Goal: Task Accomplishment & Management: Manage account settings

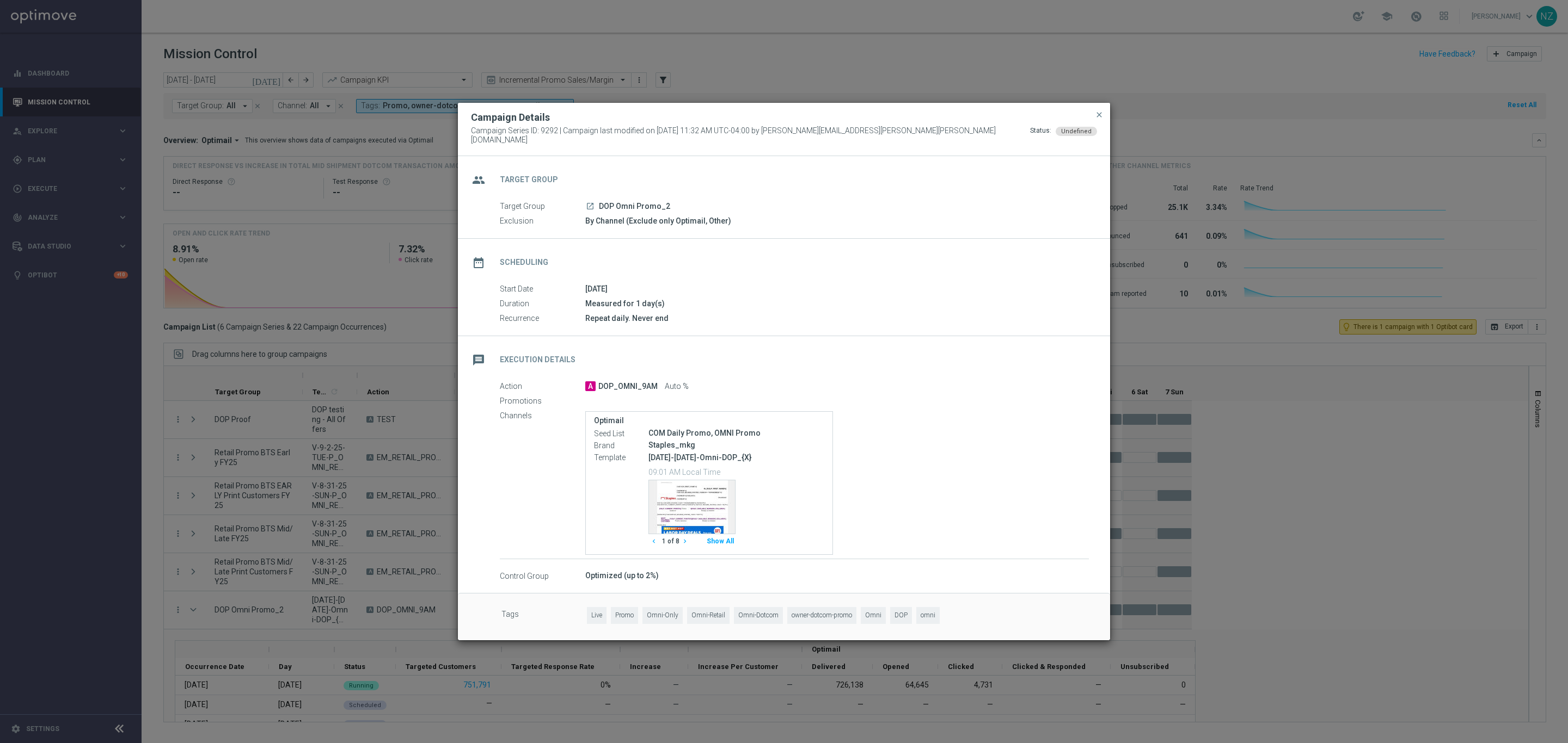
scroll to position [105, 0]
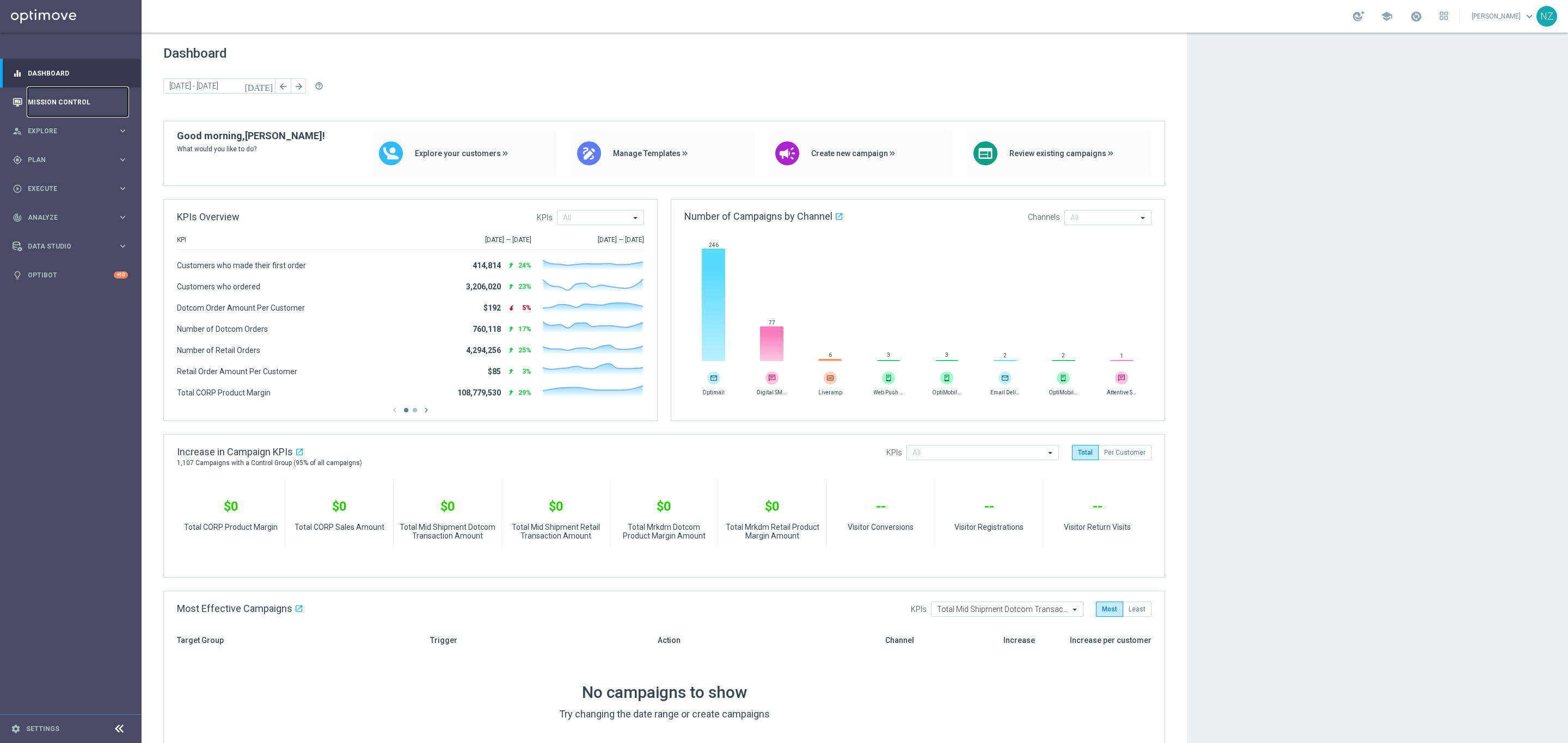
click at [79, 105] on link "Mission Control" at bounding box center [77, 102] width 100 height 29
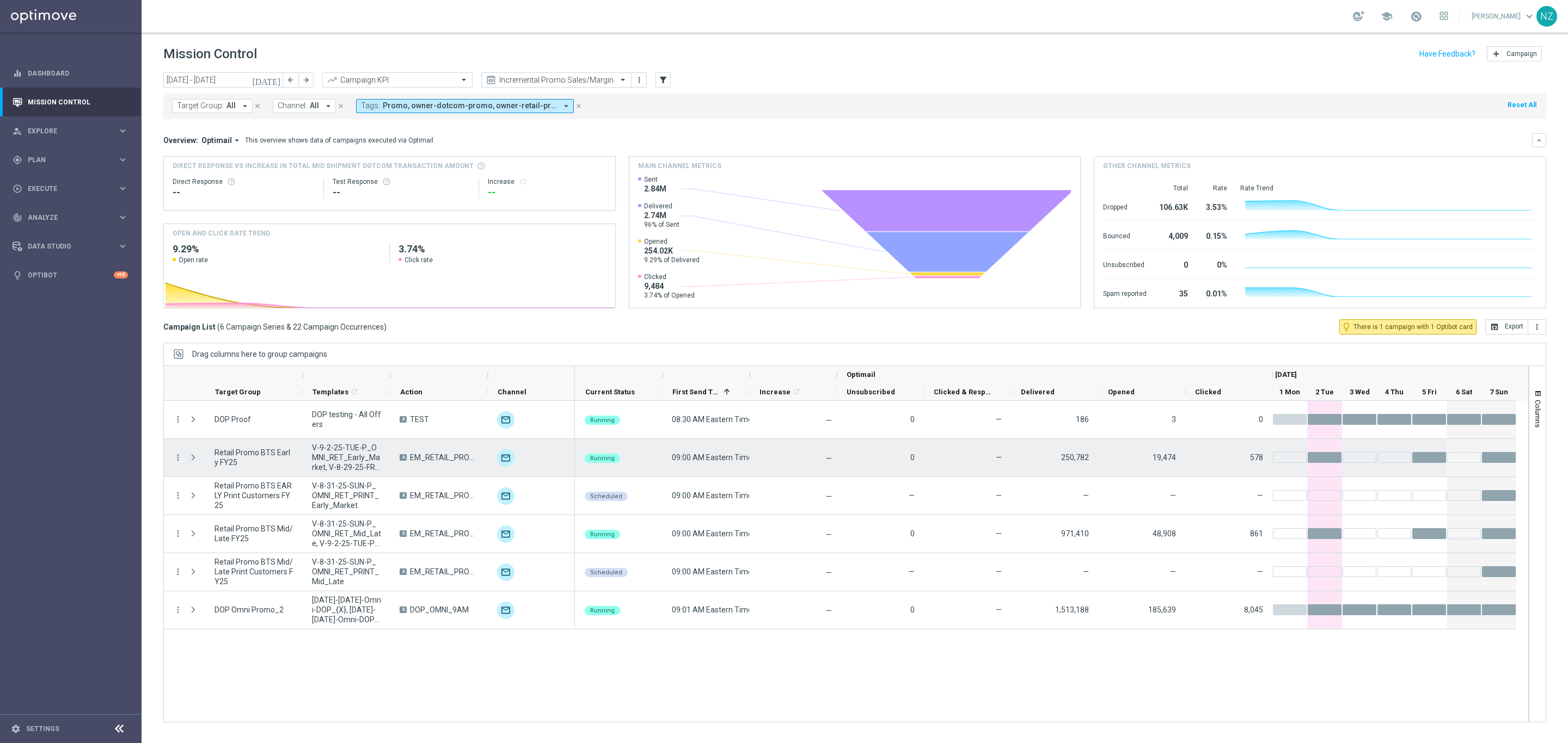
click at [192, 454] on span "Press SPACE to select this row." at bounding box center [193, 457] width 10 height 9
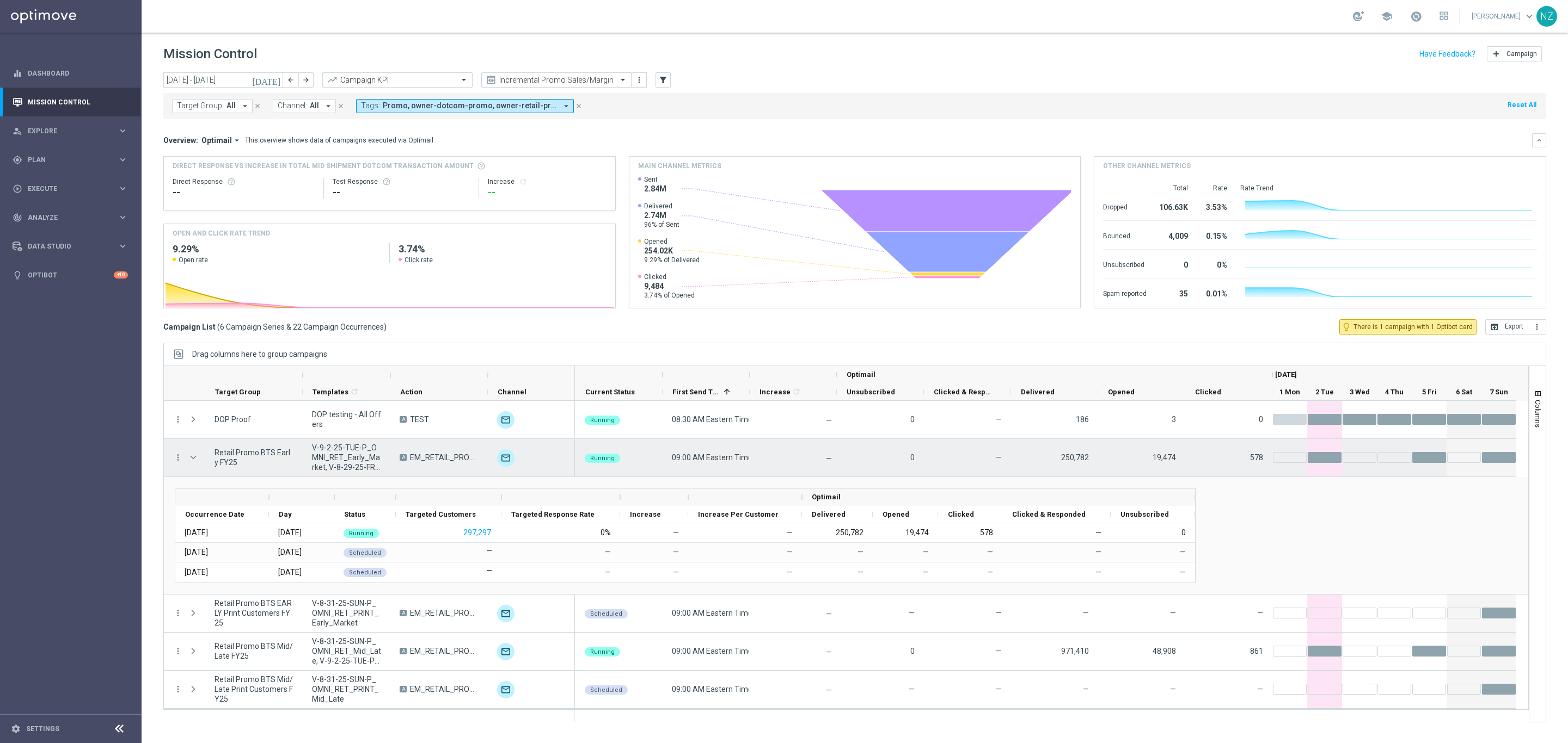
click at [192, 454] on span "Press SPACE to select this row." at bounding box center [193, 457] width 10 height 9
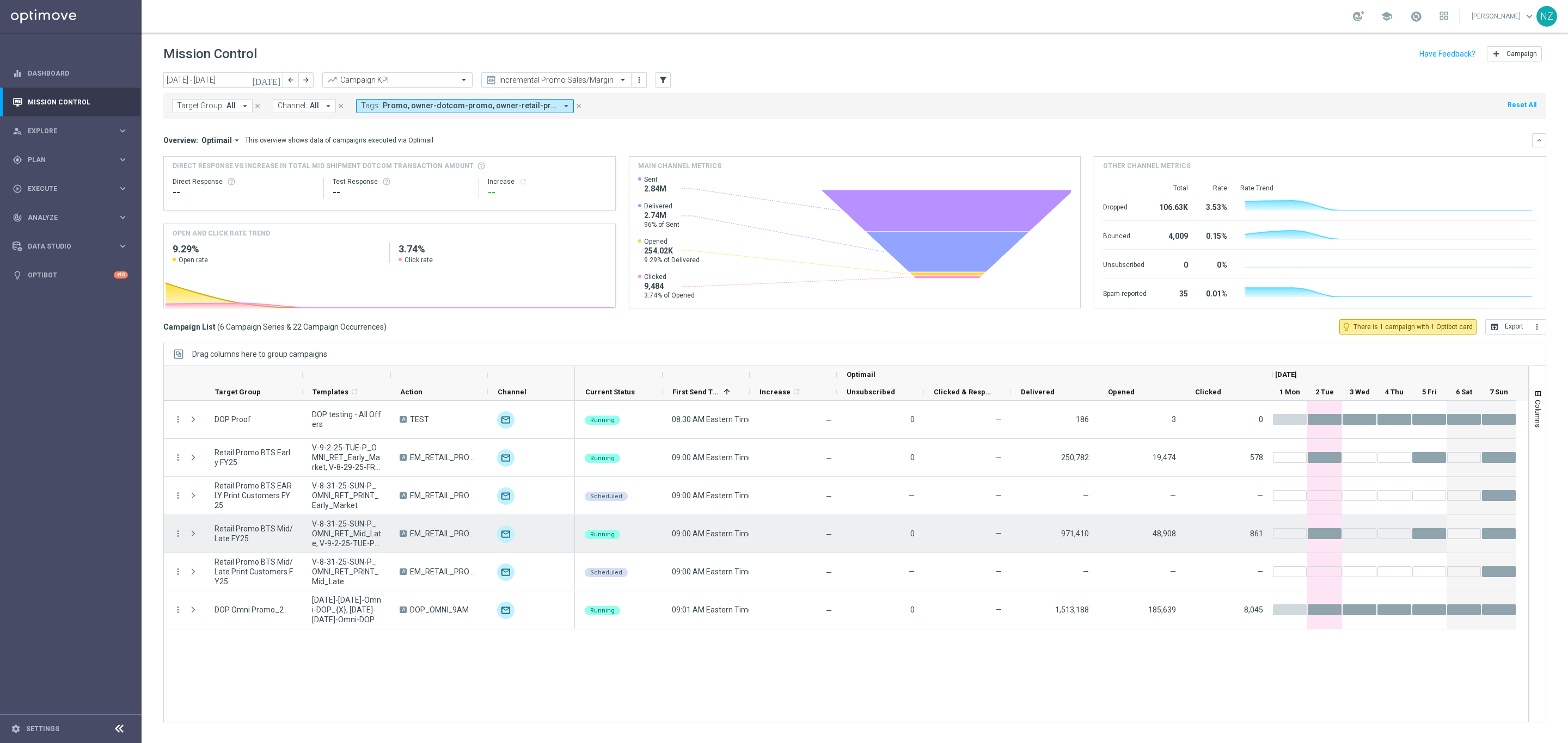
click at [195, 531] on span "Press SPACE to select this row." at bounding box center [193, 534] width 10 height 9
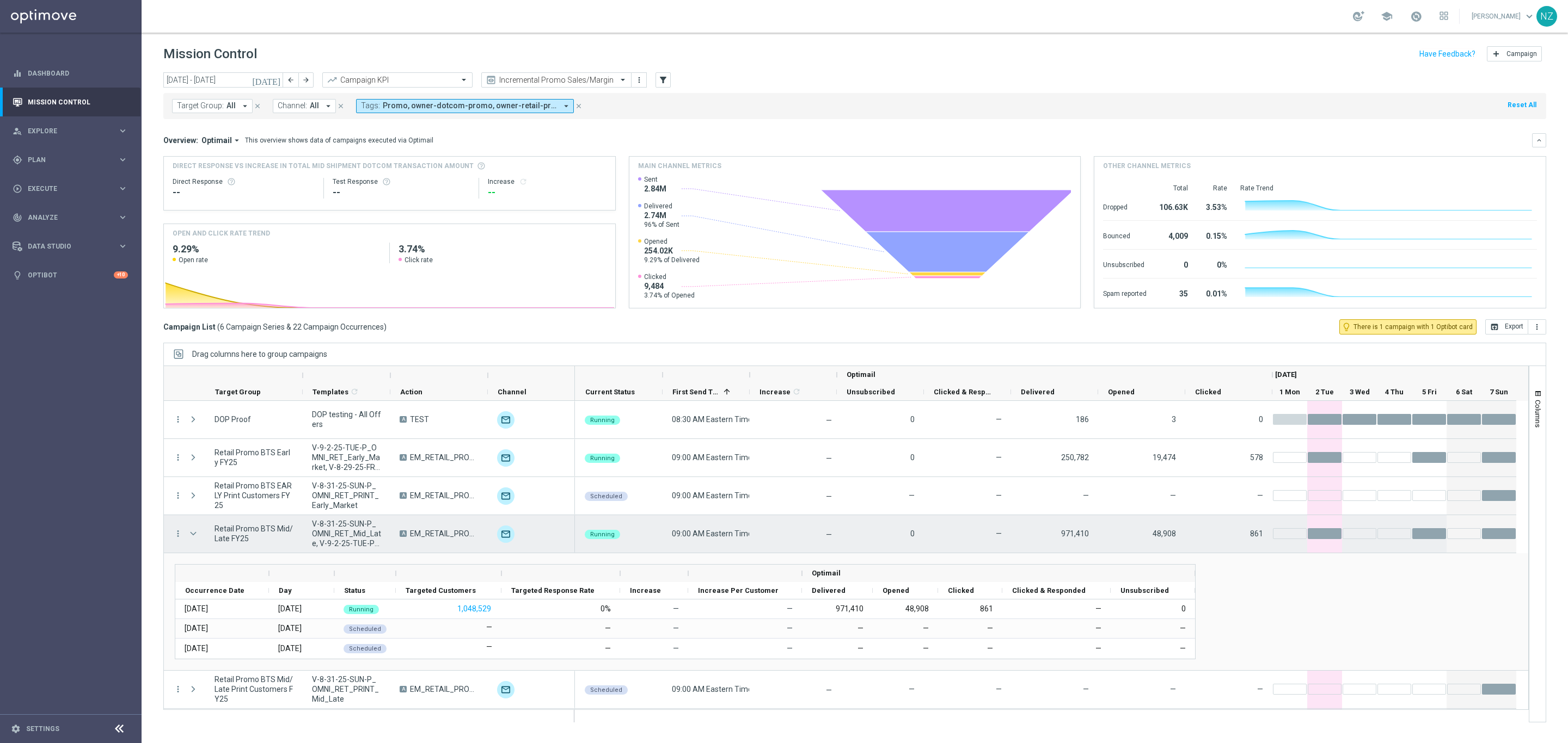
click at [195, 531] on span "Press SPACE to select this row." at bounding box center [193, 534] width 10 height 9
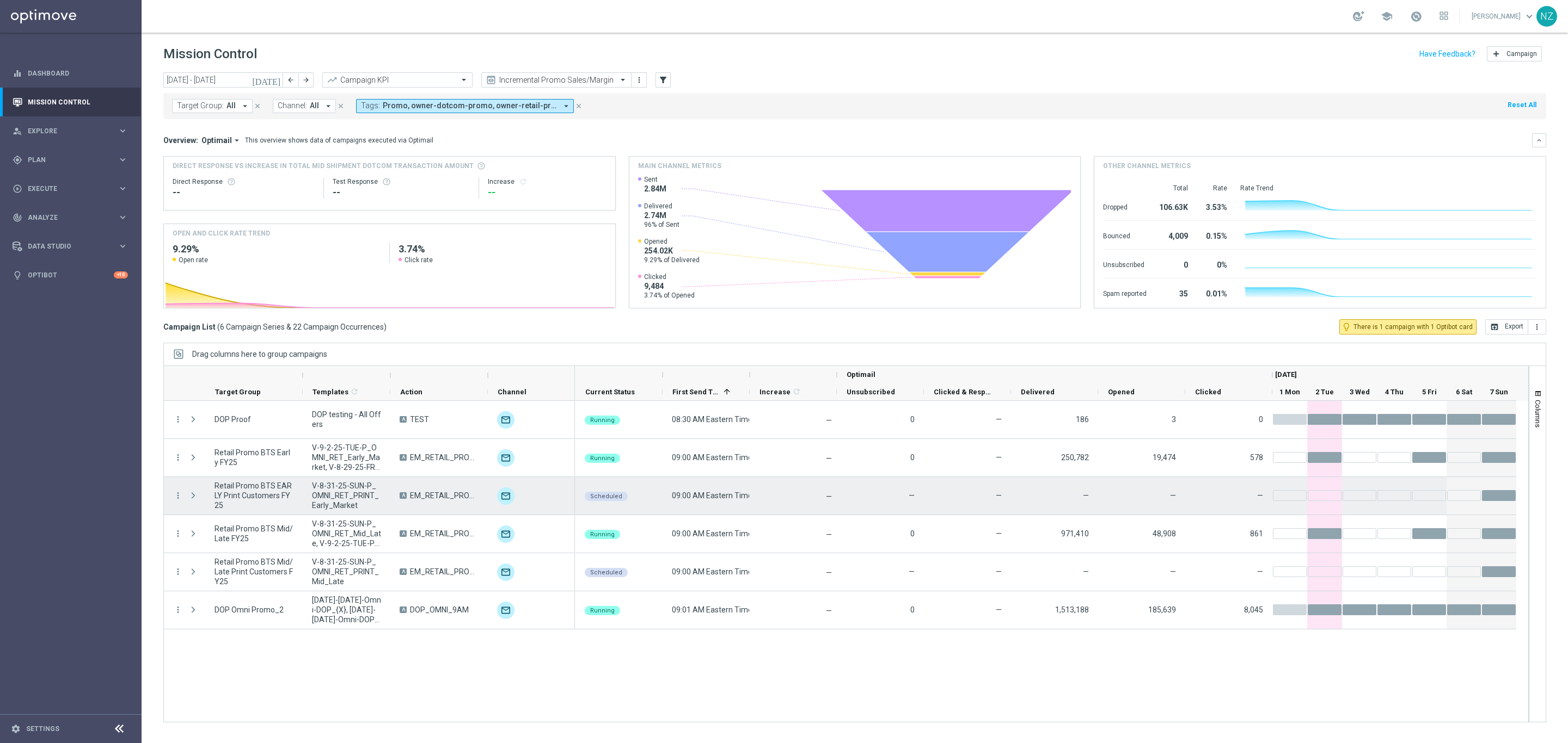
click at [191, 492] on span "Press SPACE to select this row." at bounding box center [193, 496] width 10 height 9
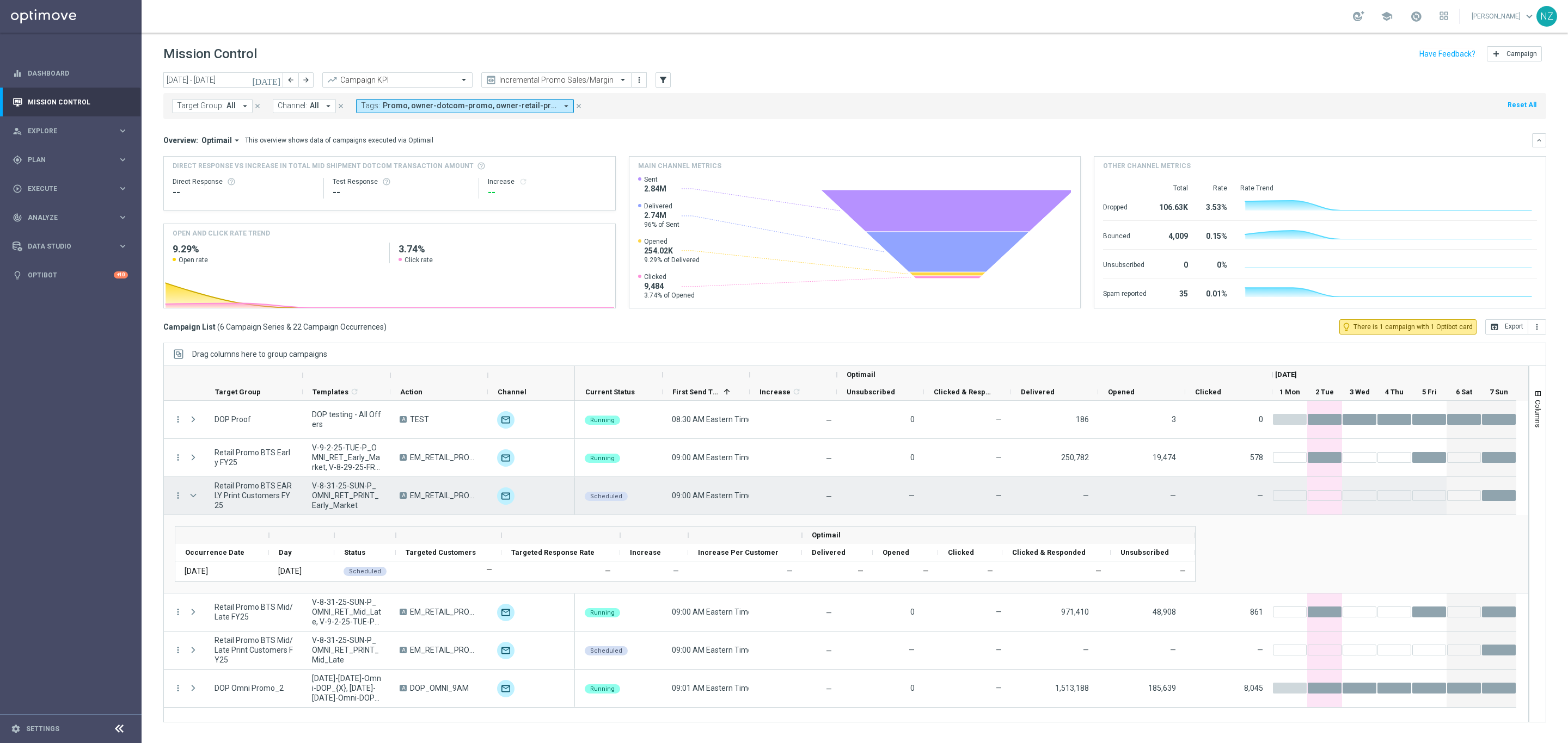
click at [191, 492] on span "Press SPACE to select this row." at bounding box center [193, 496] width 10 height 9
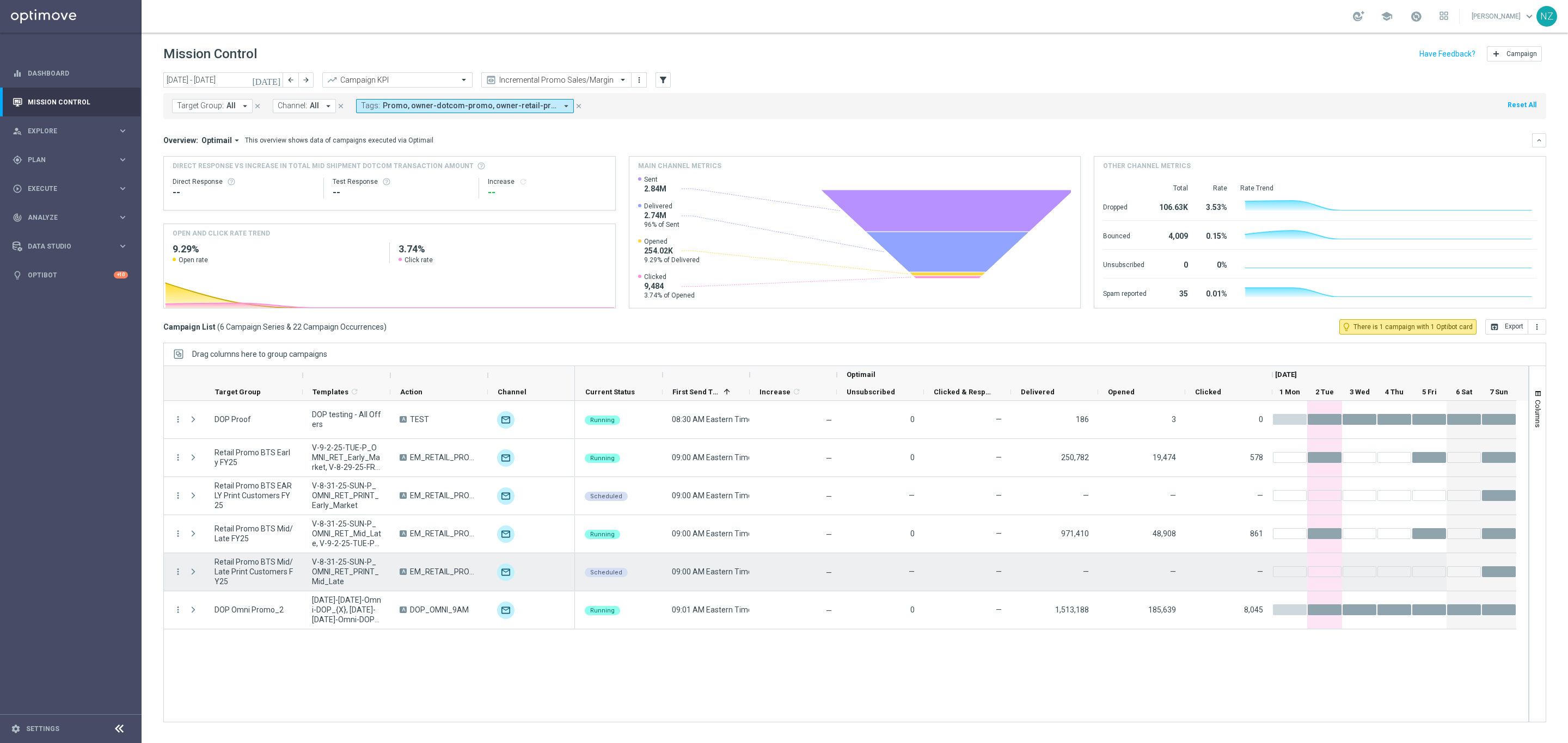
click at [189, 570] on span "Press SPACE to select this row." at bounding box center [193, 572] width 10 height 9
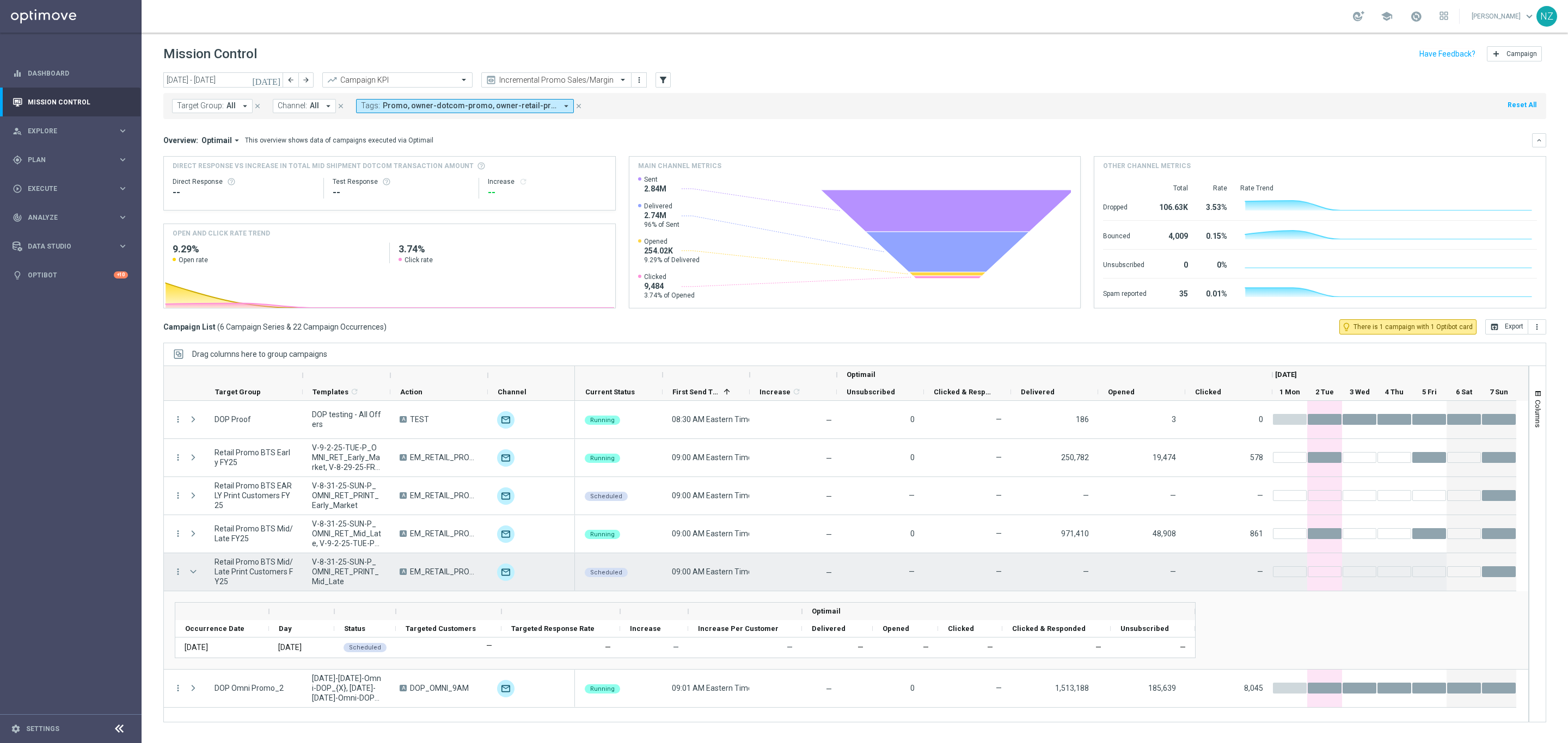
click at [189, 570] on span "Press SPACE to select this row." at bounding box center [193, 572] width 10 height 9
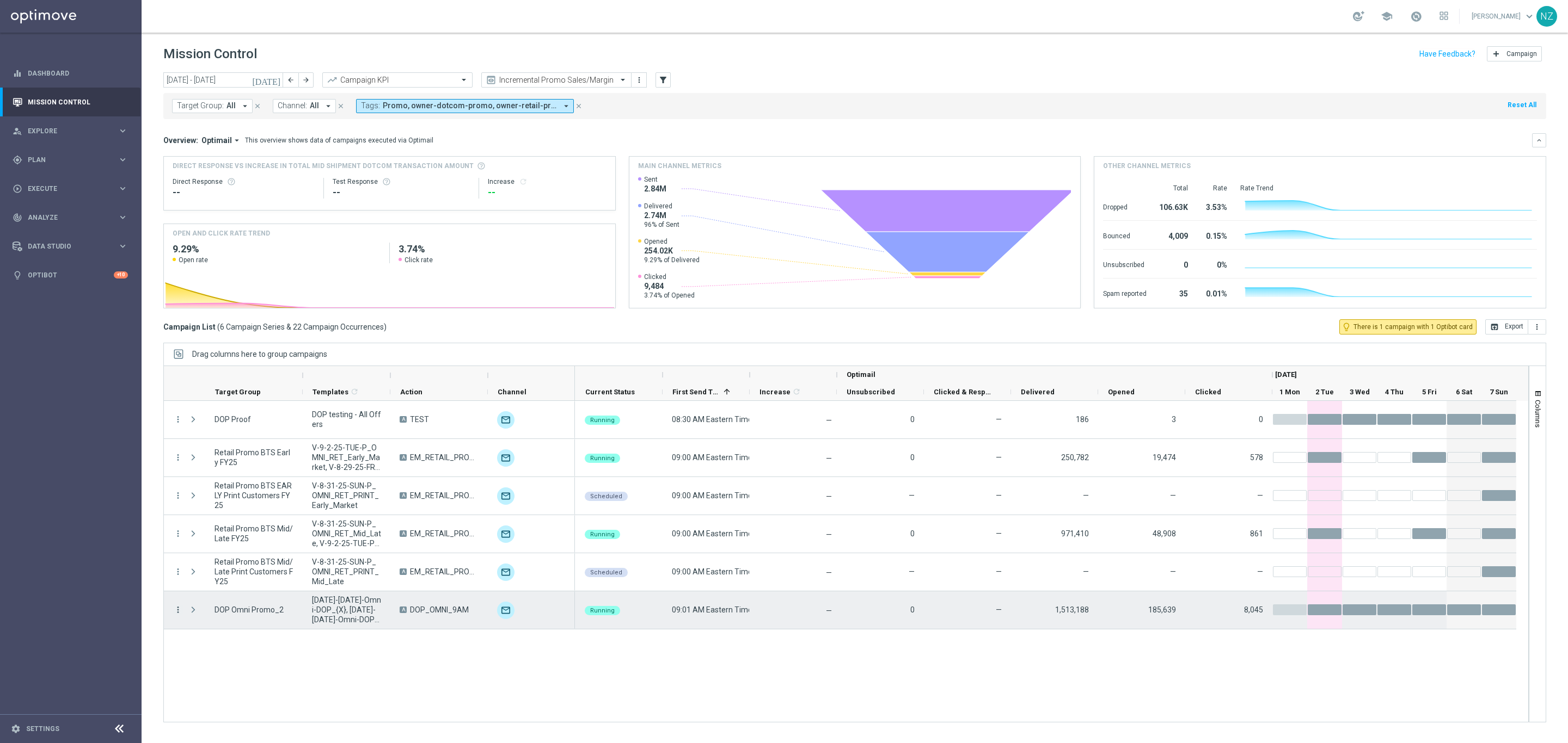
click at [176, 612] on icon "more_vert" at bounding box center [178, 610] width 10 height 10
click at [232, 622] on div "list Campaign Details" at bounding box center [244, 618] width 123 height 15
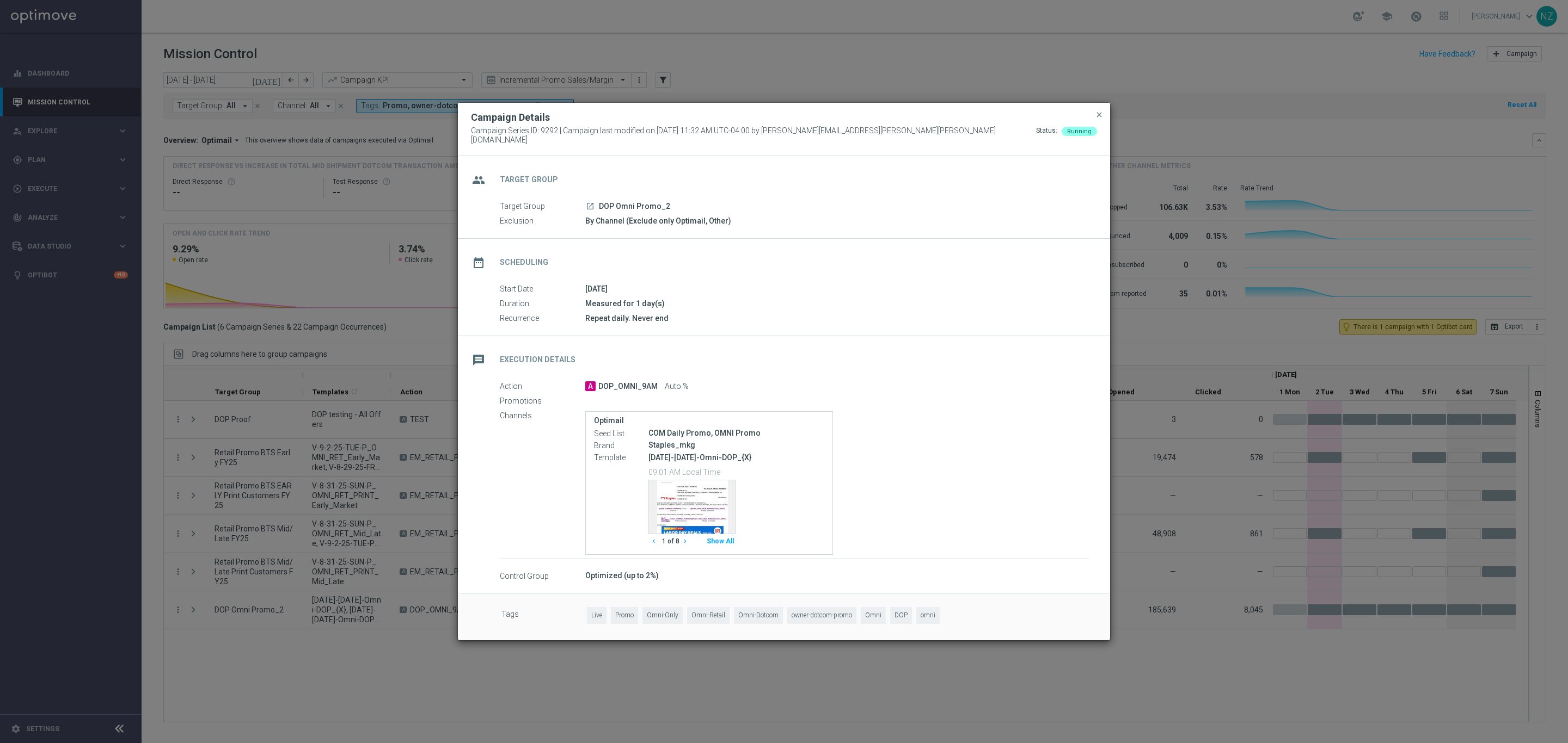
click at [589, 203] on icon "launch" at bounding box center [590, 206] width 9 height 9
click at [1100, 114] on span "close" at bounding box center [1099, 114] width 9 height 9
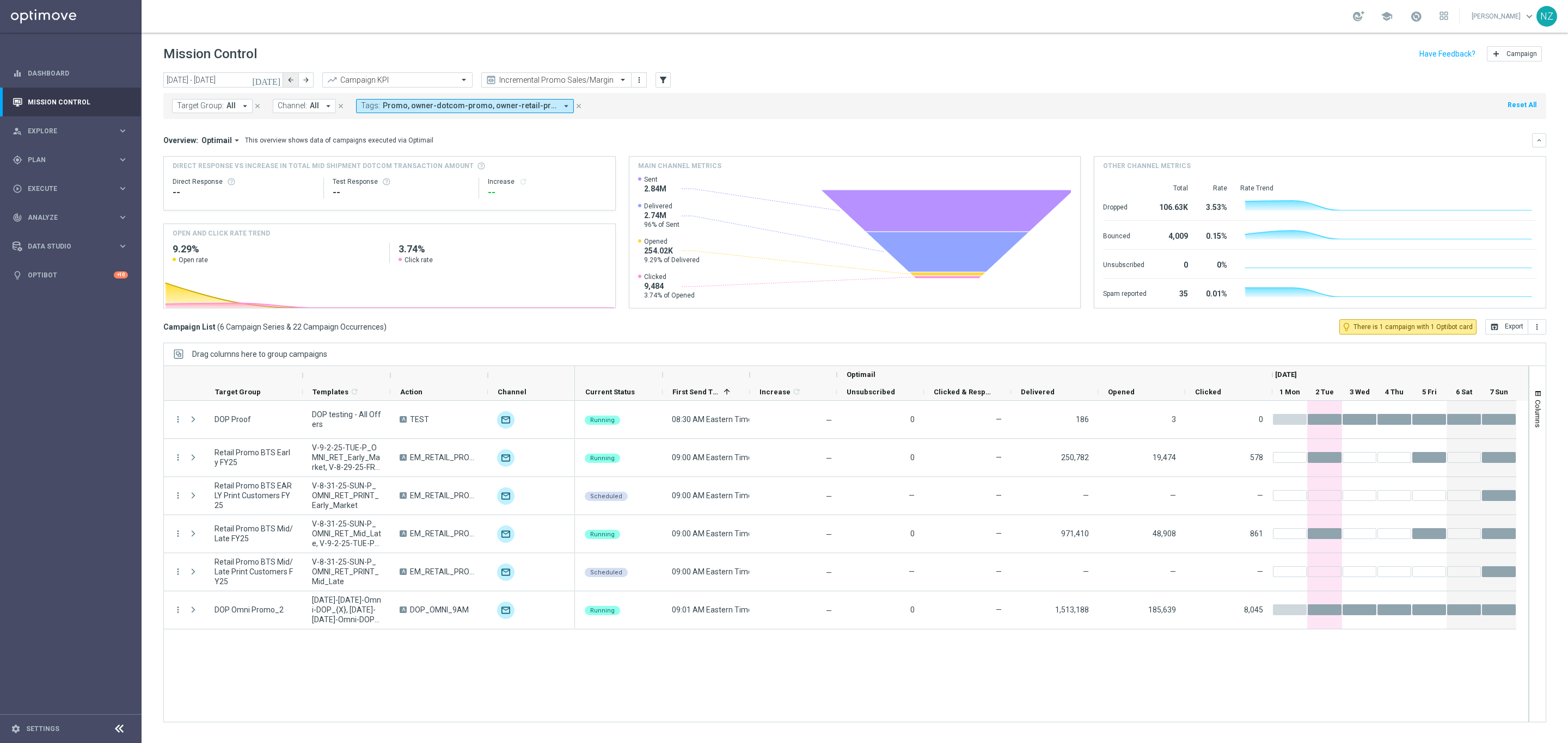
click at [287, 79] on icon "arrow_back" at bounding box center [290, 79] width 7 height 7
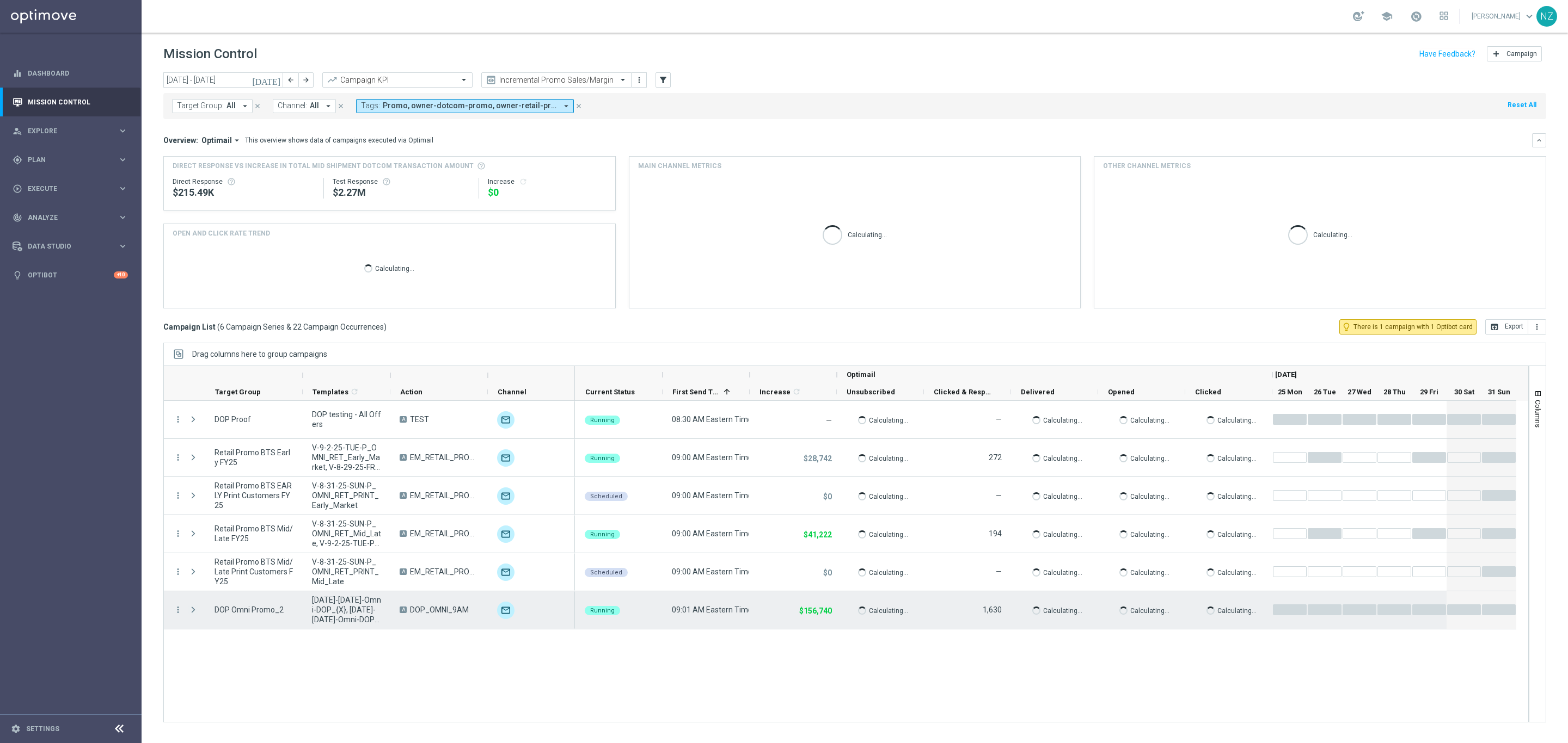
click at [196, 611] on span "Press SPACE to select this row." at bounding box center [193, 610] width 10 height 9
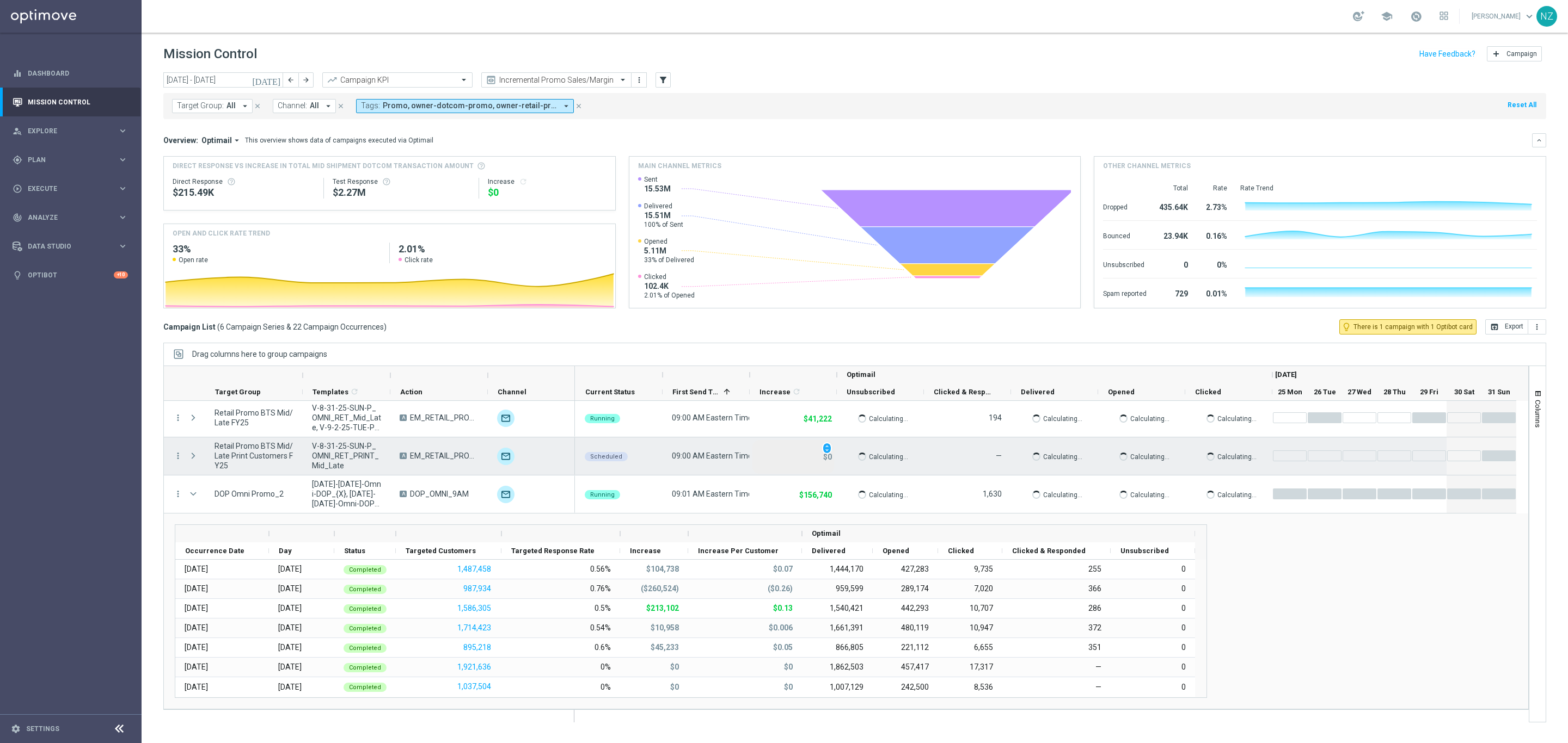
scroll to position [117, 0]
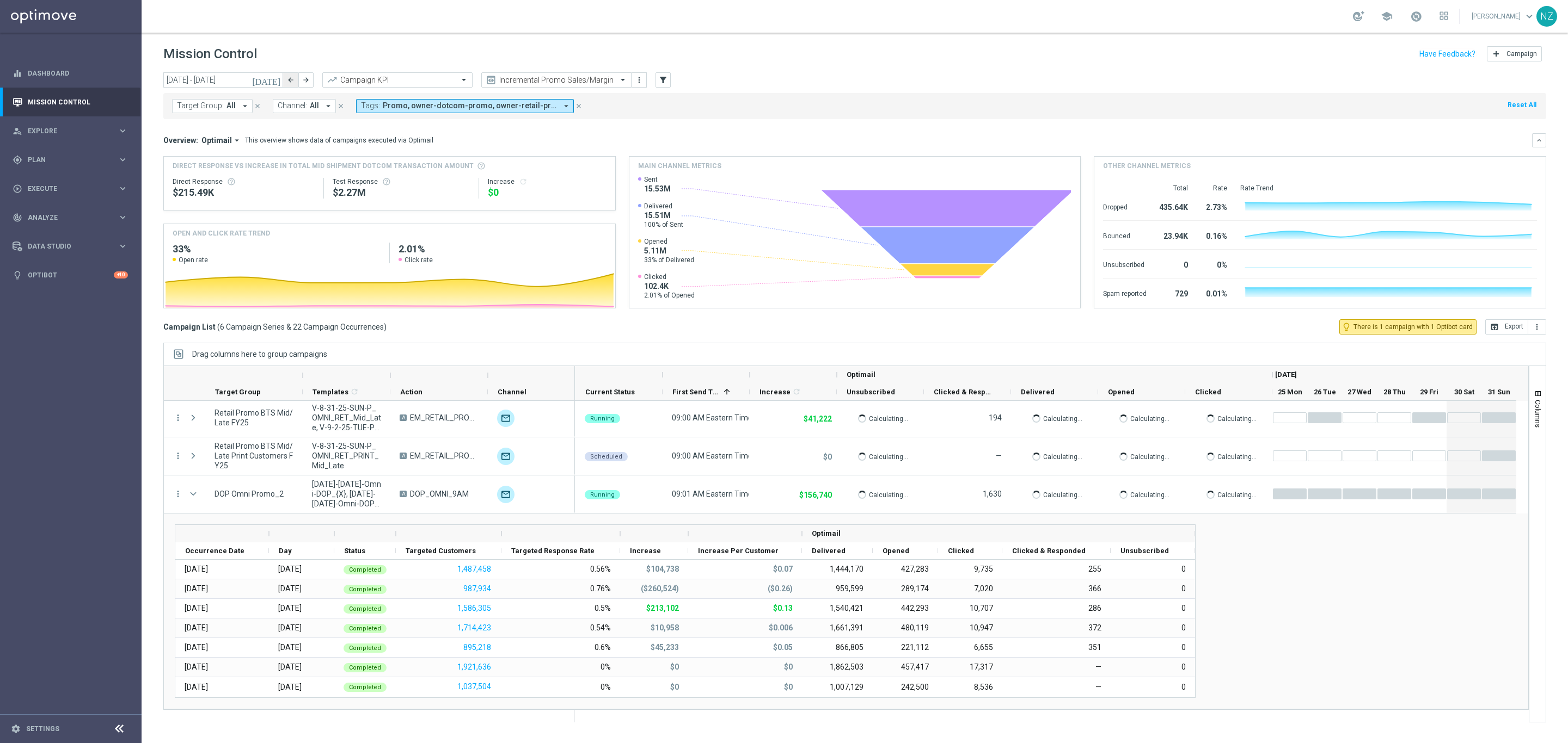
click at [291, 80] on icon "arrow_back" at bounding box center [290, 79] width 7 height 7
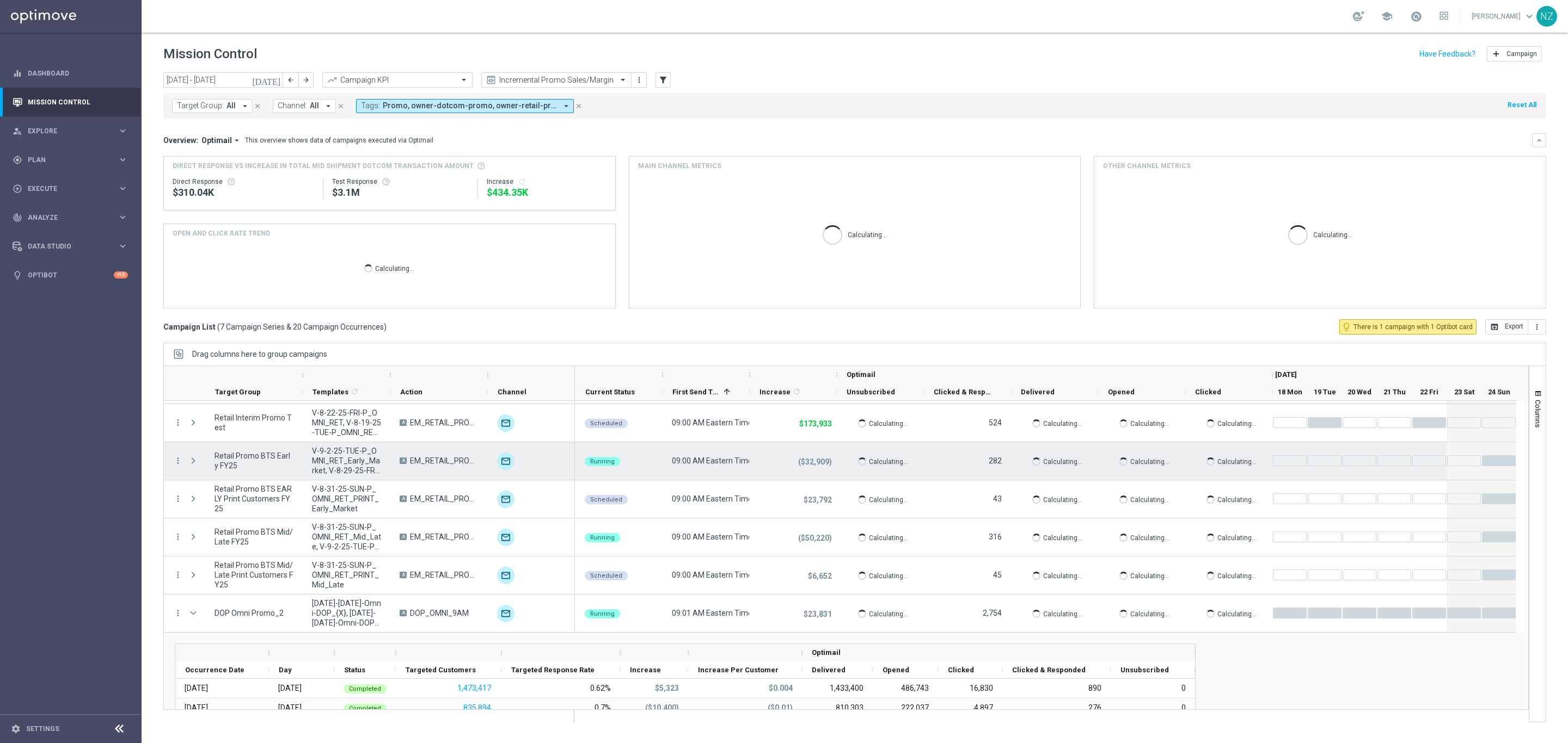
scroll to position [0, 0]
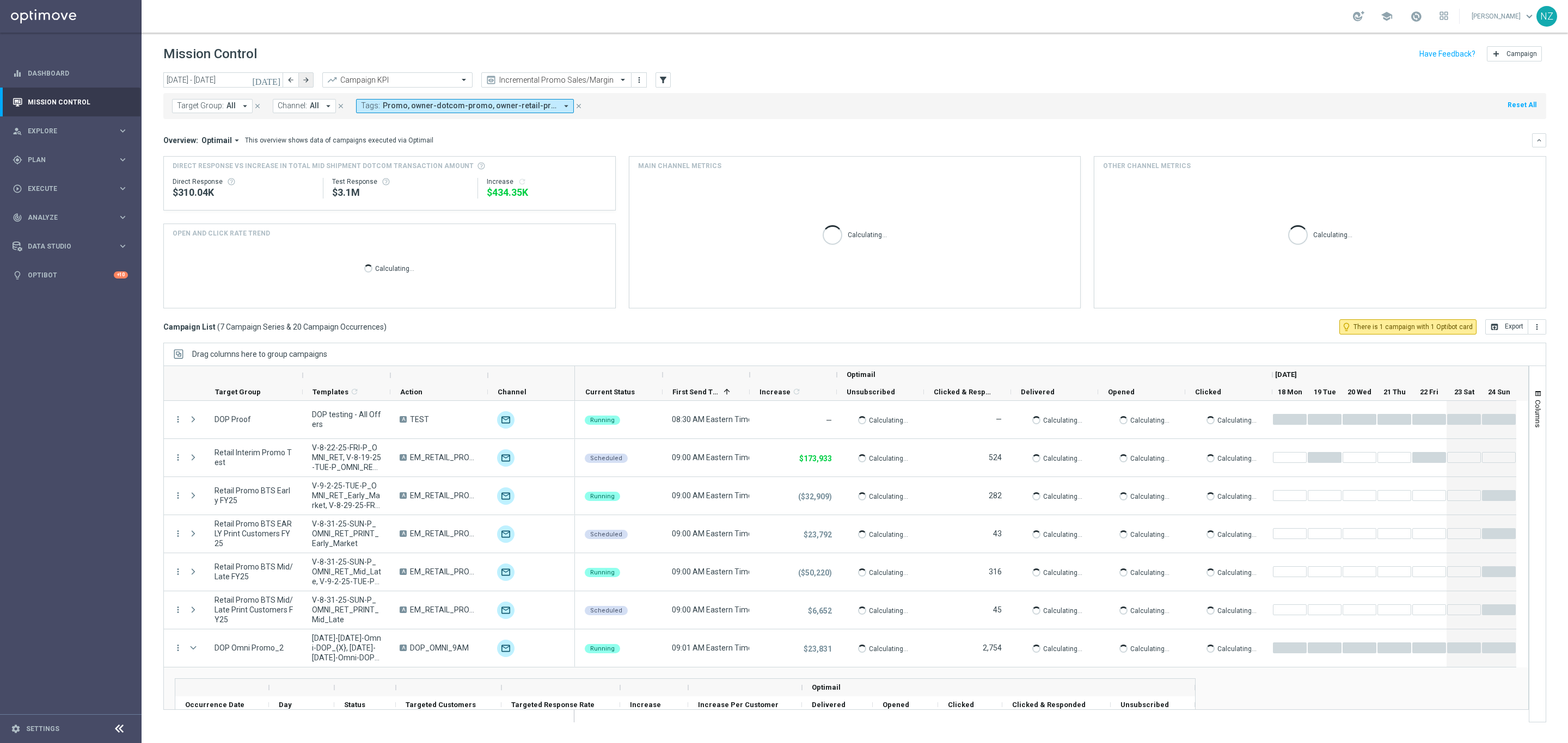
click at [306, 84] on icon "arrow_forward" at bounding box center [305, 79] width 7 height 7
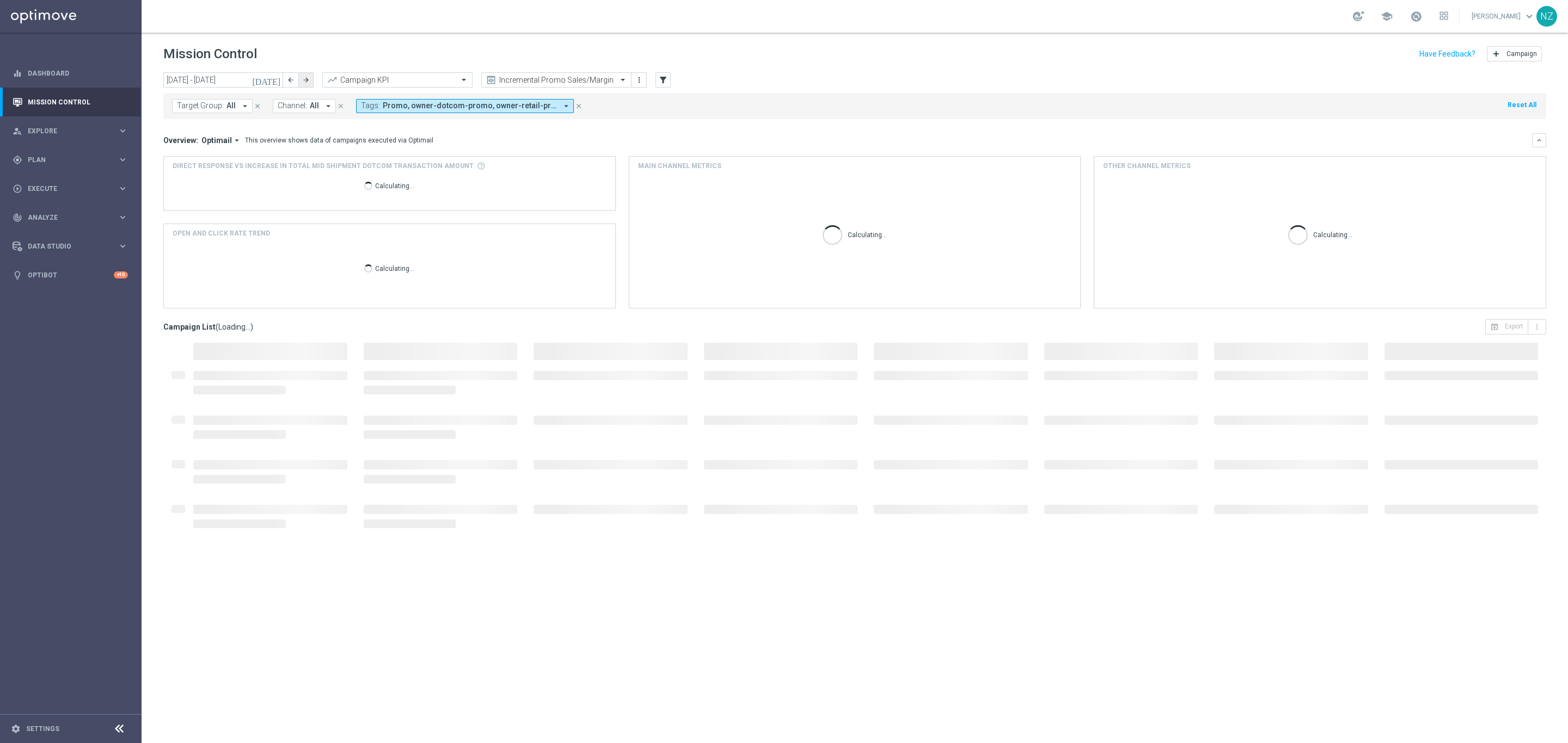
click at [308, 80] on icon "arrow_forward" at bounding box center [305, 79] width 7 height 7
type input "[DATE] - [DATE]"
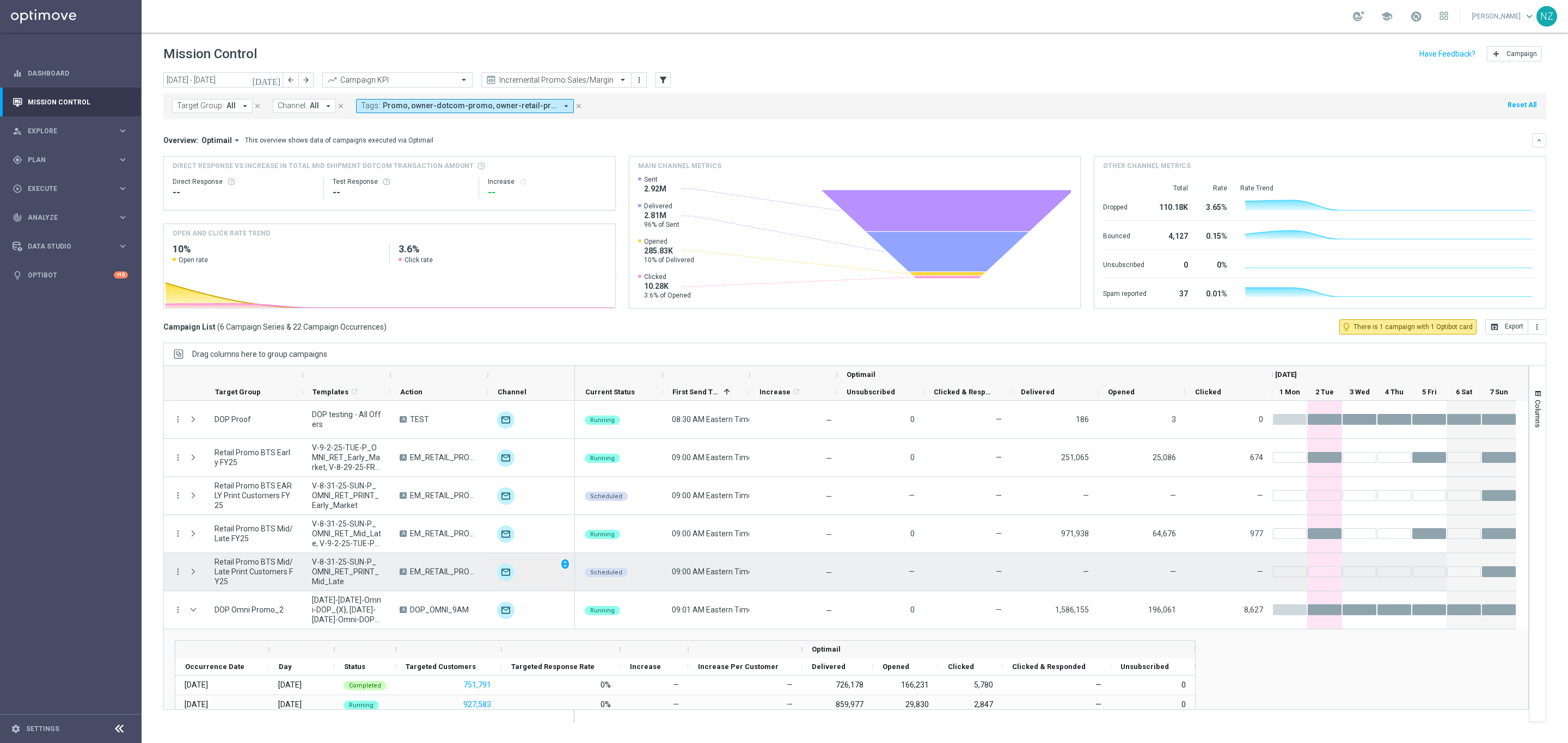
scroll to position [82, 0]
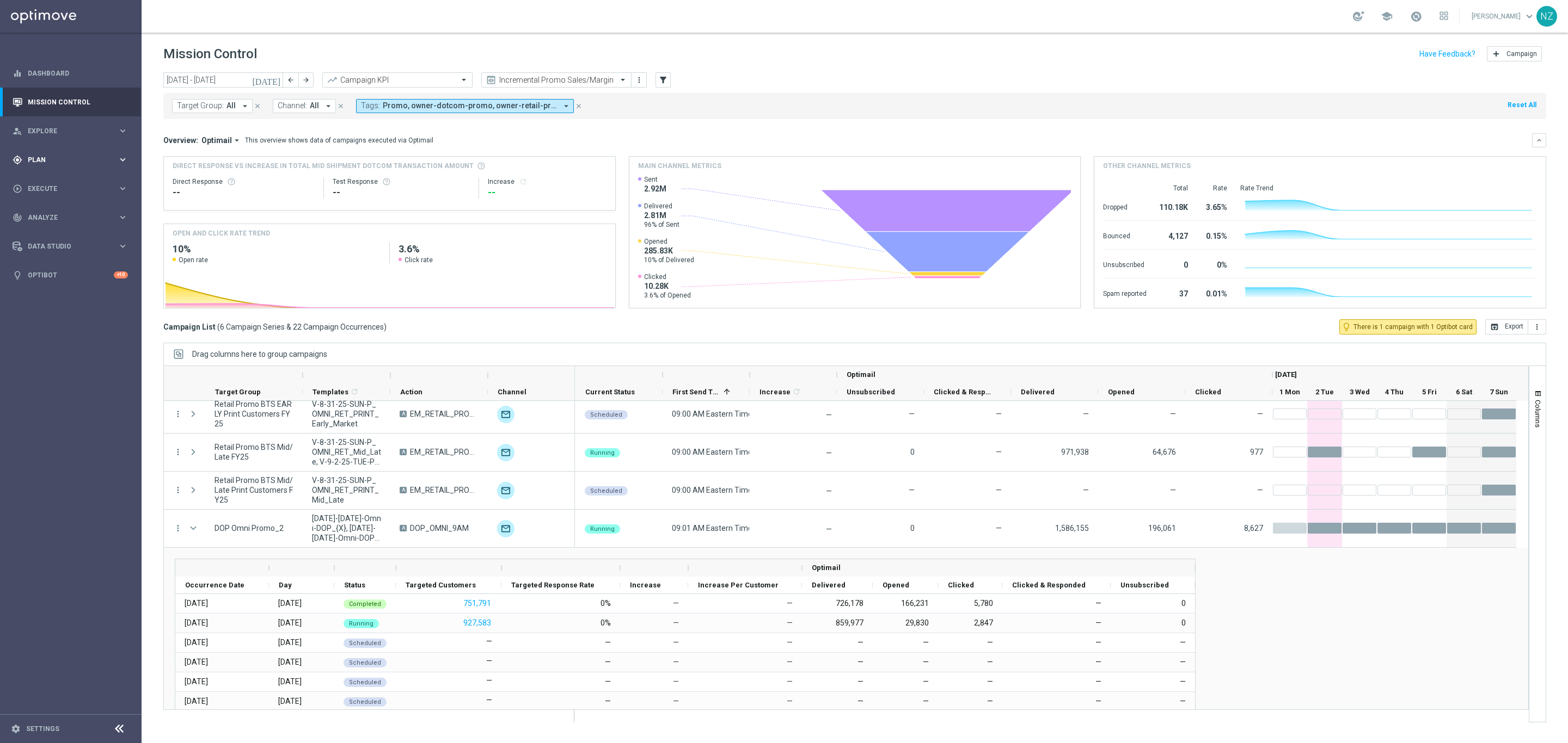
click at [69, 151] on div "gps_fixed Plan keyboard_arrow_right" at bounding box center [70, 160] width 140 height 29
click at [54, 300] on span "Analyze" at bounding box center [72, 298] width 90 height 6
click at [62, 345] on span "Data Studio" at bounding box center [72, 344] width 90 height 6
click at [46, 217] on span "Analyze" at bounding box center [72, 217] width 90 height 6
click at [71, 326] on accordion "BI Studio keyboard_arrow_right Campaigns Deliverability Emails Baseline Matchba…" at bounding box center [84, 321] width 112 height 16
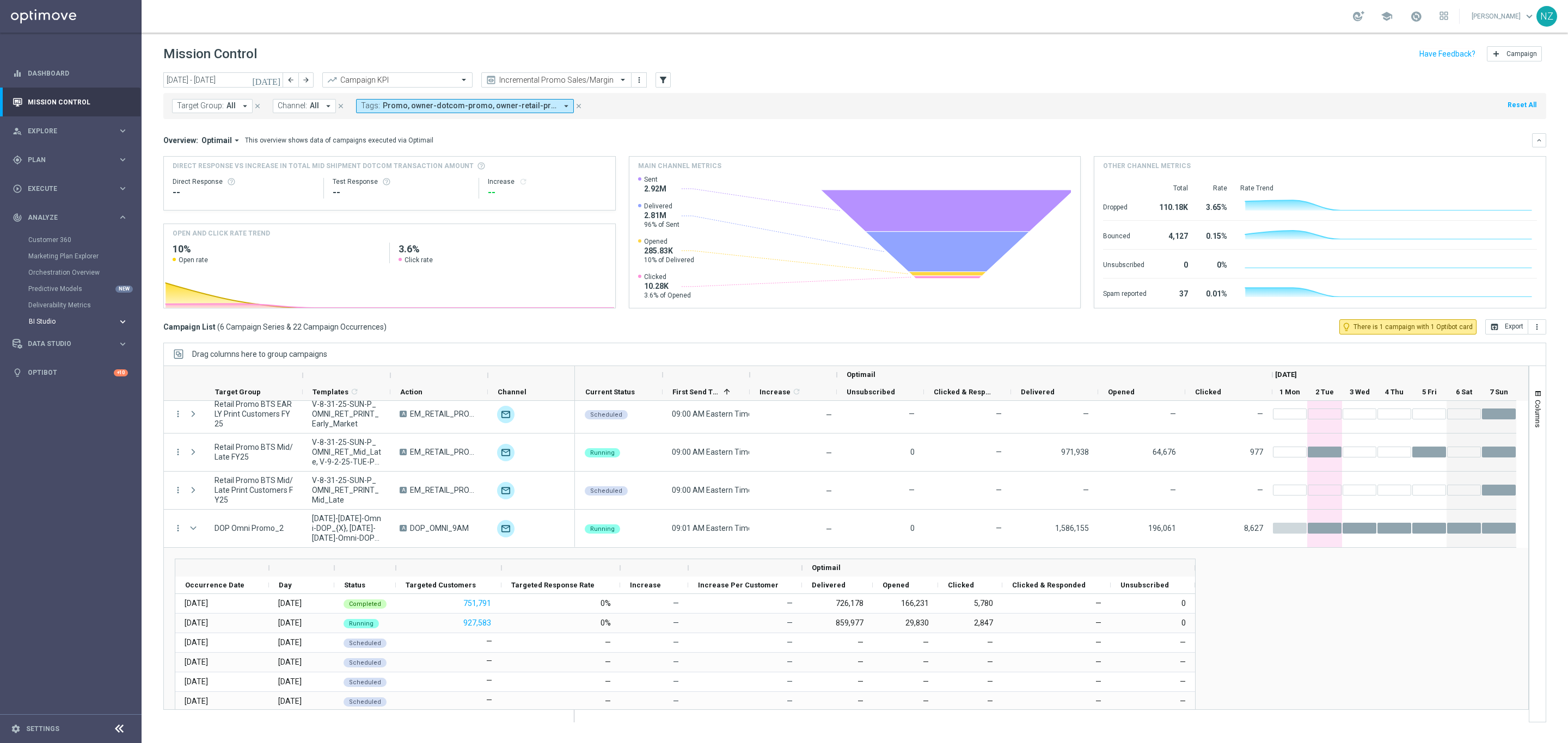
click at [71, 324] on button "BI Studio keyboard_arrow_right" at bounding box center [78, 321] width 100 height 9
click at [93, 402] on link "Weekly Campaigns Report" at bounding box center [74, 403] width 80 height 9
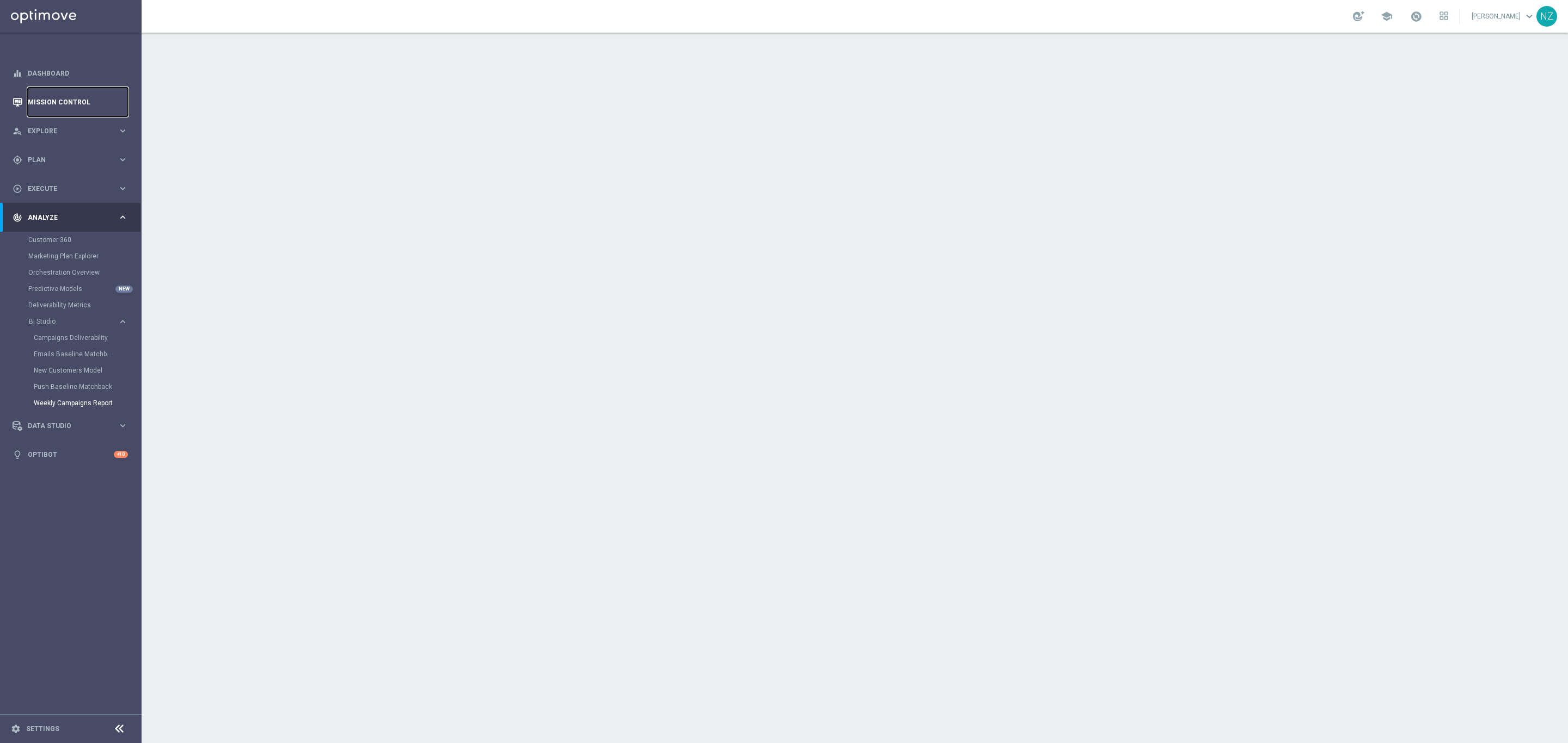
click at [45, 93] on link "Mission Control" at bounding box center [77, 102] width 100 height 29
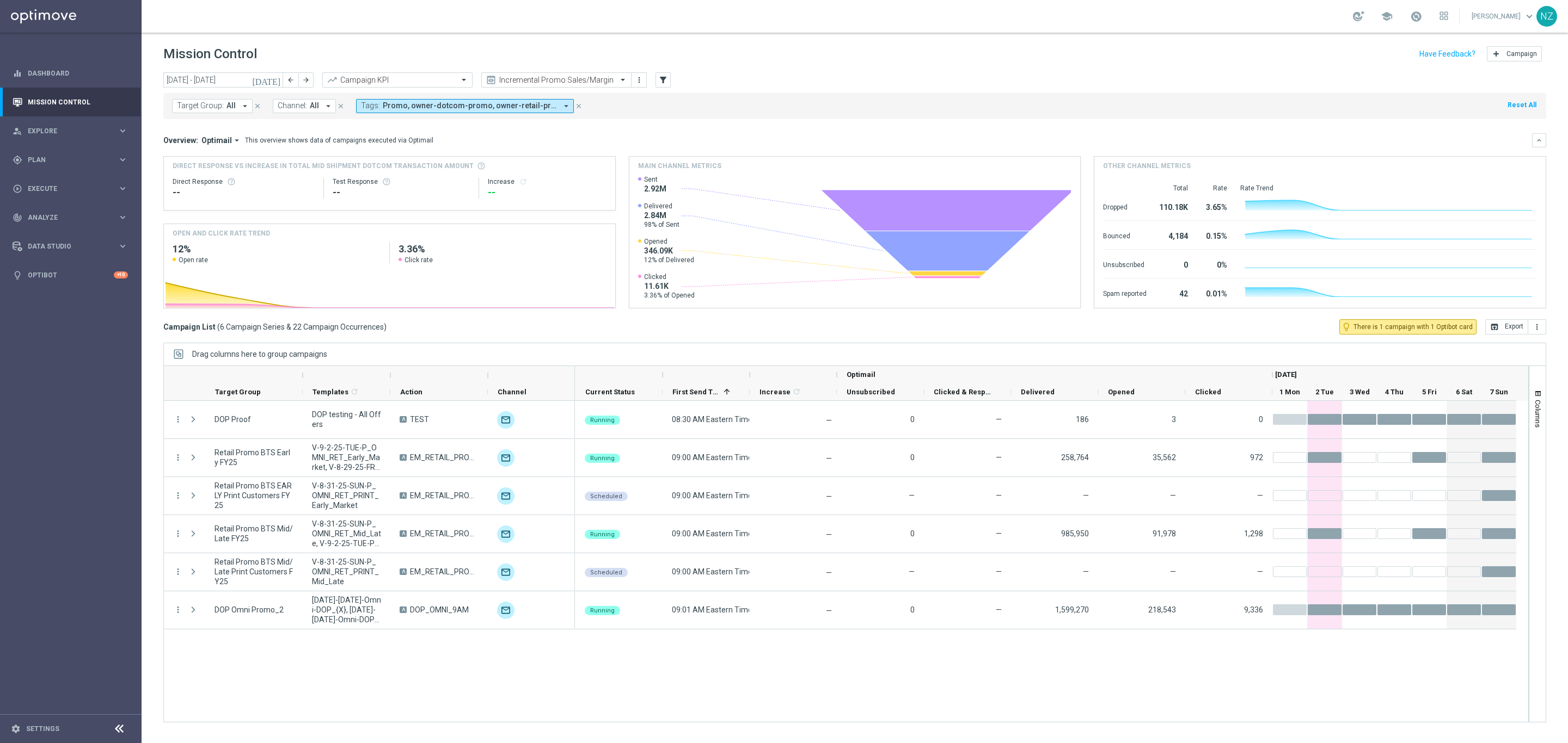
click at [278, 80] on icon "[DATE]" at bounding box center [267, 80] width 29 height 10
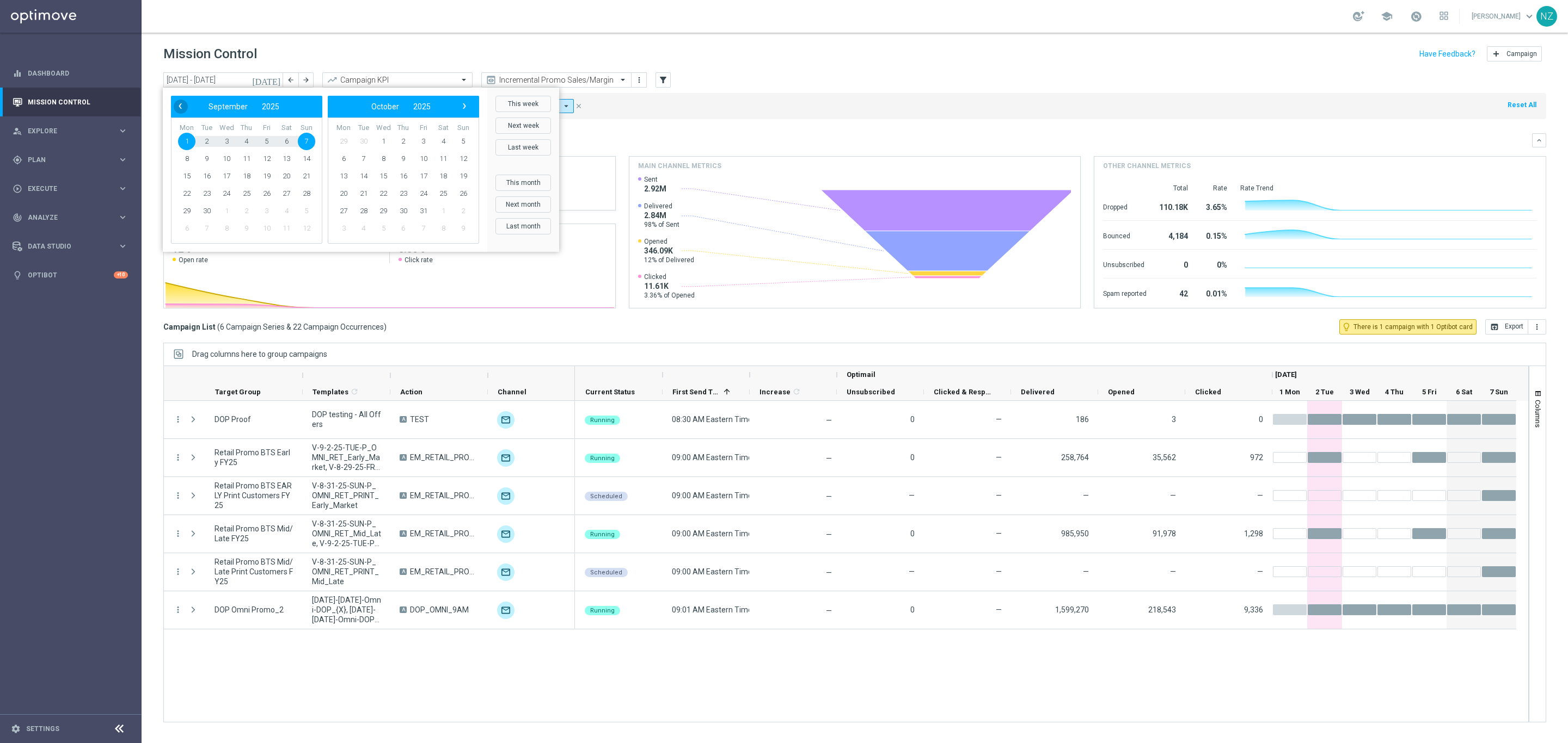
click at [174, 101] on span "‹" at bounding box center [179, 105] width 14 height 14
click at [187, 195] on span "18" at bounding box center [186, 193] width 17 height 17
click at [304, 195] on span "24" at bounding box center [306, 193] width 17 height 17
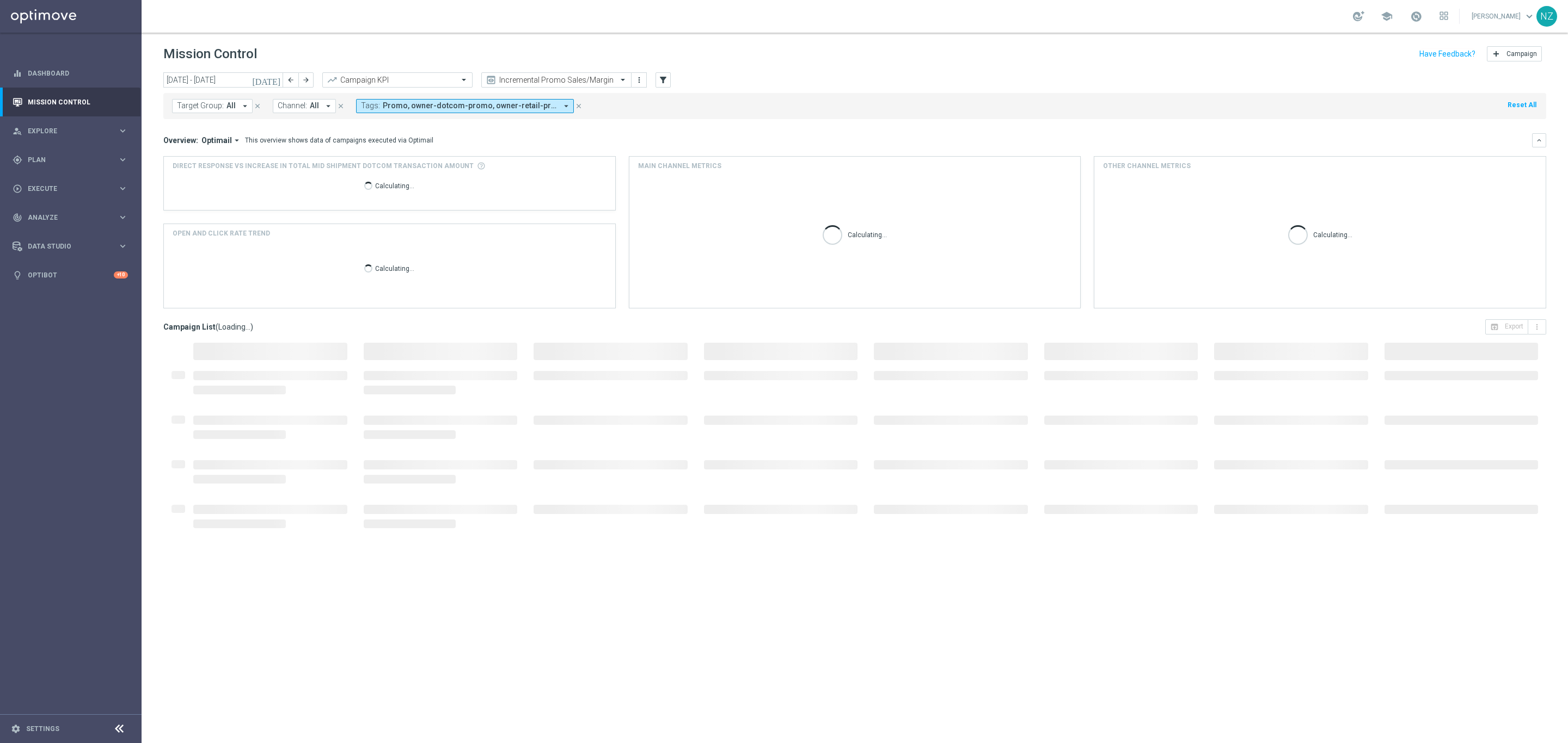
click at [785, 93] on div "Target Group: All arrow_drop_down close Channel: All arrow_drop_down close Tags…" at bounding box center [855, 106] width 1383 height 26
click at [433, 84] on input "text" at bounding box center [386, 79] width 117 height 9
click at [416, 148] on label "Total Mid Shipment Dotcom Transaction Amount" at bounding box center [398, 149] width 140 height 9
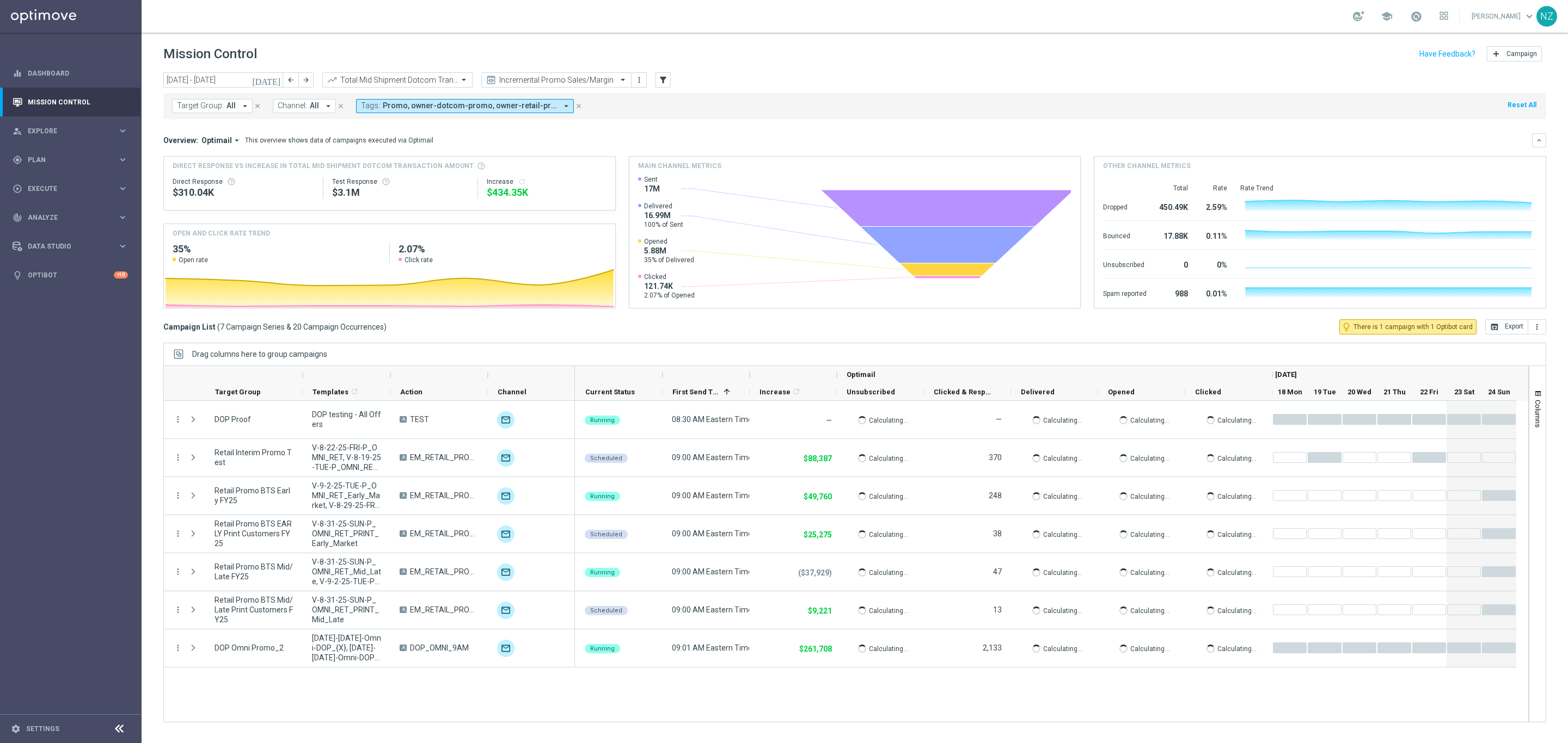
click at [1542, 316] on mini-dashboard "Overview: Optimail arrow_drop_down This overview shows data of campaigns execut…" at bounding box center [855, 219] width 1383 height 200
click at [1540, 328] on icon "more_vert" at bounding box center [1536, 327] width 9 height 9
click at [1538, 341] on li "Export with occurrences" at bounding box center [1501, 346] width 89 height 17
click at [269, 72] on input "[DATE] - [DATE]" at bounding box center [223, 79] width 120 height 15
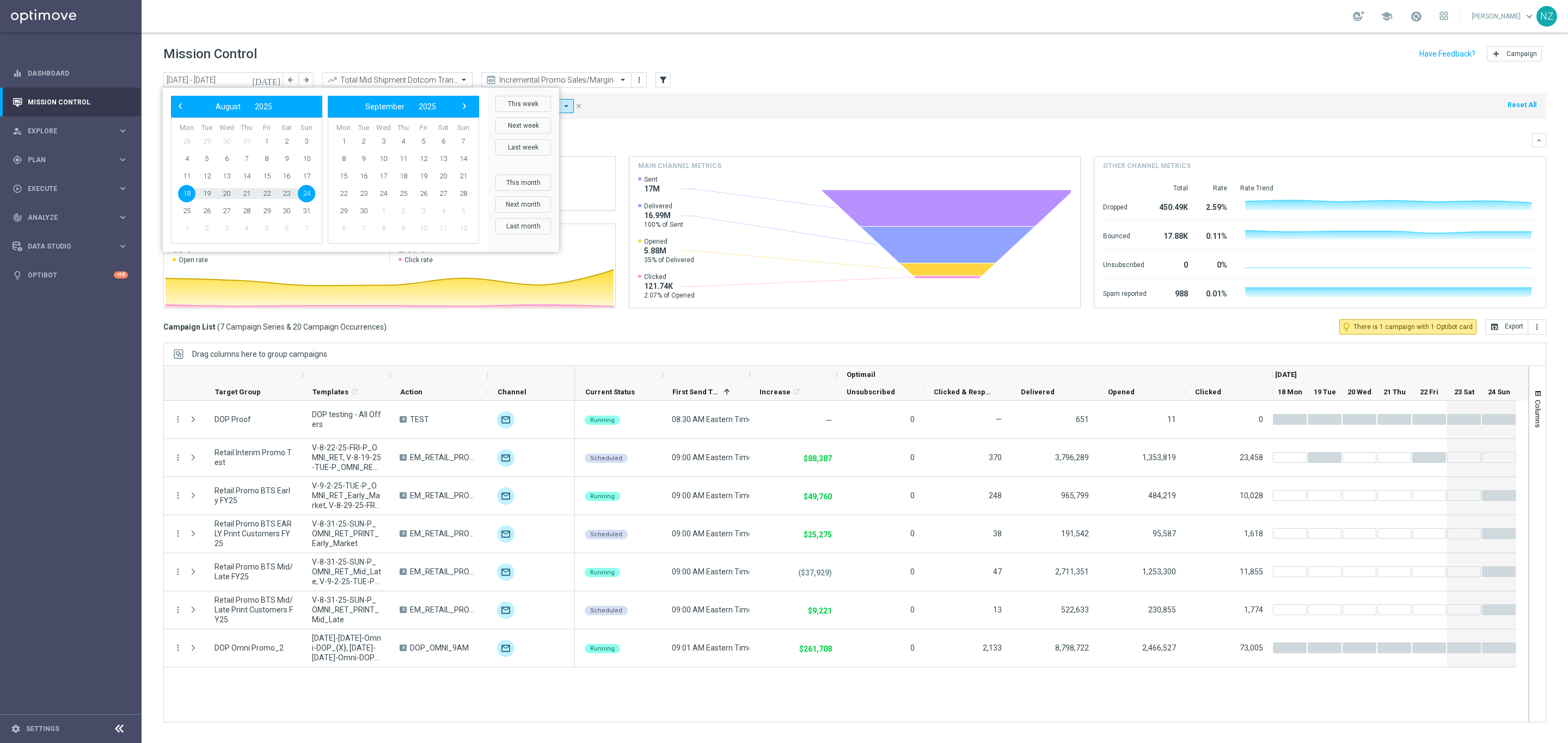
click at [275, 79] on icon "[DATE]" at bounding box center [267, 80] width 29 height 10
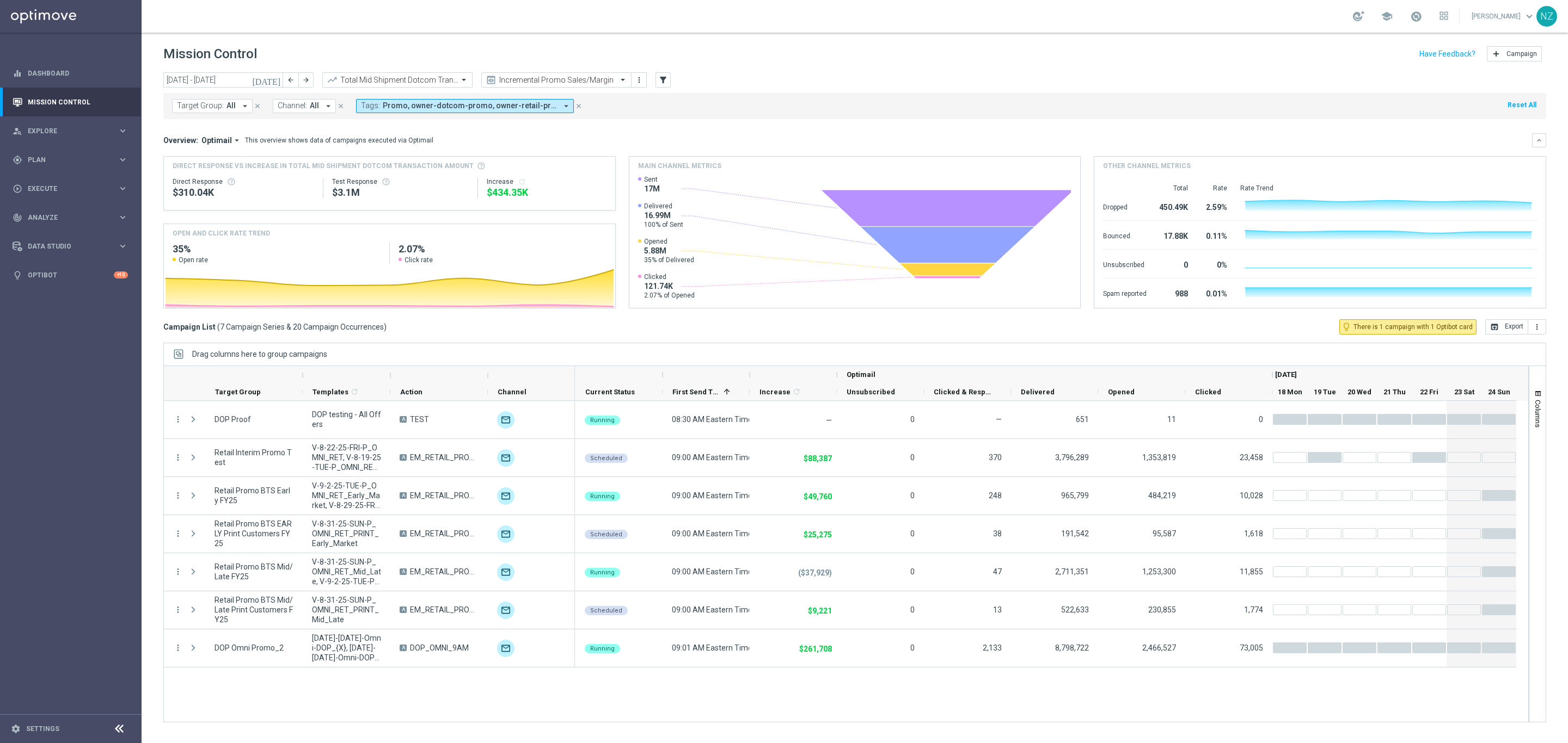
click at [275, 79] on icon "[DATE]" at bounding box center [267, 80] width 29 height 10
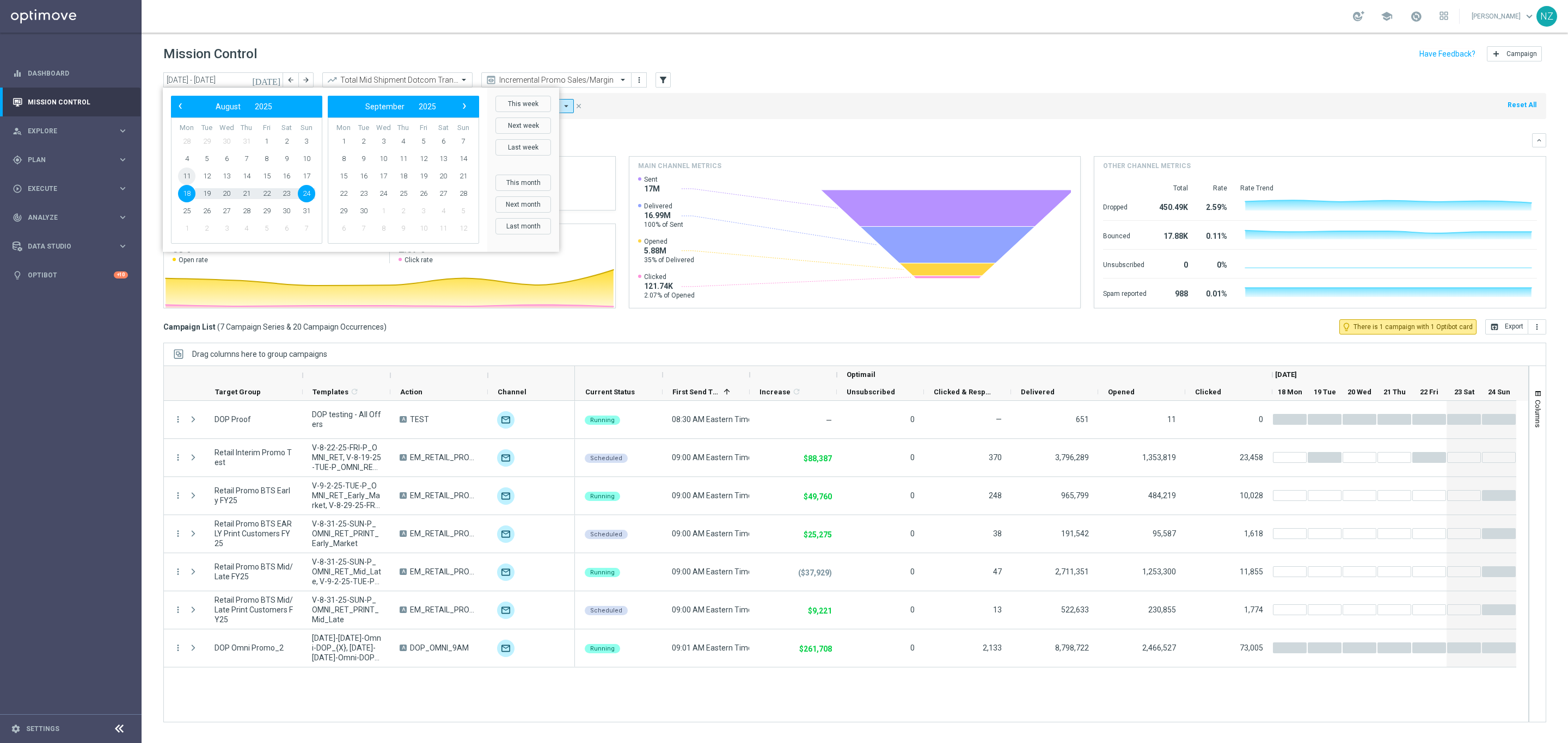
click at [190, 177] on span "11" at bounding box center [186, 176] width 17 height 17
click at [305, 195] on span "24" at bounding box center [306, 193] width 17 height 17
type input "[DATE] - [DATE]"
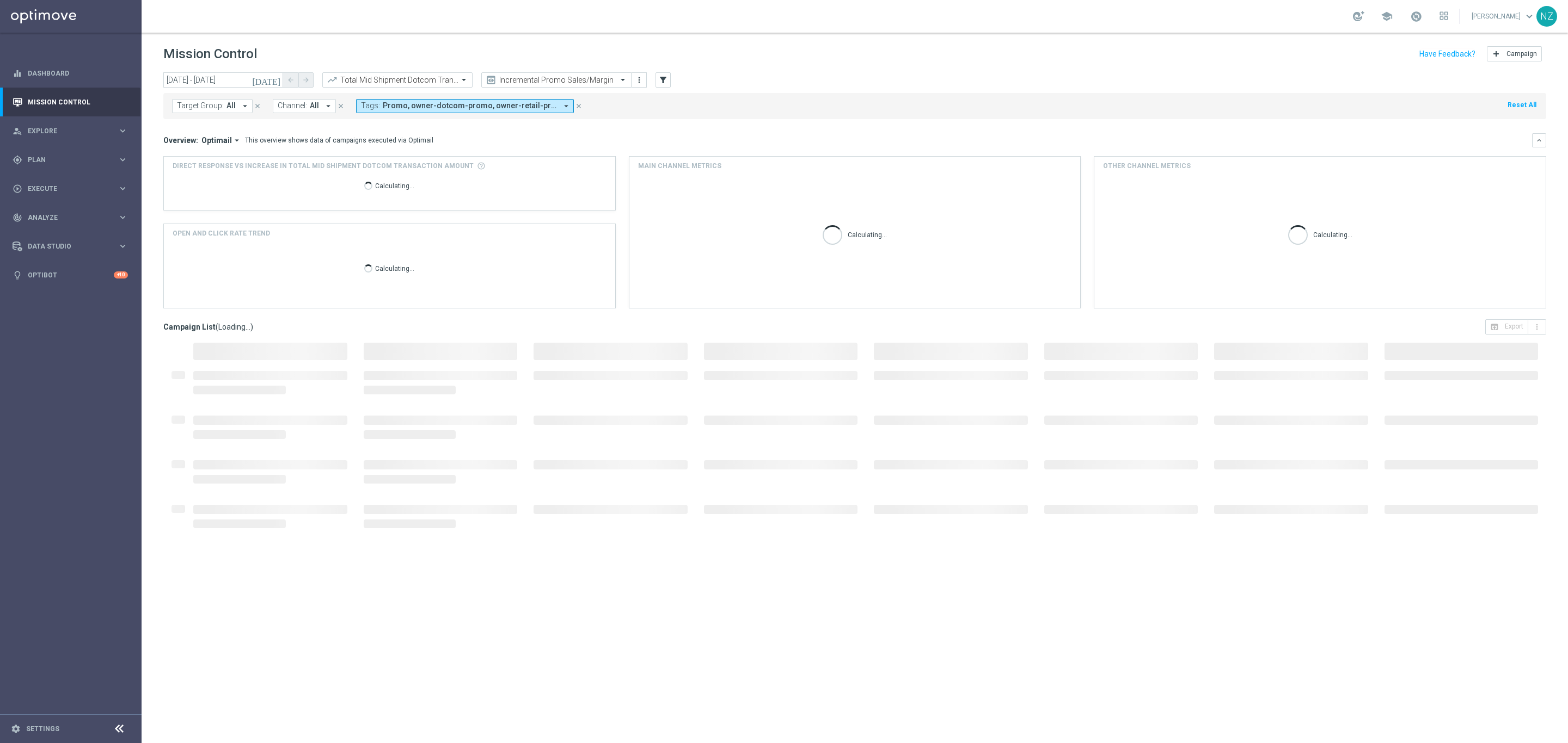
click at [907, 114] on div "Target Group: All arrow_drop_down close Channel: All arrow_drop_down close Tags…" at bounding box center [855, 106] width 1383 height 26
click at [390, 75] on input "text" at bounding box center [386, 79] width 117 height 9
click at [376, 133] on label "Total CORP Sales Amount" at bounding box center [364, 131] width 74 height 9
click at [938, 111] on div "Target Group: All arrow_drop_down close Channel: All arrow_drop_down close Tags…" at bounding box center [855, 106] width 1383 height 26
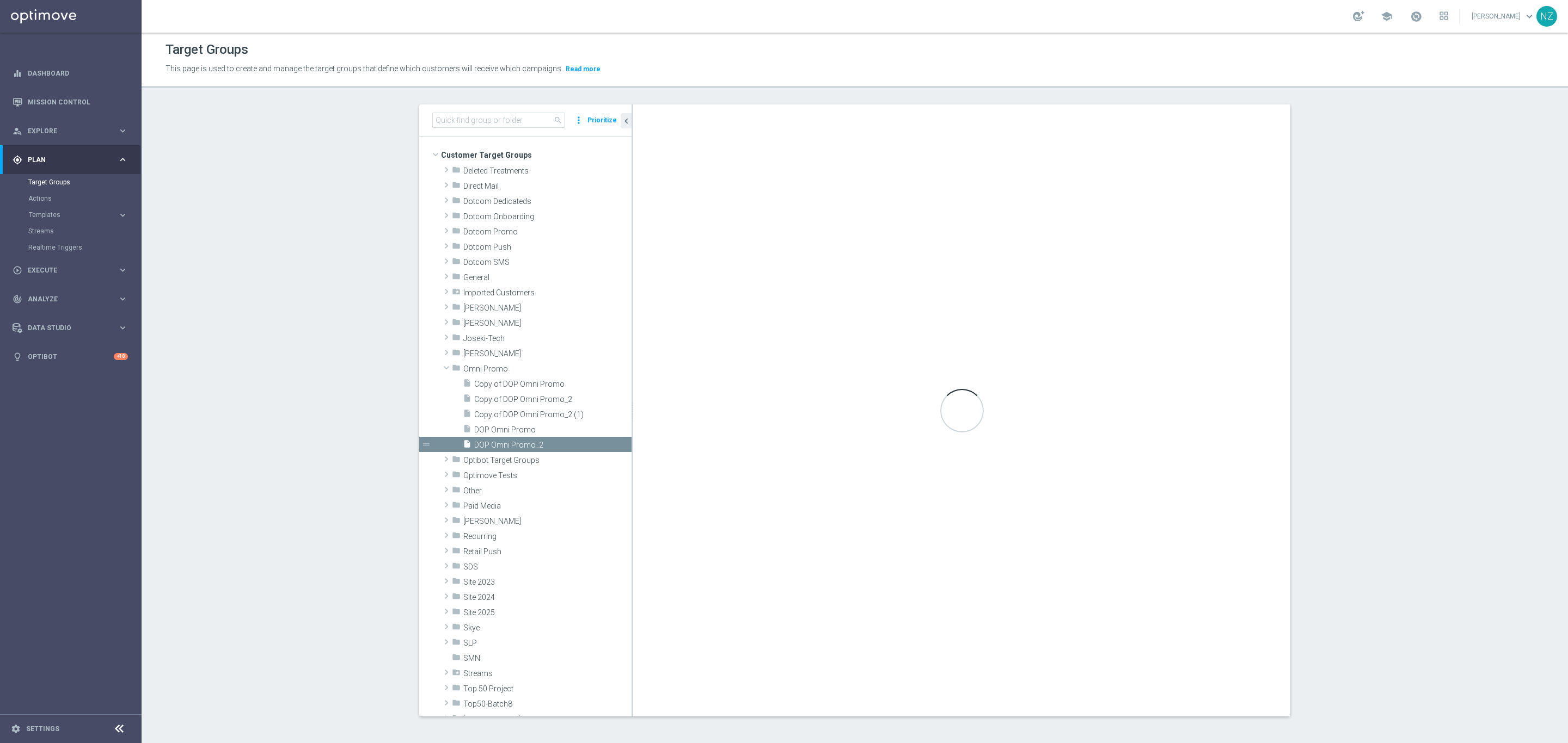
click at [476, 111] on div "search more_vert Prioritize" at bounding box center [525, 121] width 213 height 32
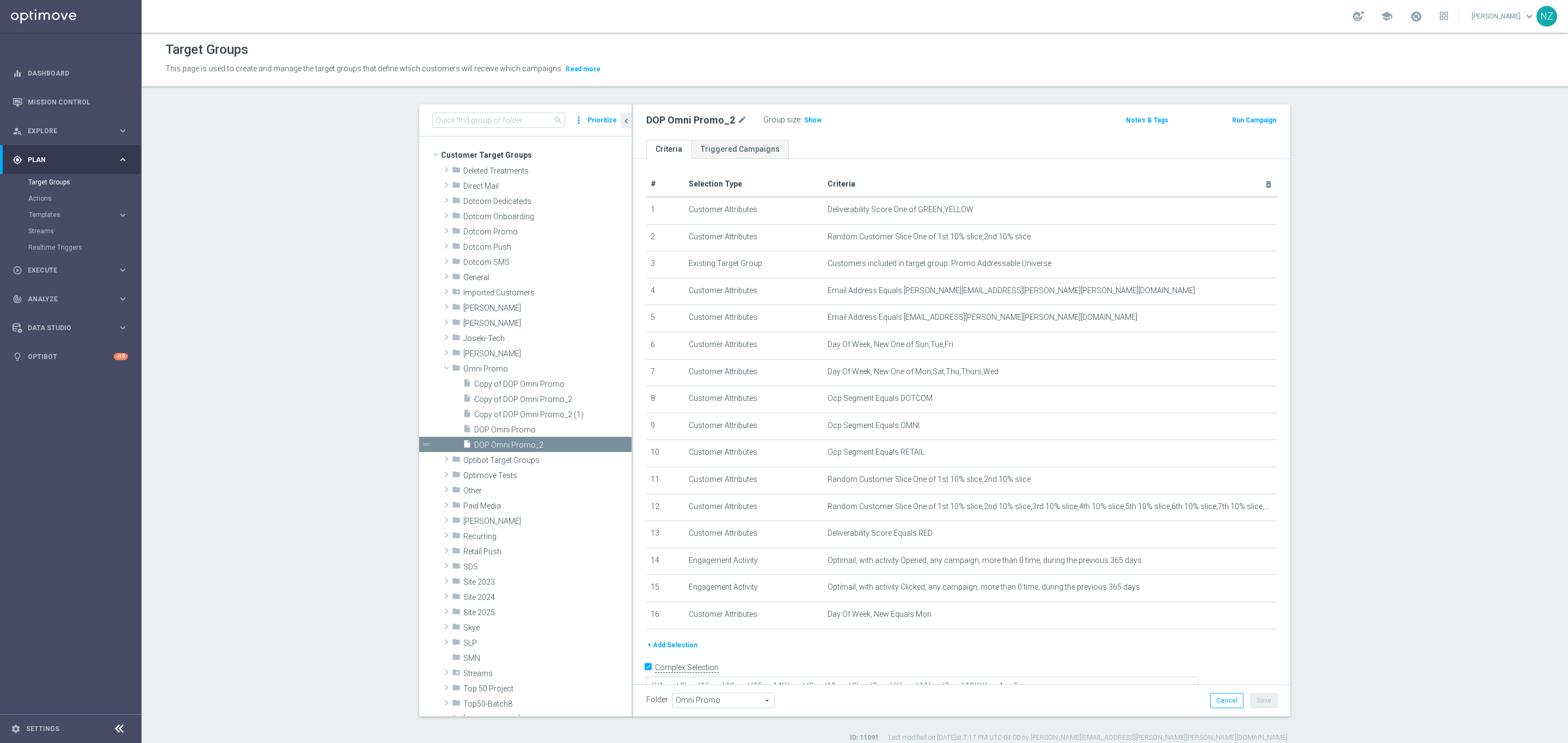
drag, startPoint x: 492, startPoint y: 129, endPoint x: 492, endPoint y: 121, distance: 8.0
click at [492, 128] on div "search more_vert Prioritize" at bounding box center [525, 121] width 213 height 32
click at [493, 114] on input at bounding box center [499, 120] width 133 height 15
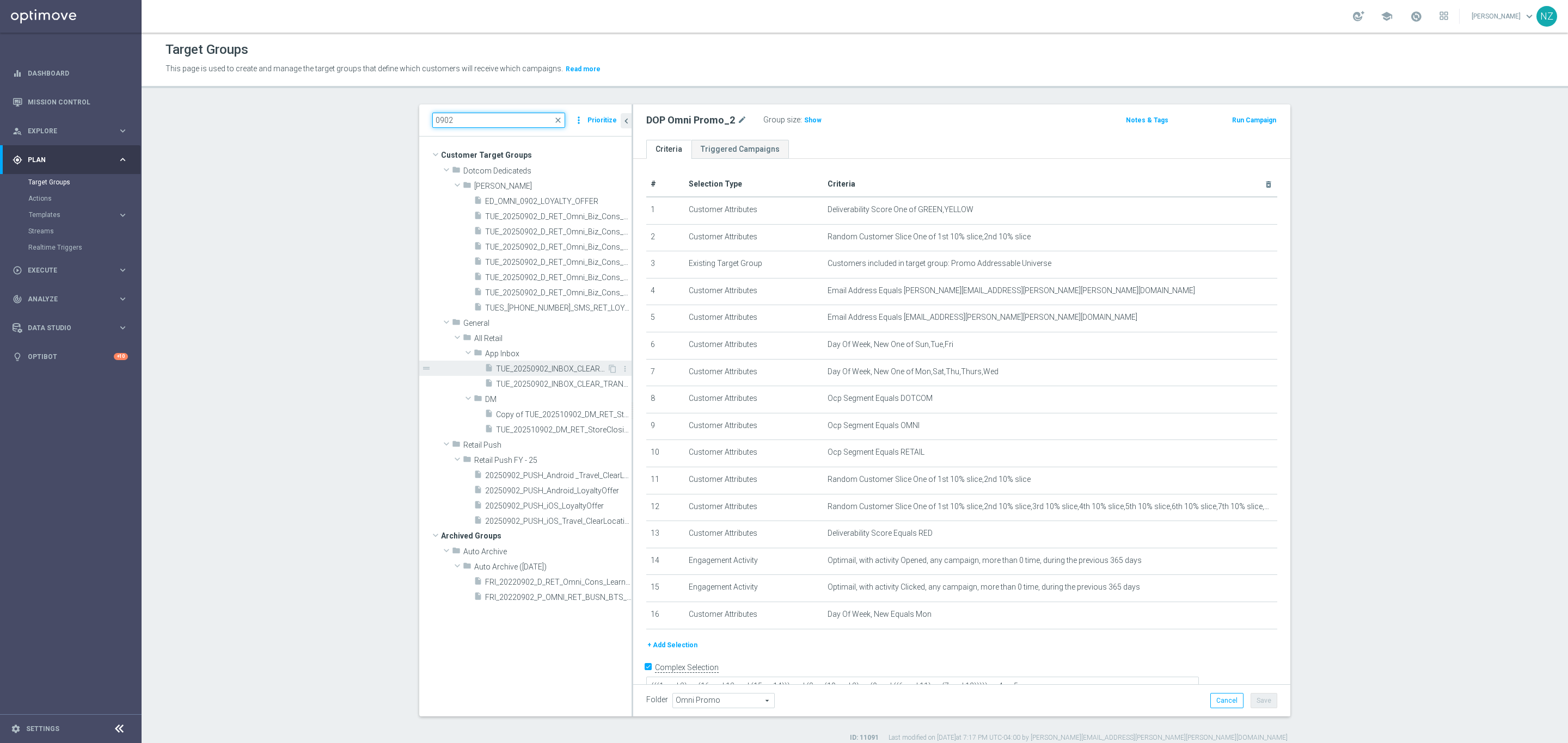
type input "0902"
click at [575, 367] on span "TUE_20250902_INBOX_CLEAR_NEW" at bounding box center [551, 368] width 111 height 9
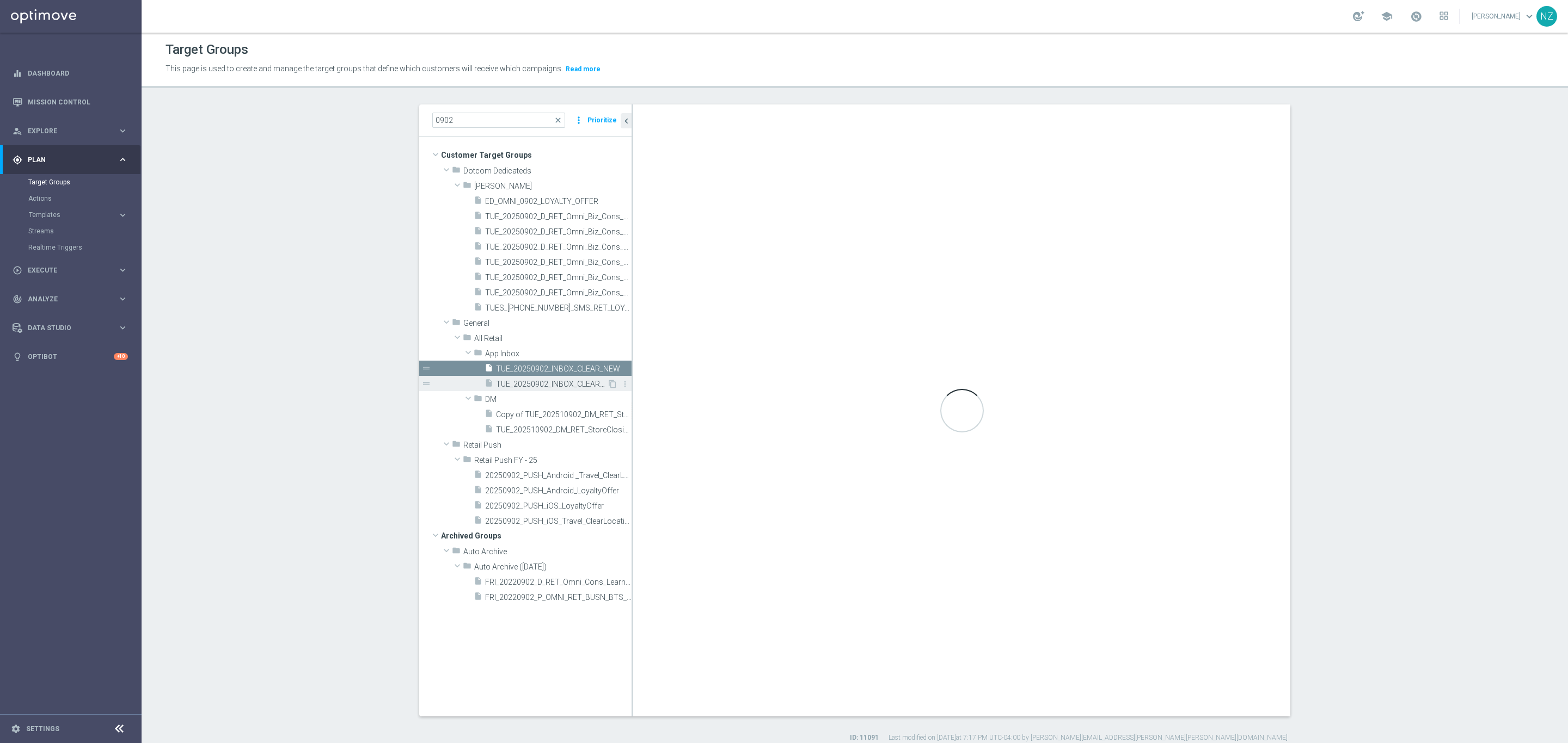
checkbox input "false"
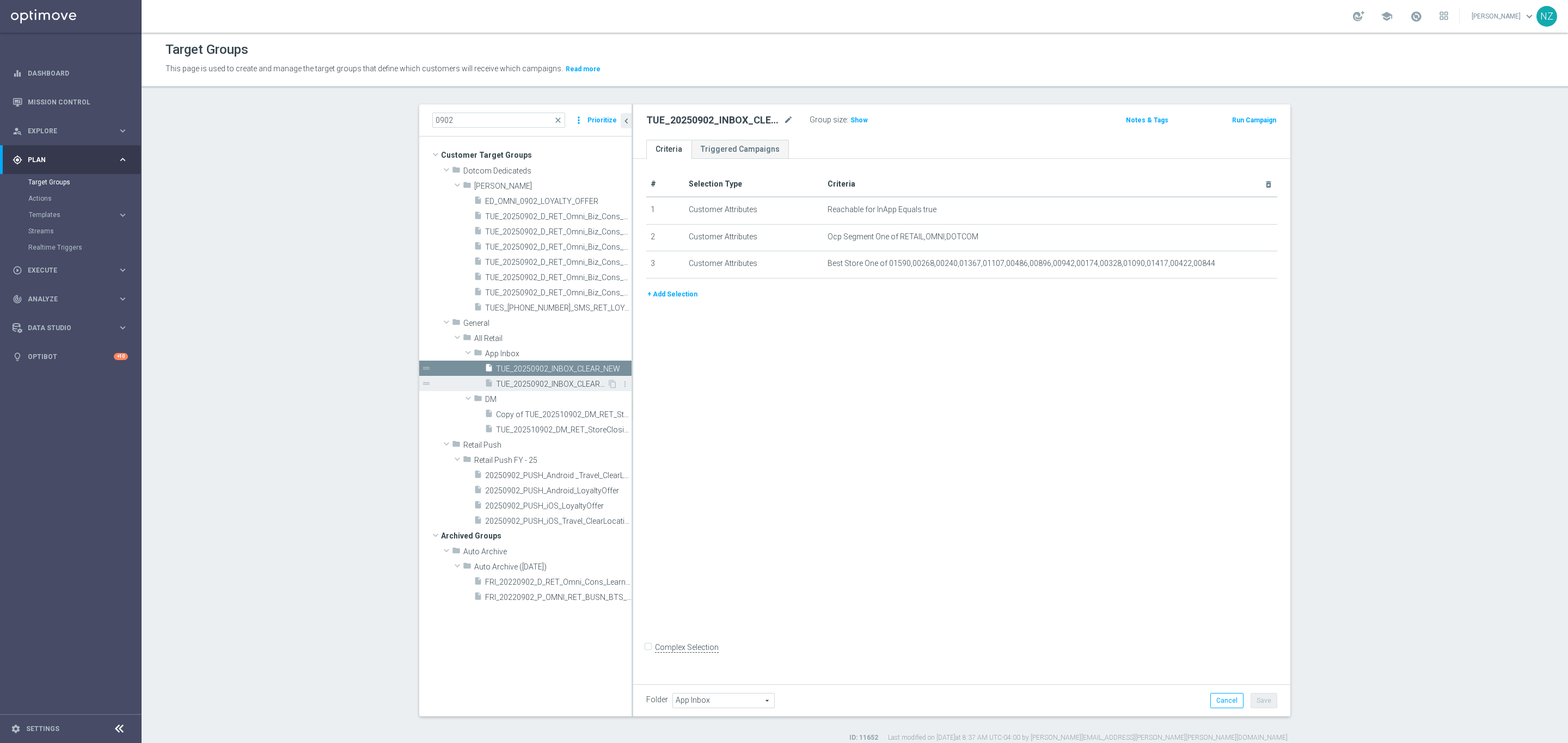
click at [569, 386] on span "TUE_20250902_INBOX_CLEAR_TRANSITION" at bounding box center [551, 384] width 111 height 9
click at [541, 495] on span "20250902_PUSH_Android_LoyaltyOffer" at bounding box center [546, 491] width 122 height 9
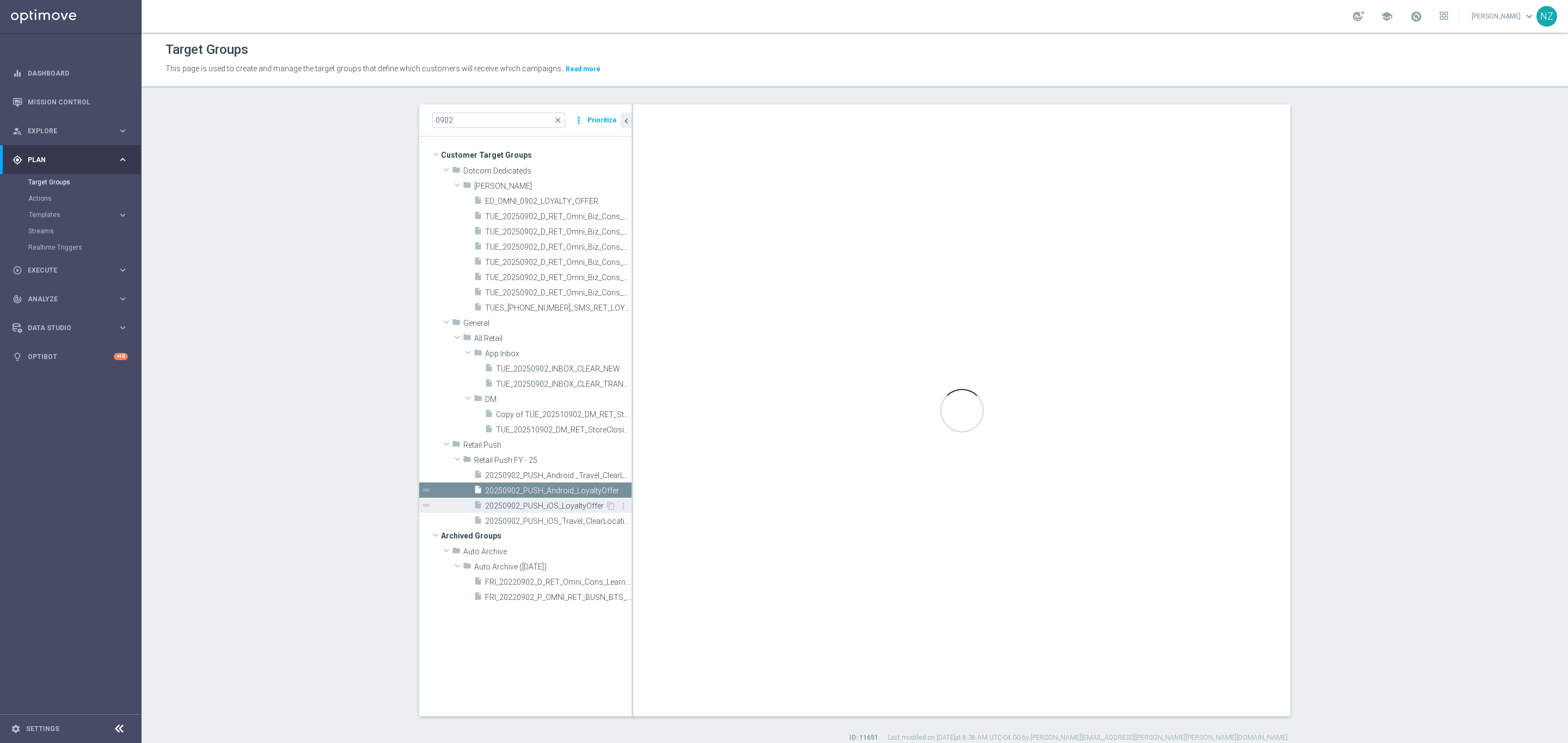
type input "Retail Push FY - 25"
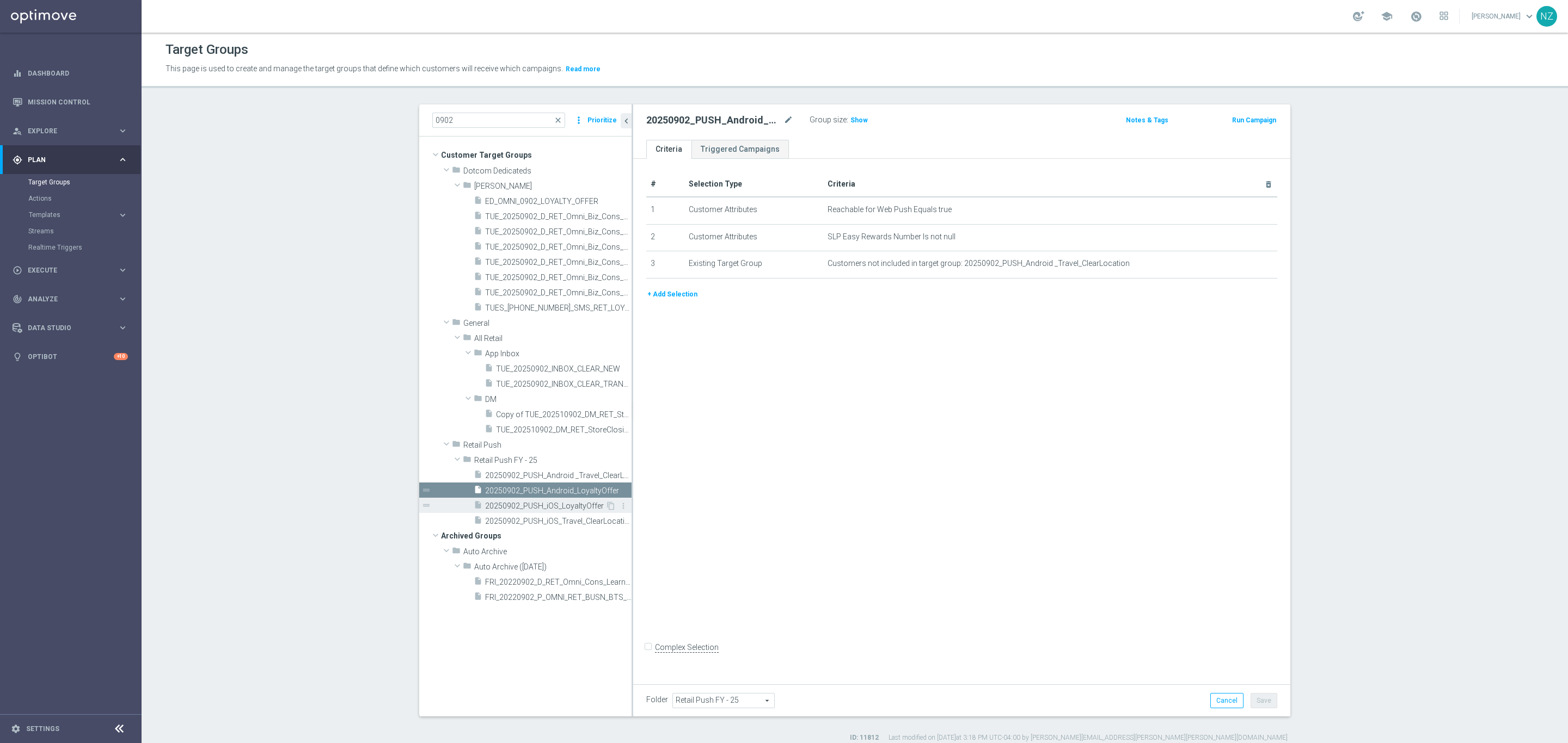
click at [539, 508] on span "20250902_PUSH_iOS_LoyaltyOffer" at bounding box center [545, 505] width 120 height 9
click at [545, 524] on span "20250902_PUSH_iOS_Travel_ClearLocation" at bounding box center [546, 521] width 122 height 9
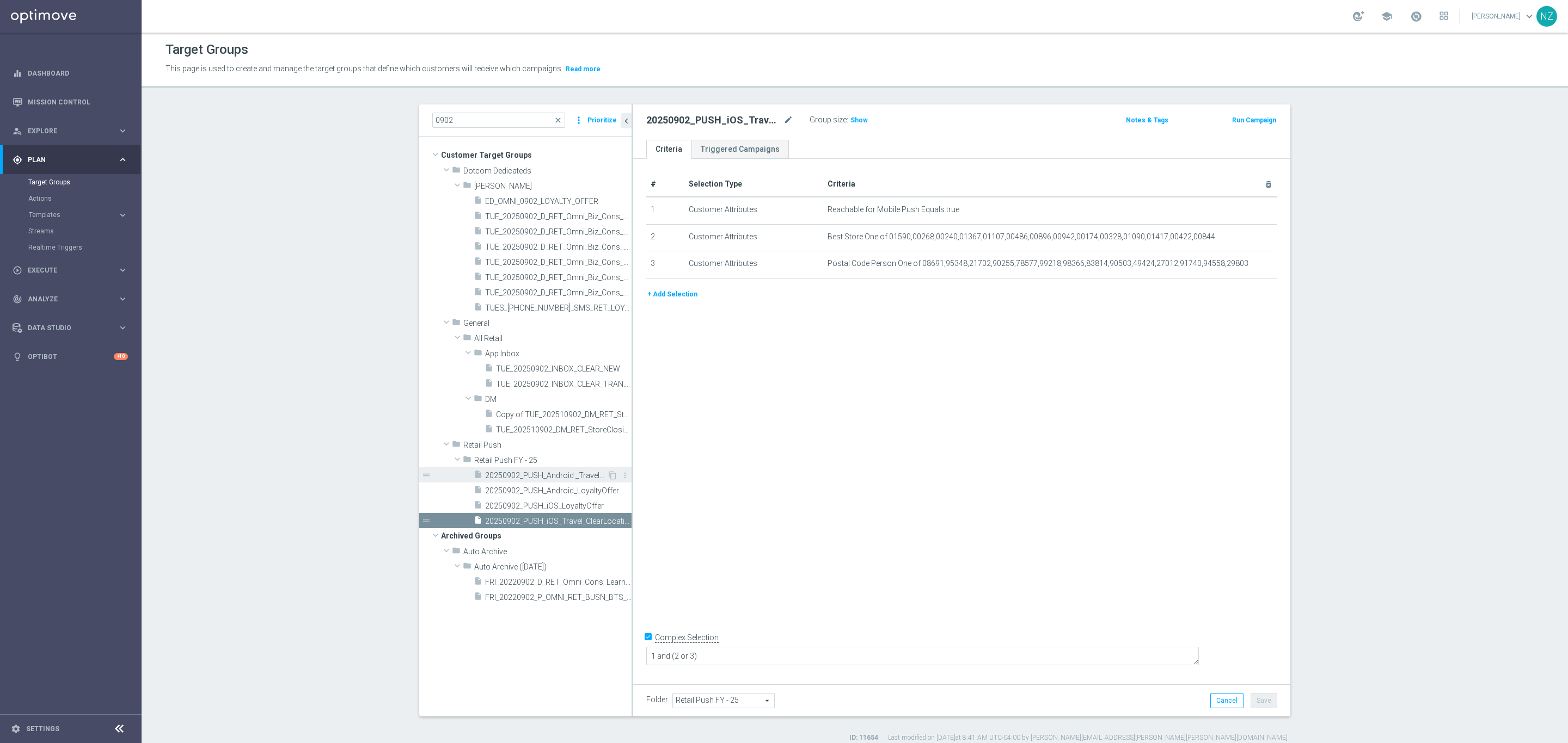
click at [555, 479] on span "20250902_PUSH_Android _Travel_ClearLocation" at bounding box center [546, 475] width 122 height 9
drag, startPoint x: 1439, startPoint y: 300, endPoint x: 1055, endPoint y: 391, distance: 394.6
click at [1439, 300] on section "0902 close more_vert Prioritize Customer Target Groups library_add create_new_f…" at bounding box center [854, 423] width 1426 height 638
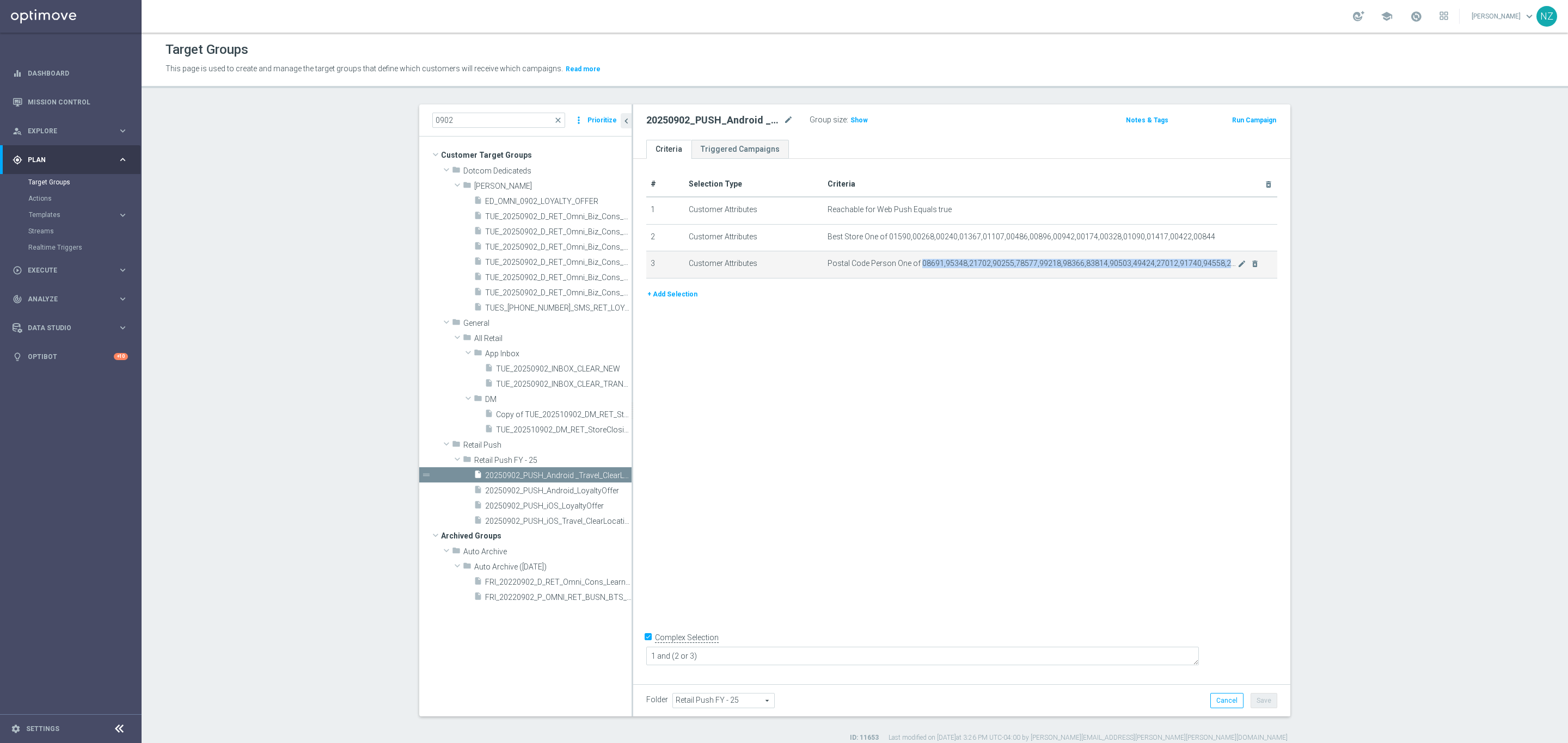
drag, startPoint x: 1227, startPoint y: 260, endPoint x: 913, endPoint y: 264, distance: 314.0
click at [913, 264] on span "Postal Code Person One of 08691,95348,21702,90255,78577,99218,98366,83814,90503…" at bounding box center [1032, 263] width 410 height 9
copy span "08691,95348,21702,90255,78577,99218,98366,83814,90503,49424,27012,91740,94558,2…"
click at [545, 371] on span "TUE_20250902_INBOX_CLEAR_NEW" at bounding box center [551, 368] width 111 height 9
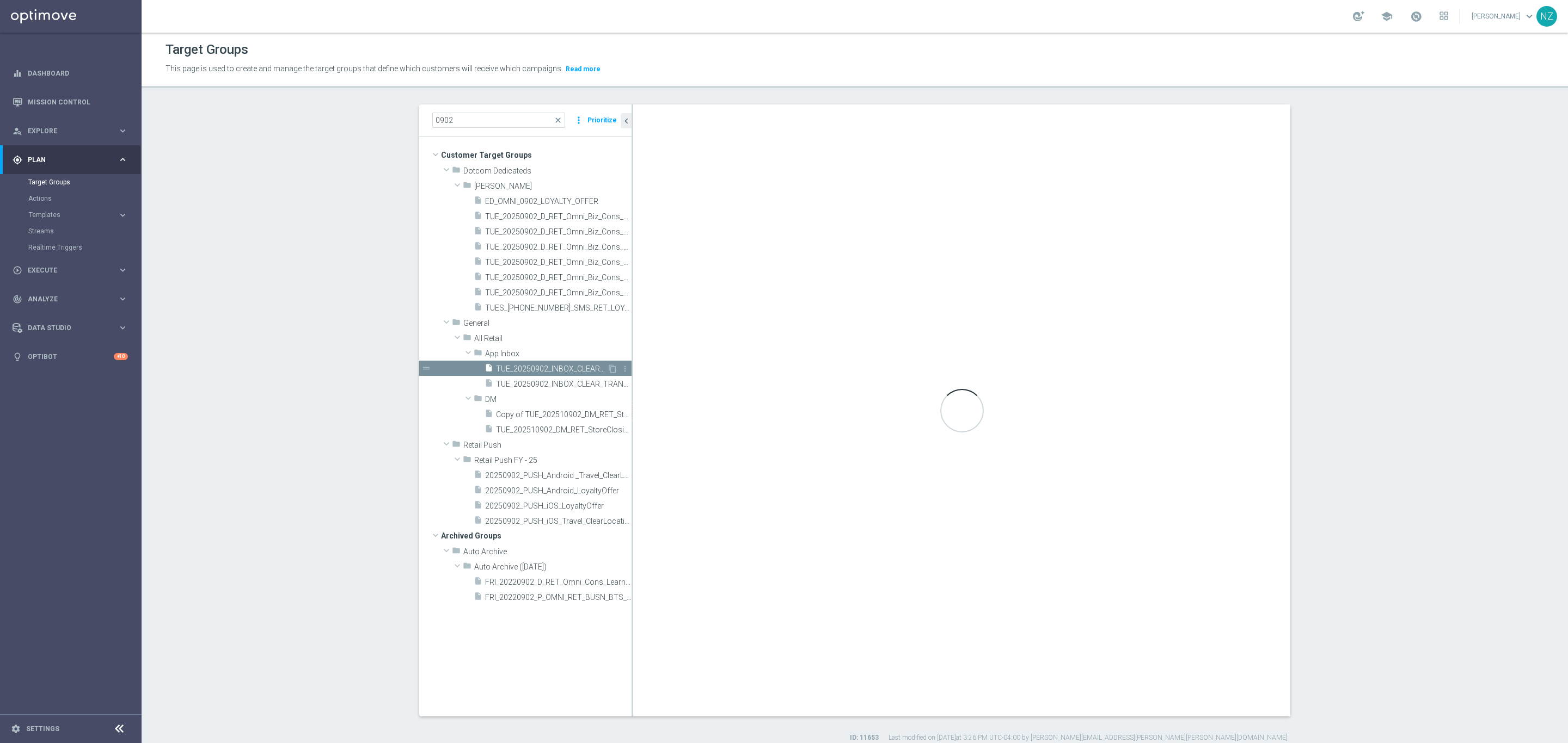
checkbox input "false"
type input "App Inbox"
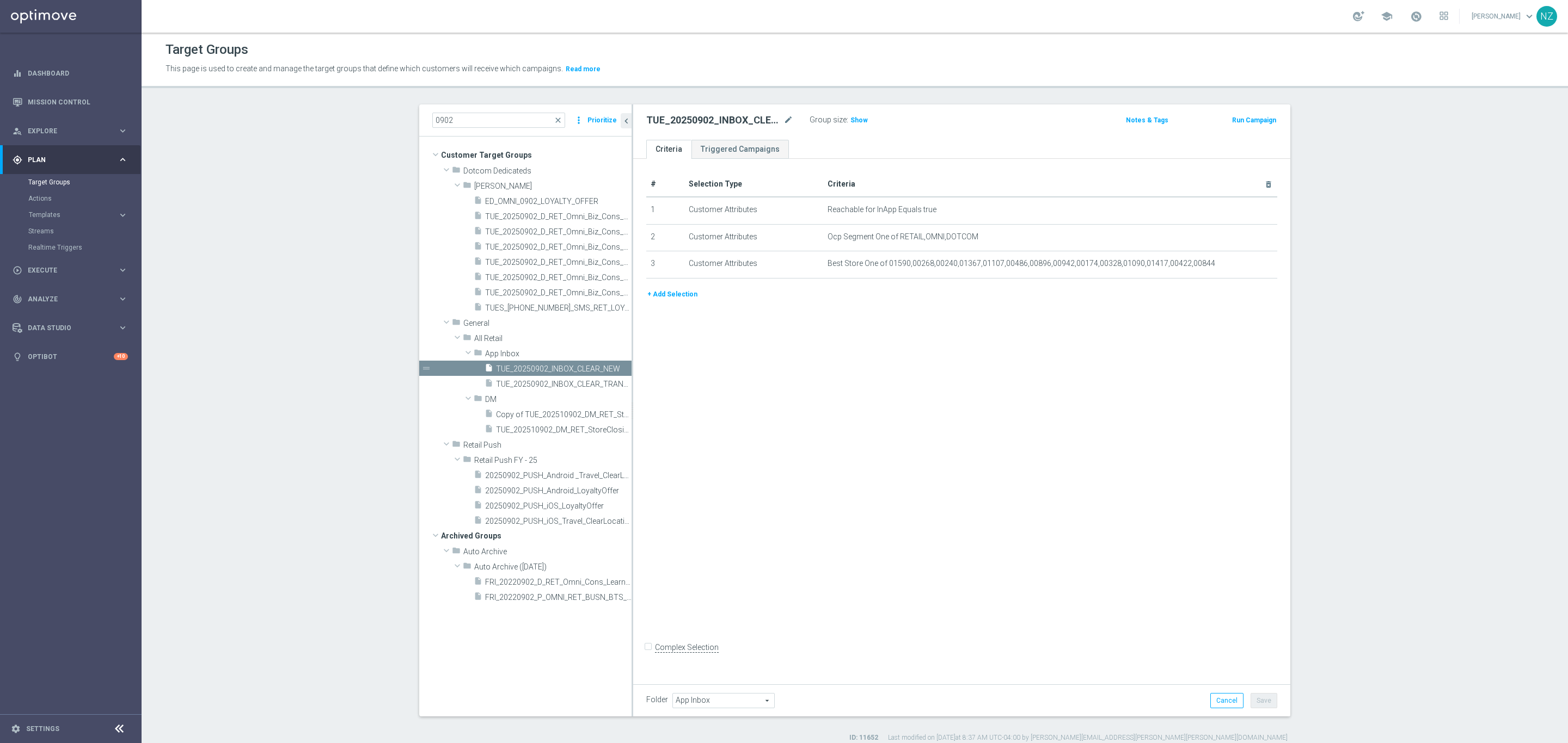
click at [1461, 229] on section "0902 close more_vert Prioritize Customer Target Groups library_add create_new_f…" at bounding box center [854, 423] width 1426 height 638
click at [541, 471] on span "20250902_PUSH_Android _Travel_ClearLocation" at bounding box center [546, 475] width 122 height 9
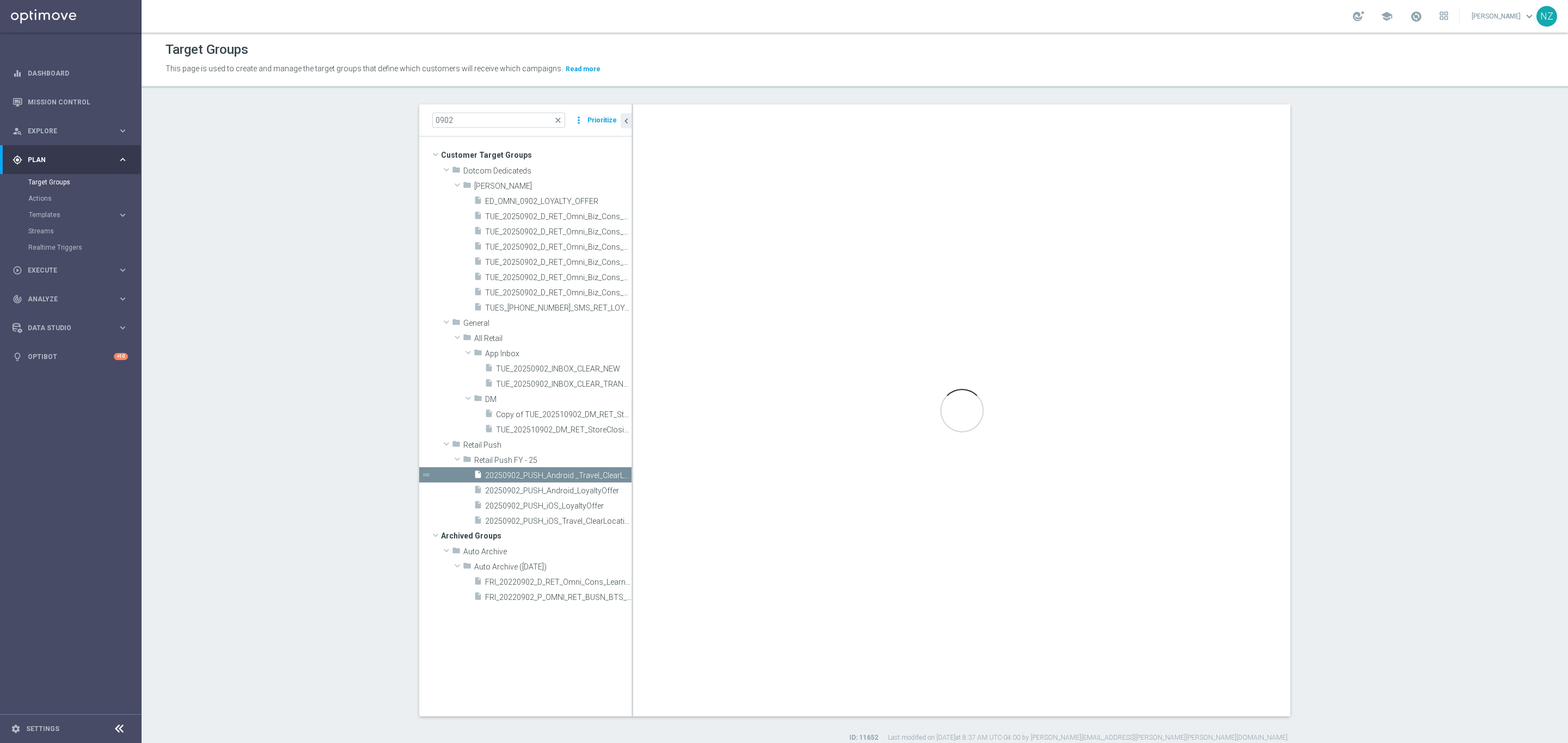
checkbox input "true"
type input "Retail Push FY - 25"
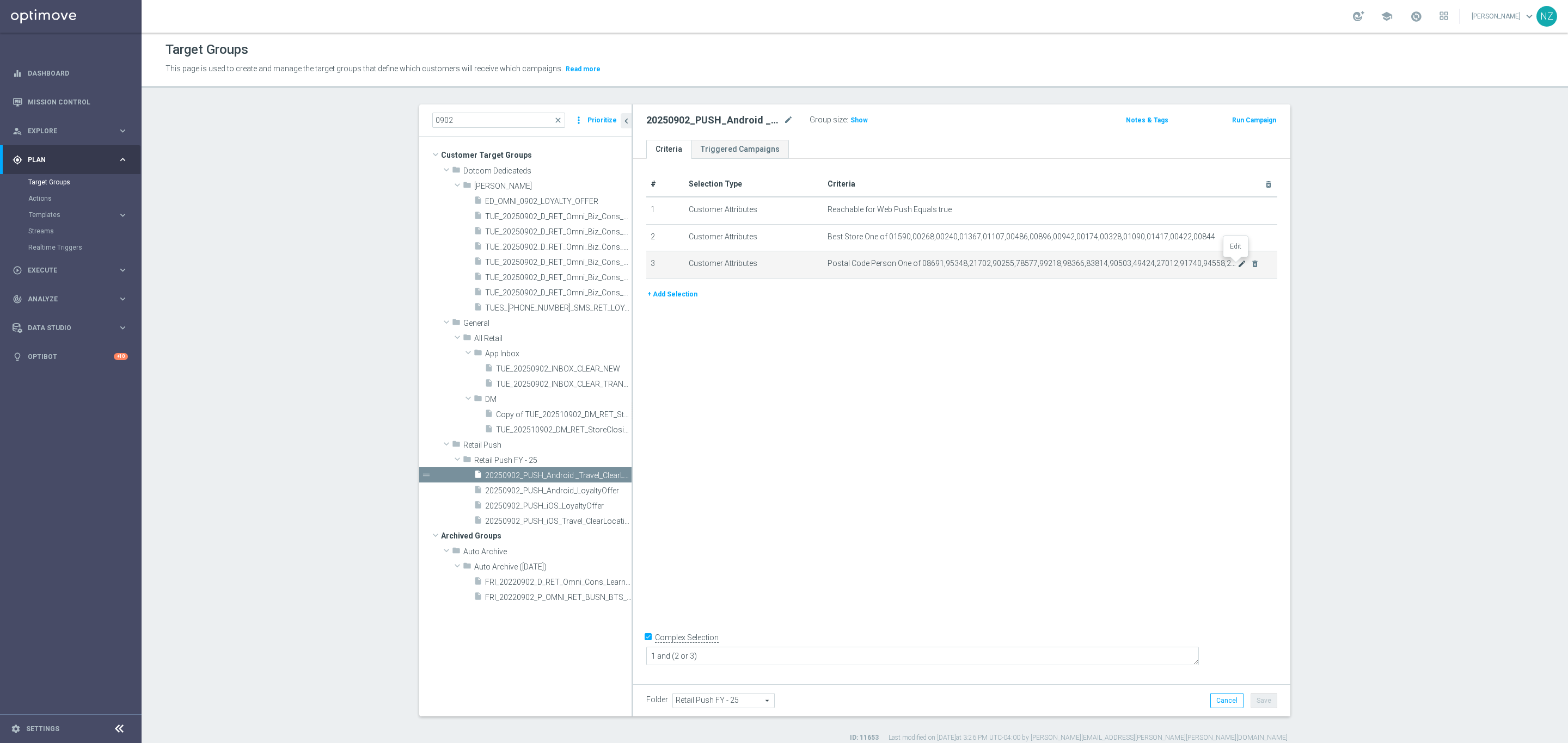
click at [1238, 264] on icon "mode_edit" at bounding box center [1242, 264] width 9 height 9
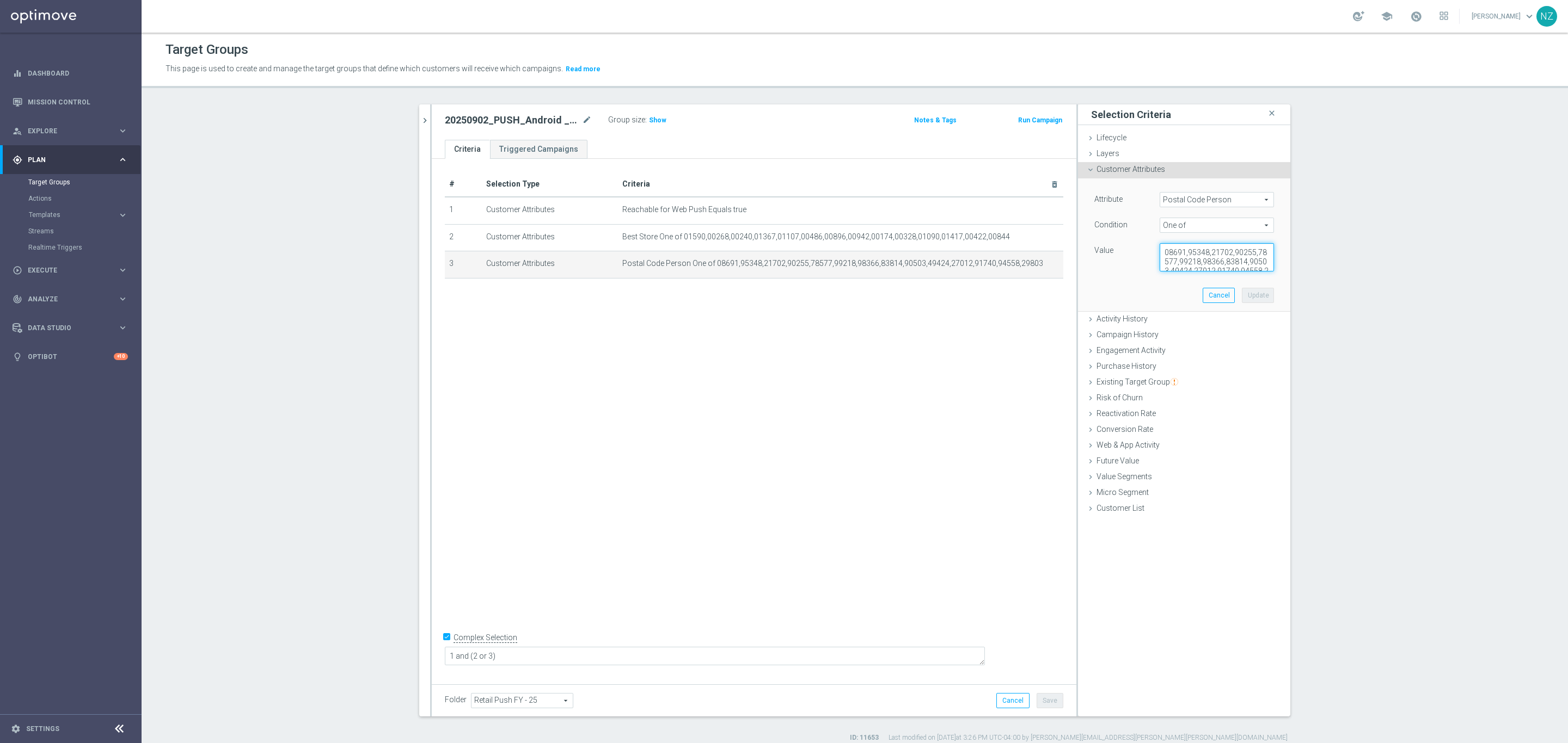
click at [1221, 251] on textarea "08691,95348,21702,90255,78577,99218,98366,83814,90503,49424,27012,91740,94558,2…" at bounding box center [1217, 257] width 114 height 28
click at [1215, 297] on button "Cancel" at bounding box center [1219, 295] width 32 height 15
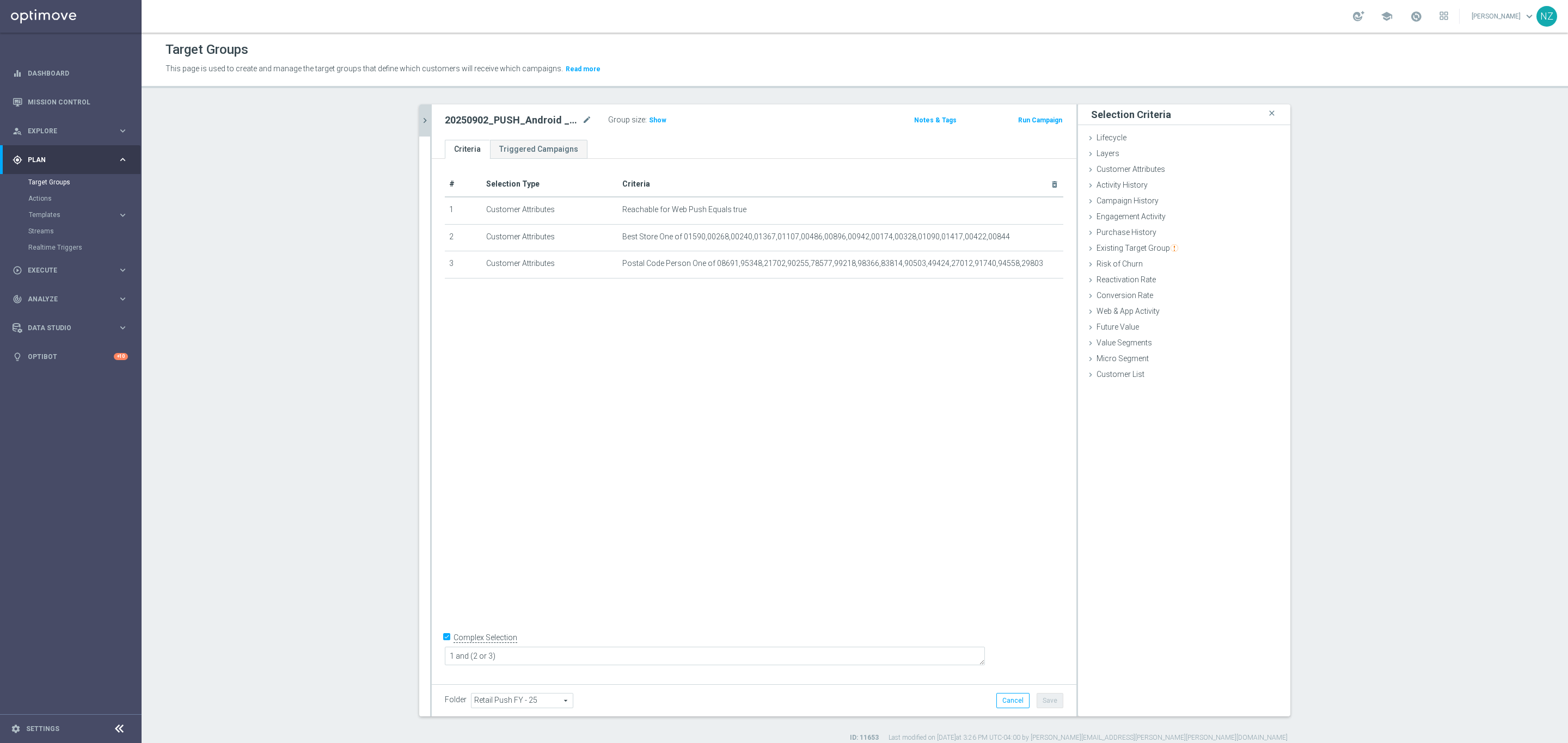
click at [421, 122] on icon "chevron_right" at bounding box center [424, 120] width 11 height 11
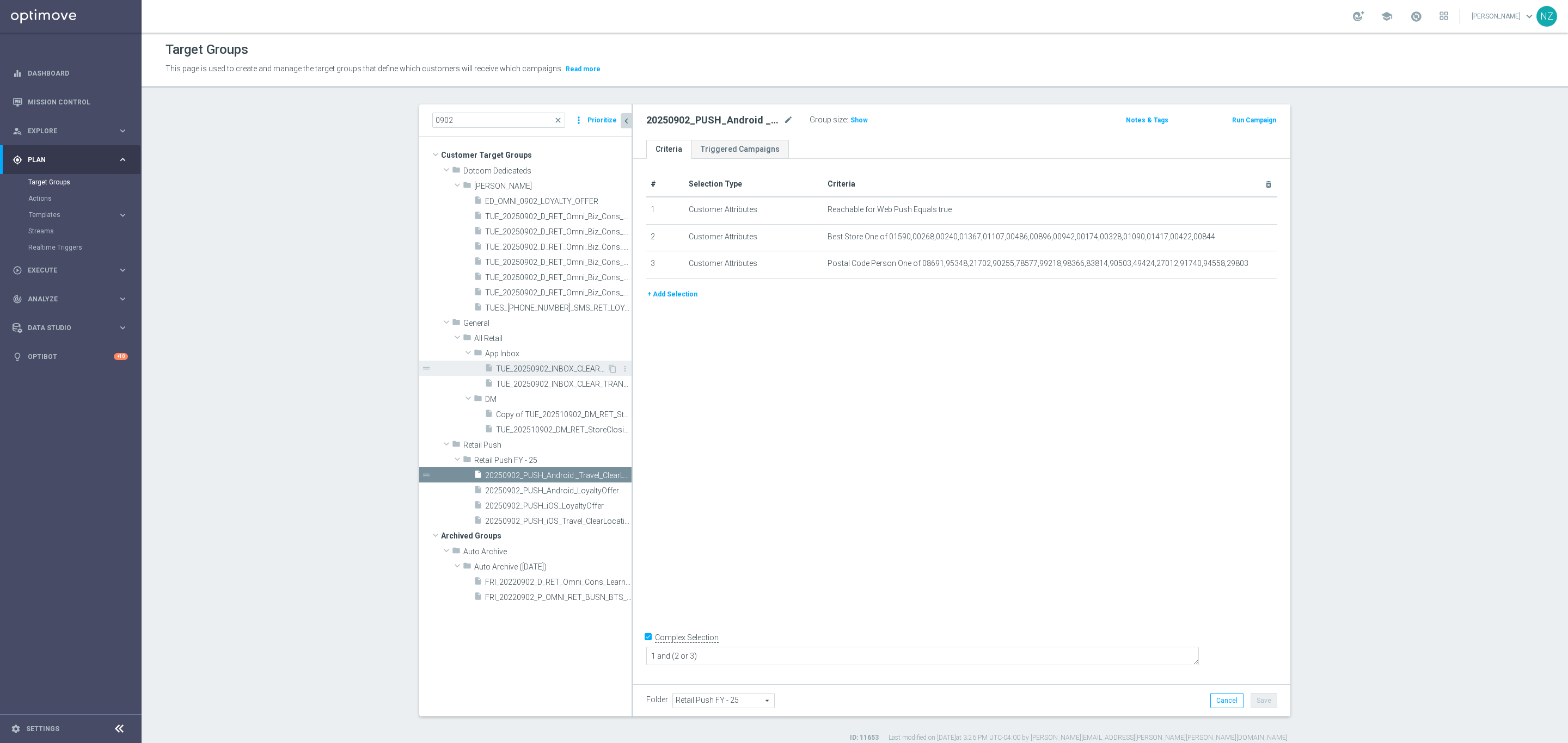
click at [563, 367] on span "TUE_20250902_INBOX_CLEAR_NEW" at bounding box center [551, 368] width 111 height 9
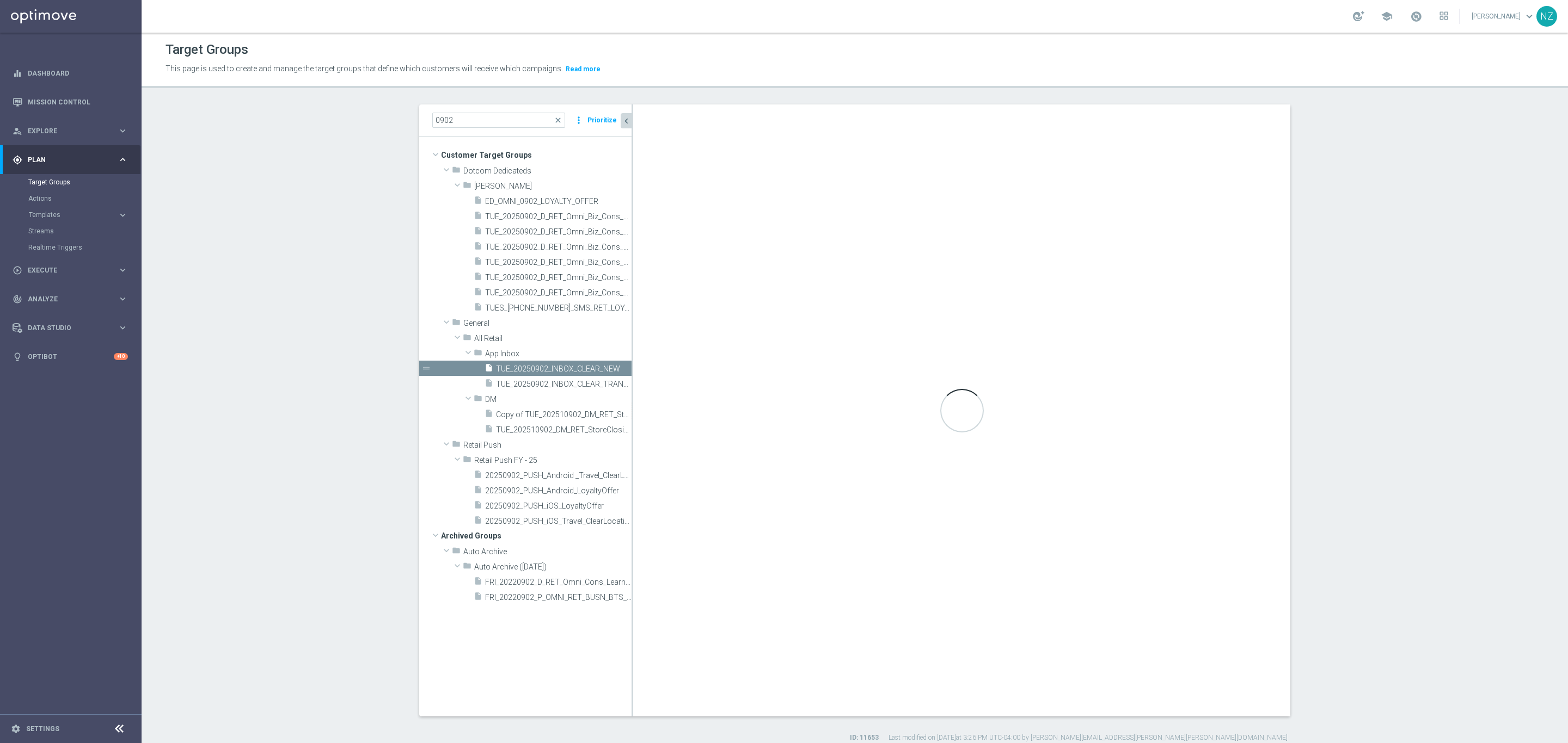
checkbox input "false"
type input "App Inbox"
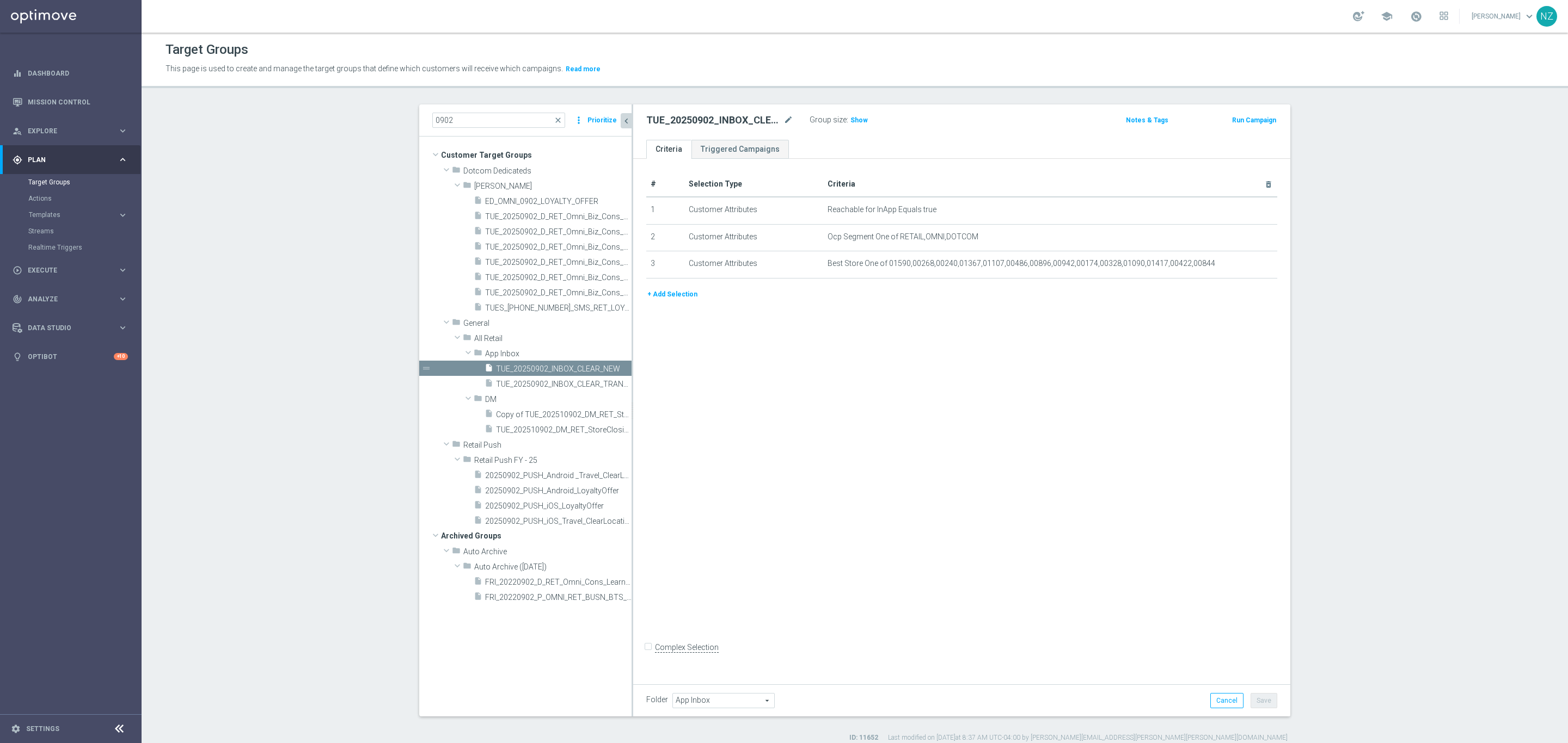
click at [676, 294] on button "+ Add Selection" at bounding box center [672, 294] width 52 height 12
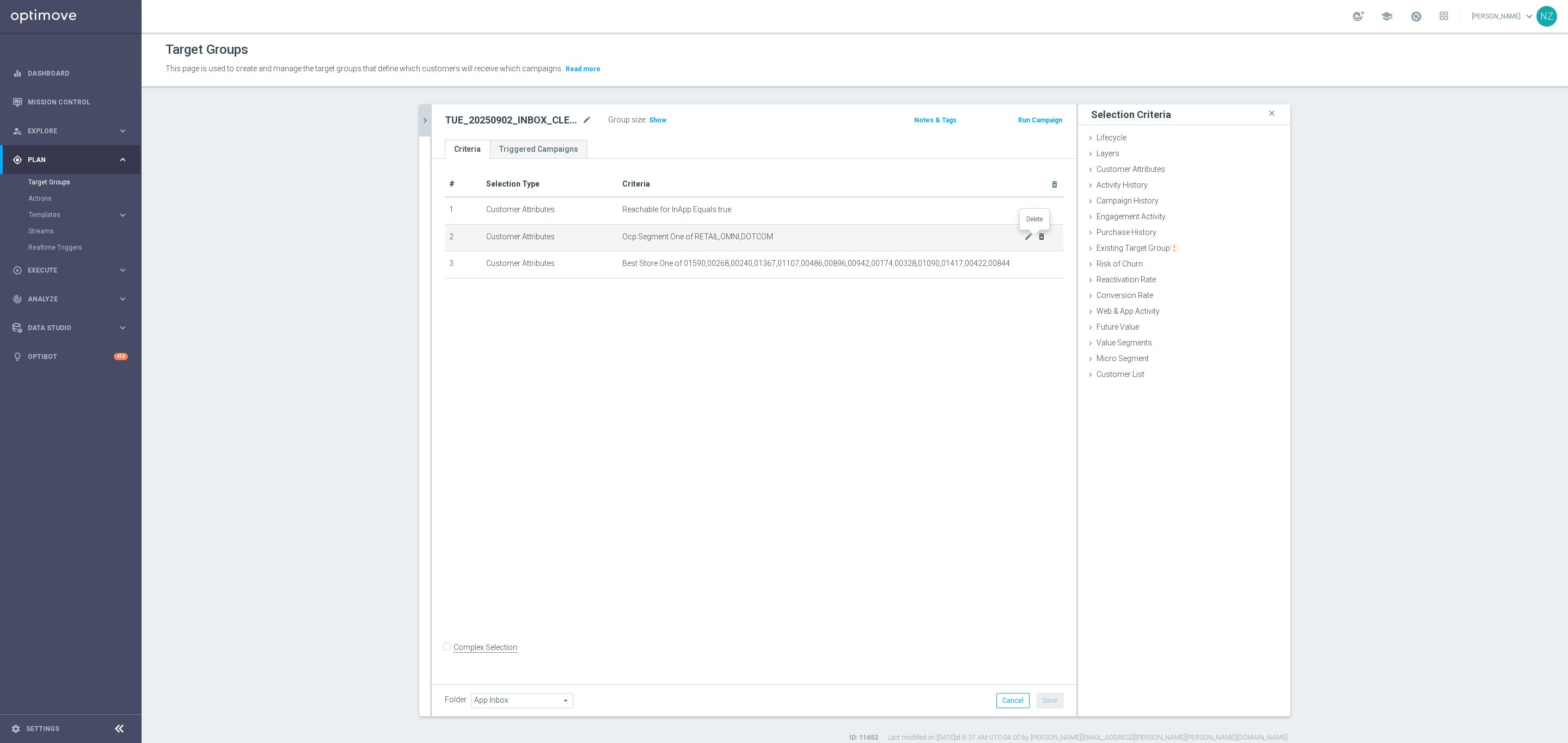
click at [1037, 237] on icon "delete_forever" at bounding box center [1041, 236] width 9 height 9
click at [1120, 166] on span "Customer Attributes" at bounding box center [1131, 169] width 69 height 9
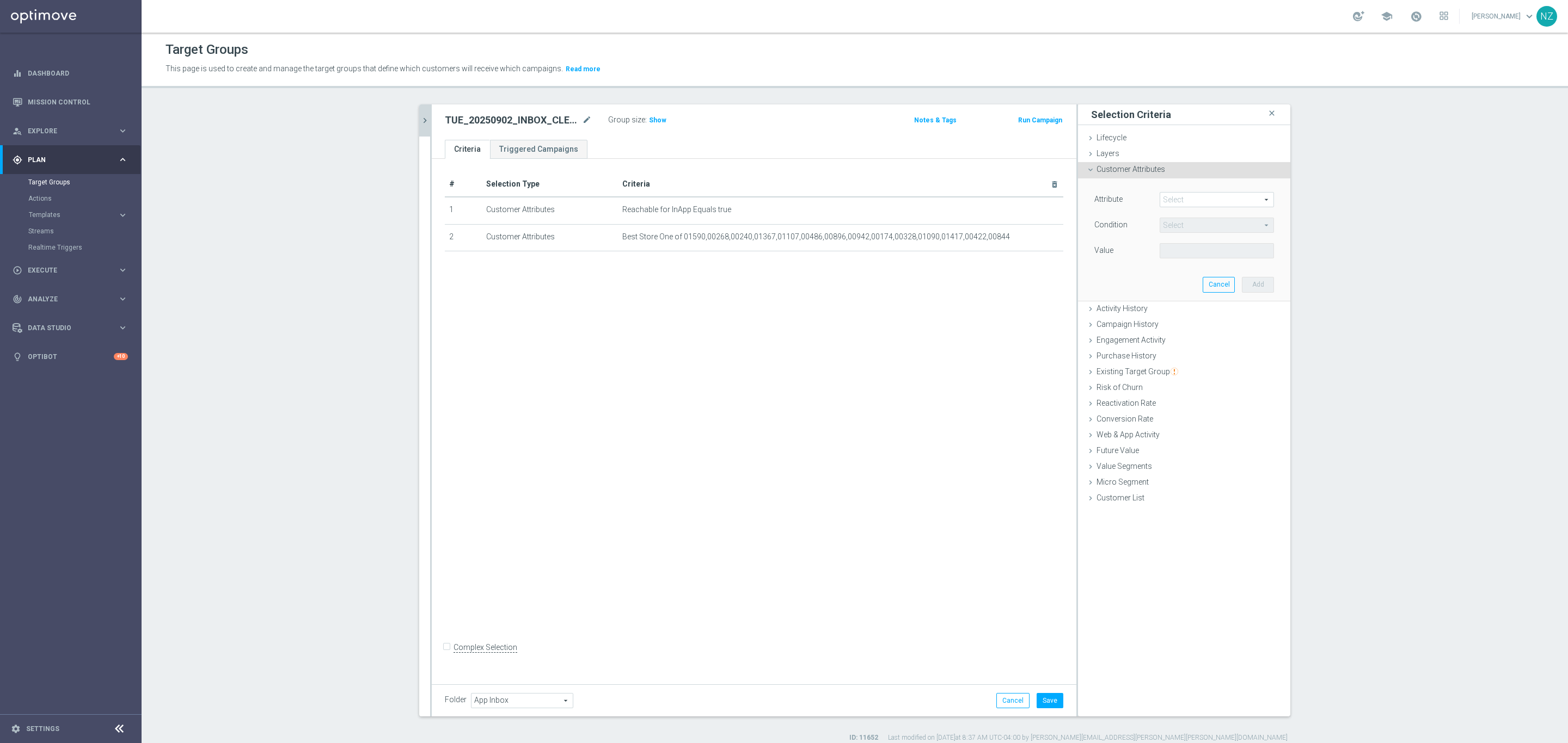
click at [1174, 204] on span at bounding box center [1217, 199] width 114 height 14
click at [1179, 199] on input "search" at bounding box center [1217, 200] width 114 height 15
type input "postal"
click at [1226, 240] on span "Postal Code Person" at bounding box center [1216, 244] width 103 height 9
type input "Postal Code Person"
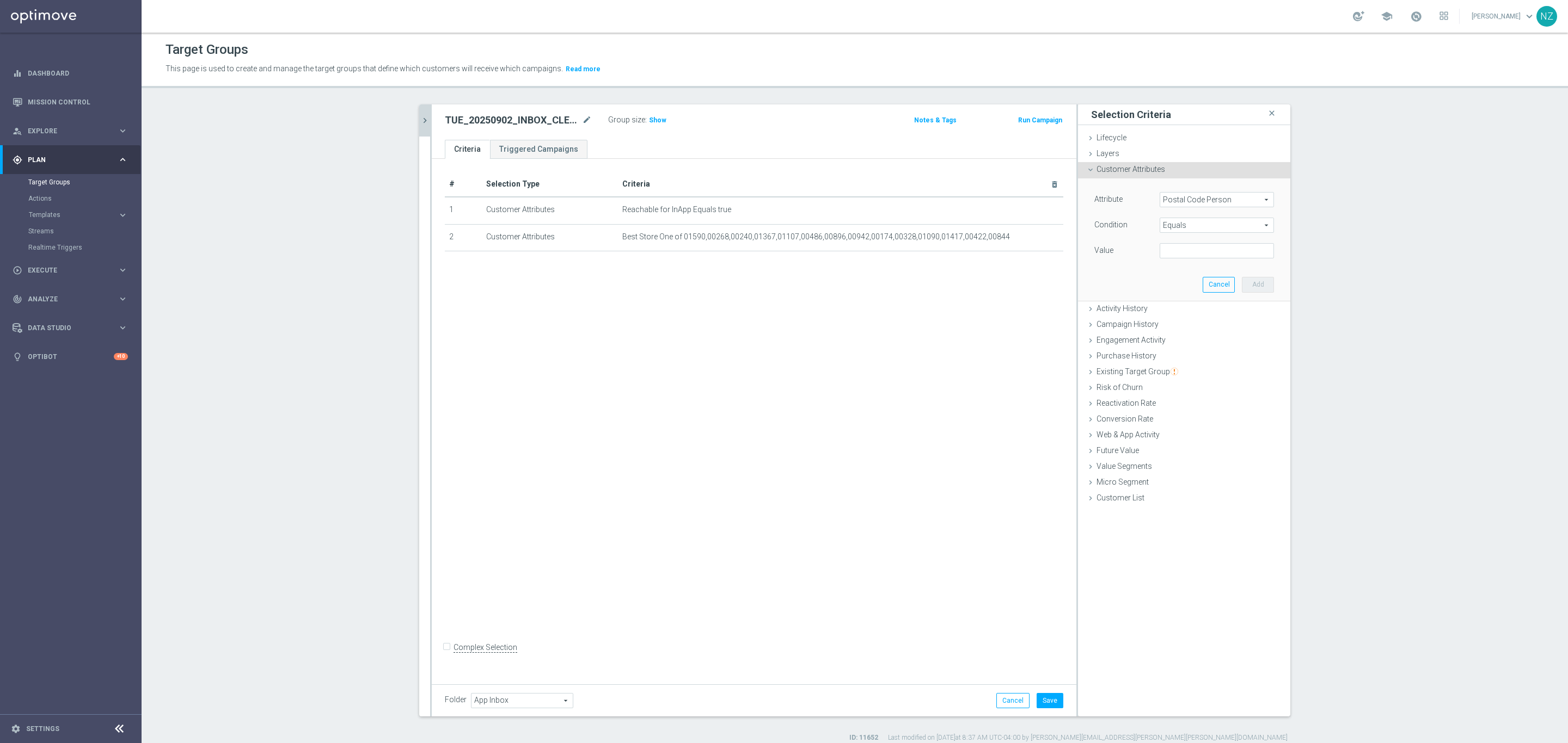
click at [1217, 225] on span "Equals" at bounding box center [1217, 225] width 114 height 14
drag, startPoint x: 1179, startPoint y: 361, endPoint x: 1193, endPoint y: 328, distance: 35.8
click at [1181, 361] on label "Not one of" at bounding box center [1217, 354] width 114 height 14
click at [1195, 232] on div "Condition Not one of Not one of arrow_drop_down search" at bounding box center [1183, 225] width 196 height 17
click at [1195, 229] on span "Not one of" at bounding box center [1217, 225] width 114 height 14
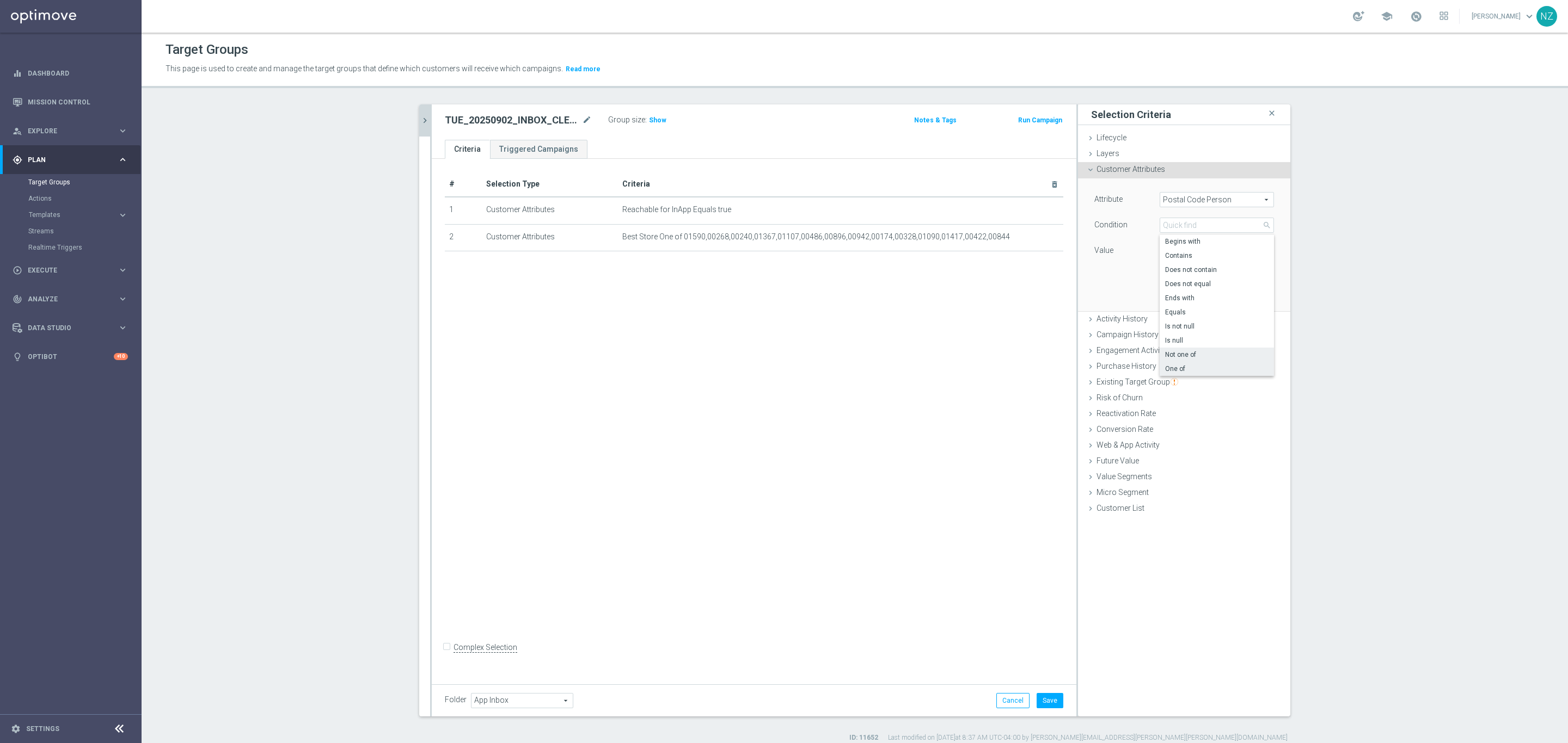
click at [1179, 363] on label "One of" at bounding box center [1217, 368] width 114 height 14
type input "One of"
click at [1181, 254] on textarea at bounding box center [1217, 257] width 114 height 28
paste textarea "08691,95348,21702,90255,78577,99218,98366,83814,90503,49424,27012,91740,94558,2…"
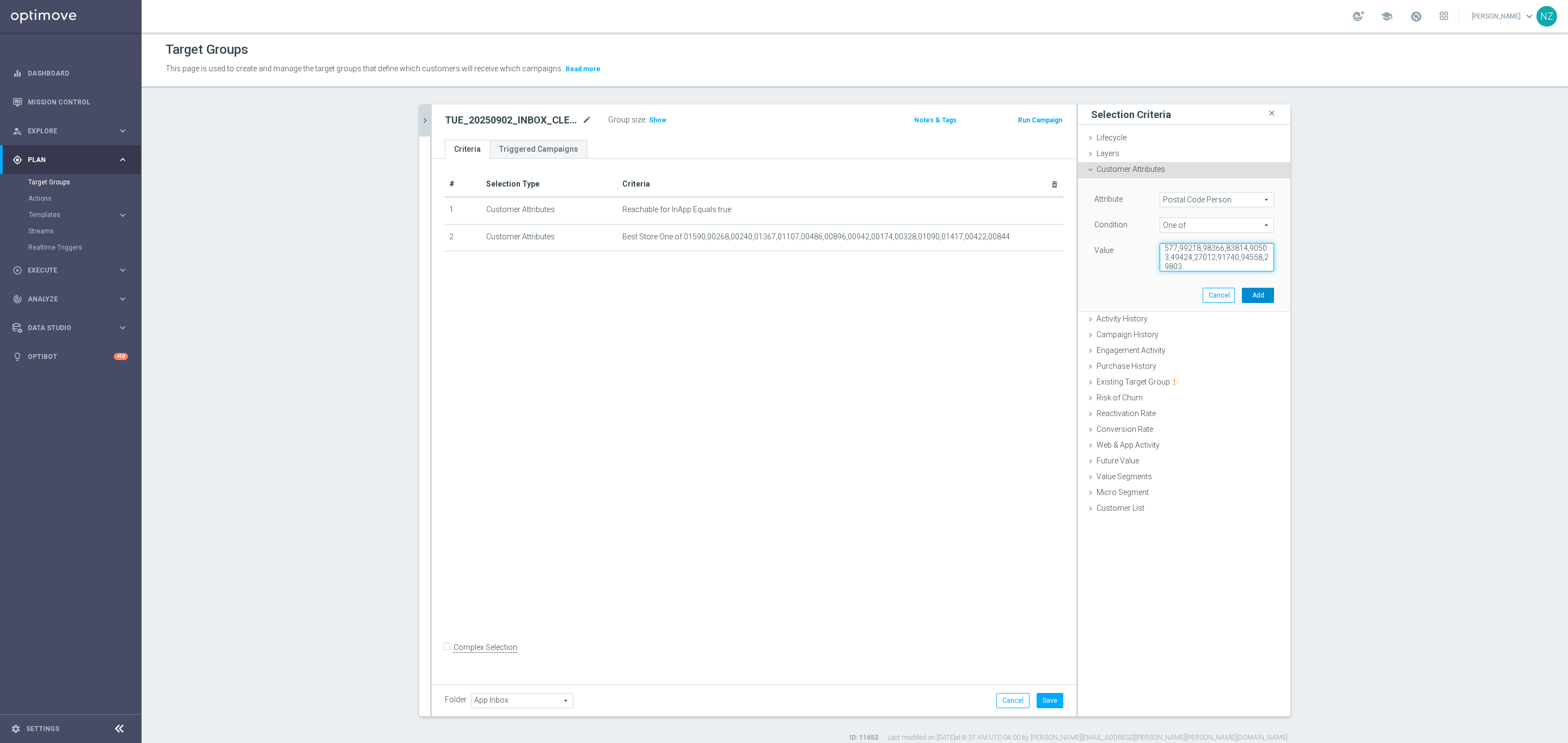
type textarea "08691,95348,21702,90255,78577,99218,98366,83814,90503,49424,27012,91740,94558,2…"
click at [1255, 297] on button "Add" at bounding box center [1258, 295] width 32 height 15
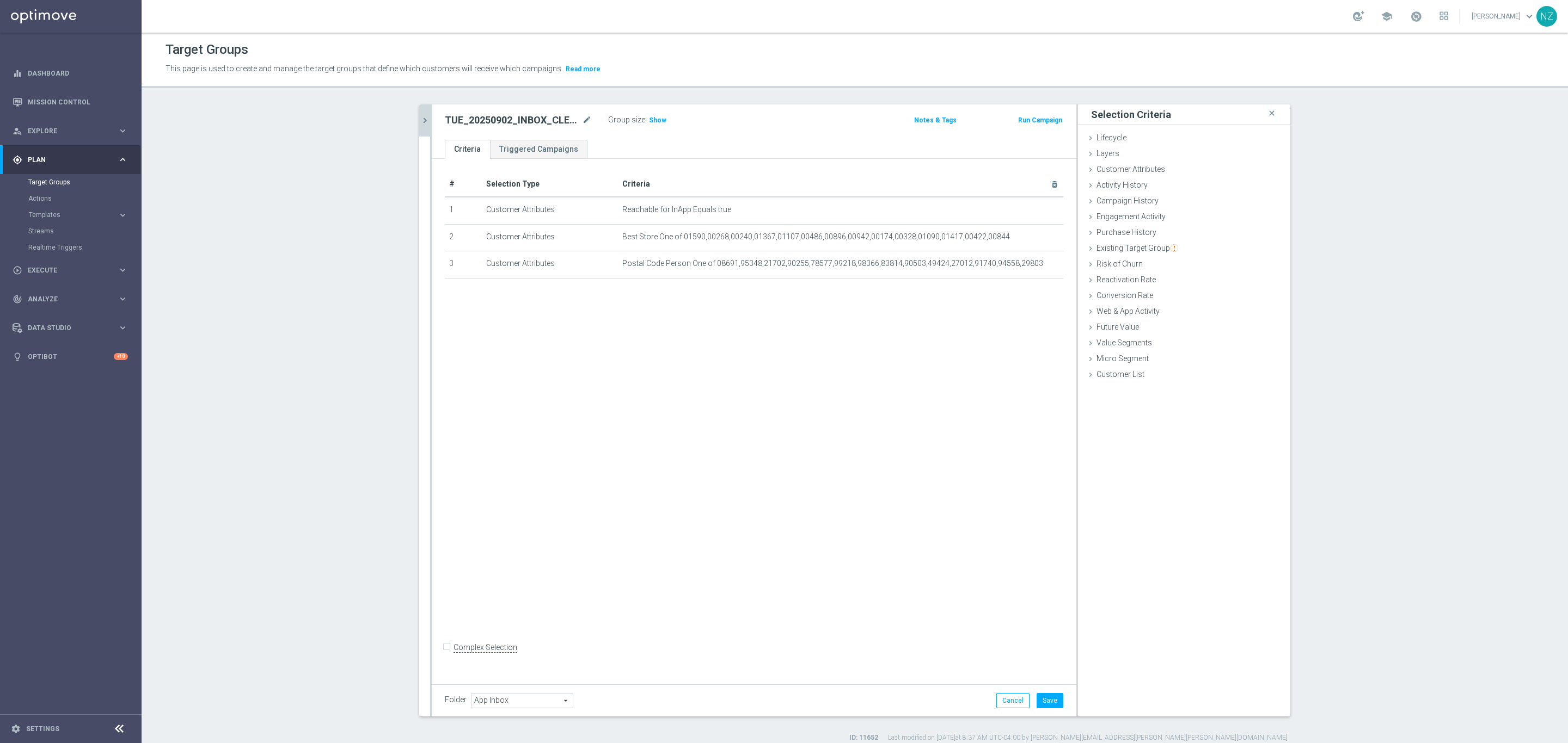
click at [436, 651] on div "# Selection Type Criteria delete_forever 1 Customer Attributes Reachable for In…" at bounding box center [754, 419] width 644 height 520
click at [454, 653] on label "Complex Selection" at bounding box center [485, 647] width 63 height 11
click at [447, 657] on input "Complex Selection" at bounding box center [448, 649] width 7 height 15
checkbox input "true"
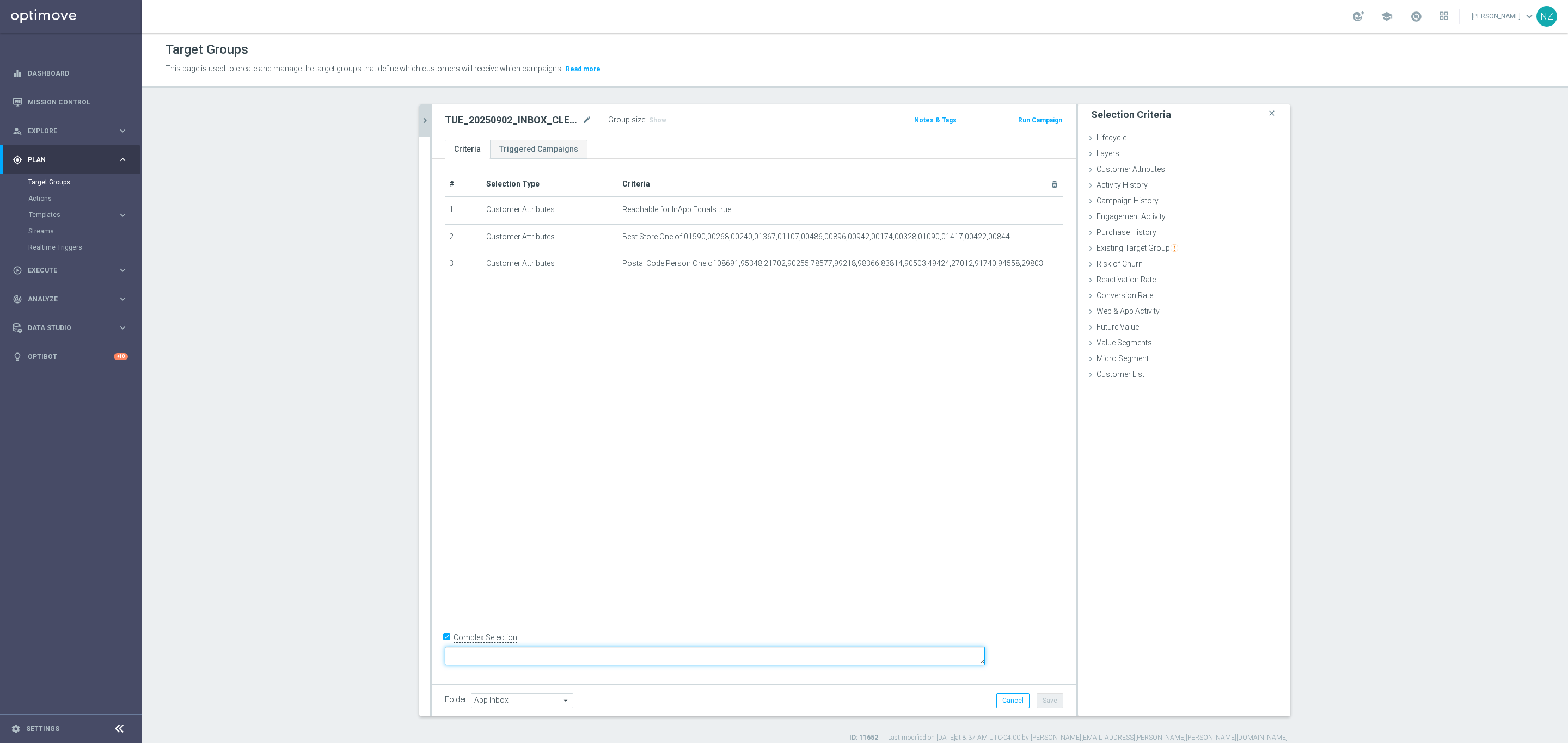
click at [562, 652] on textarea at bounding box center [714, 655] width 540 height 19
type textarea "1 and (2 or 3)"
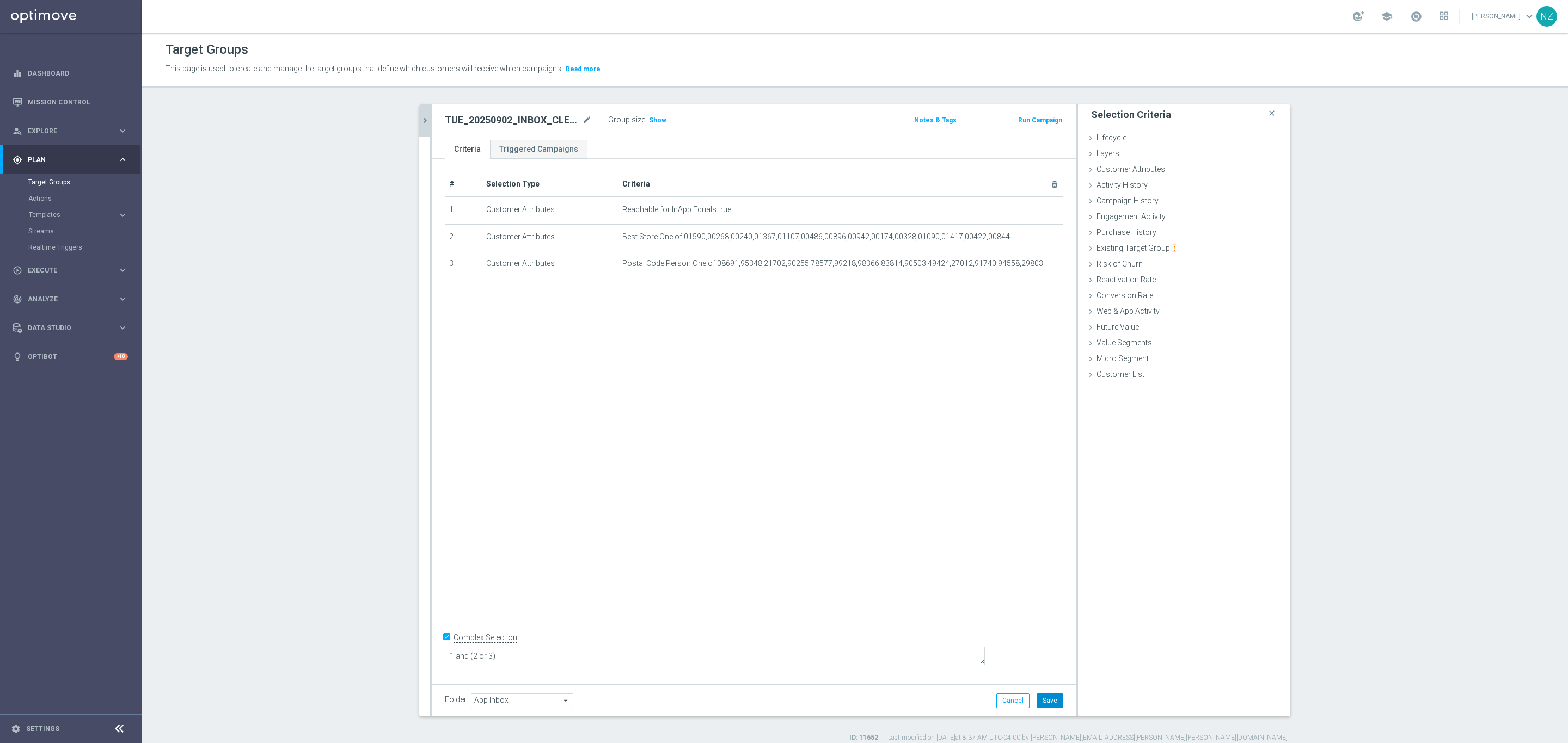
click at [1037, 701] on button "Save" at bounding box center [1049, 701] width 27 height 15
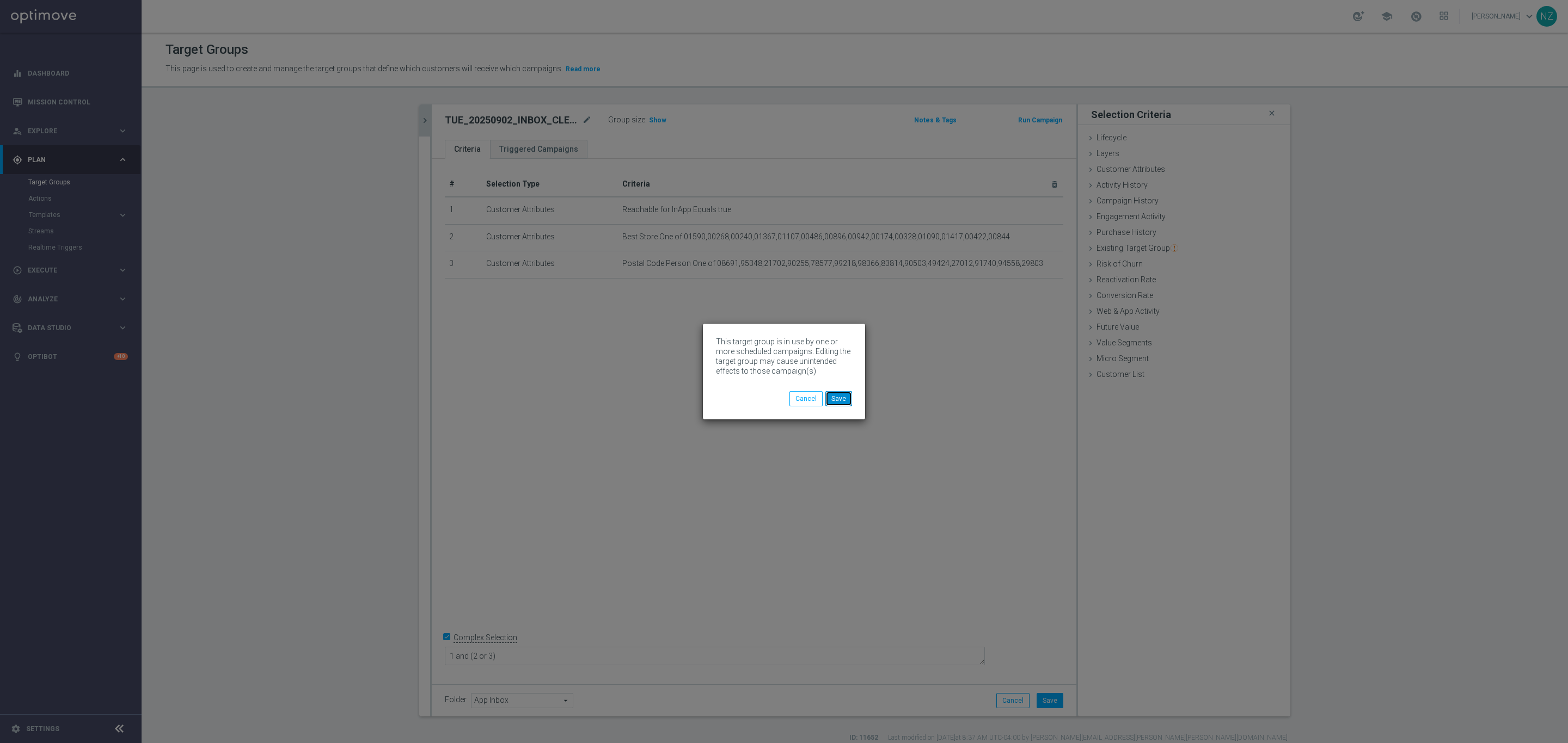
drag, startPoint x: 840, startPoint y: 398, endPoint x: 756, endPoint y: 366, distance: 89.9
click at [840, 397] on button "Save" at bounding box center [838, 398] width 27 height 15
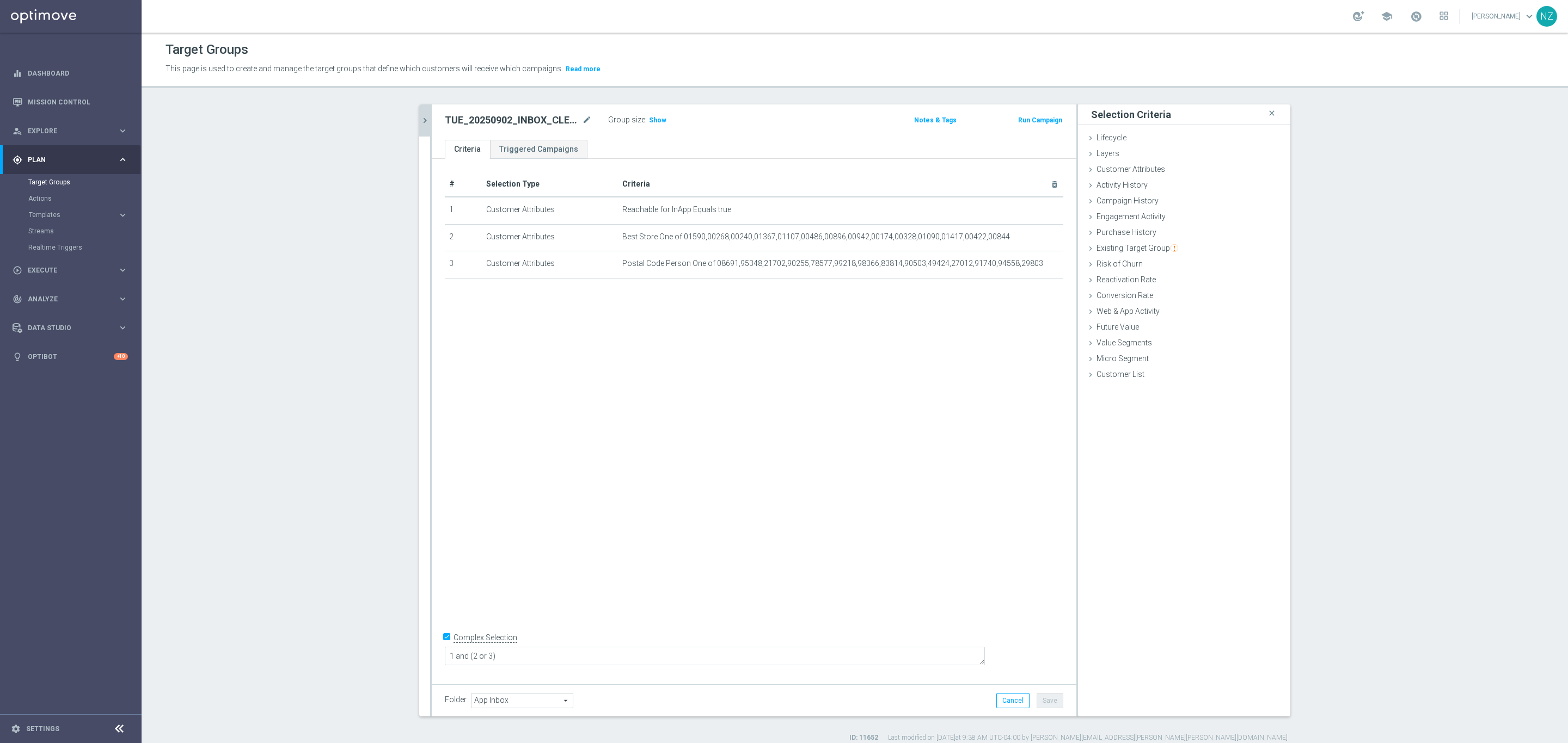
click at [420, 118] on icon "chevron_right" at bounding box center [424, 120] width 11 height 11
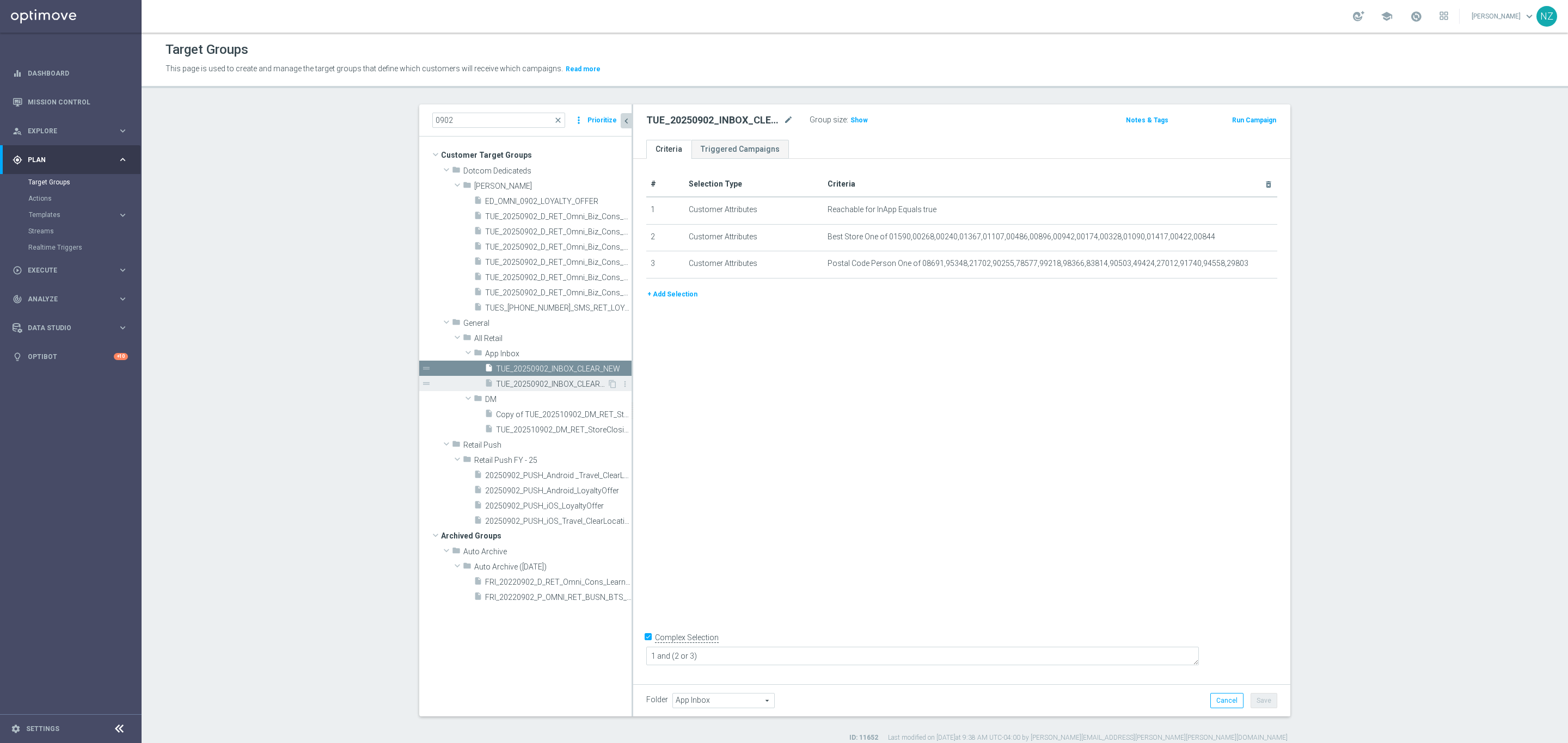
click at [552, 382] on span "TUE_20250902_INBOX_CLEAR_TRANSITION" at bounding box center [551, 384] width 111 height 9
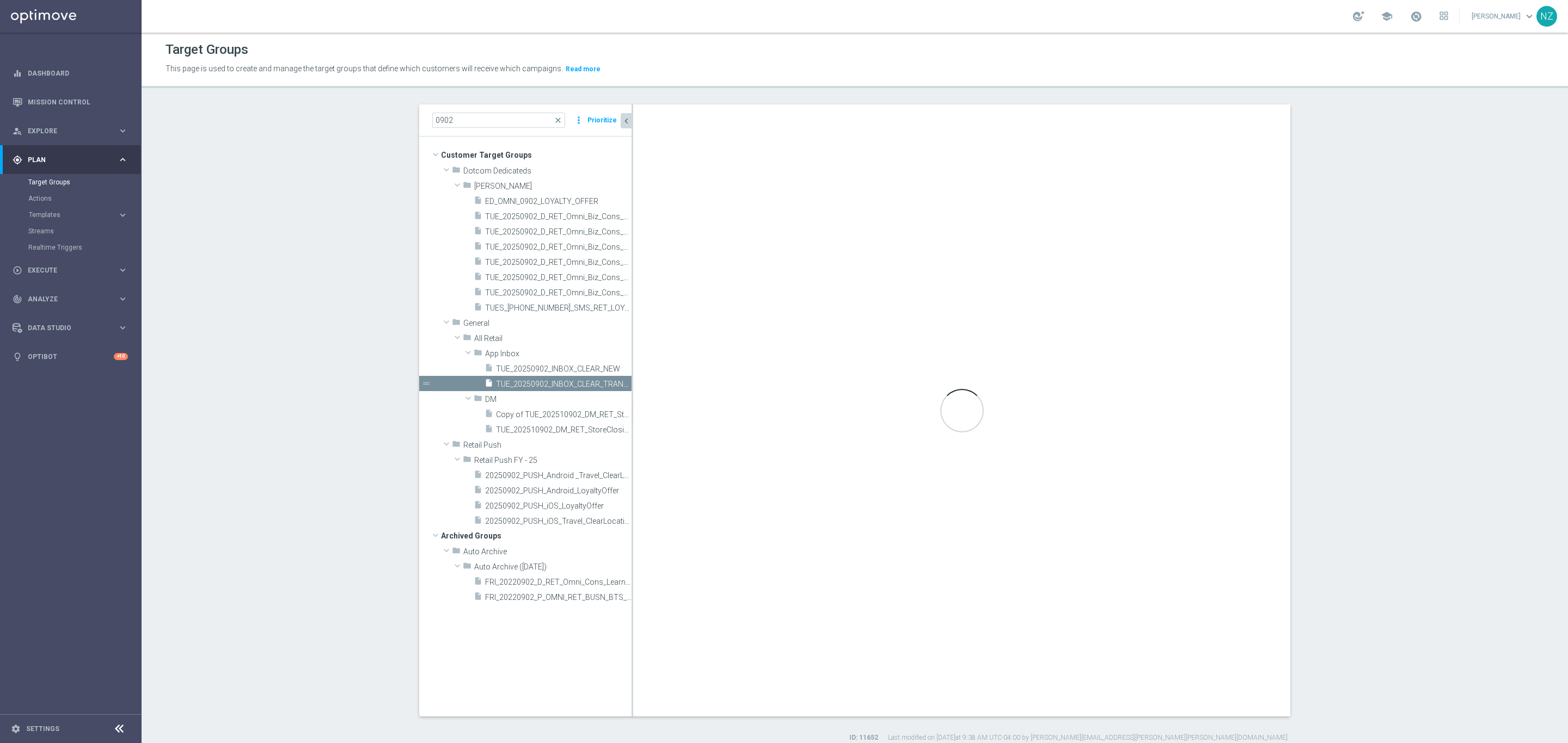
checkbox input "false"
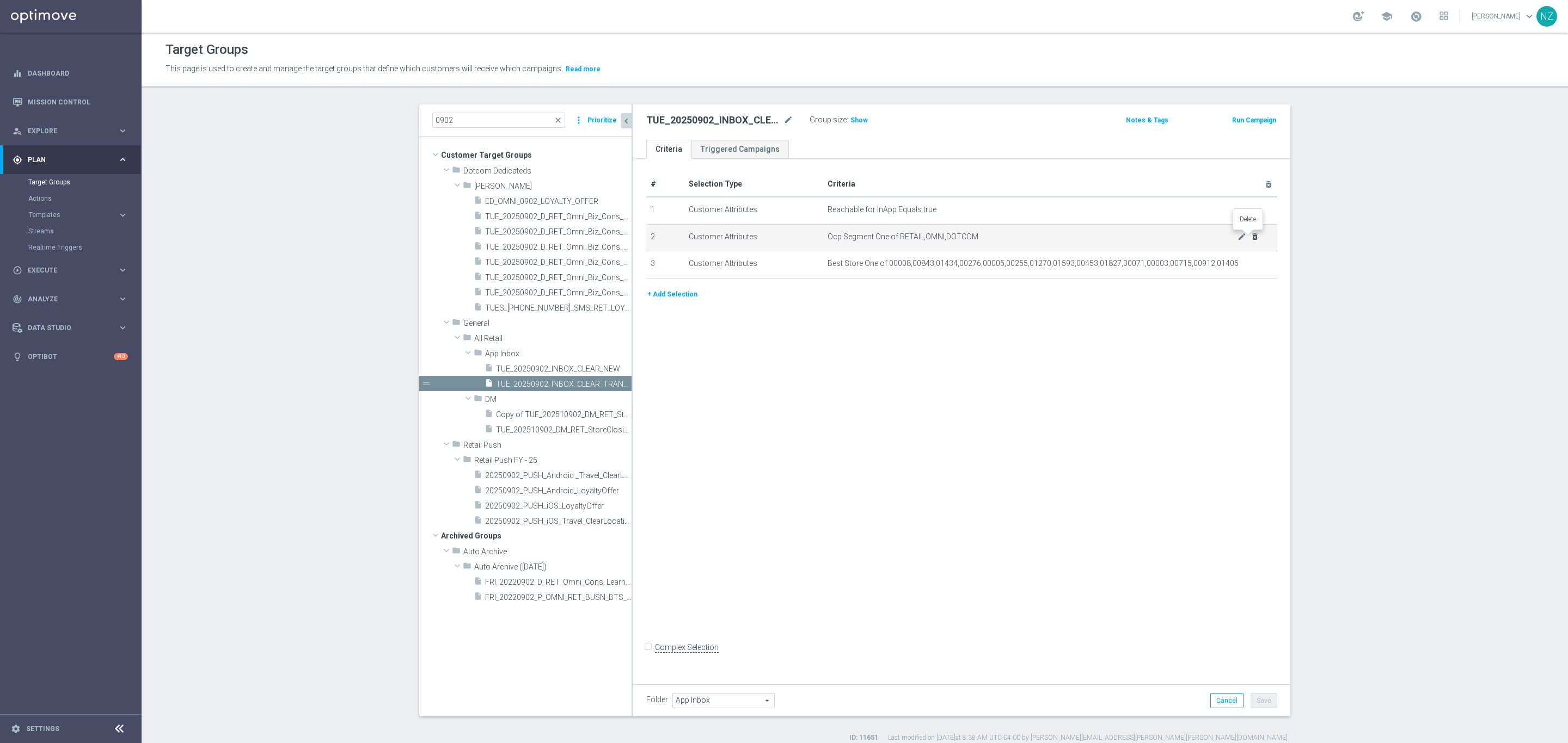
click at [1251, 235] on icon "delete_forever" at bounding box center [1255, 236] width 9 height 9
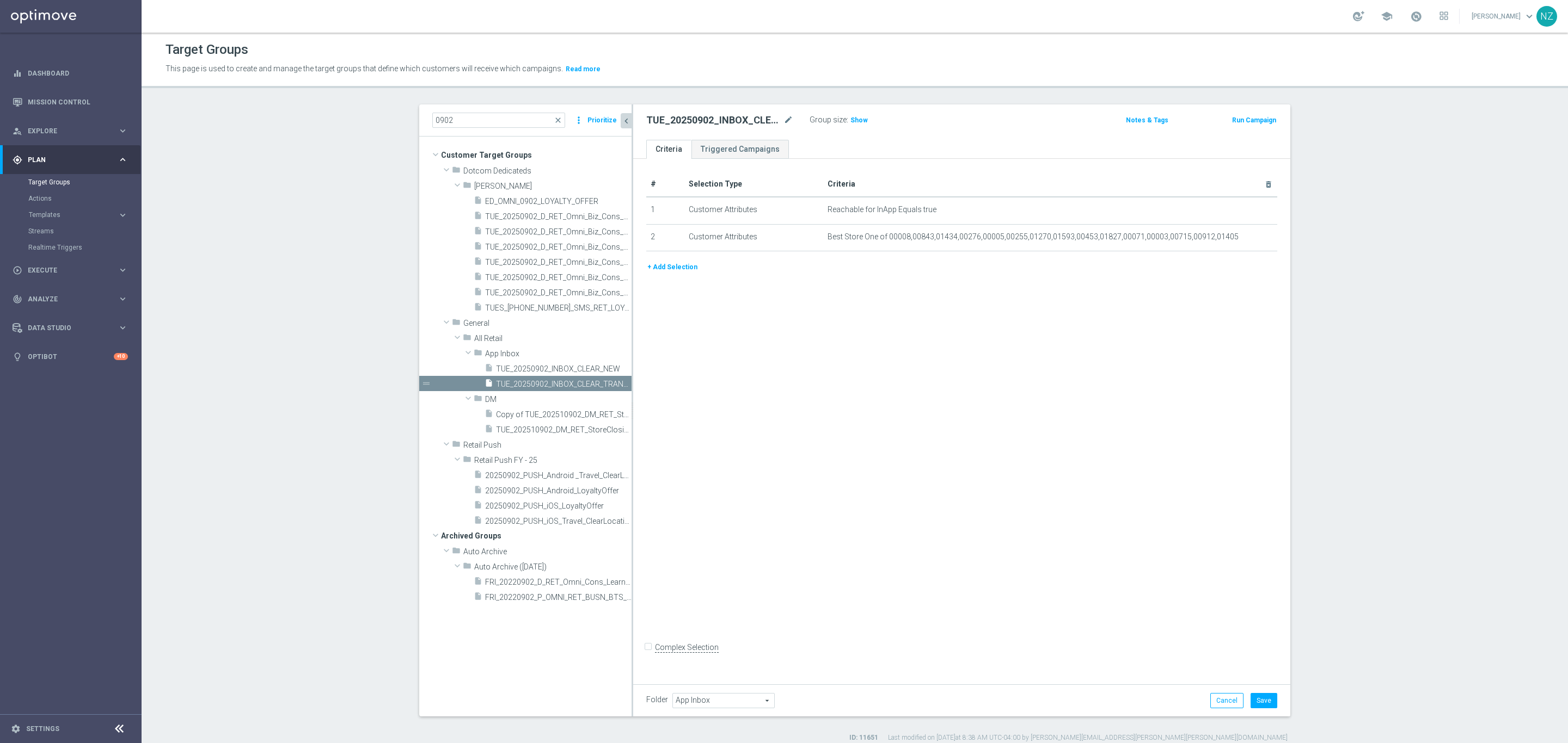
click at [678, 266] on button "+ Add Selection" at bounding box center [672, 267] width 52 height 12
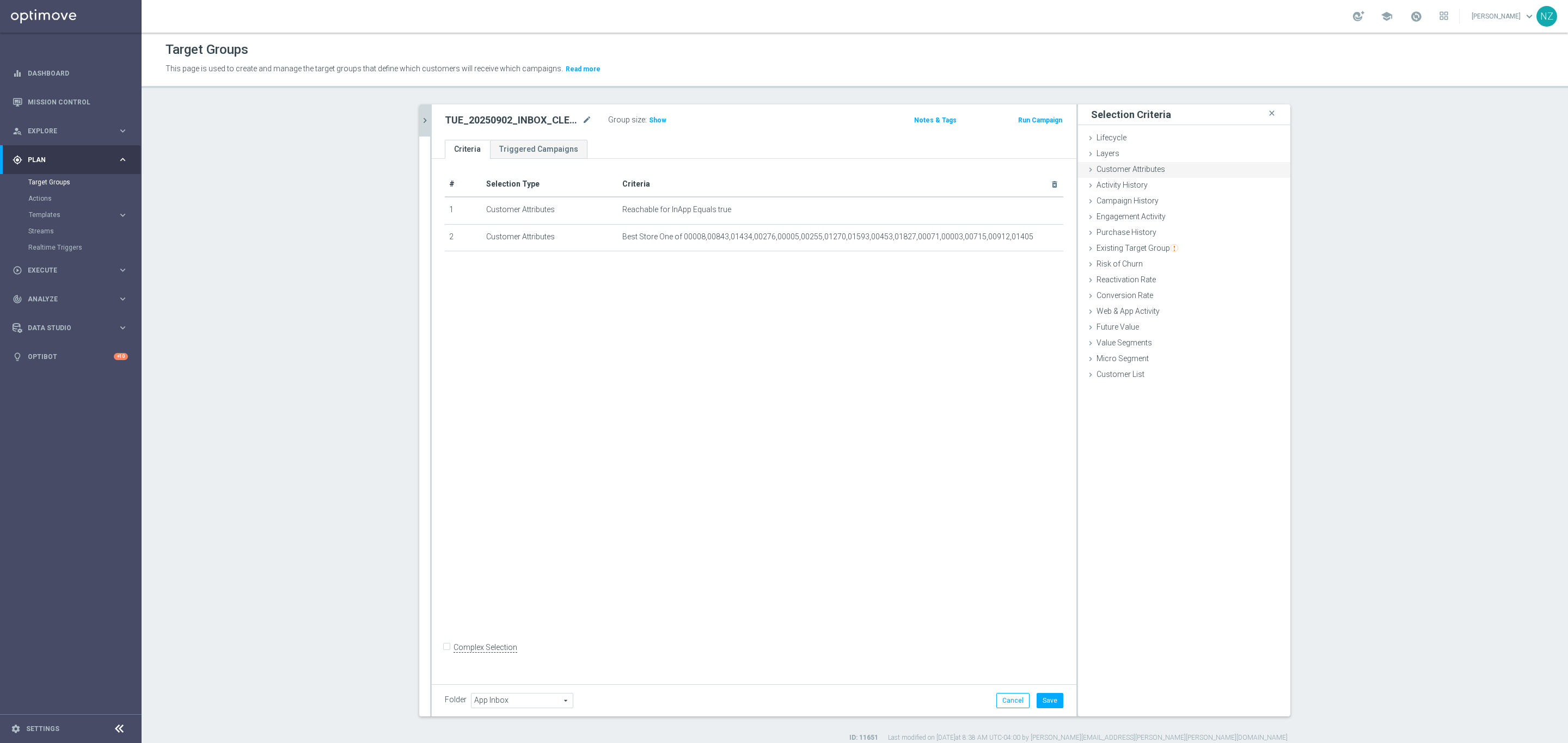
click at [1131, 167] on span "Customer Attributes" at bounding box center [1131, 169] width 69 height 9
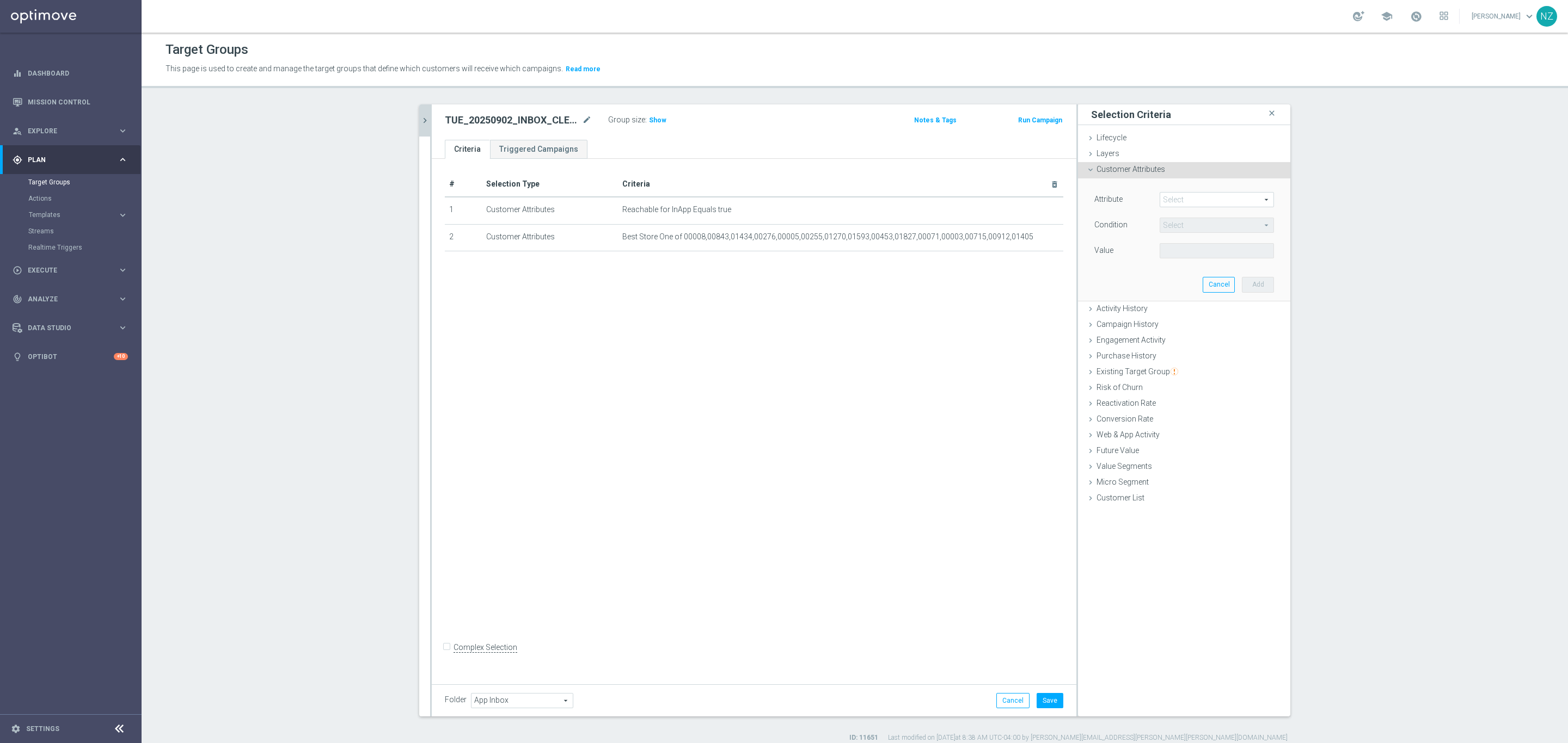
click at [1163, 195] on span at bounding box center [1217, 199] width 114 height 14
click at [1181, 204] on input "search" at bounding box center [1217, 200] width 114 height 15
type input "postal"
click at [1201, 242] on span "Postal Code Person" at bounding box center [1216, 244] width 103 height 9
type input "Postal Code Person"
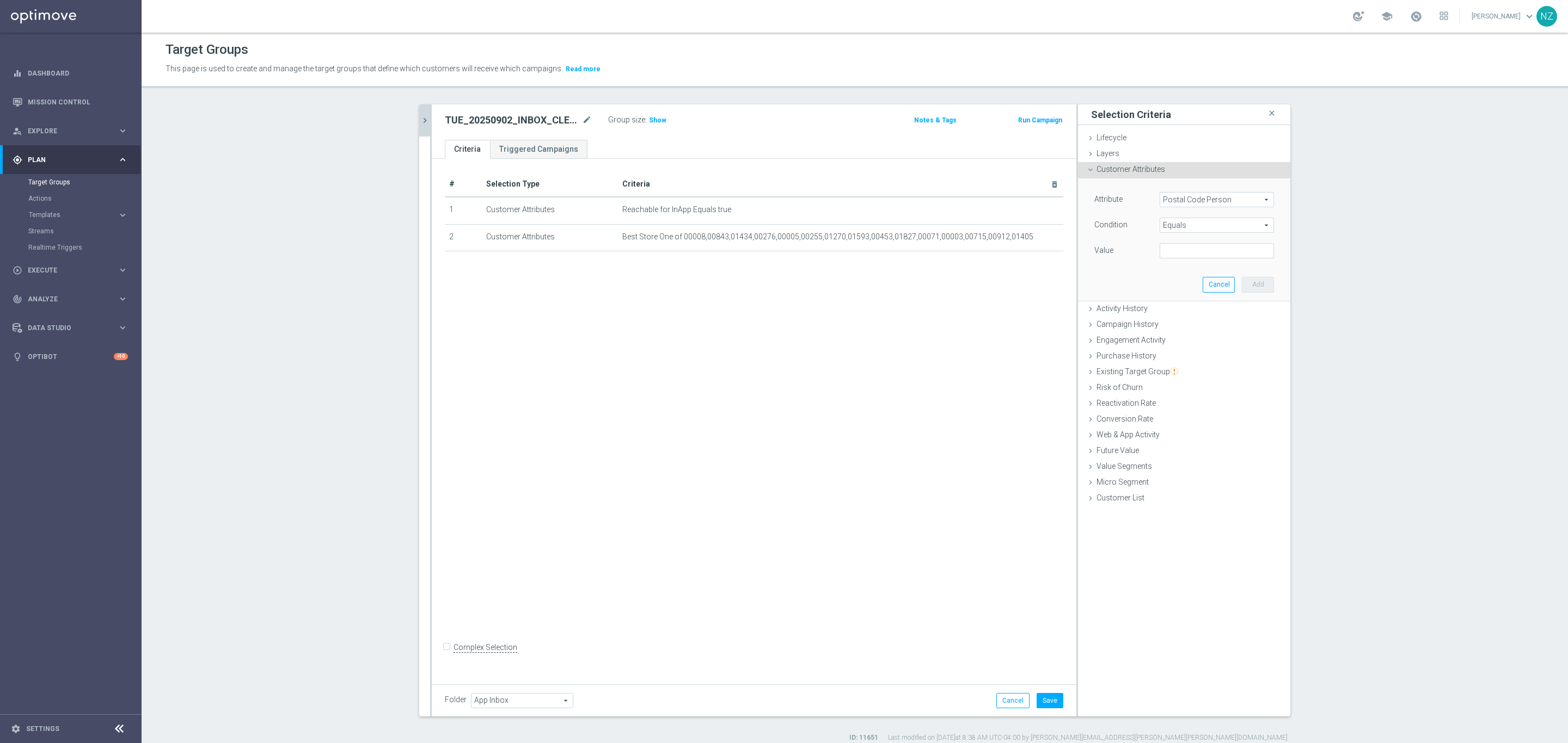
click at [1181, 225] on span "Equals" at bounding box center [1217, 225] width 114 height 14
drag, startPoint x: 1178, startPoint y: 369, endPoint x: 1174, endPoint y: 295, distance: 74.1
click at [1178, 367] on span "One of" at bounding box center [1216, 368] width 103 height 9
type input "One of"
drag, startPoint x: 1163, startPoint y: 250, endPoint x: 1187, endPoint y: 256, distance: 24.7
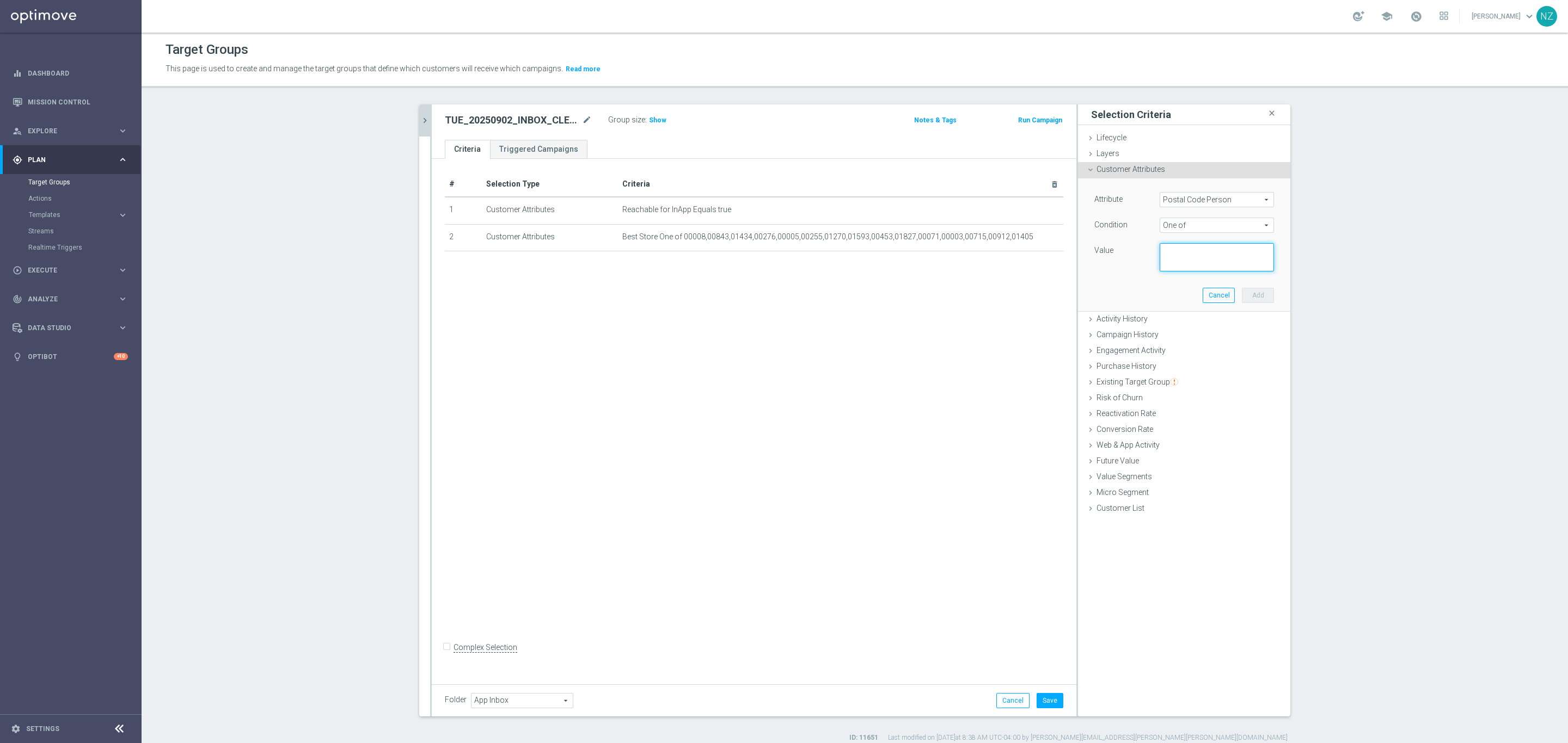
click at [1165, 250] on textarea at bounding box center [1217, 257] width 114 height 28
paste textarea "08691,95348,21702,90255,78577,99218,98366,83814,90503,49424,27012,91740,94558,2…"
type textarea "08691,95348,21702,90255,78577,99218,98366,83814,90503,49424,27012,91740,94558,2…"
click at [1250, 290] on button "Add" at bounding box center [1258, 295] width 32 height 15
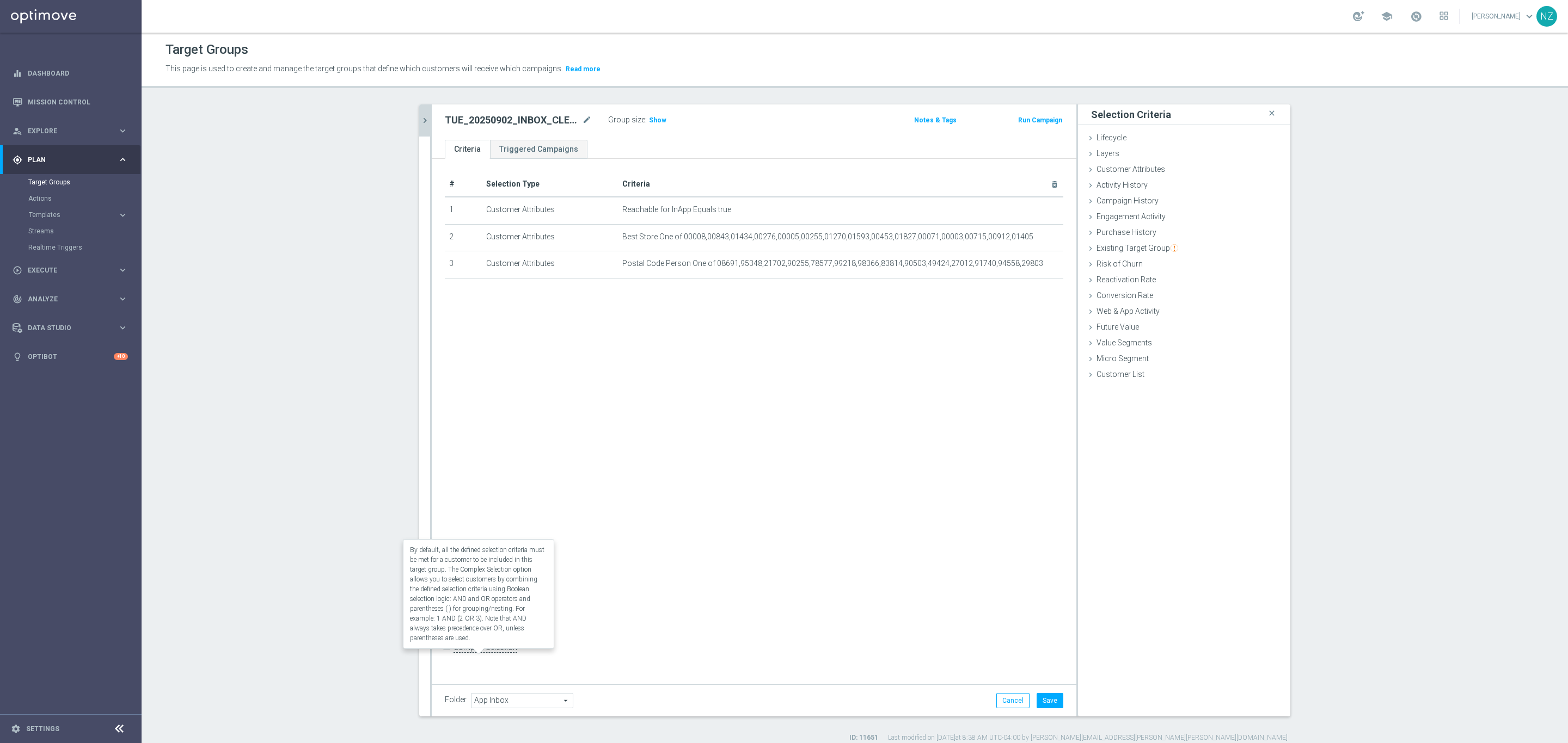
drag, startPoint x: 439, startPoint y: 656, endPoint x: 463, endPoint y: 658, distance: 24.1
click at [445, 657] on input "Complex Selection" at bounding box center [448, 649] width 7 height 15
checkbox input "true"
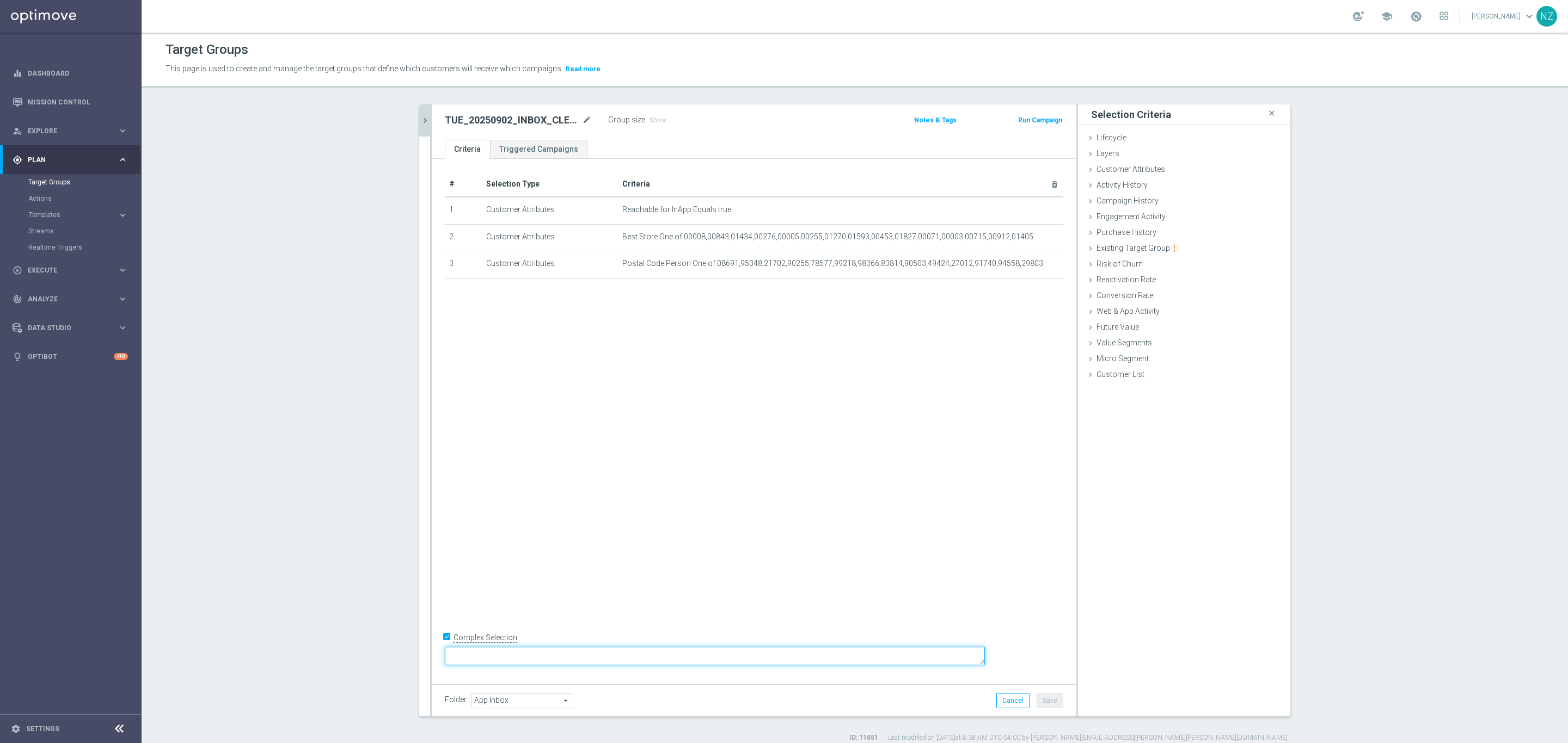
click at [554, 652] on textarea at bounding box center [714, 655] width 540 height 19
type textarea "1 and (2 or 3)"
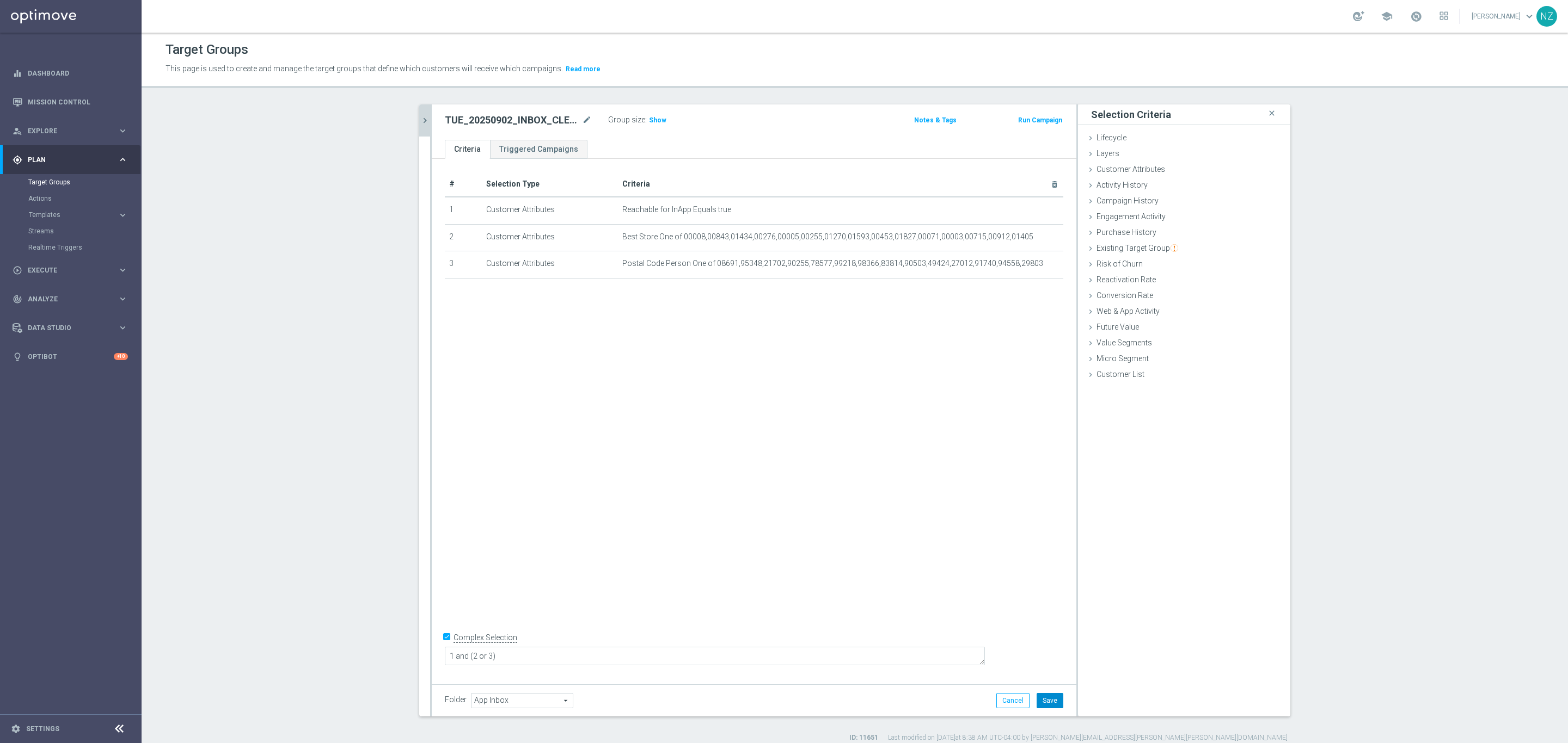
click at [1053, 705] on button "Save" at bounding box center [1049, 701] width 27 height 15
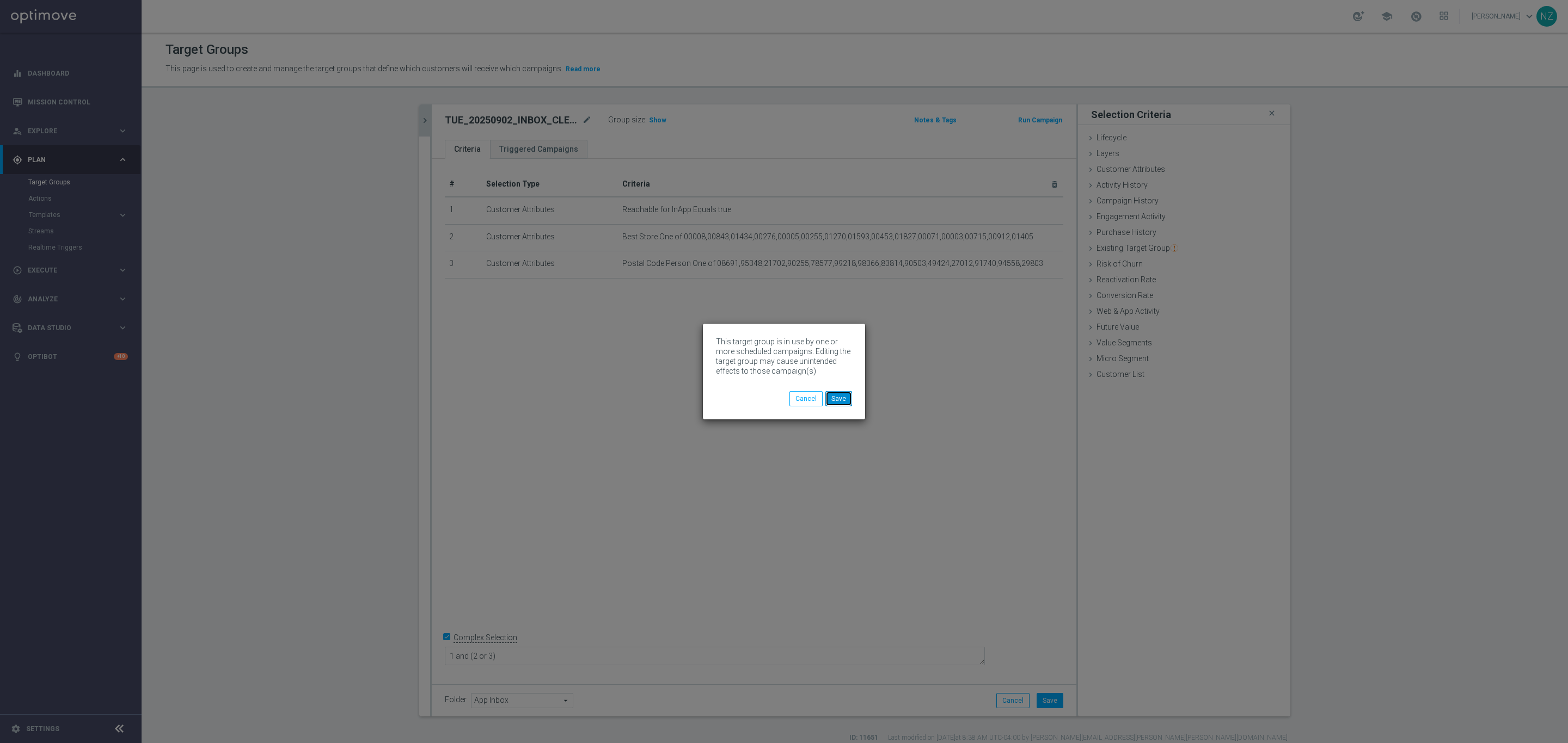
click at [848, 397] on button "Save" at bounding box center [838, 398] width 27 height 15
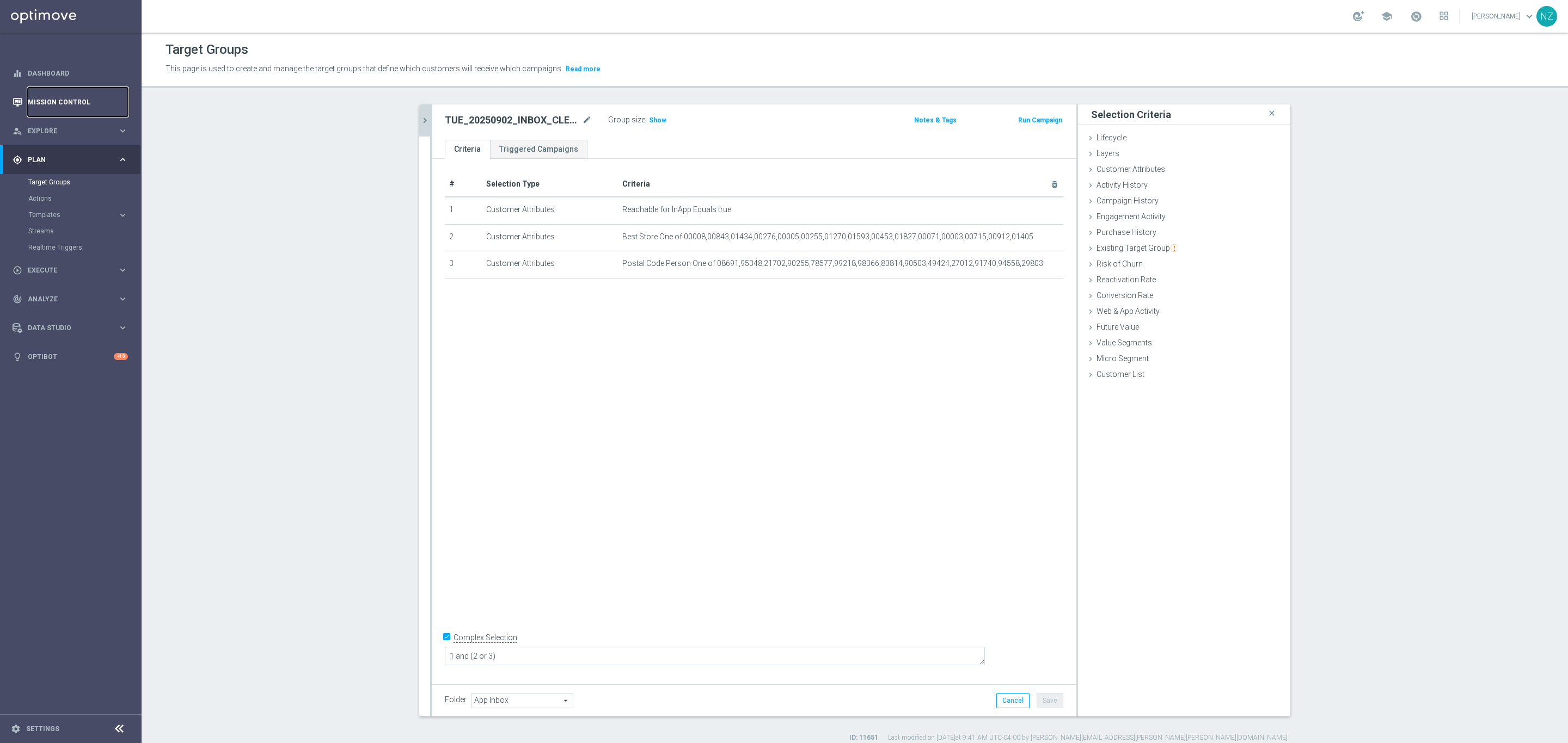
click at [67, 98] on link "Mission Control" at bounding box center [77, 102] width 100 height 29
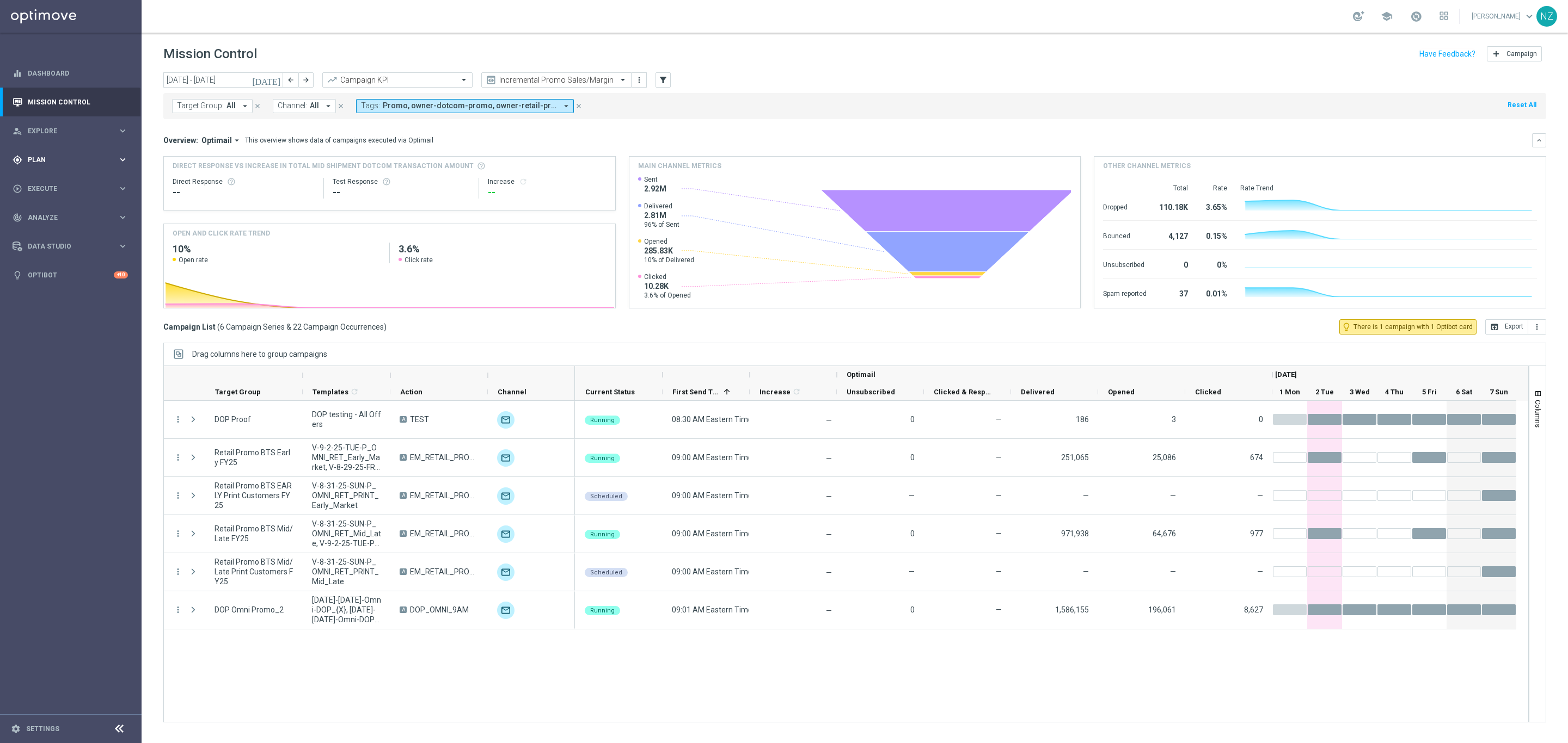
click at [54, 153] on div "gps_fixed Plan keyboard_arrow_right" at bounding box center [70, 160] width 140 height 29
drag, startPoint x: 56, startPoint y: 185, endPoint x: 350, endPoint y: 23, distance: 335.7
click at [56, 185] on link "Target Groups" at bounding box center [71, 182] width 85 height 9
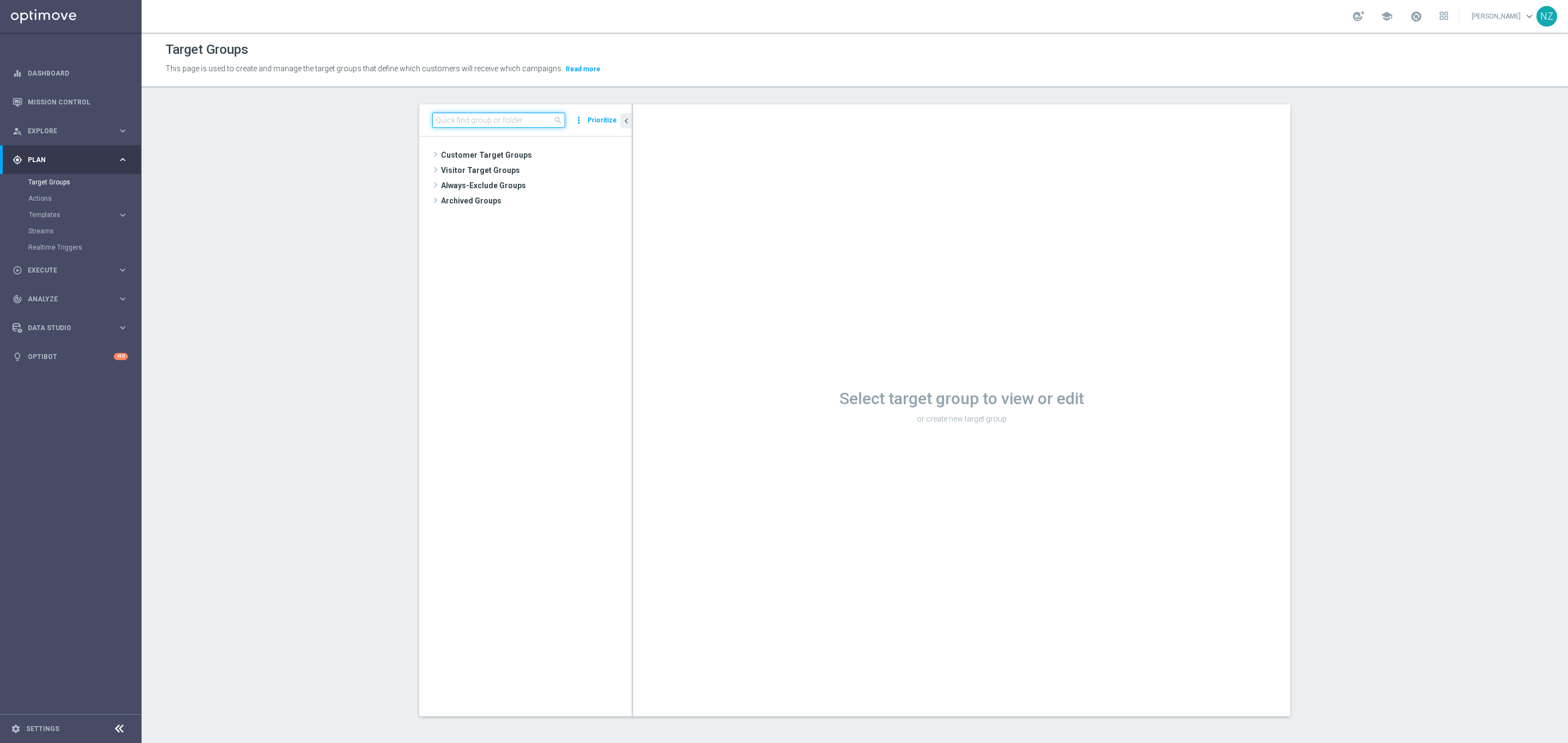
click at [467, 123] on input at bounding box center [499, 120] width 133 height 15
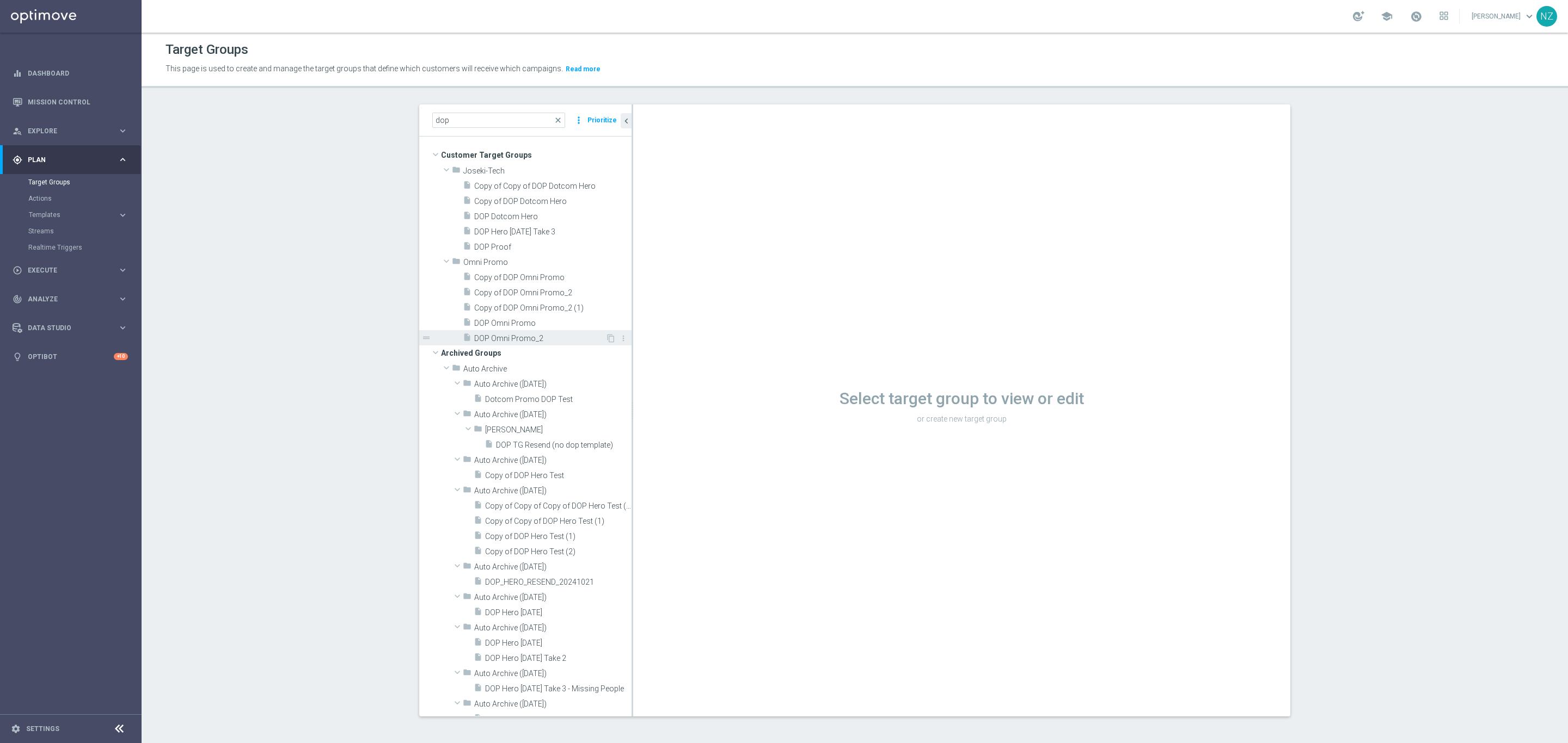
click at [523, 334] on span "DOP Omni Promo_2" at bounding box center [540, 338] width 131 height 9
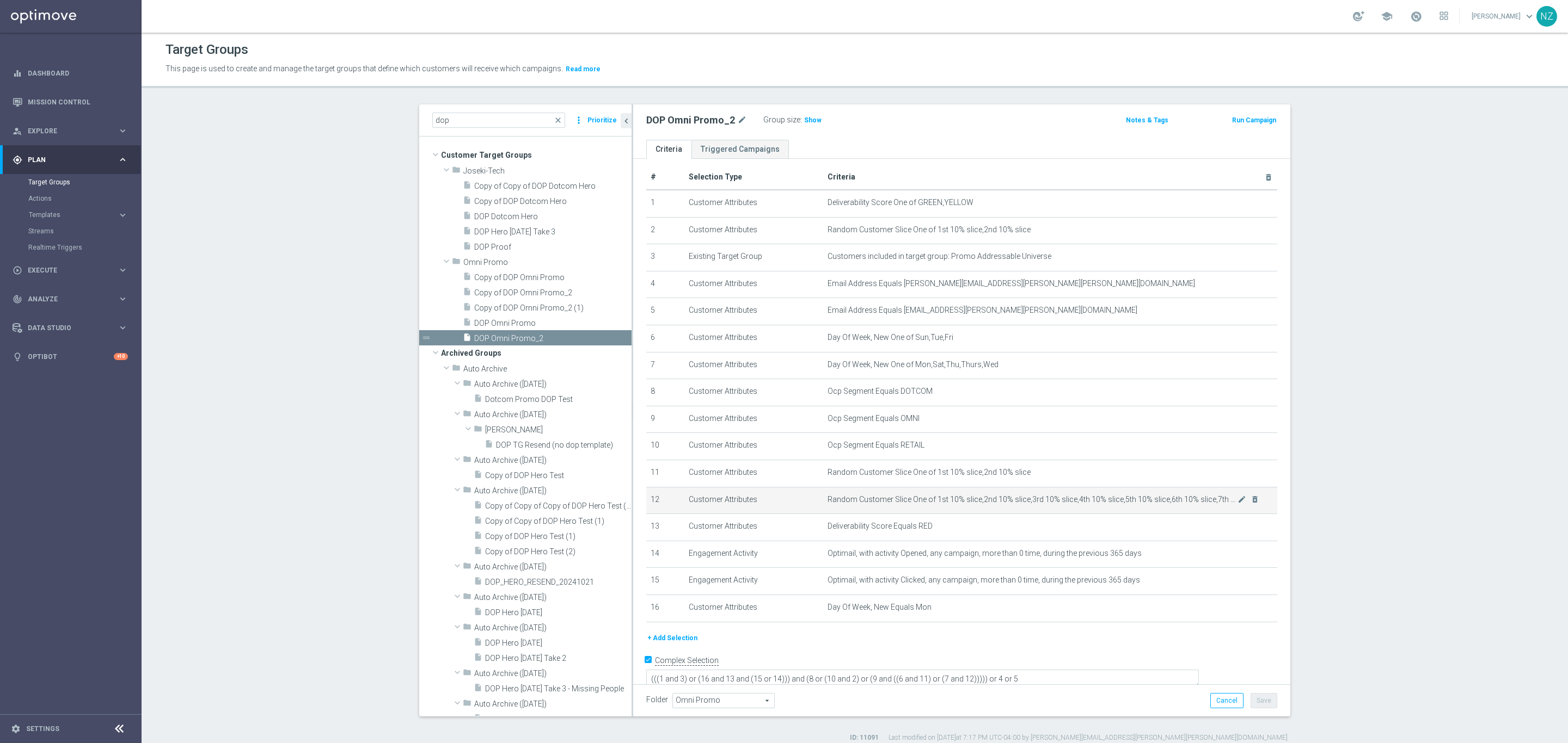
scroll to position [9, 0]
drag, startPoint x: 640, startPoint y: 201, endPoint x: 1086, endPoint y: 603, distance: 600.4
click at [1086, 603] on tbody "1 Customer Attributes Deliverability Score One of GREEN,YELLOW mode_edit delete…" at bounding box center [961, 404] width 631 height 432
copy tbody "1 Customer Attributes Deliverability Score One of GREEN,YELLOW mode_edit delete…"
click at [1523, 337] on section "dop close more_vert Prioritize Customer Target Groups library_add create_new_fo…" at bounding box center [854, 423] width 1426 height 638
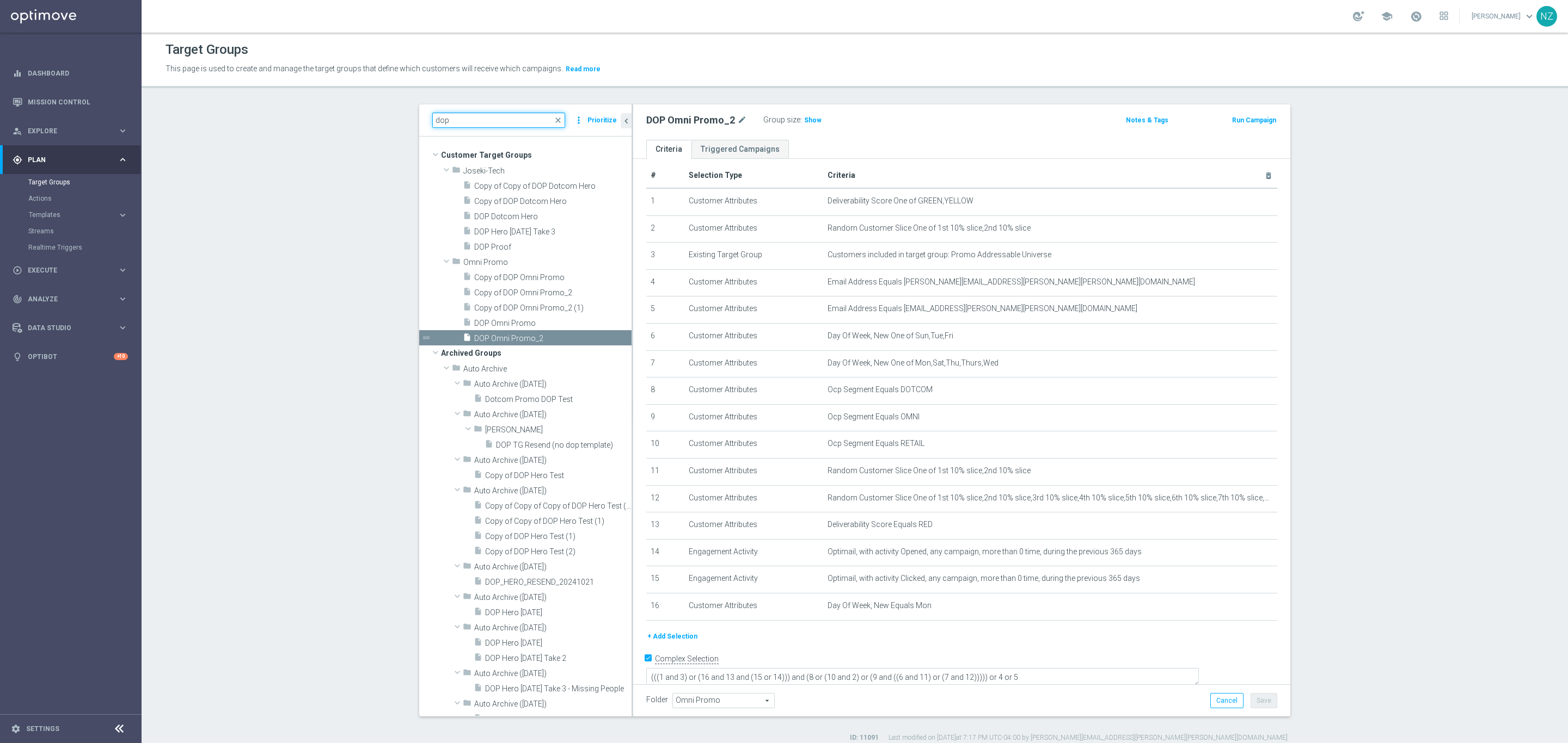
drag, startPoint x: 459, startPoint y: 122, endPoint x: 392, endPoint y: 114, distance: 67.5
click at [398, 114] on div "dop close more_vert Prioritize Customer Target Groups library_add create_new_fo…" at bounding box center [855, 423] width 915 height 638
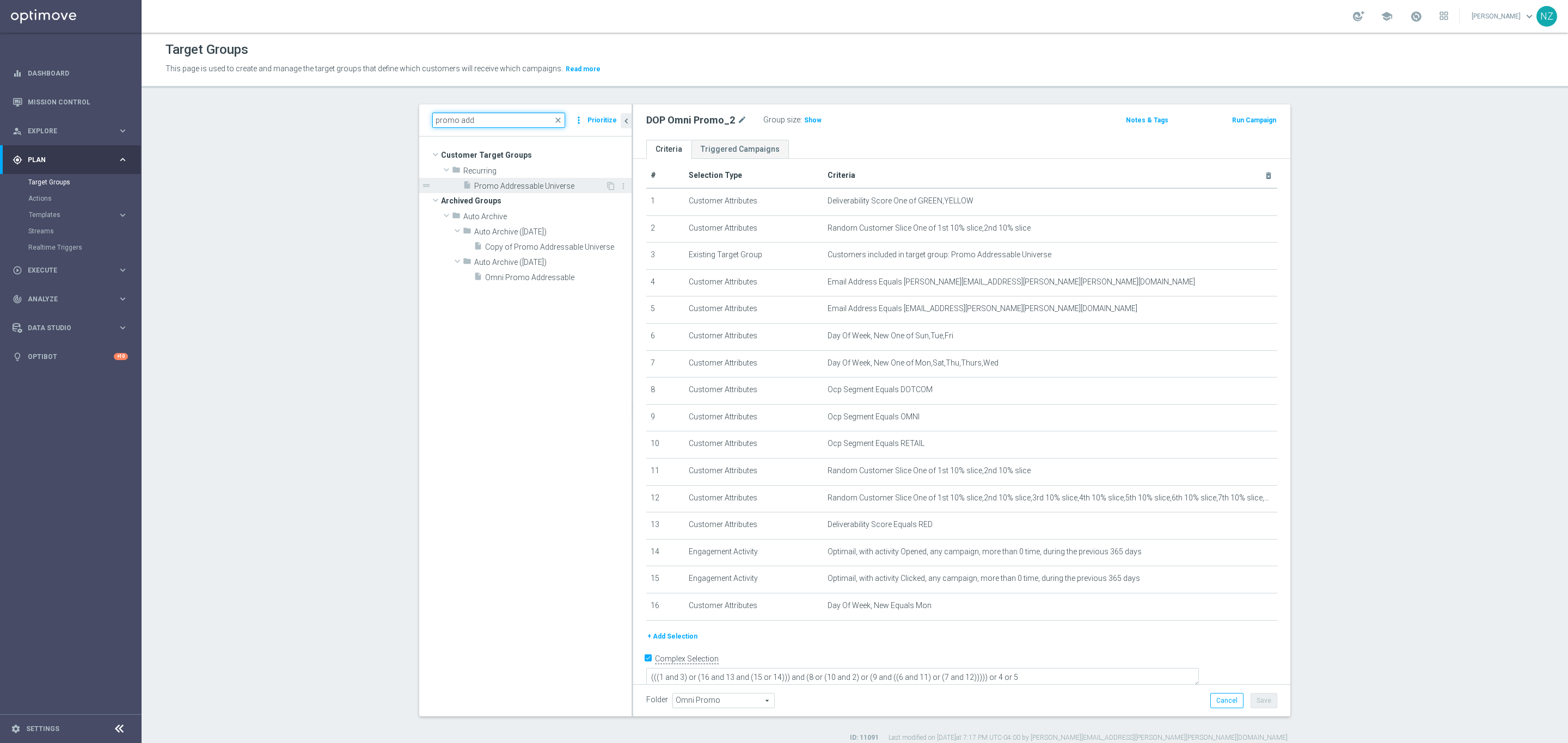
type input "promo add"
click at [505, 188] on span "Promo Addressable Universe" at bounding box center [540, 186] width 131 height 9
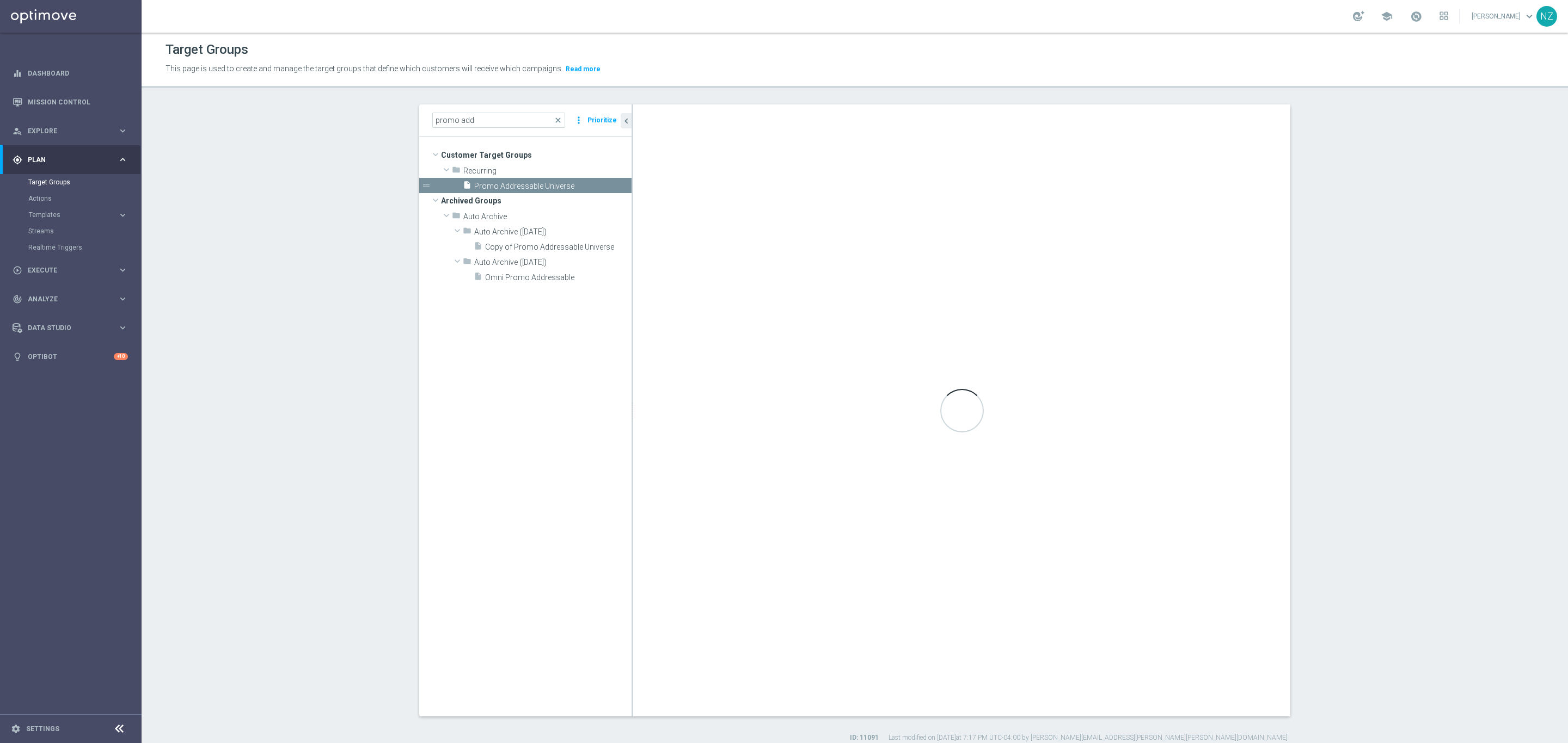
checkbox input "false"
type input "Recurring"
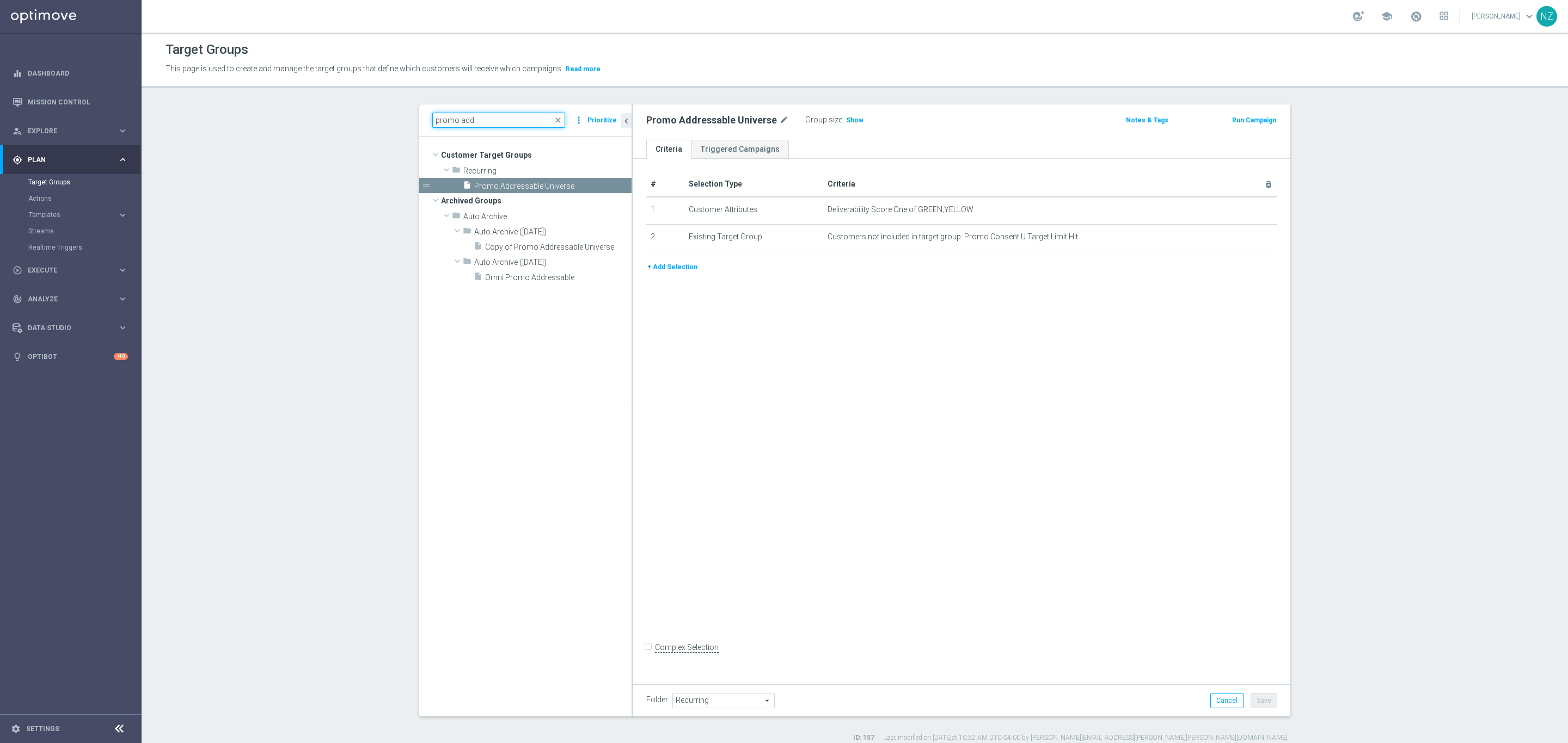
drag, startPoint x: 477, startPoint y: 117, endPoint x: 454, endPoint y: 122, distance: 23.5
click at [454, 122] on input "promo add" at bounding box center [499, 120] width 133 height 15
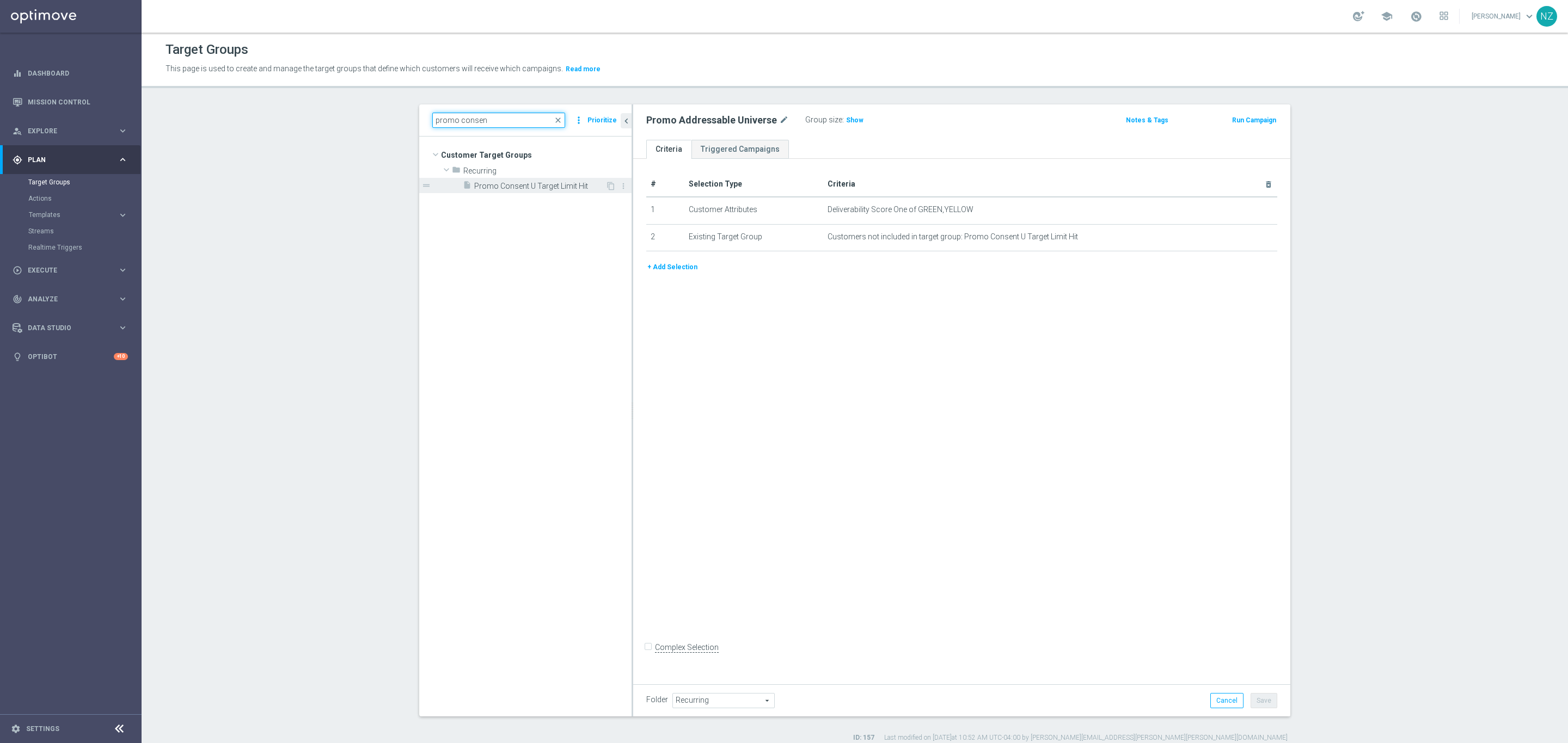
type input "promo consen"
click at [540, 184] on span "Promo Consent U Target Limit Hit" at bounding box center [540, 186] width 131 height 9
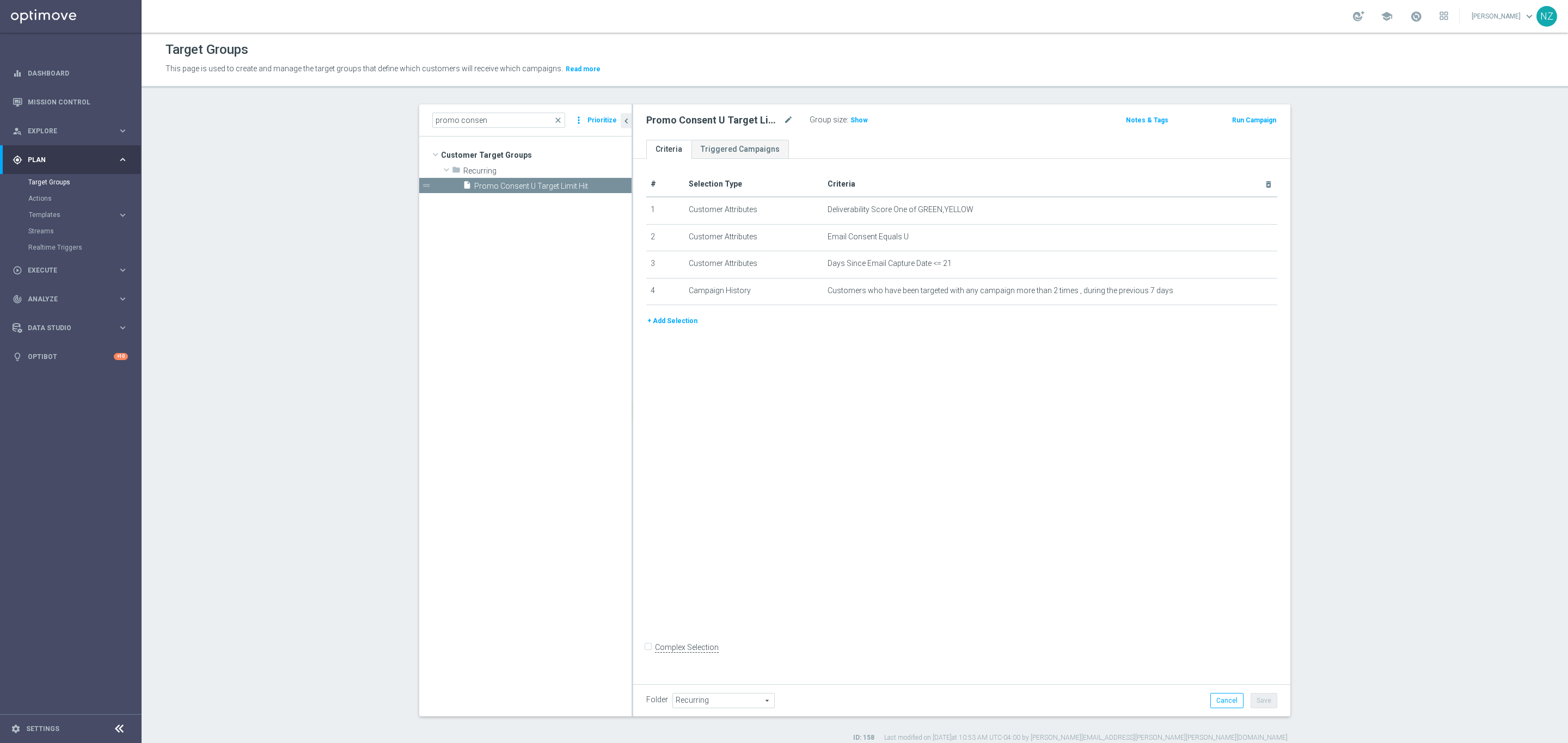
drag, startPoint x: 556, startPoint y: 117, endPoint x: 663, endPoint y: 338, distance: 245.5
click at [556, 116] on span "close" at bounding box center [558, 120] width 9 height 9
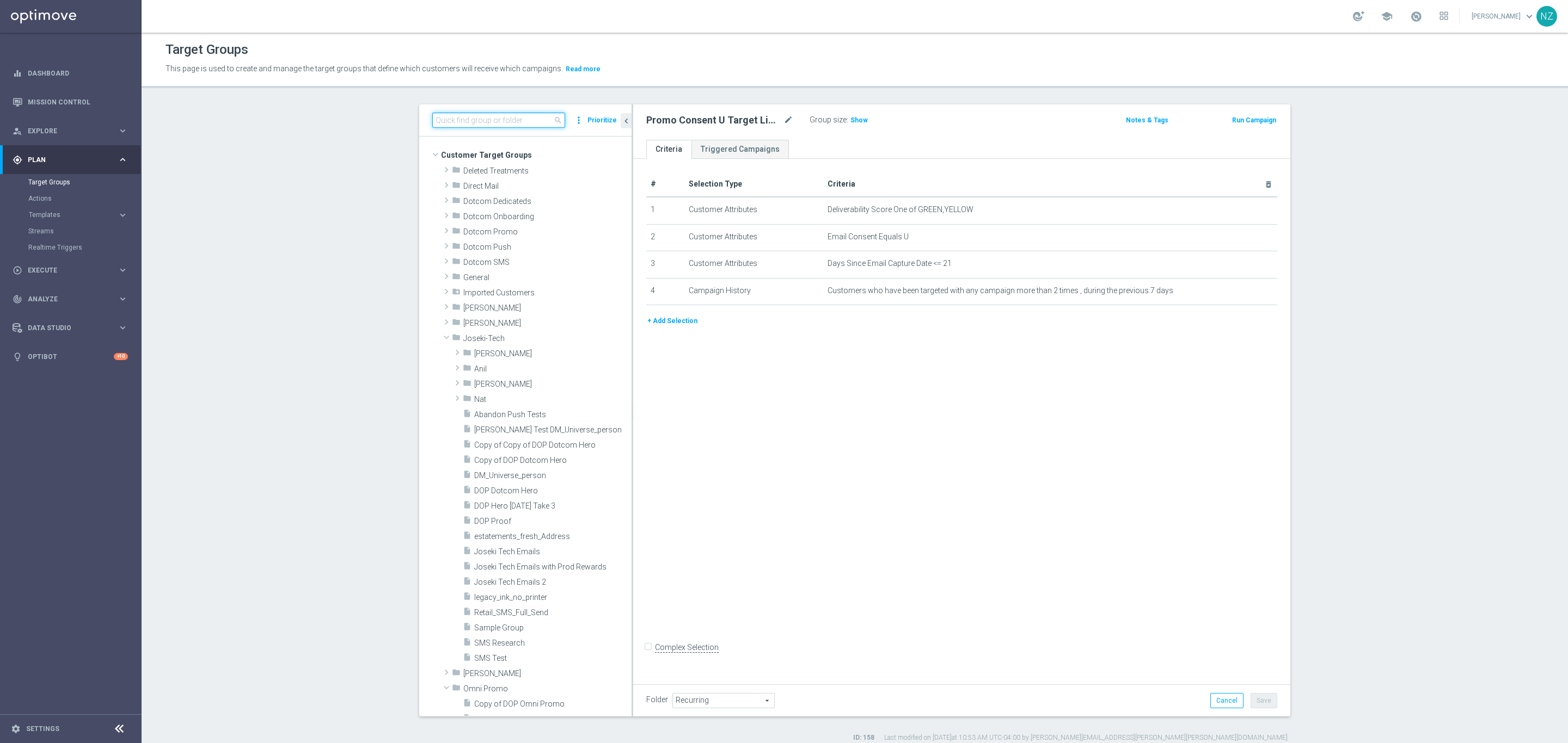
click at [479, 118] on input at bounding box center [499, 120] width 133 height 15
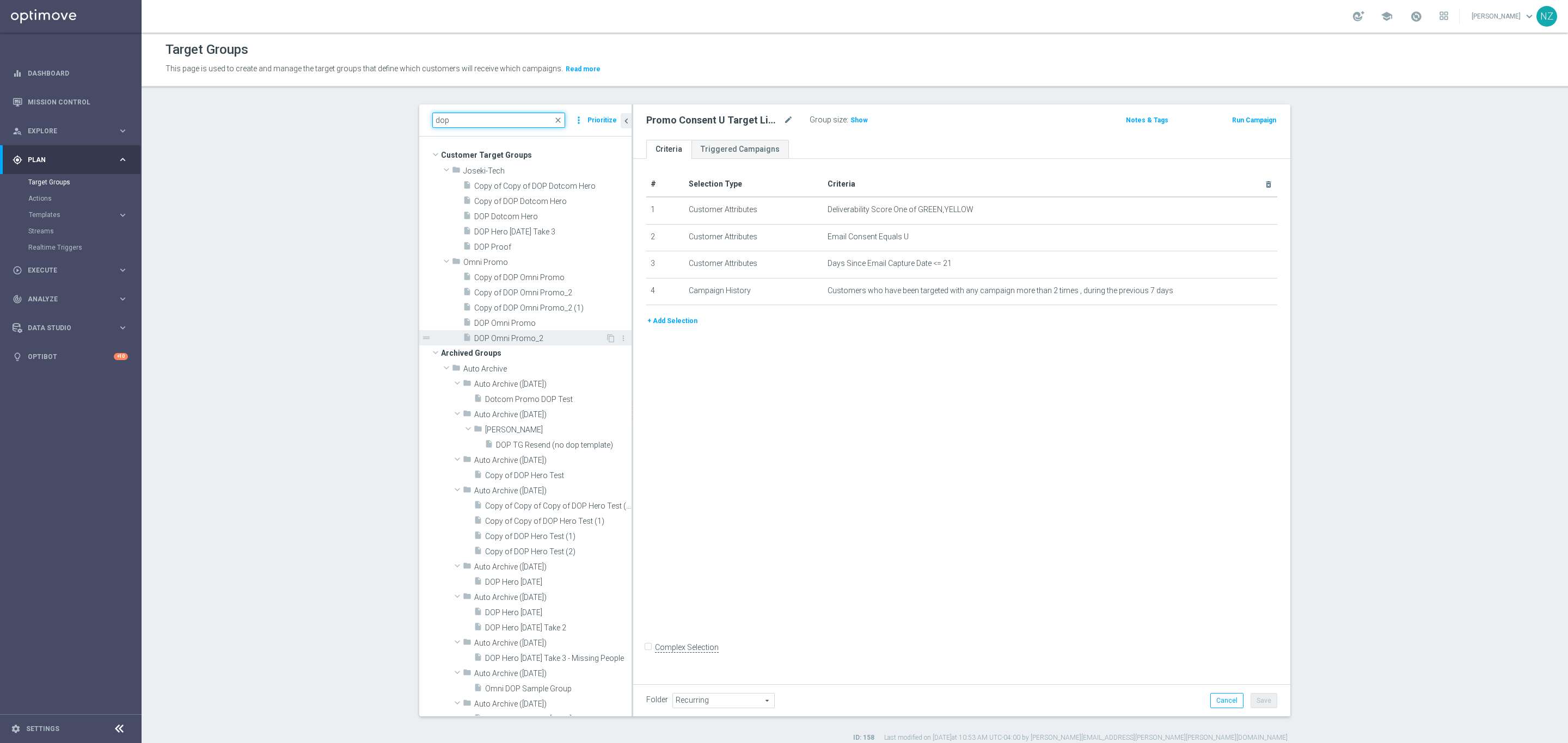
type input "dop"
click at [533, 340] on span "DOP Omni Promo_2" at bounding box center [540, 338] width 131 height 9
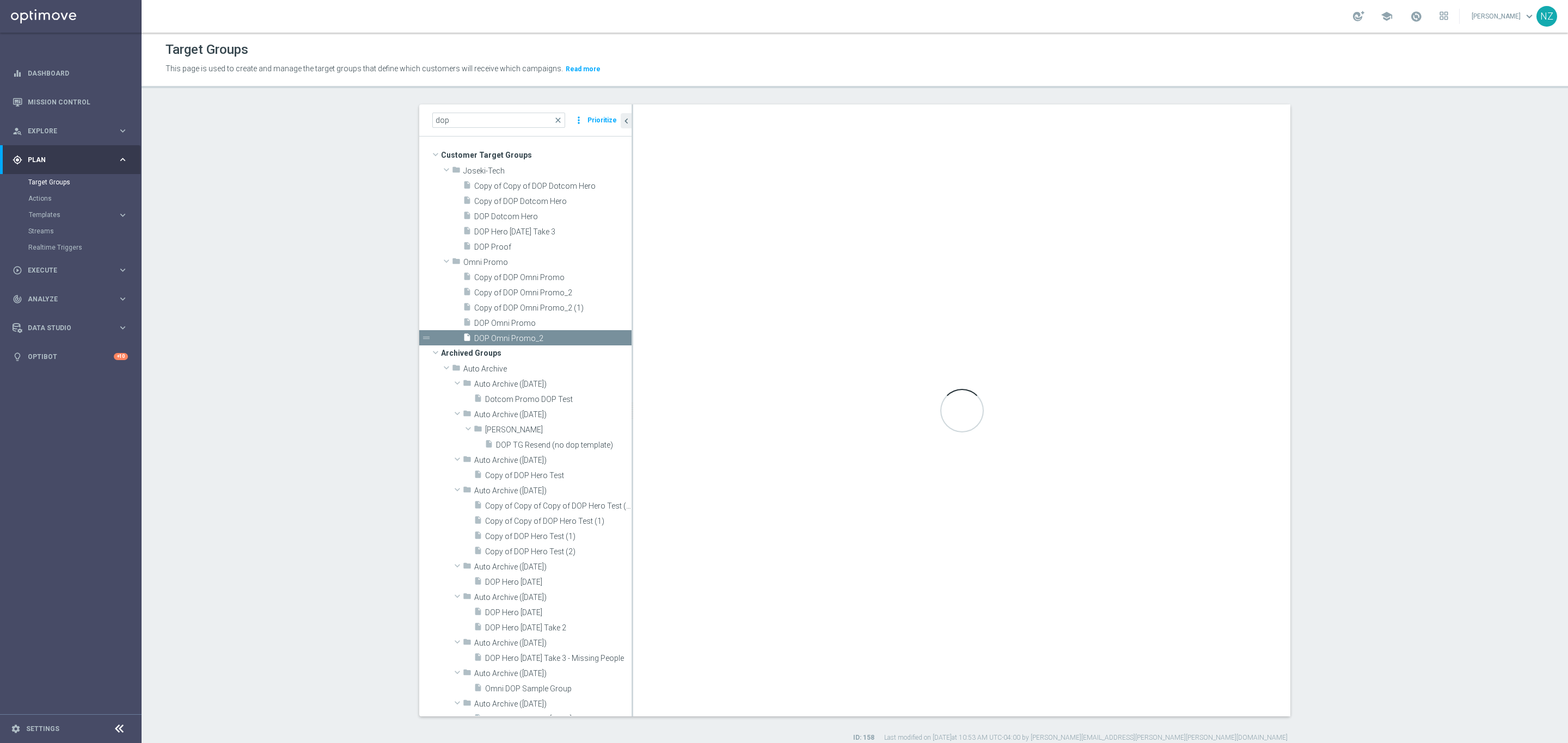
checkbox input "true"
type input "Omni Promo"
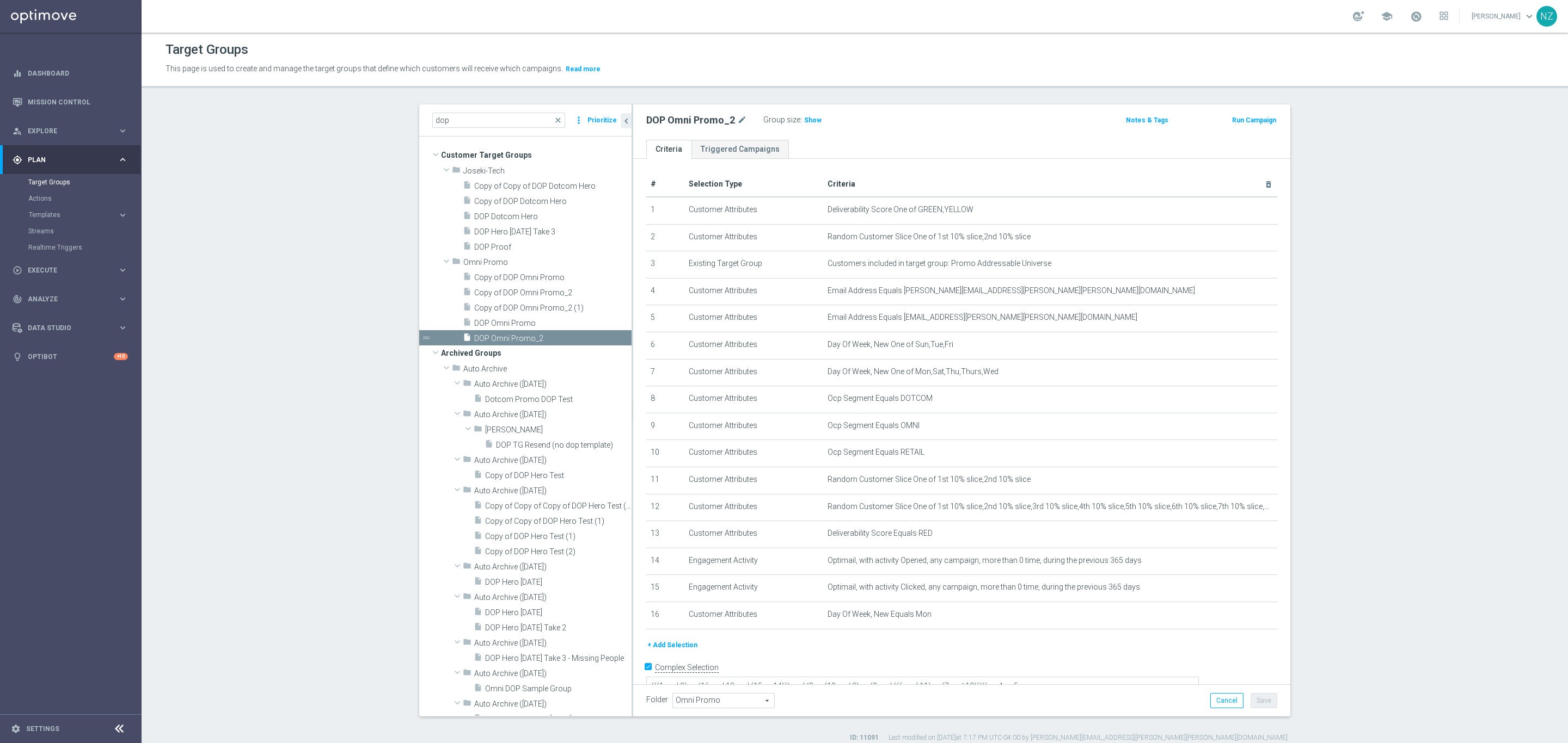
click at [1381, 144] on section "dop close more_vert Prioritize Customer Target Groups library_add create_new_fo…" at bounding box center [854, 423] width 1426 height 638
click at [1251, 213] on icon "delete_forever" at bounding box center [1255, 210] width 9 height 9
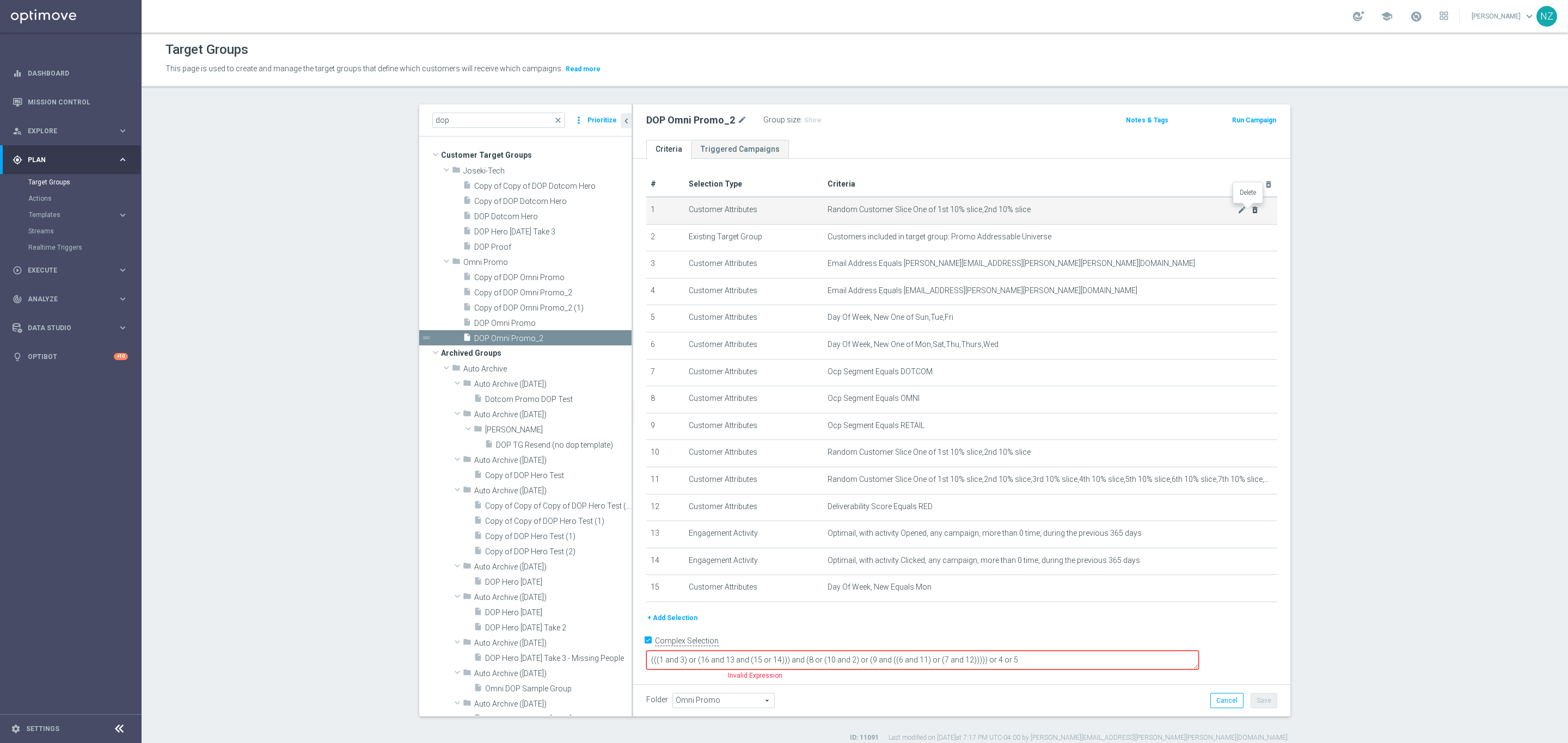
click at [1251, 213] on icon "delete_forever" at bounding box center [1255, 210] width 9 height 9
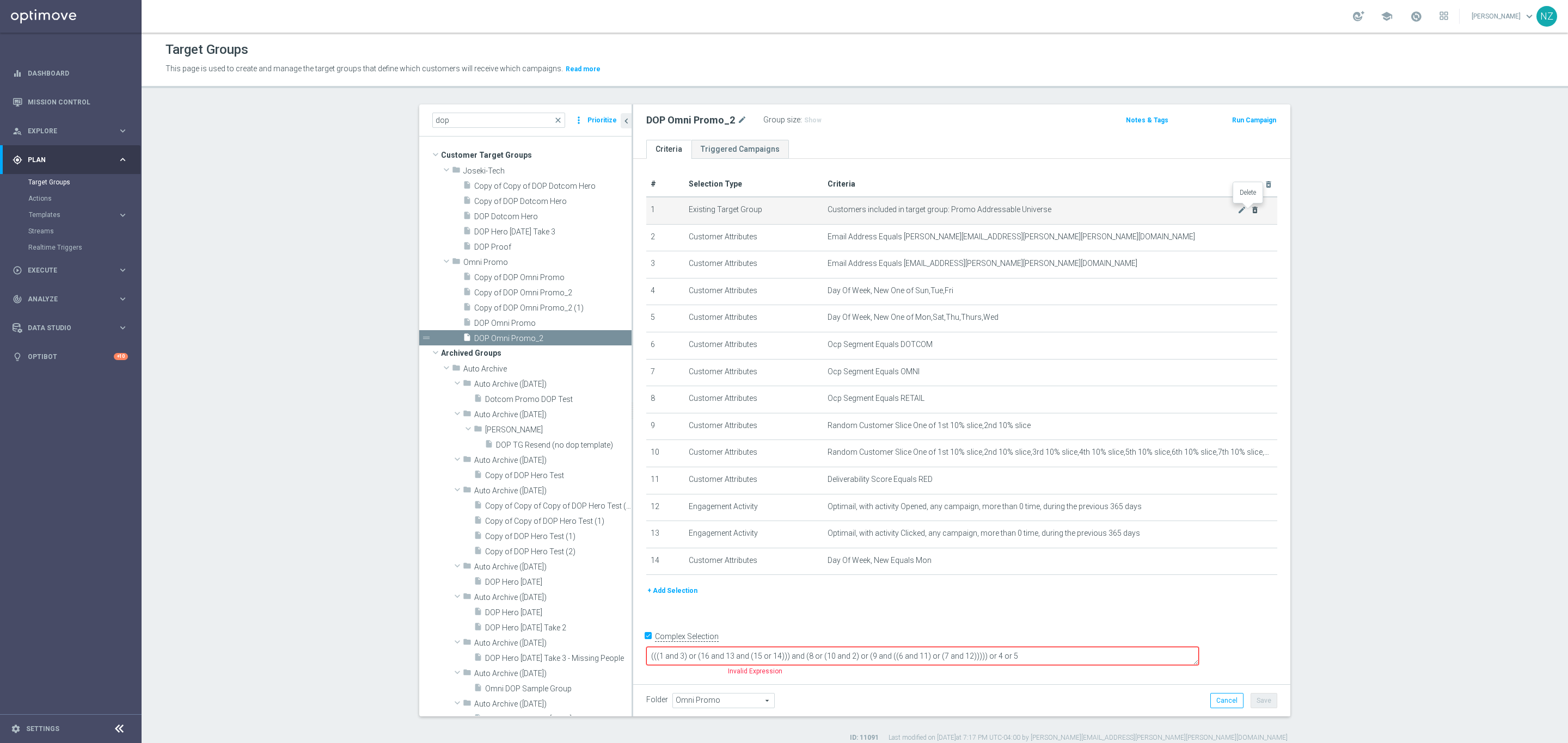
click at [1251, 213] on icon "delete_forever" at bounding box center [1255, 210] width 9 height 9
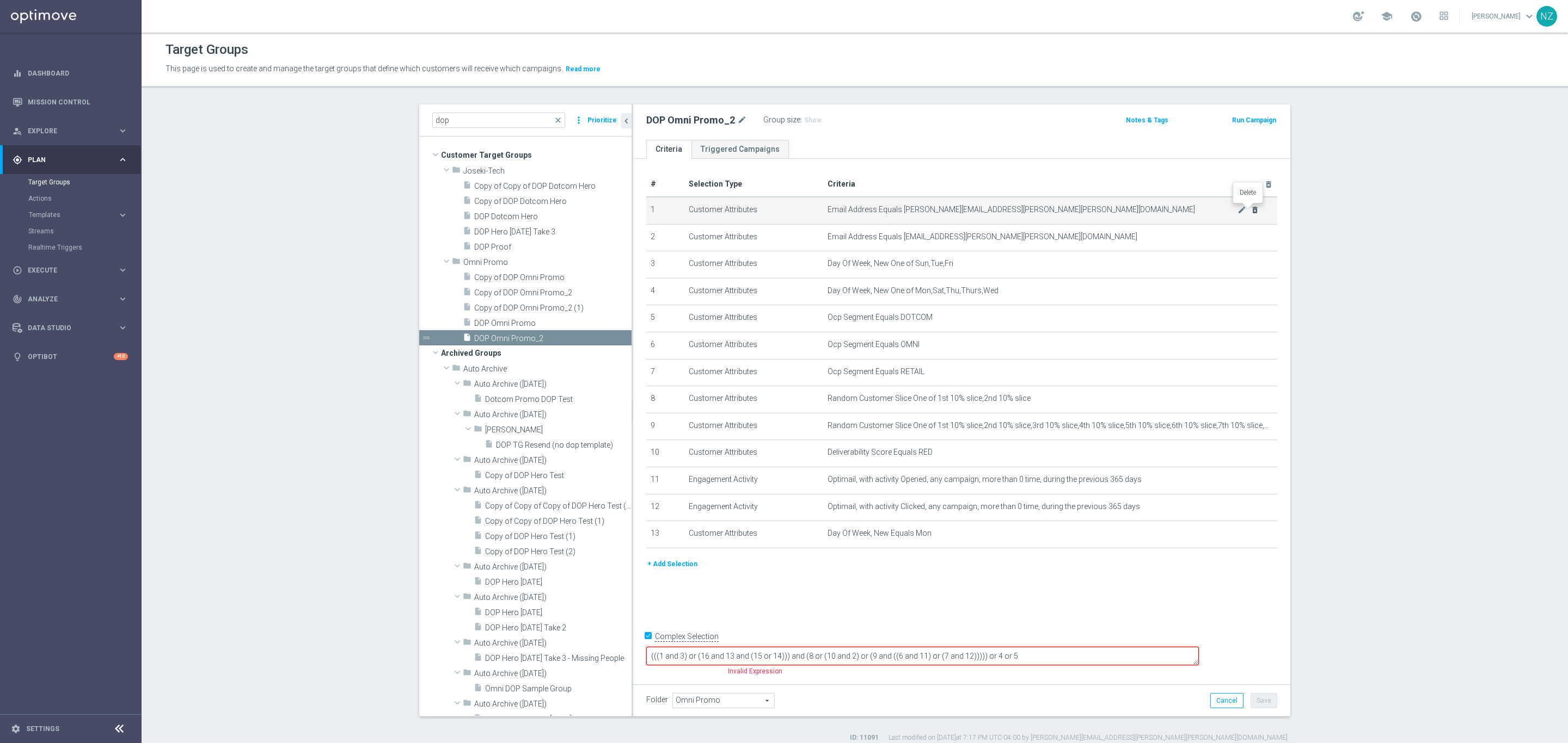
click at [1251, 213] on icon "delete_forever" at bounding box center [1255, 210] width 9 height 9
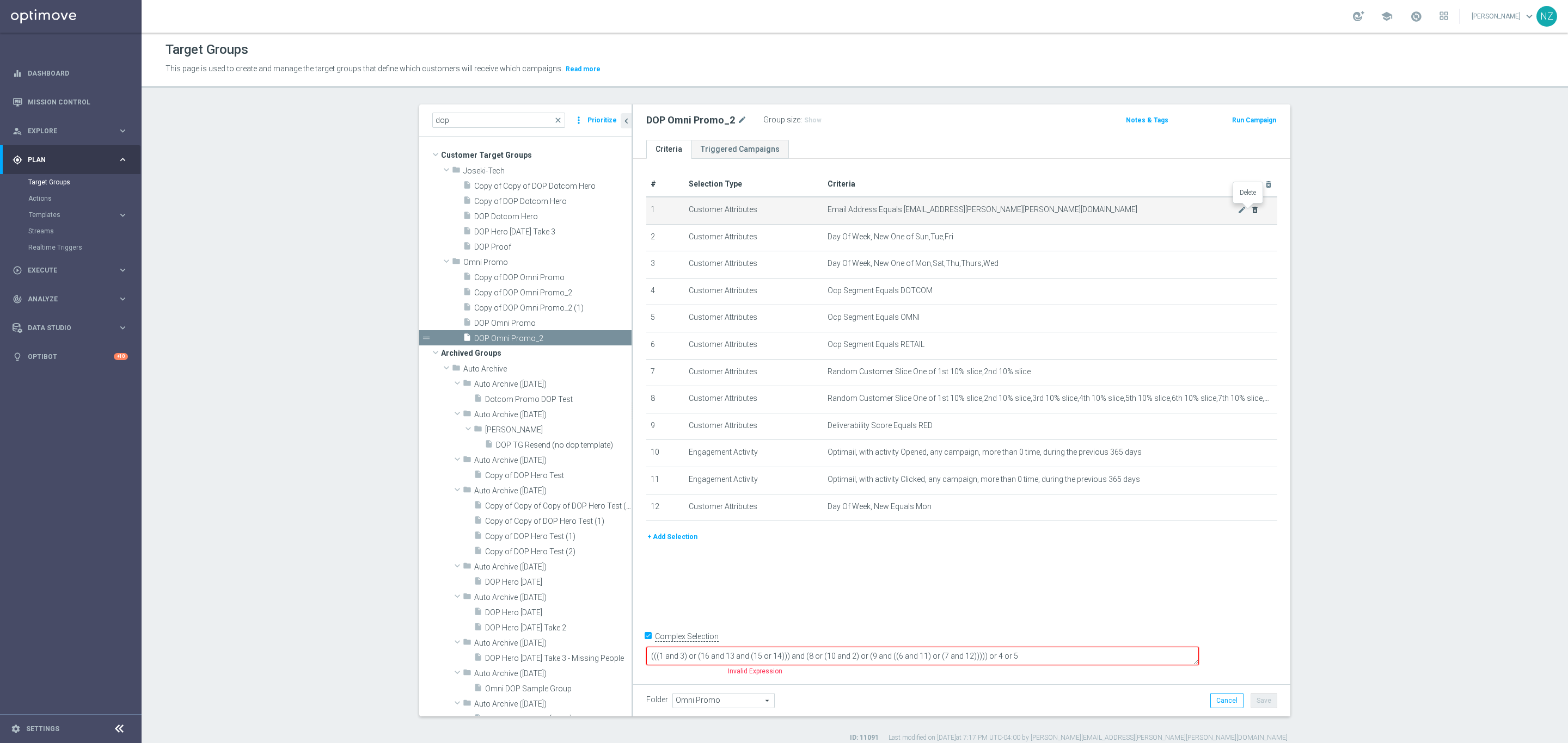
click at [1251, 213] on icon "delete_forever" at bounding box center [1255, 210] width 9 height 9
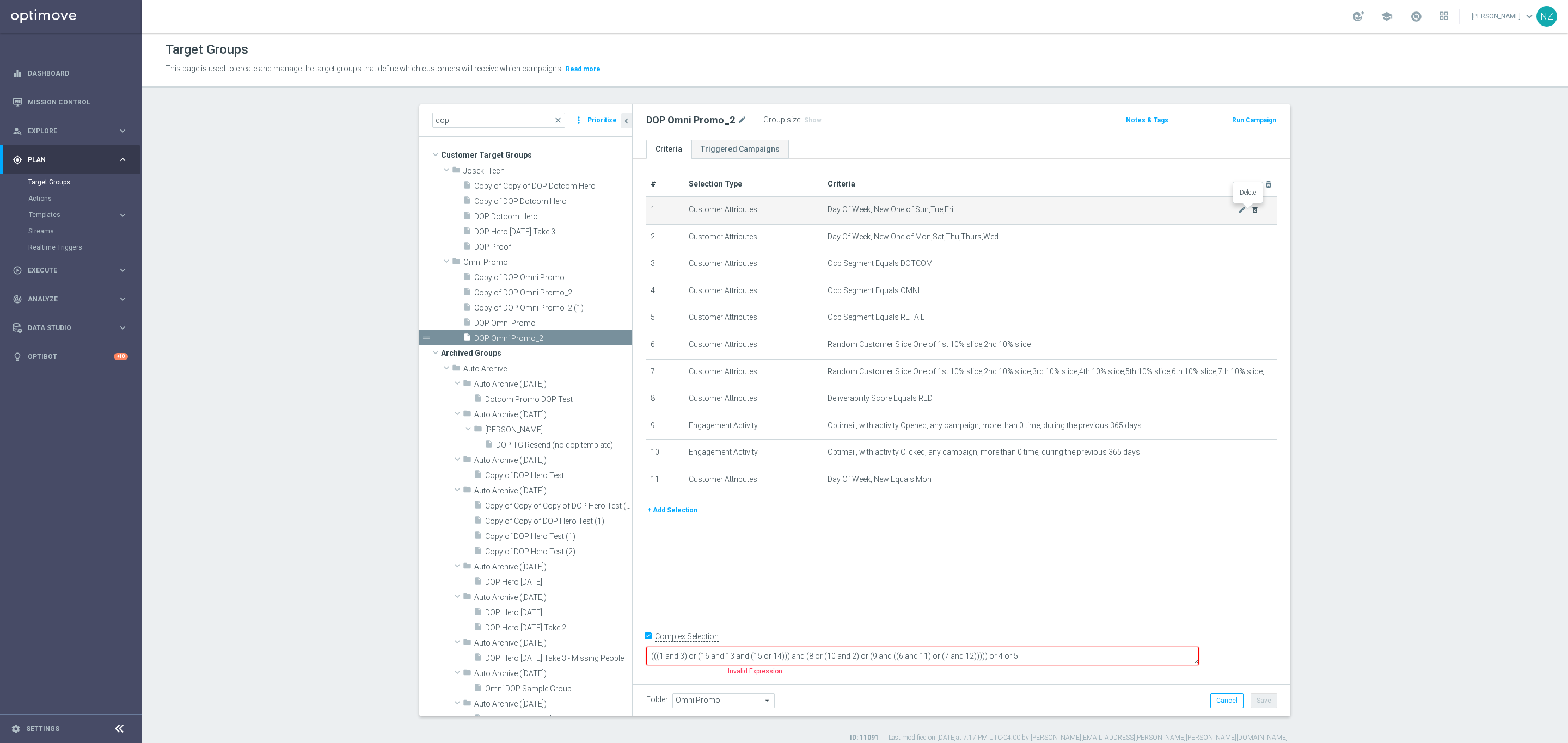
click at [1251, 213] on icon "delete_forever" at bounding box center [1255, 210] width 9 height 9
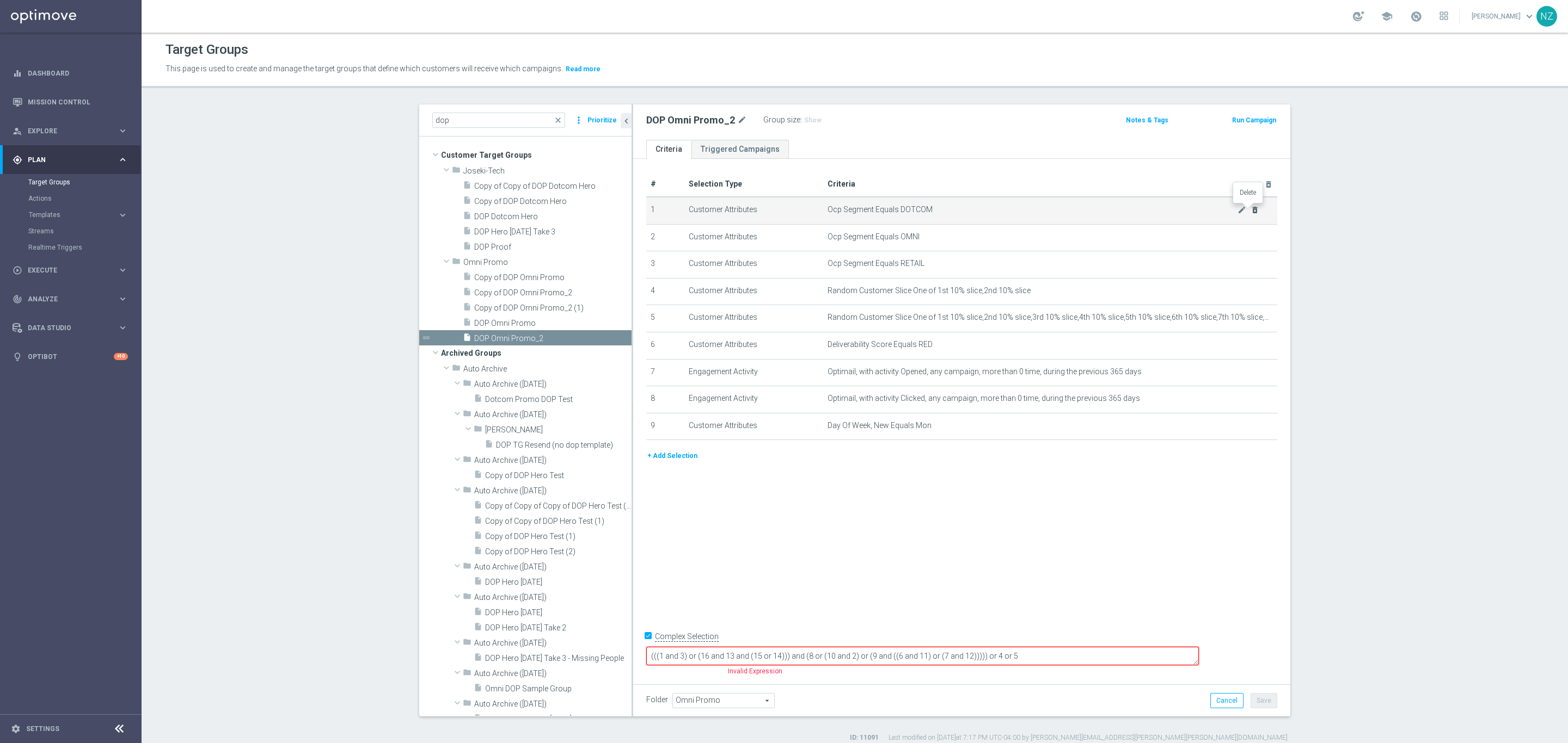
click at [1251, 213] on icon "delete_forever" at bounding box center [1255, 210] width 9 height 9
click at [1251, 211] on icon "delete_forever" at bounding box center [1255, 210] width 9 height 9
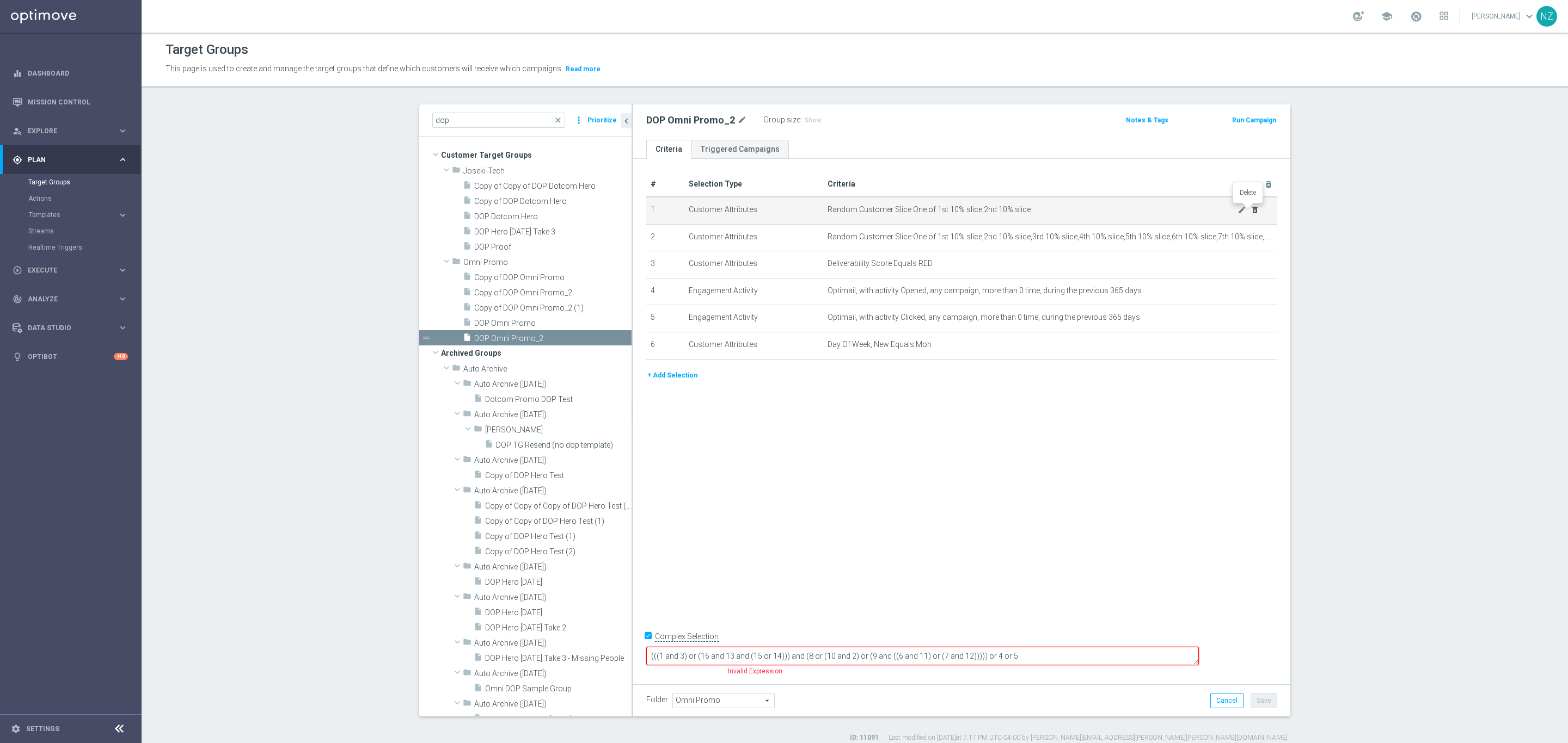
click at [1251, 211] on icon "delete_forever" at bounding box center [1255, 210] width 9 height 9
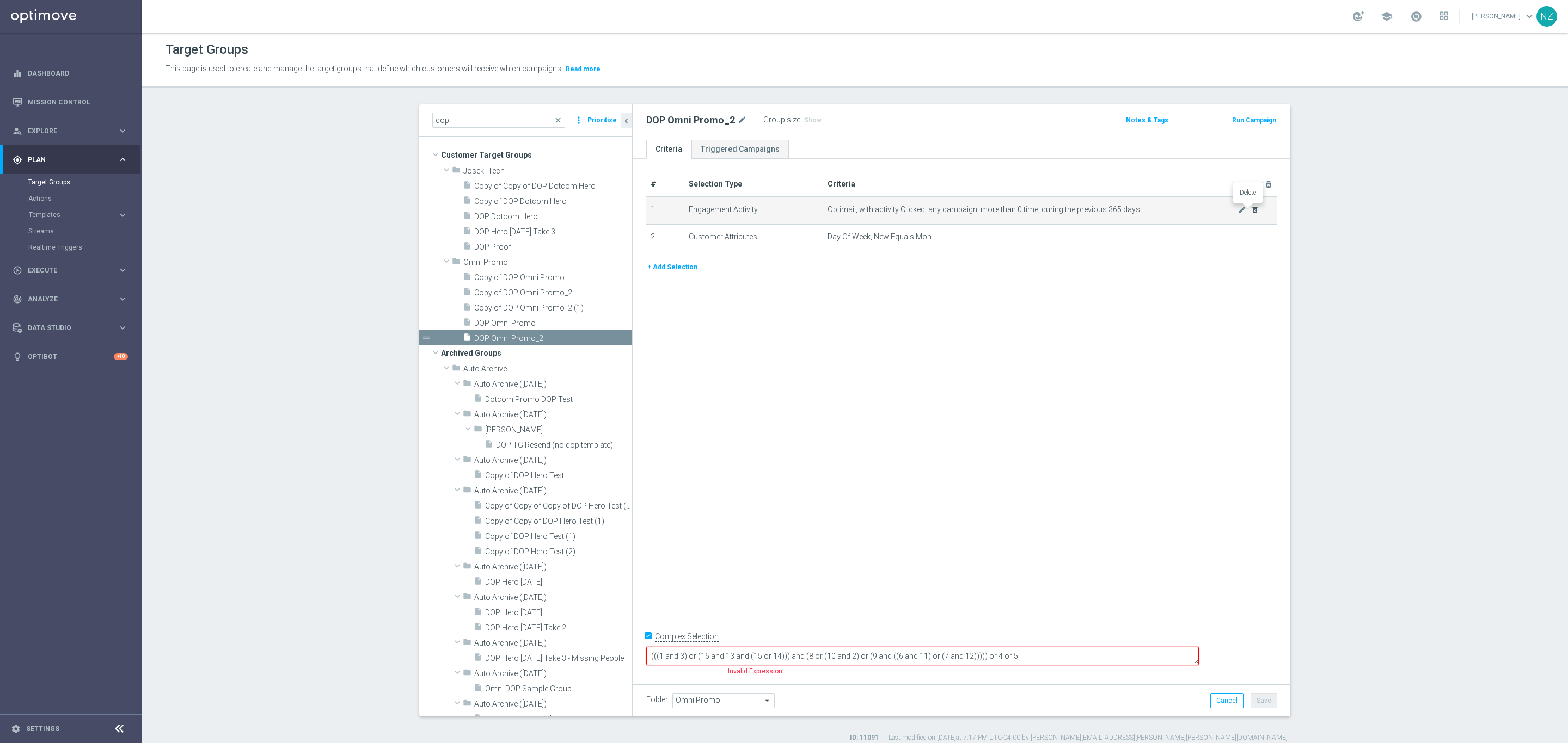
click at [1251, 211] on icon "delete_forever" at bounding box center [1255, 210] width 9 height 9
checkbox input "false"
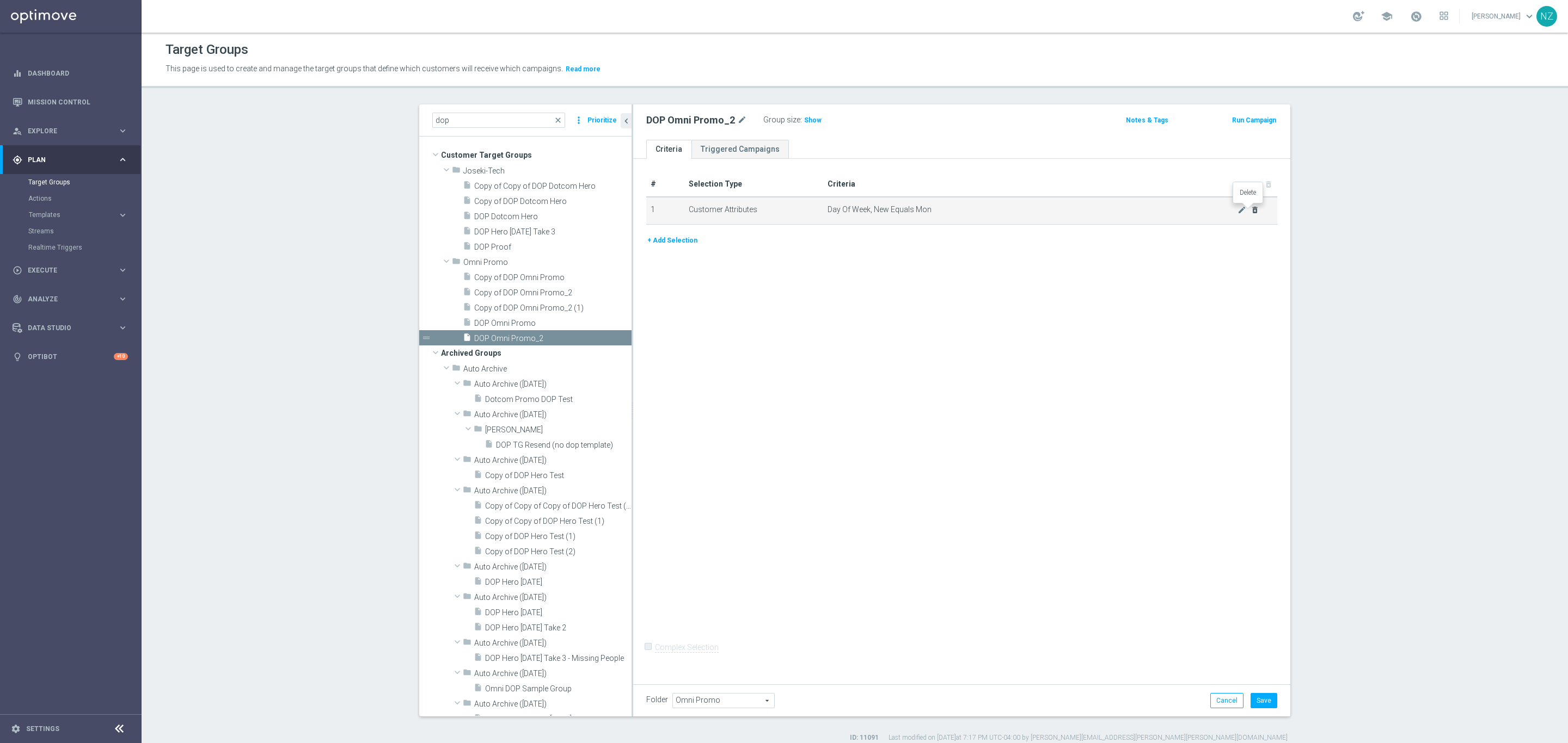
click at [1251, 211] on icon "delete_forever" at bounding box center [1255, 210] width 9 height 9
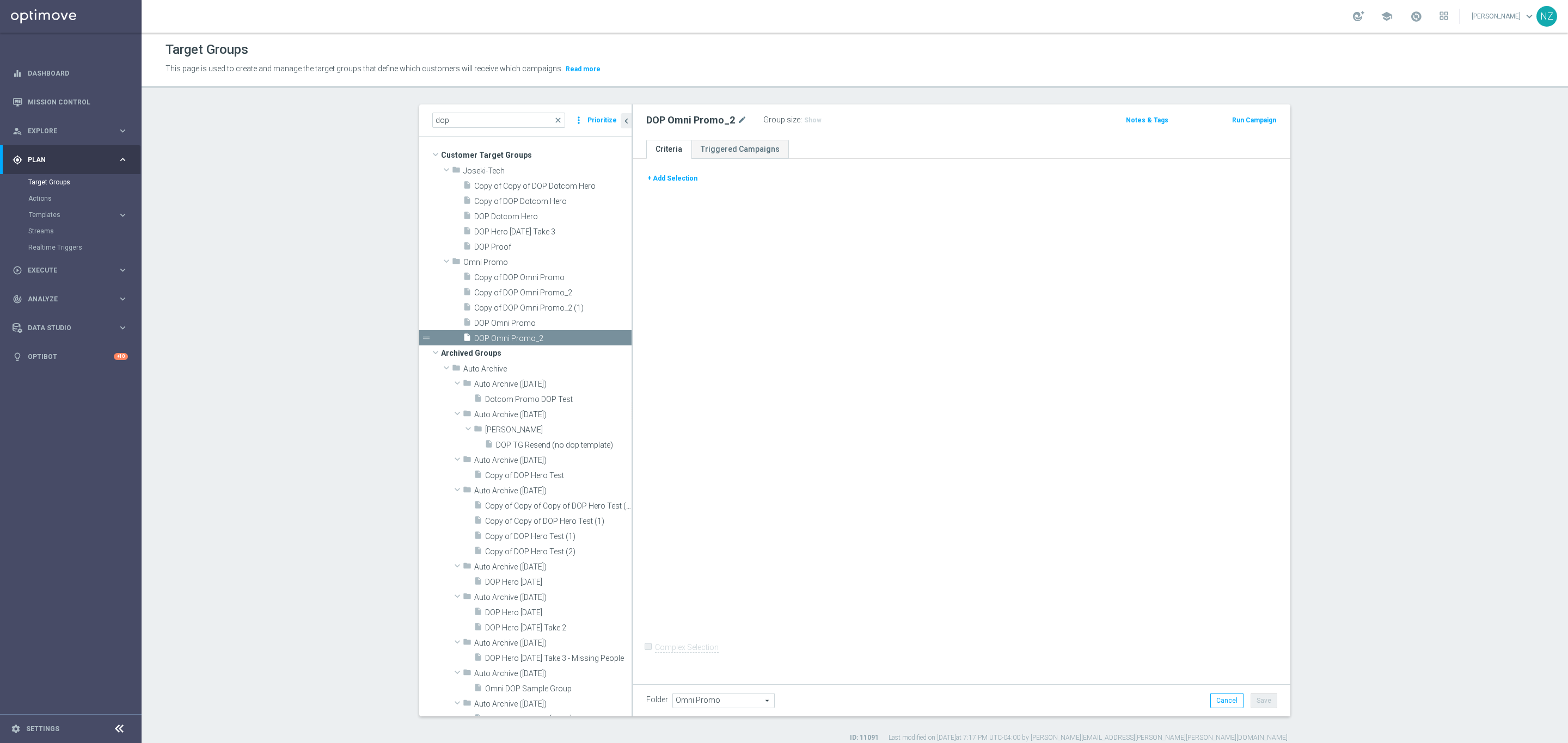
click at [663, 173] on button "+ Add Selection" at bounding box center [672, 178] width 52 height 12
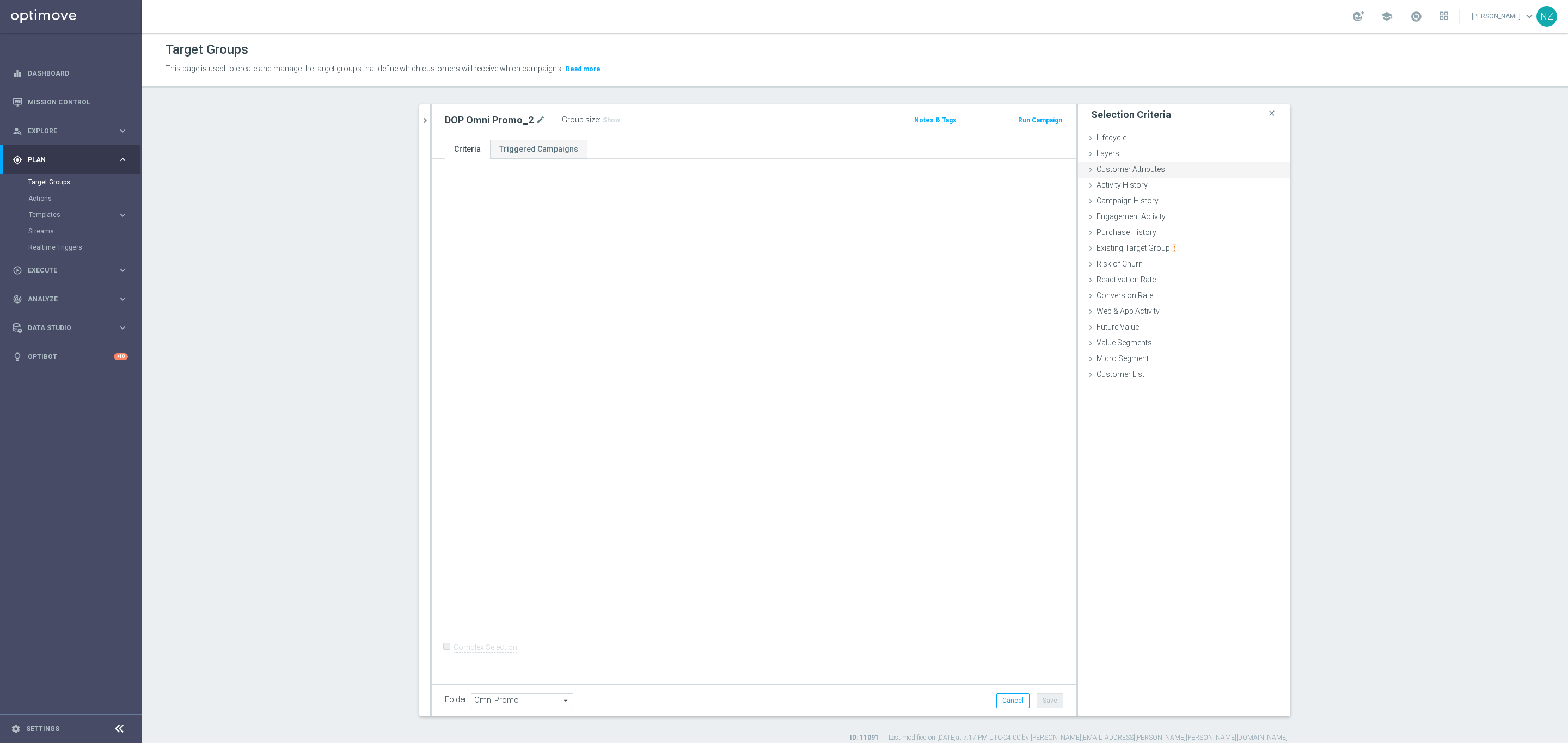
click at [1126, 166] on span "Customer Attributes" at bounding box center [1131, 169] width 69 height 9
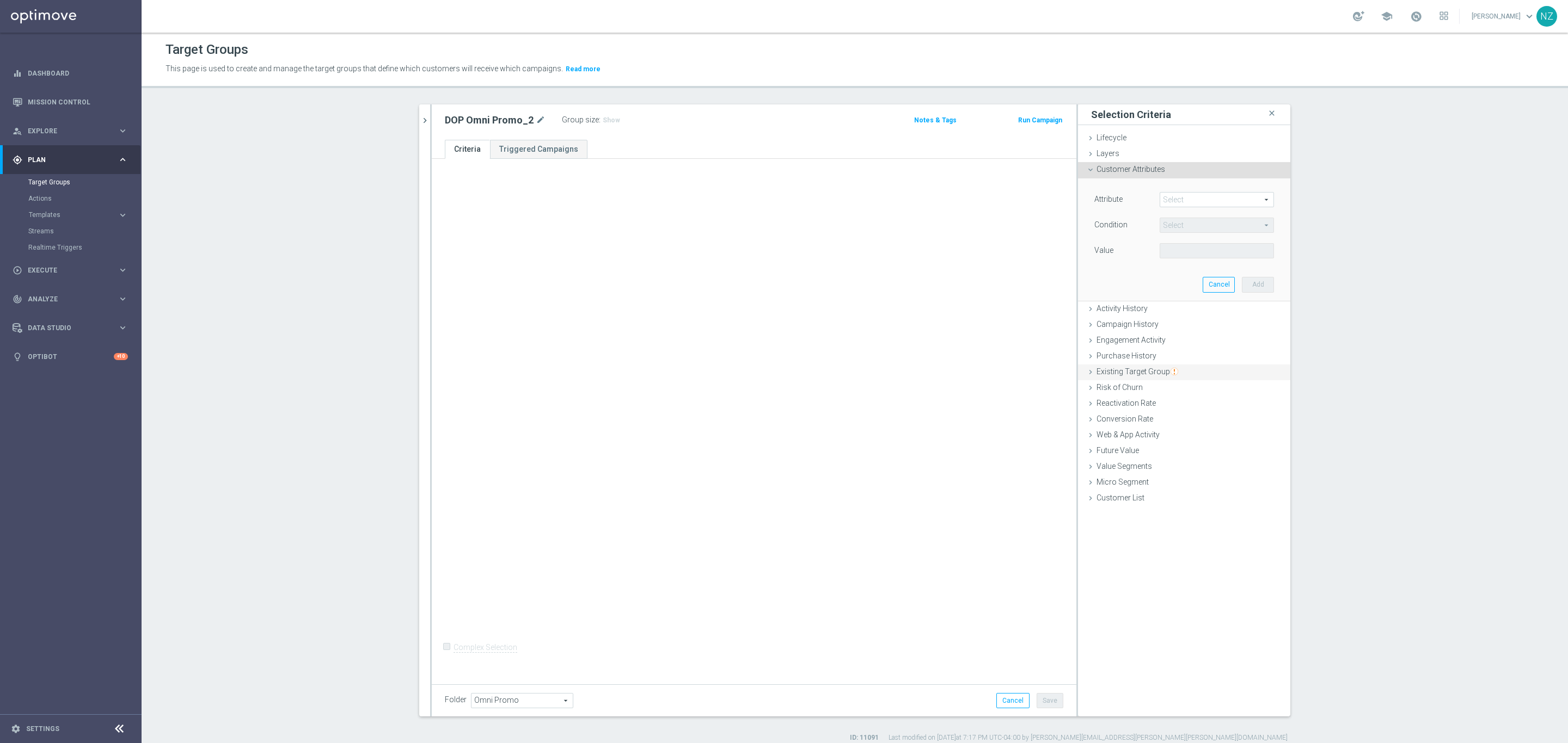
click at [1127, 371] on span "Existing Target Group" at bounding box center [1137, 372] width 82 height 9
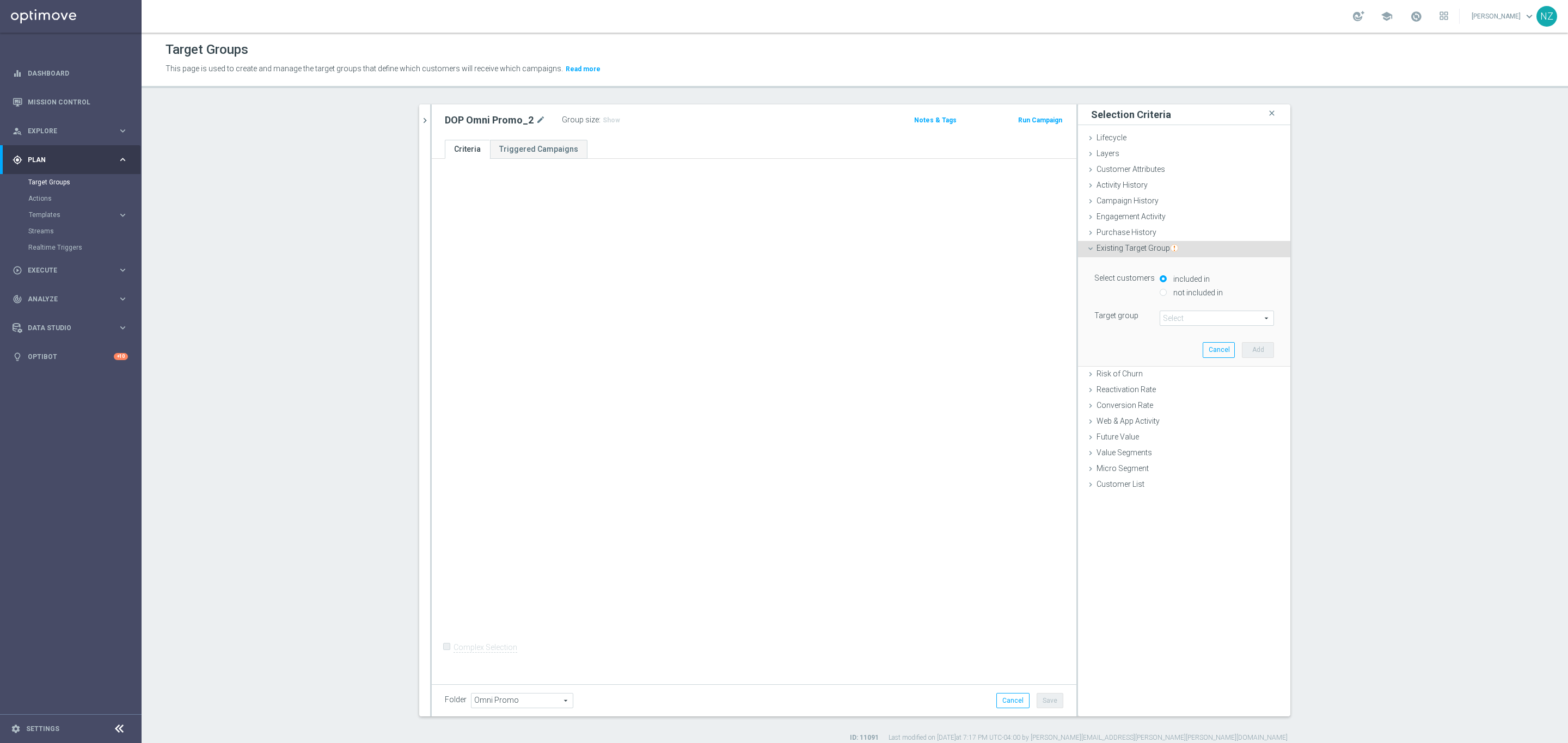
click at [1181, 316] on span at bounding box center [1217, 318] width 114 height 14
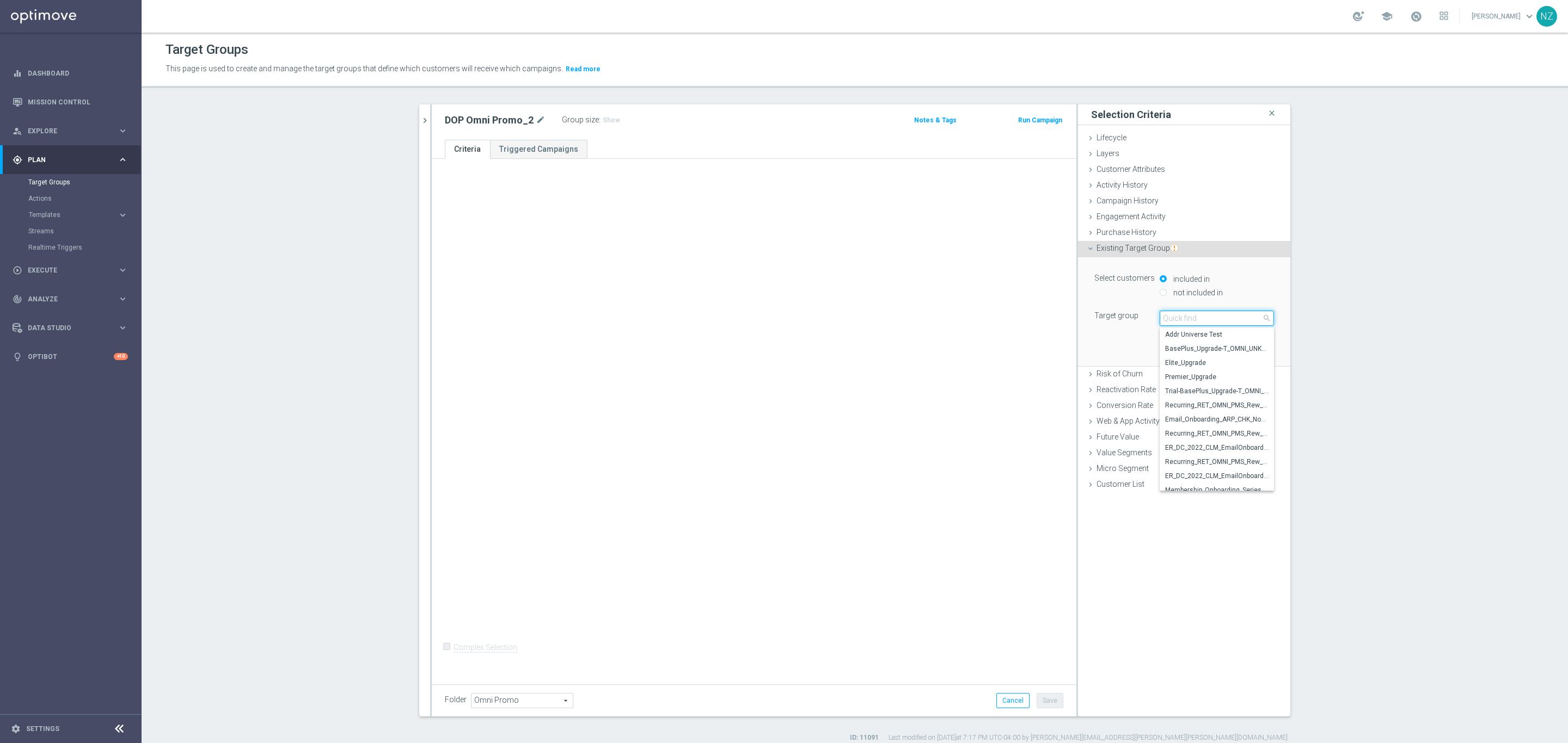
click at [1182, 318] on input "search" at bounding box center [1217, 318] width 114 height 15
type input "promo add"
click at [1198, 337] on span "Promo Addressable Universe" at bounding box center [1216, 334] width 103 height 9
type input "Promo Addressable Universe"
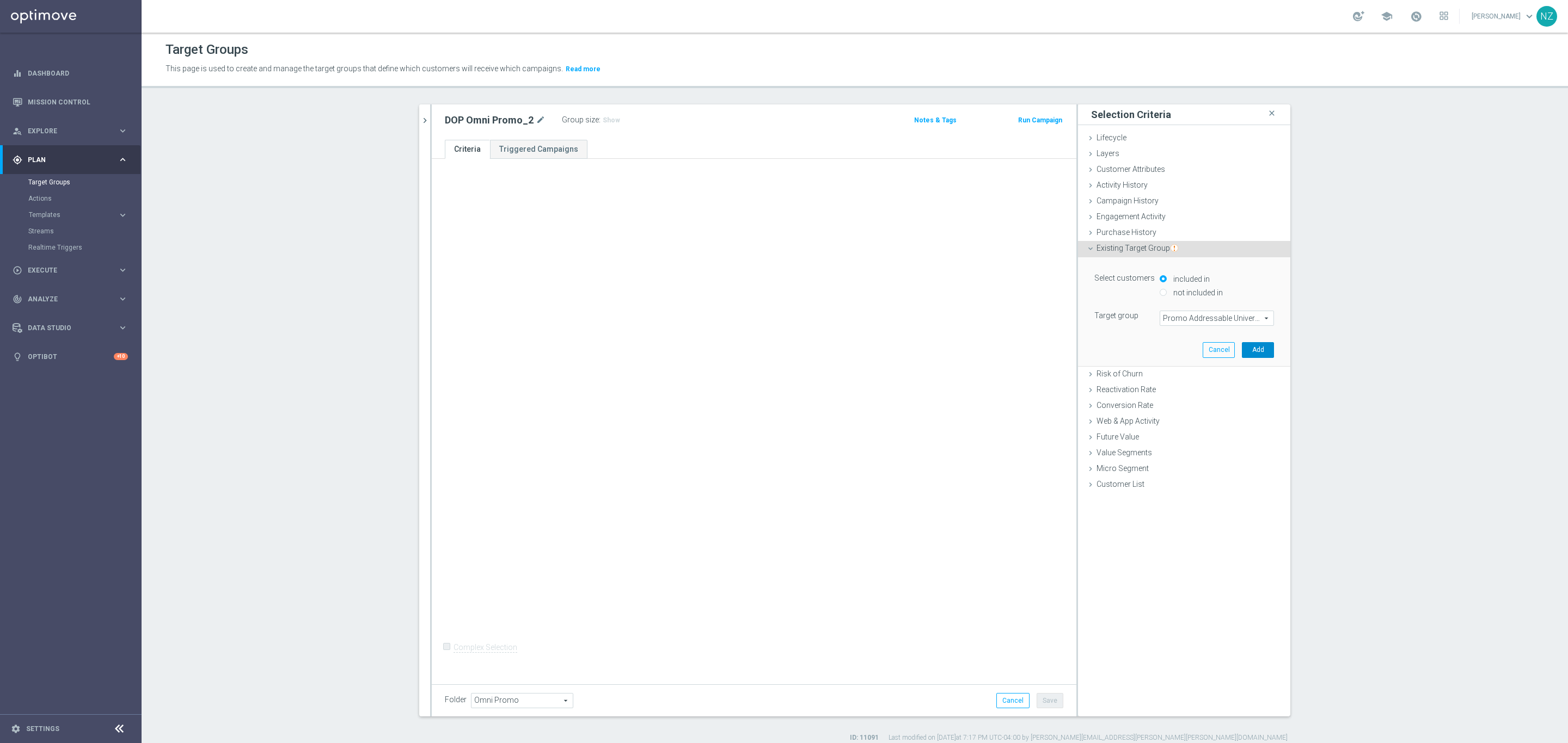
click at [1261, 346] on button "Add" at bounding box center [1258, 350] width 32 height 15
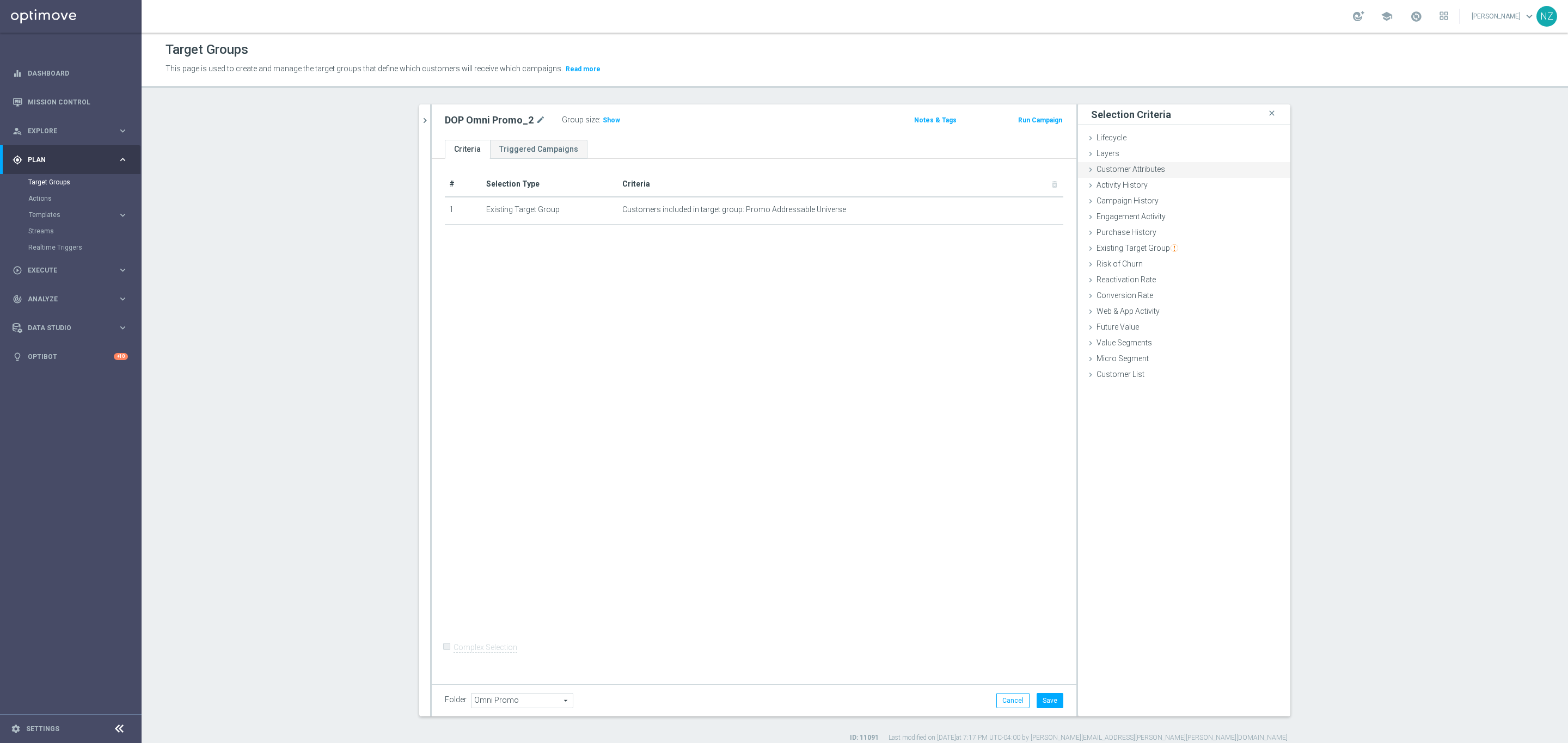
click at [1113, 173] on div "Customer Attributes done" at bounding box center [1184, 170] width 213 height 16
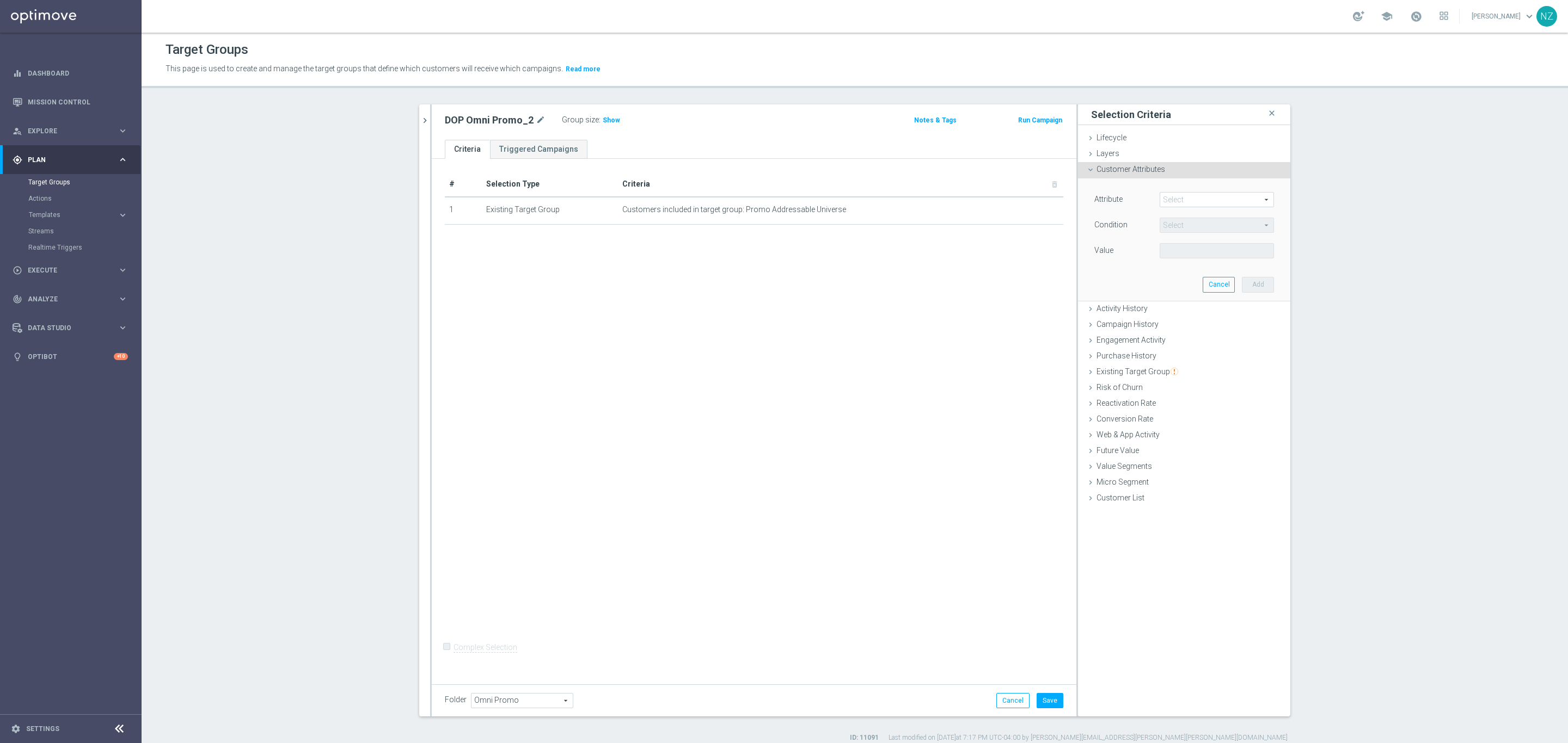
click at [1174, 204] on span at bounding box center [1217, 199] width 114 height 14
click at [1186, 194] on input "search" at bounding box center [1217, 200] width 114 height 15
type input "deli"
click at [1224, 245] on span "Deliverability Score" at bounding box center [1216, 244] width 103 height 9
type input "Deliverability Score"
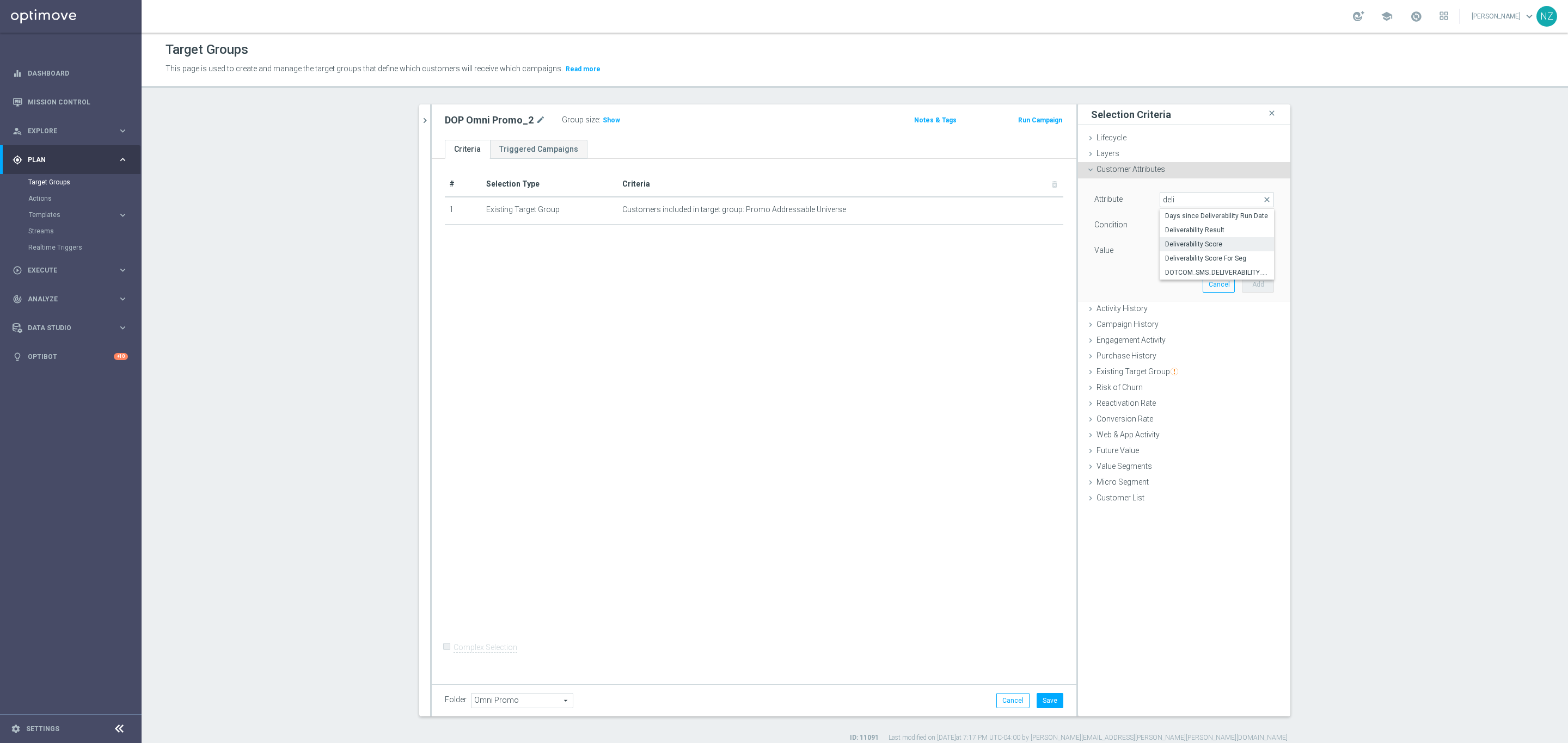
type input "Equals"
drag, startPoint x: 1174, startPoint y: 248, endPoint x: 1187, endPoint y: 260, distance: 17.7
click at [1176, 248] on span at bounding box center [1217, 250] width 114 height 14
click at [1178, 305] on span "RED" at bounding box center [1216, 309] width 103 height 9
type input "RED"
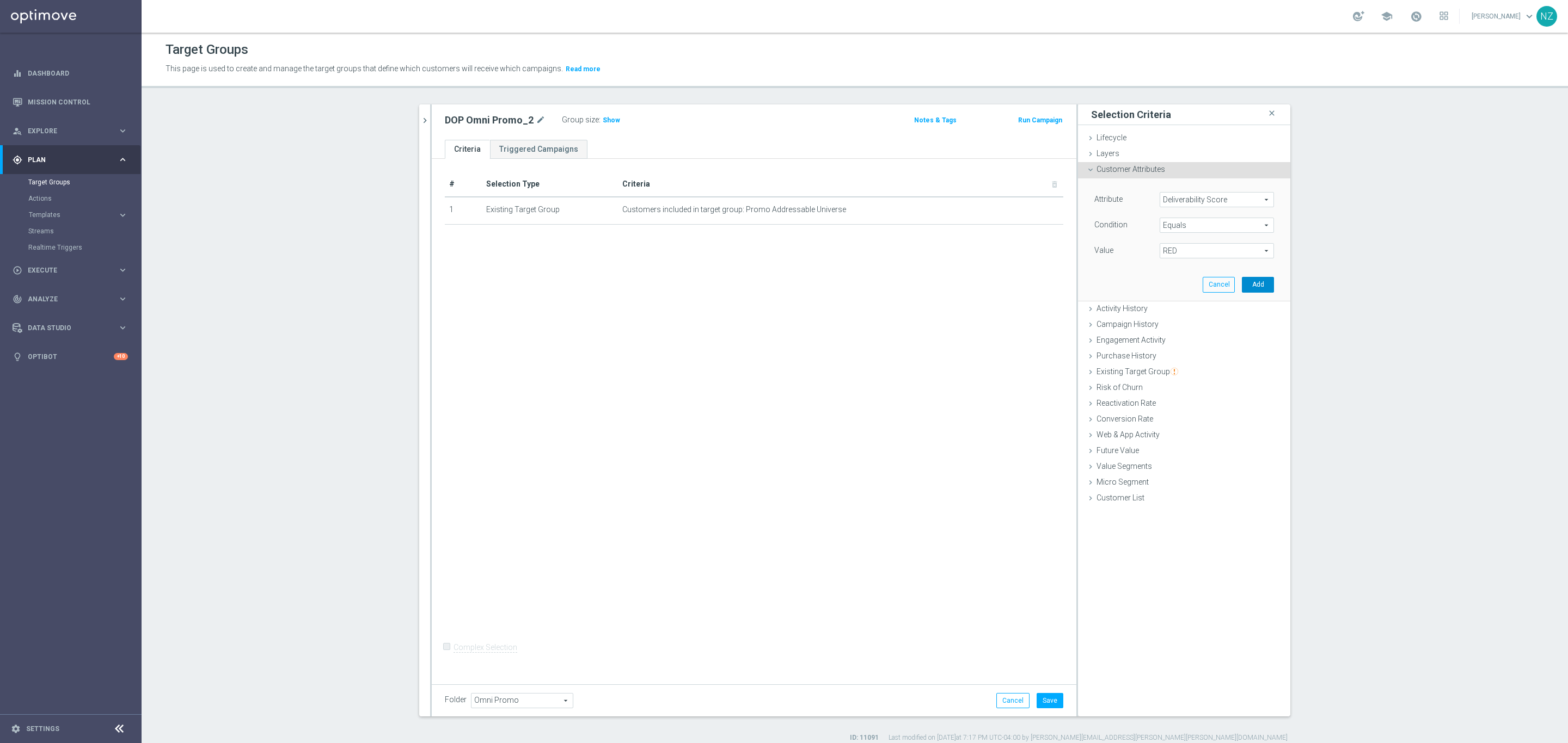
click at [1248, 282] on button "Add" at bounding box center [1258, 284] width 32 height 15
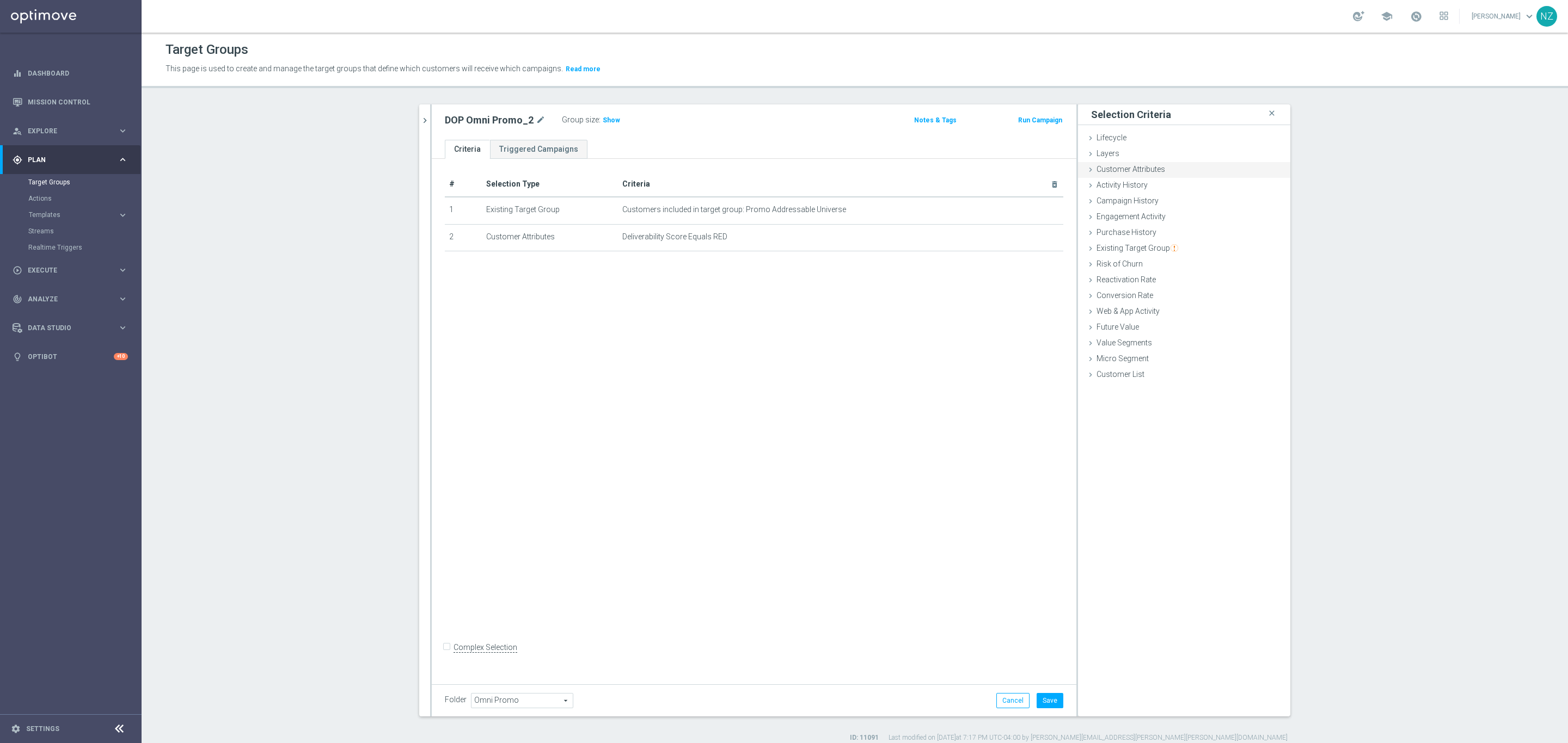
click at [1148, 170] on span "Customer Attributes" at bounding box center [1131, 169] width 69 height 9
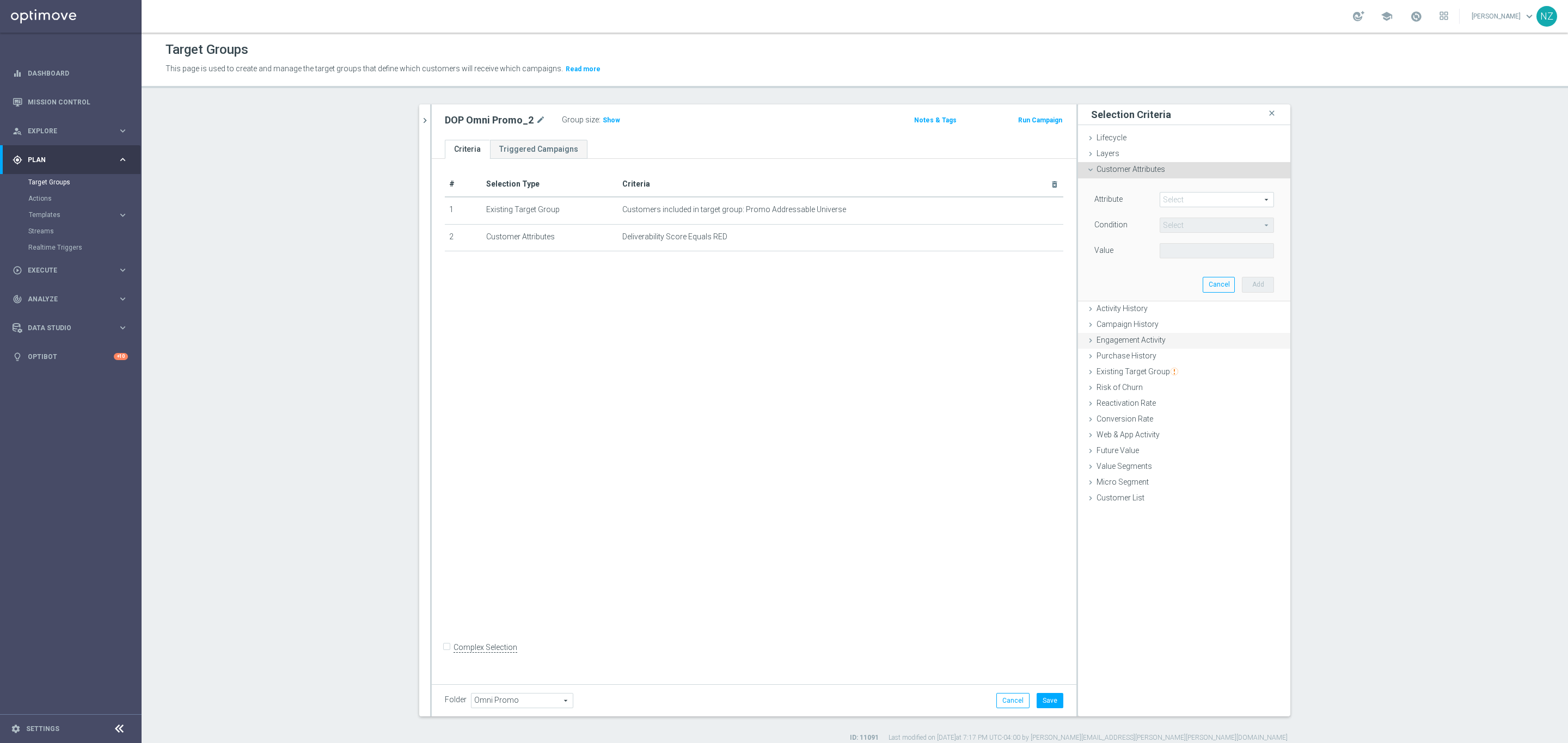
click at [1127, 343] on div "Engagement Activity done" at bounding box center [1184, 341] width 213 height 16
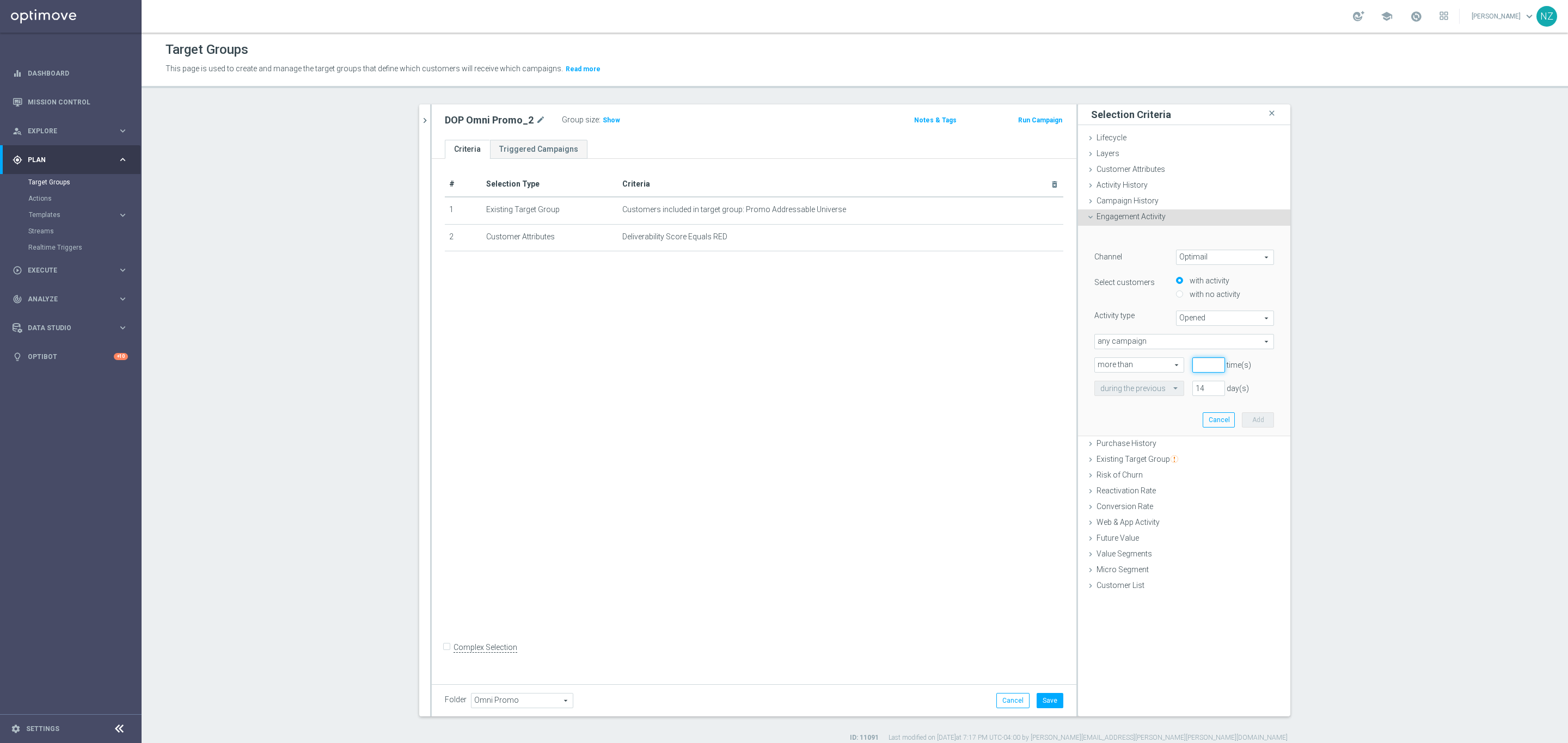
click at [1200, 359] on input "number" at bounding box center [1208, 365] width 32 height 15
type input "0"
drag, startPoint x: 1196, startPoint y: 389, endPoint x: 1181, endPoint y: 384, distance: 15.8
click at [1184, 384] on div "14 day(s)" at bounding box center [1208, 389] width 49 height 15
type input "365"
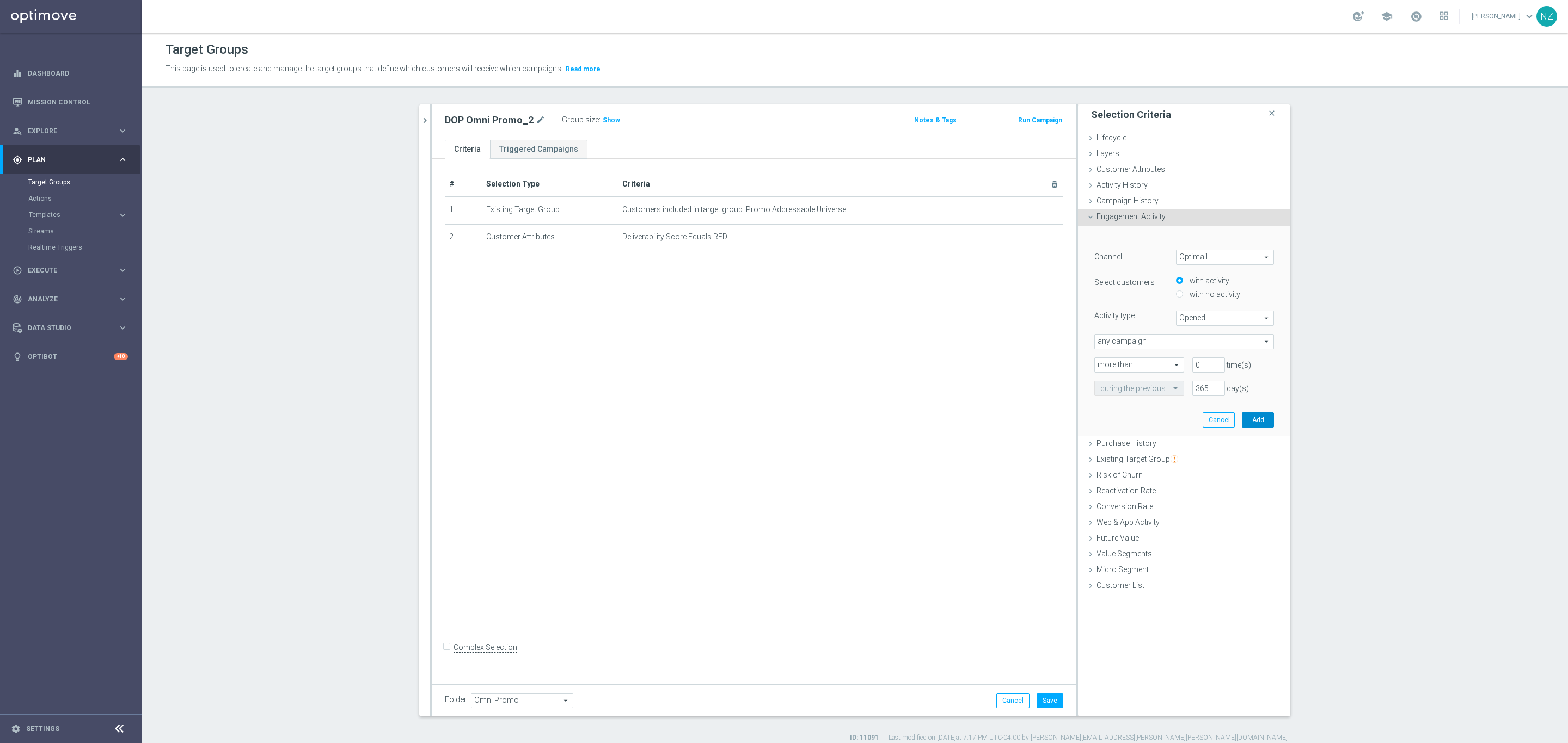
click at [1247, 423] on button "Add" at bounding box center [1258, 419] width 32 height 15
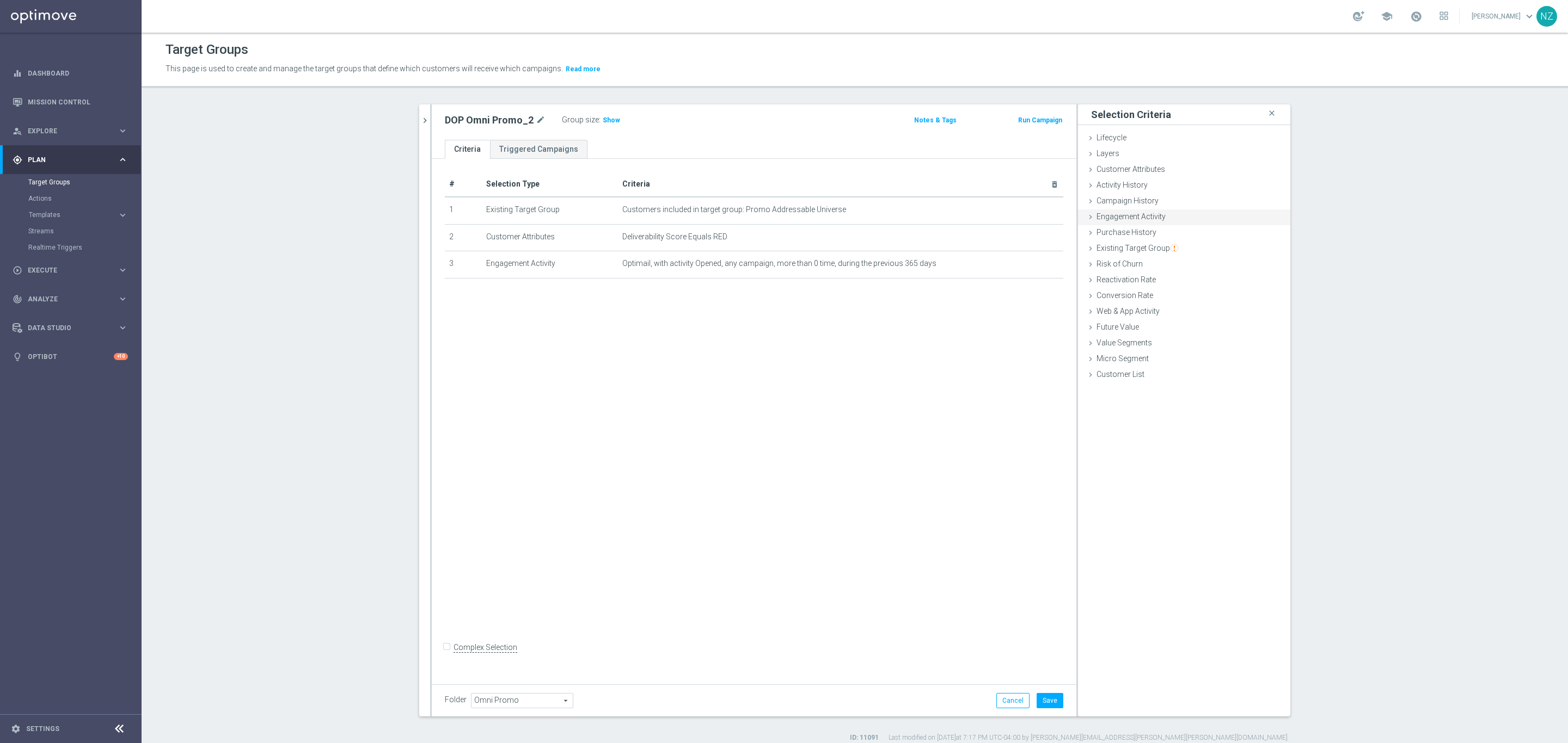
click at [1131, 214] on span "Engagement Activity" at bounding box center [1131, 217] width 69 height 9
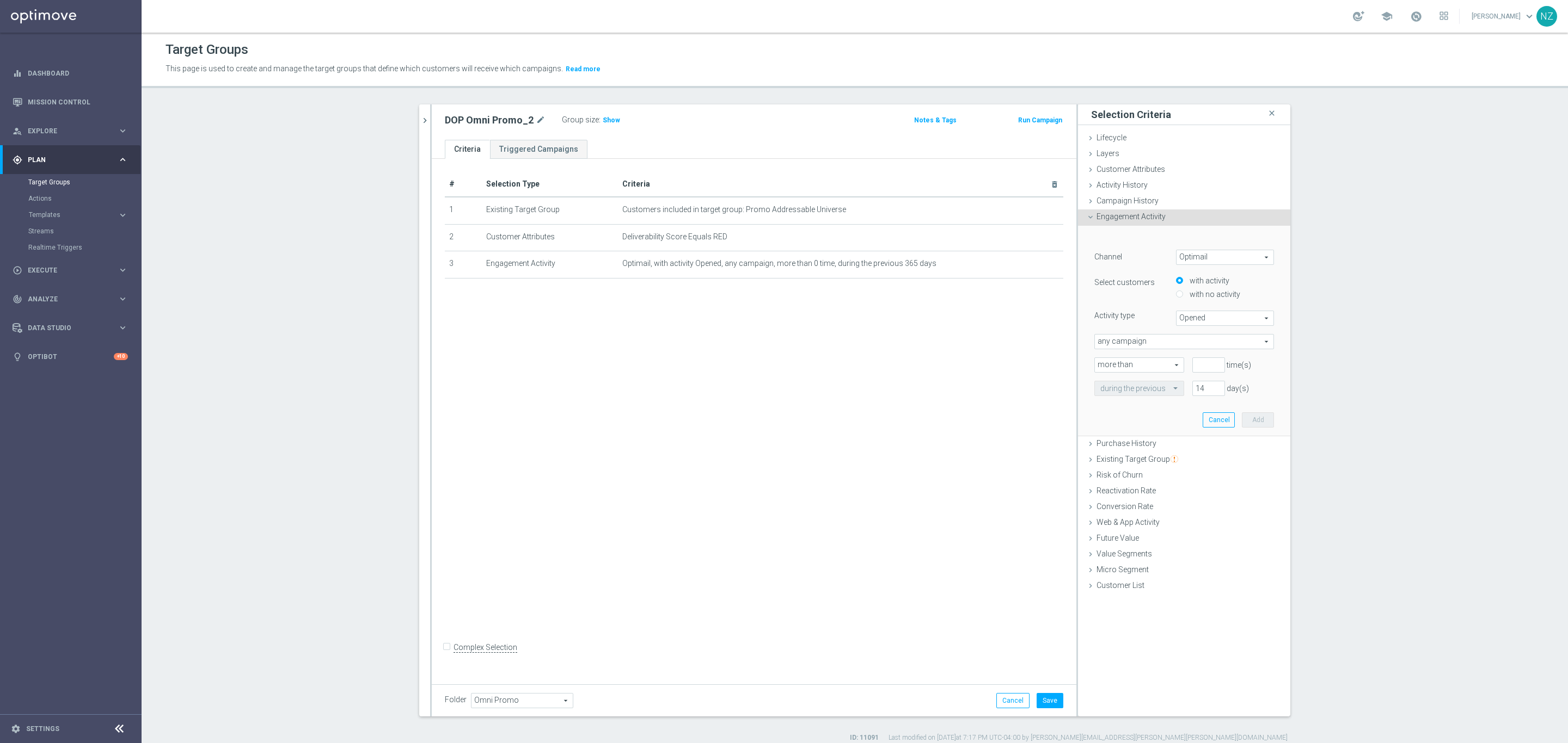
click at [1187, 341] on span "any campaign" at bounding box center [1184, 341] width 179 height 14
click at [1195, 317] on span "Opened" at bounding box center [1224, 318] width 97 height 14
click at [1200, 341] on label "Clicked" at bounding box center [1224, 348] width 97 height 14
type input "Clicked"
click at [1196, 366] on input "number" at bounding box center [1208, 365] width 32 height 15
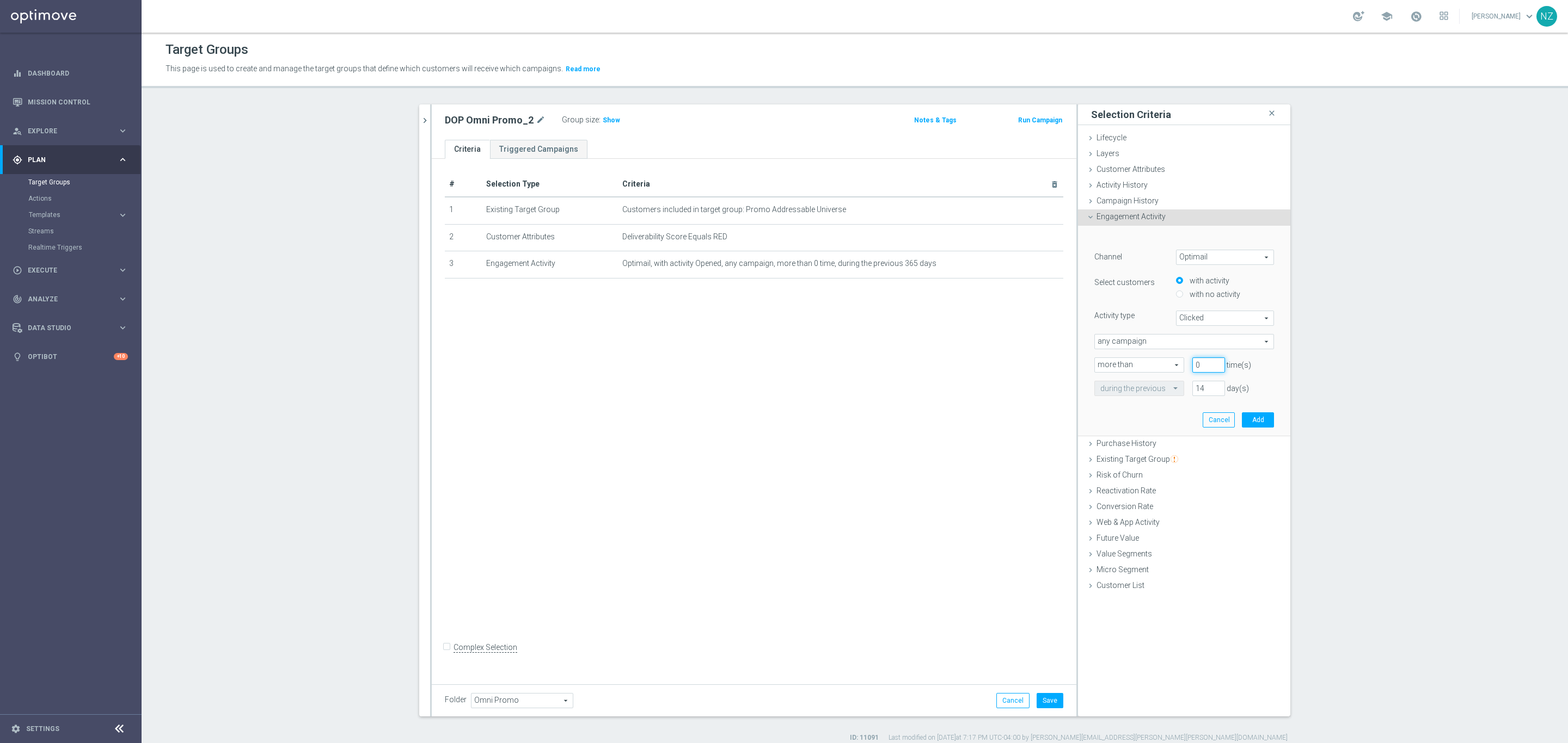
type input "0"
drag, startPoint x: 1200, startPoint y: 385, endPoint x: 1182, endPoint y: 384, distance: 18.0
click at [1184, 384] on div "14 day(s)" at bounding box center [1208, 389] width 49 height 15
type input "365"
drag, startPoint x: 1248, startPoint y: 420, endPoint x: 443, endPoint y: 632, distance: 832.4
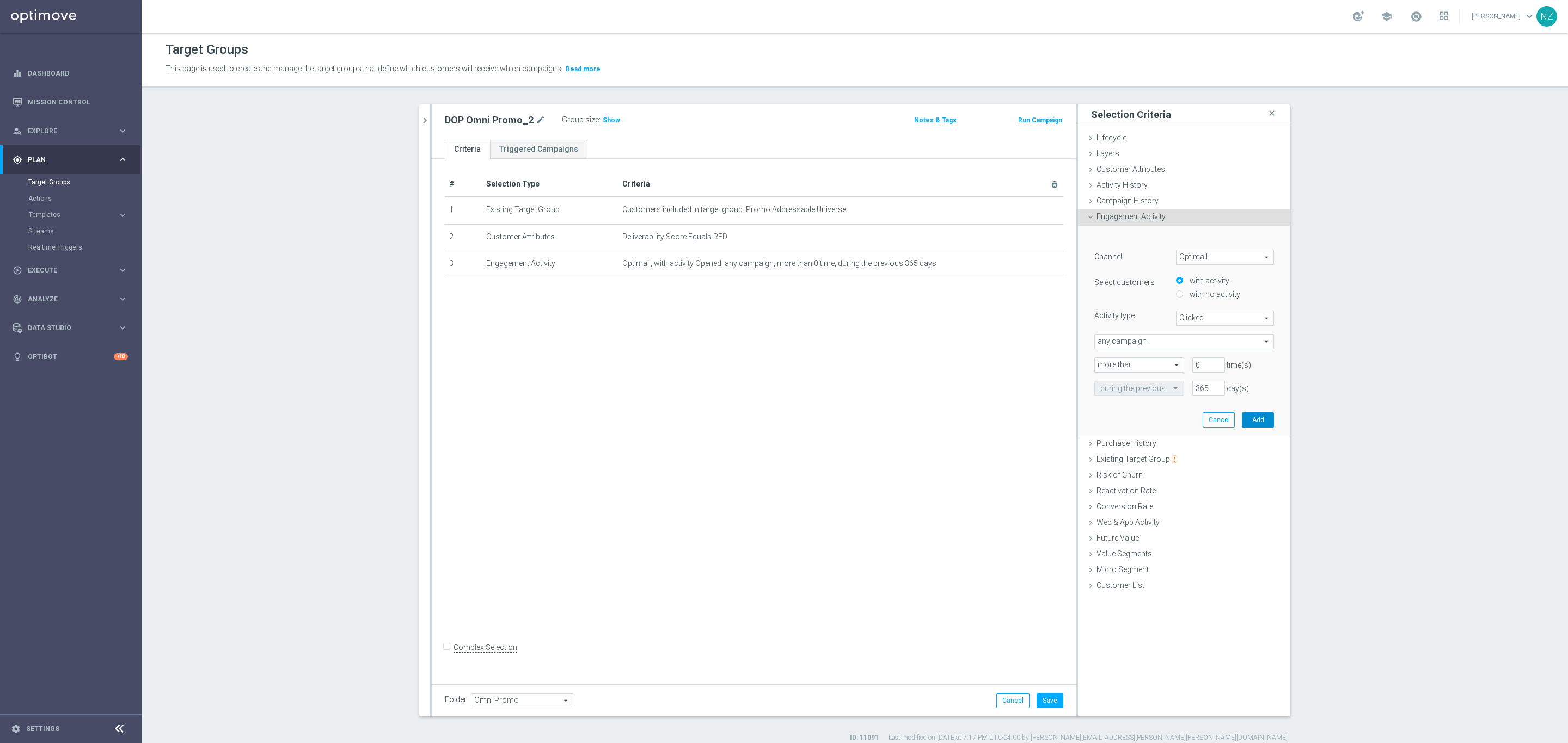
click at [1245, 420] on button "Add" at bounding box center [1258, 419] width 32 height 15
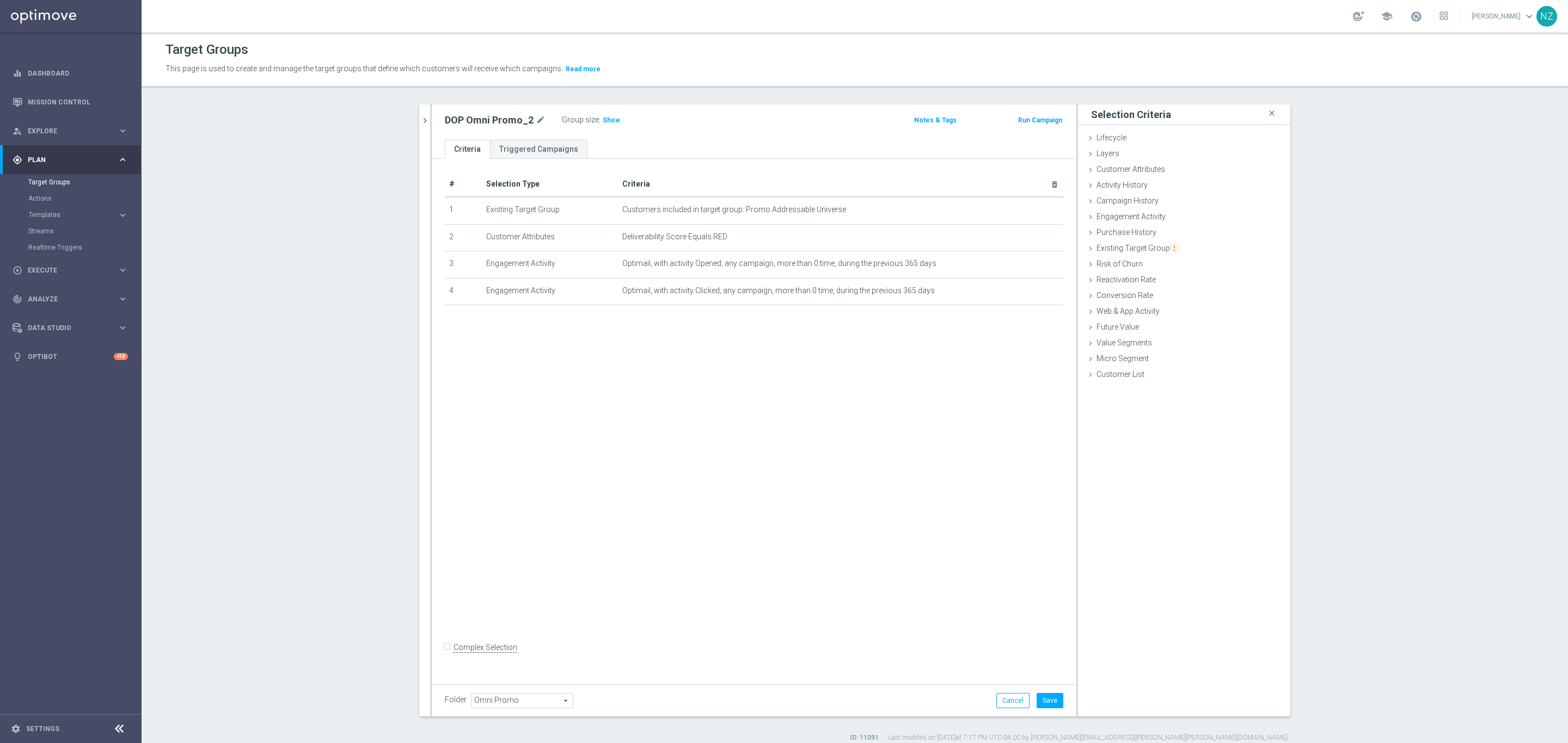
click at [445, 655] on input "Complex Selection" at bounding box center [448, 649] width 7 height 15
checkbox input "true"
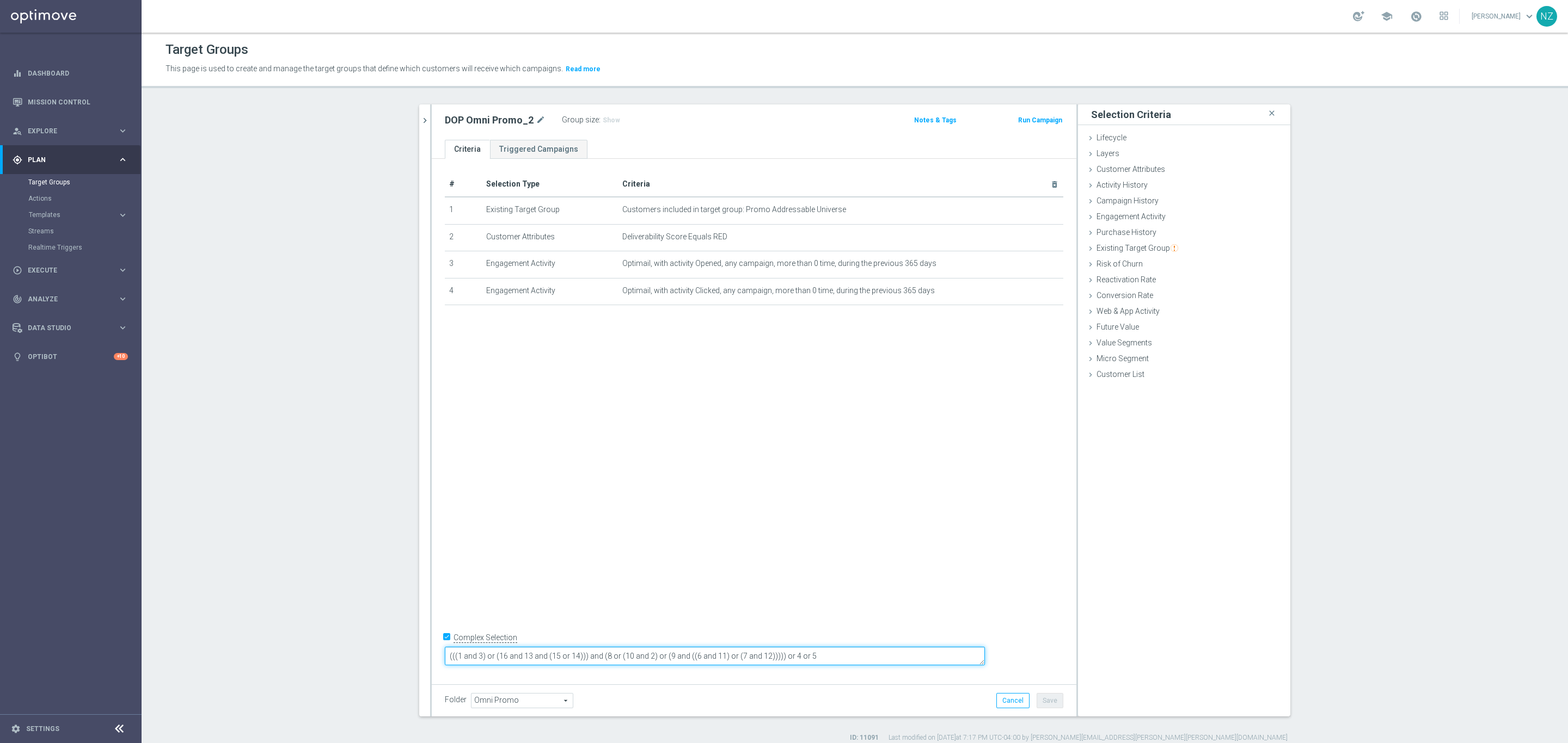
click at [571, 652] on textarea "(((1 and 3) or (16 and 13 and (15 or 14))) and (8 or (10 and 2) or (9 and ((6 a…" at bounding box center [714, 655] width 540 height 19
drag, startPoint x: 910, startPoint y: 659, endPoint x: 429, endPoint y: 672, distance: 481.2
click at [432, 672] on div "# Selection Type Criteria delete_forever 1 Existing Target Group Customers incl…" at bounding box center [754, 419] width 644 height 520
type textarea "(1 or (2 and (3 or 4))) and"
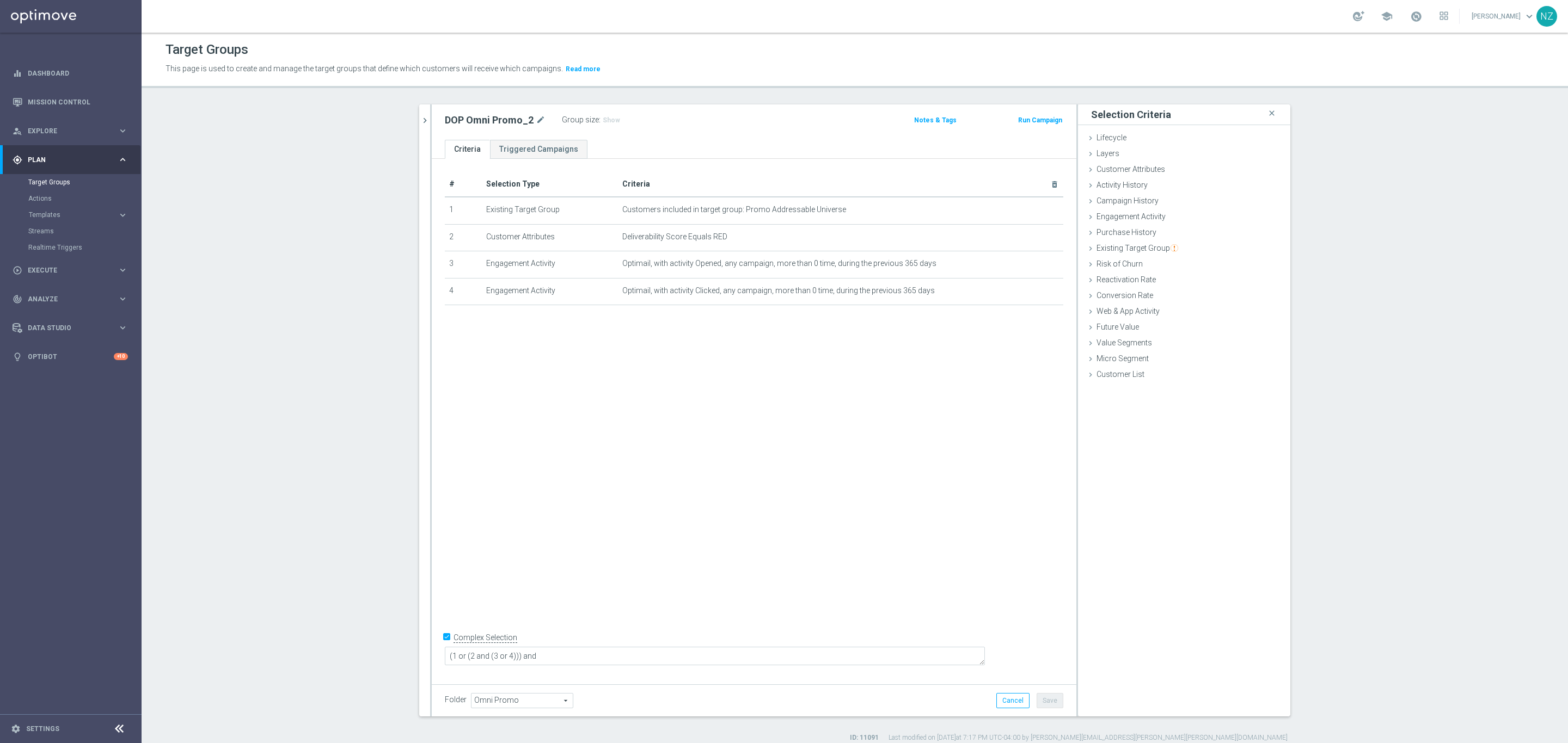
click at [554, 324] on div "# Selection Type Criteria delete_forever 1 Existing Target Group Customers incl…" at bounding box center [754, 419] width 644 height 520
drag, startPoint x: 1148, startPoint y: 172, endPoint x: 1171, endPoint y: 181, distance: 24.7
click at [1148, 171] on span "Customer Attributes" at bounding box center [1131, 169] width 69 height 9
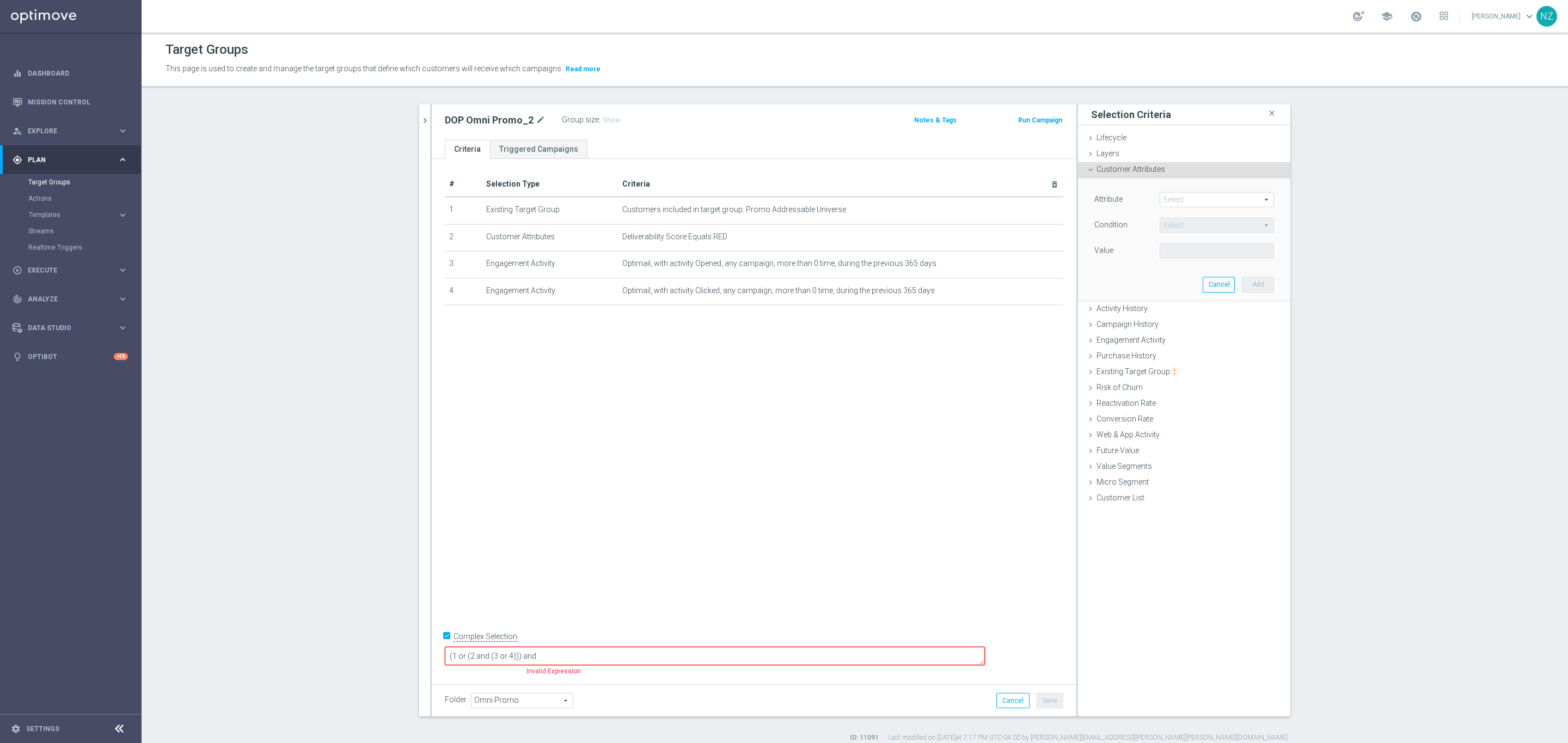
click at [1182, 200] on span at bounding box center [1217, 199] width 114 height 14
click at [1194, 195] on input "search" at bounding box center [1217, 200] width 114 height 15
type input "ocp"
click at [1189, 214] on span "Ocp Segment" at bounding box center [1216, 216] width 103 height 9
type input "Ocp Segment"
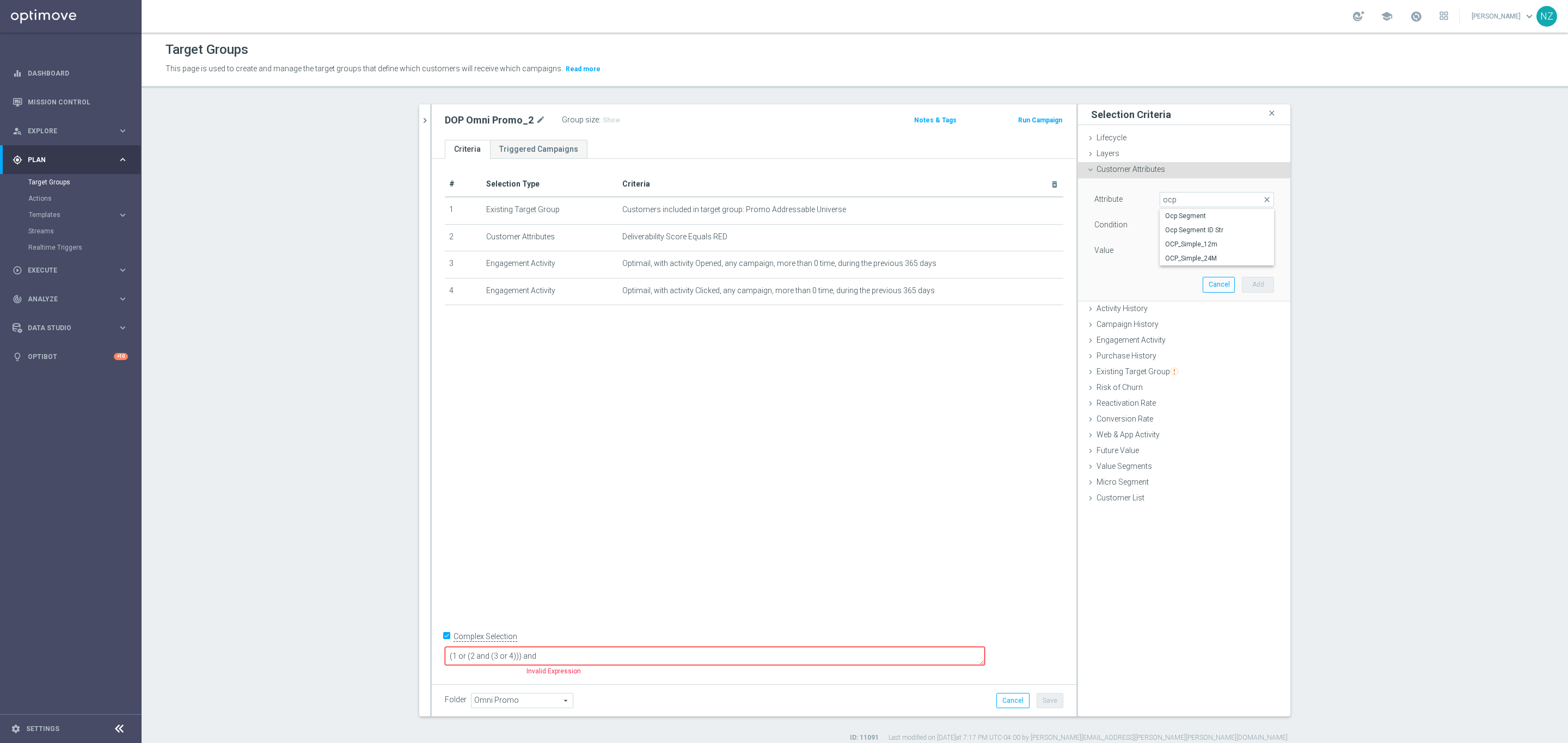
type input "Equals"
click at [1178, 248] on span at bounding box center [1217, 250] width 114 height 14
click at [1184, 269] on span "DOTCOM" at bounding box center [1216, 267] width 103 height 9
type input "DOTCOM"
click at [1247, 285] on button "Add" at bounding box center [1258, 284] width 32 height 15
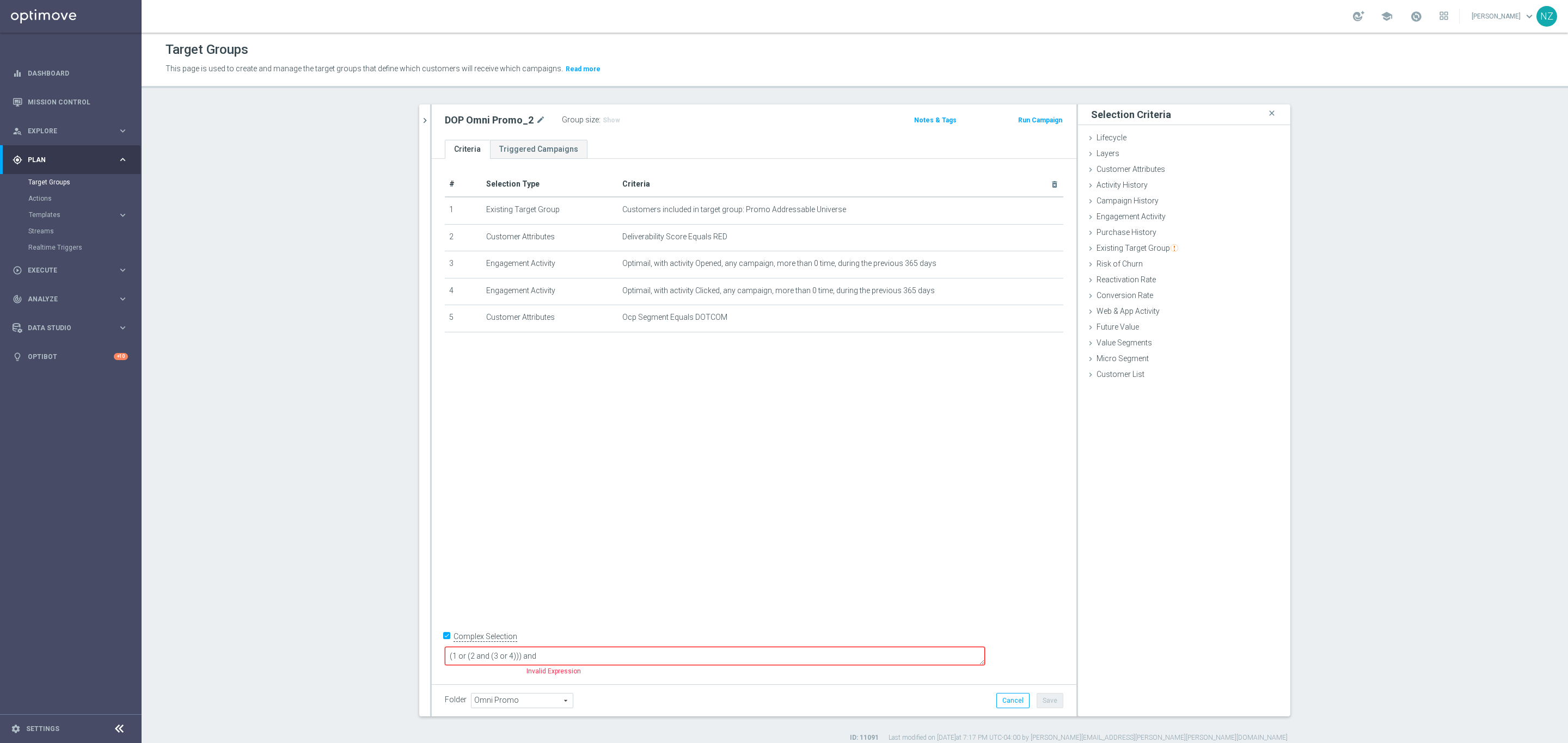
click at [634, 658] on textarea "(1 or (2 and (3 or 4))) and" at bounding box center [714, 655] width 540 height 19
type textarea "(1 or (2 and (3 or 4))) and (5 or ("
click at [1161, 172] on div "Customer Attributes done selection saved" at bounding box center [1184, 170] width 213 height 16
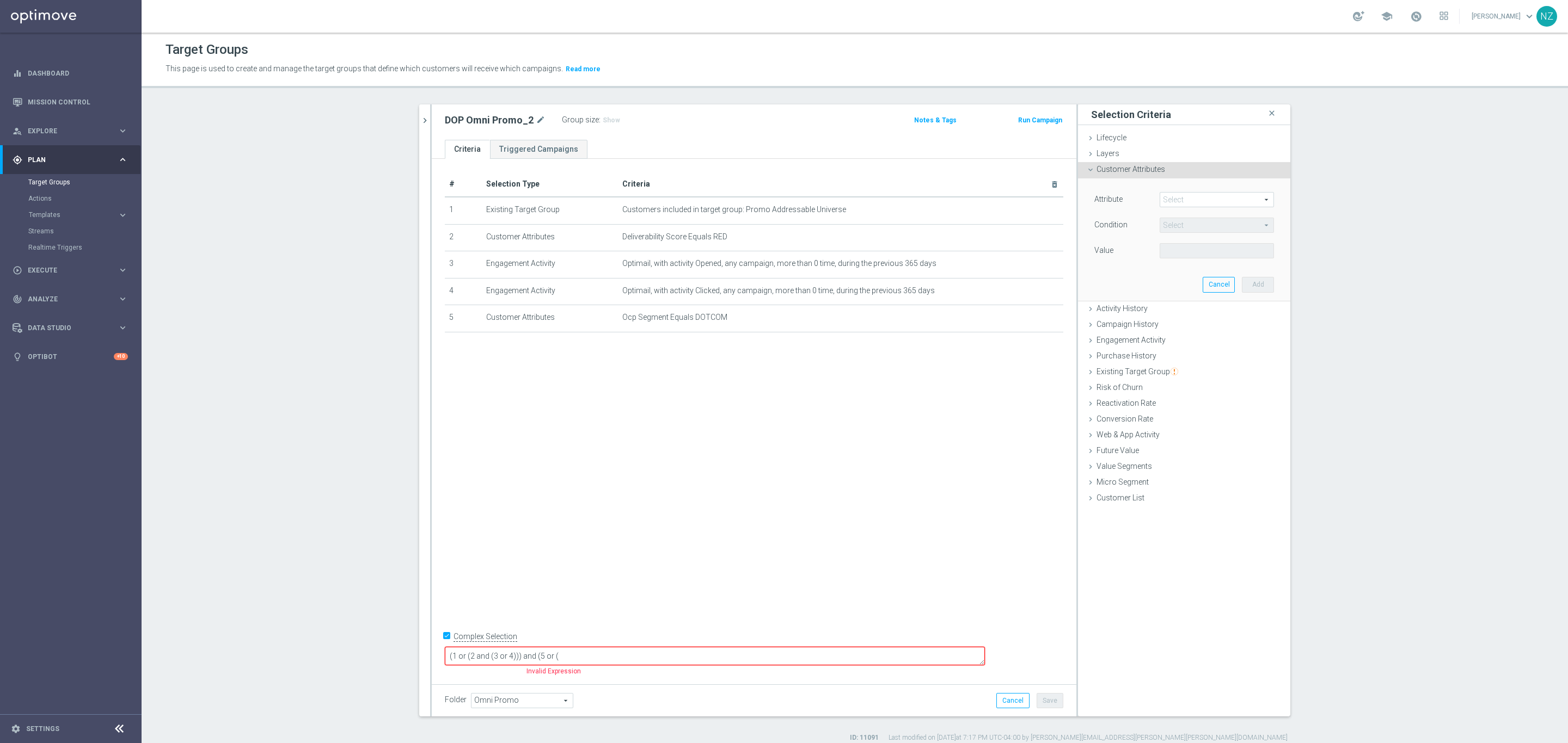
click at [1174, 198] on span at bounding box center [1217, 199] width 114 height 14
click at [1186, 195] on input "search" at bounding box center [1217, 200] width 114 height 15
type input "oc"
click at [1192, 326] on span "Ocp Segment" at bounding box center [1216, 329] width 103 height 9
type input "Ocp Segment"
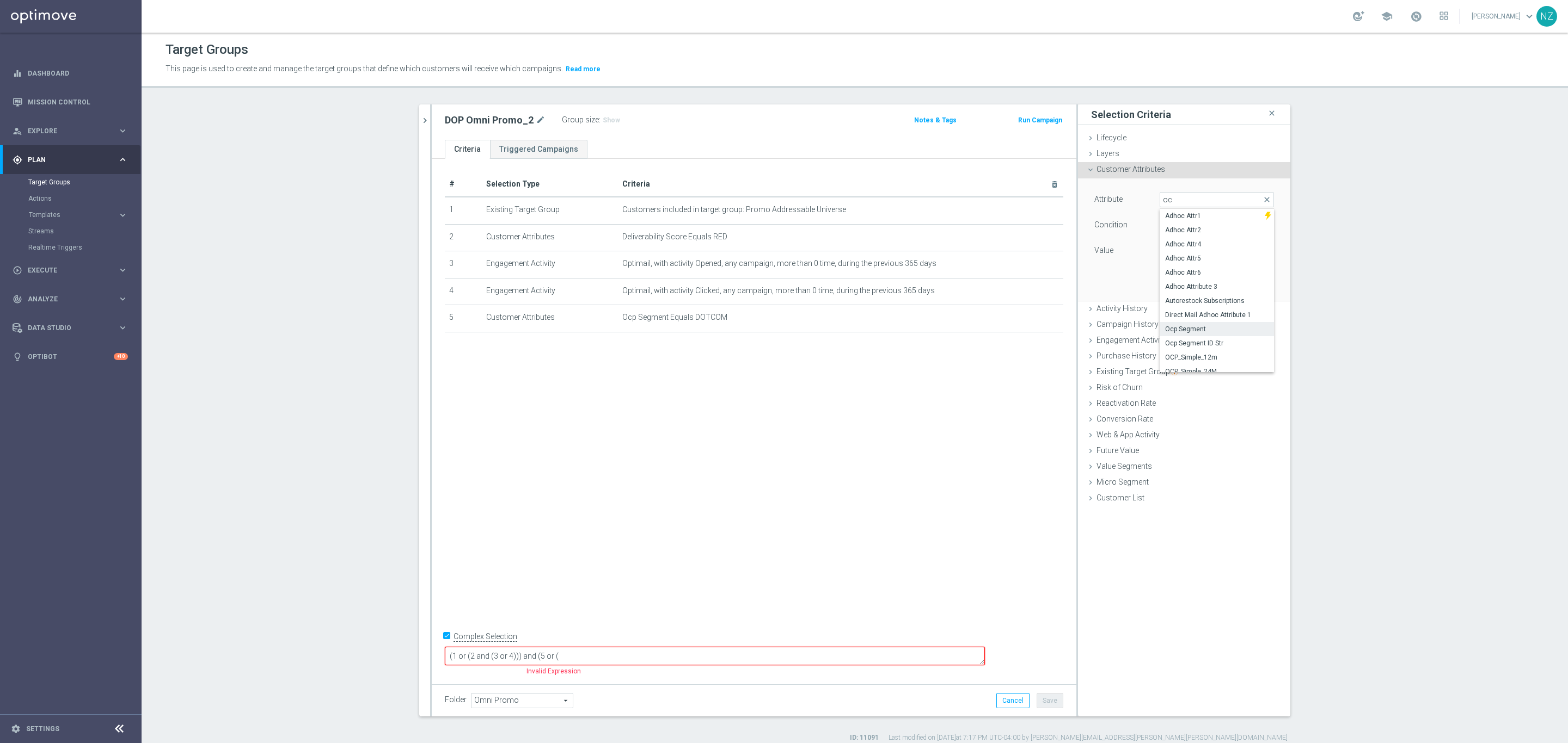
type input "Equals"
click at [1173, 256] on span at bounding box center [1217, 250] width 114 height 14
click at [1168, 281] on span "OMNI" at bounding box center [1216, 281] width 103 height 9
type input "OMNI"
click at [1249, 286] on button "Add" at bounding box center [1258, 284] width 32 height 15
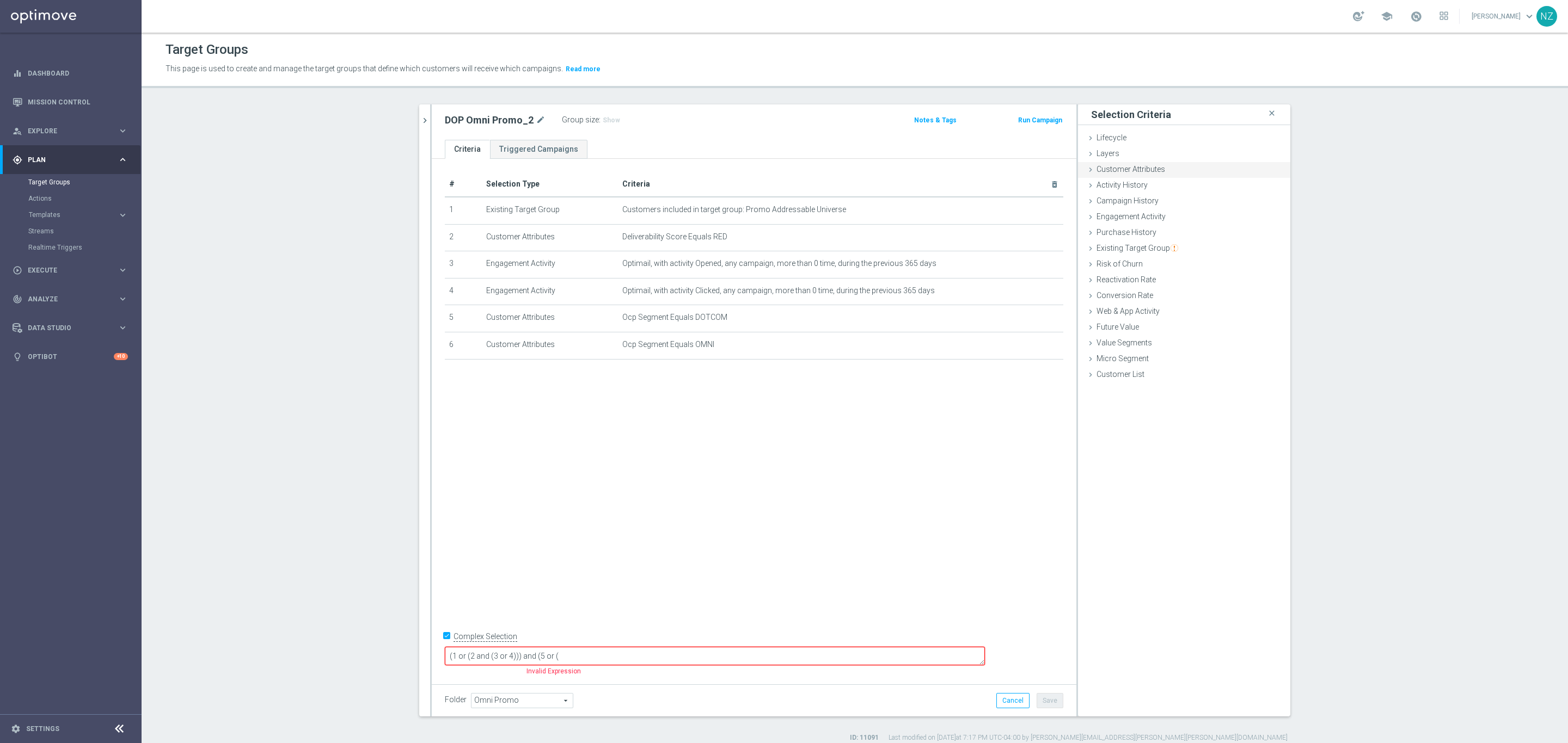
click at [1137, 170] on span "Customer Attributes" at bounding box center [1131, 169] width 69 height 9
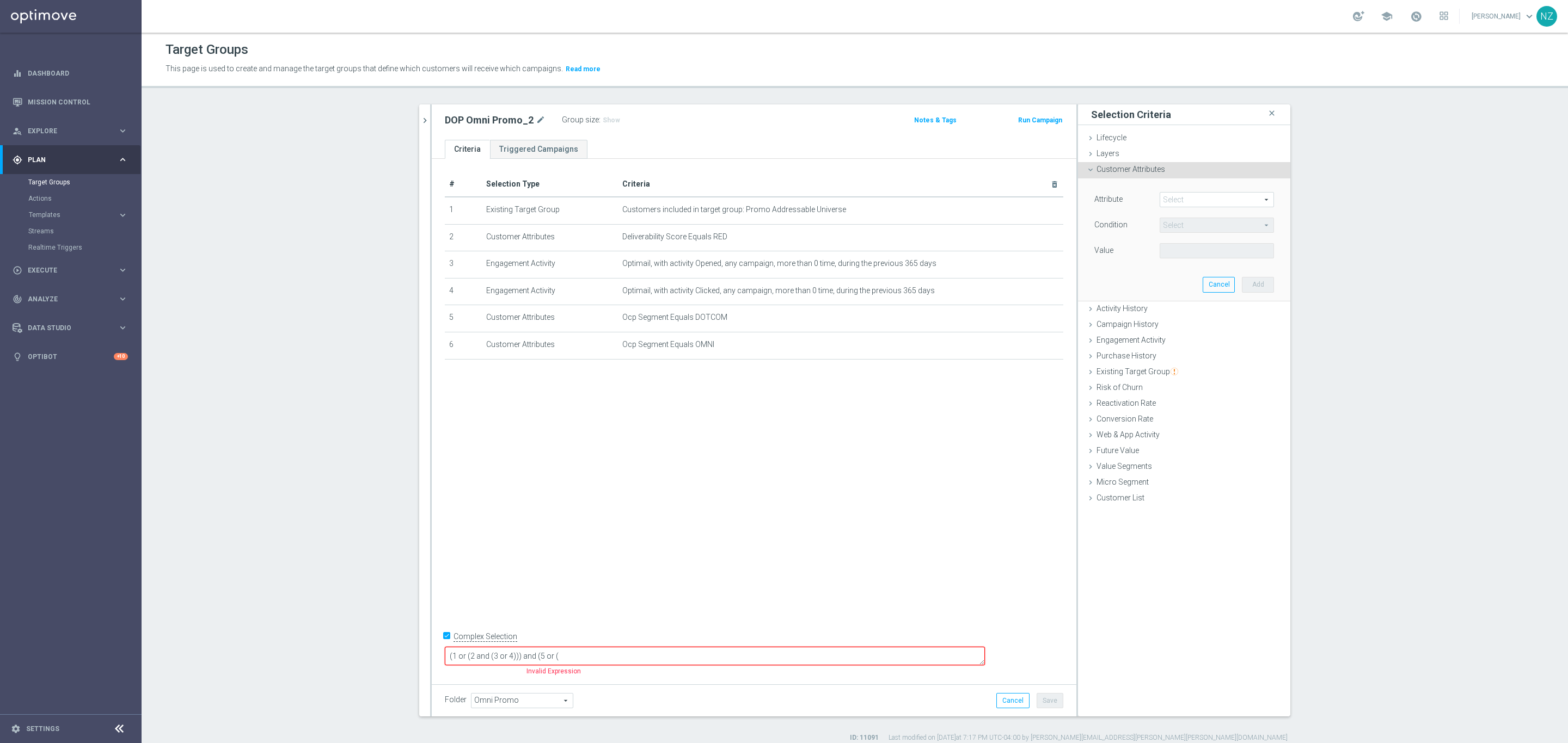
click at [1170, 195] on span at bounding box center [1217, 199] width 114 height 14
click at [1171, 196] on input "search" at bounding box center [1217, 200] width 114 height 15
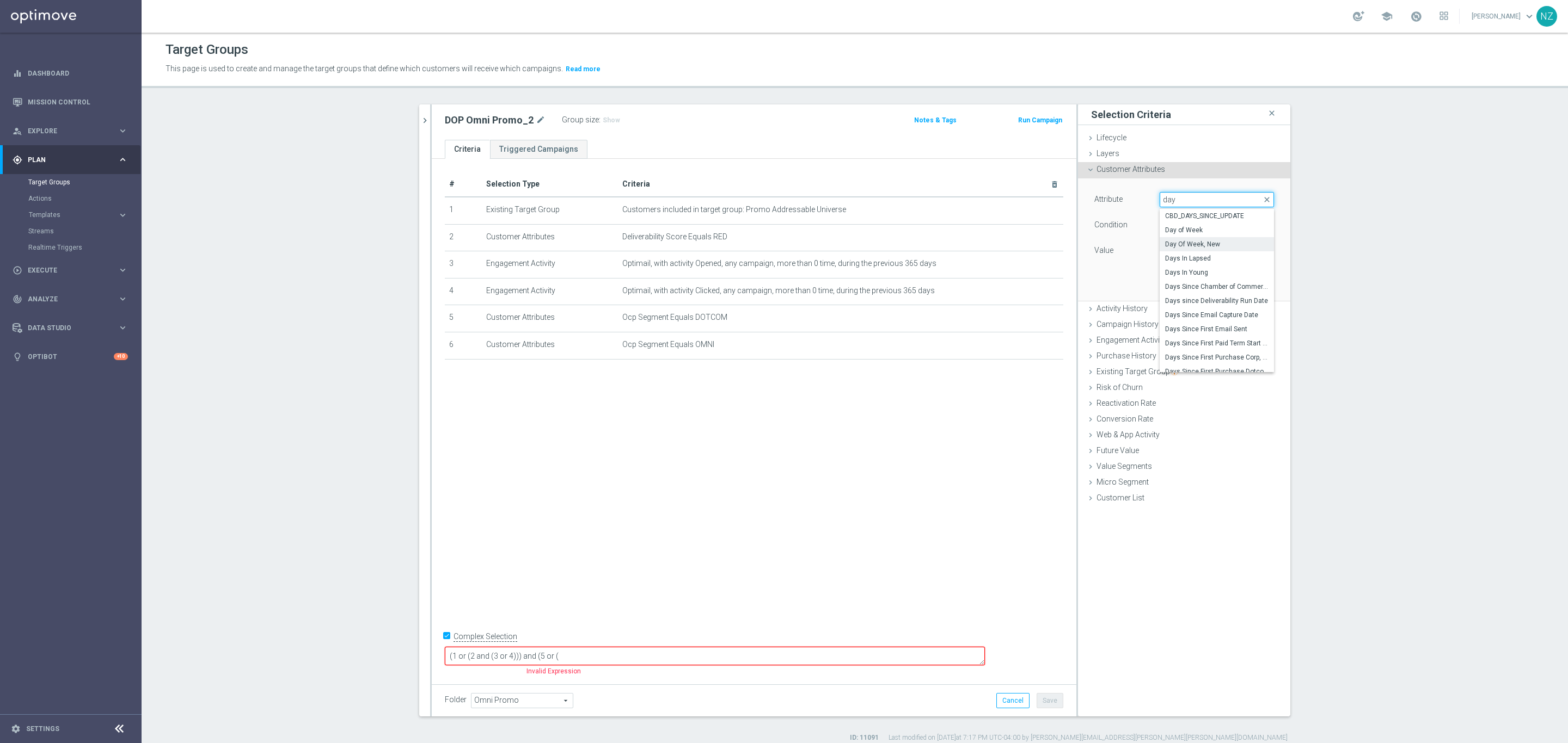
type input "day"
click at [1204, 243] on span "Day Of Week, New" at bounding box center [1216, 244] width 103 height 9
type input "Day Of Week, New"
click at [1178, 227] on span "Equals" at bounding box center [1217, 225] width 114 height 14
click at [1179, 364] on label "One of" at bounding box center [1217, 368] width 114 height 14
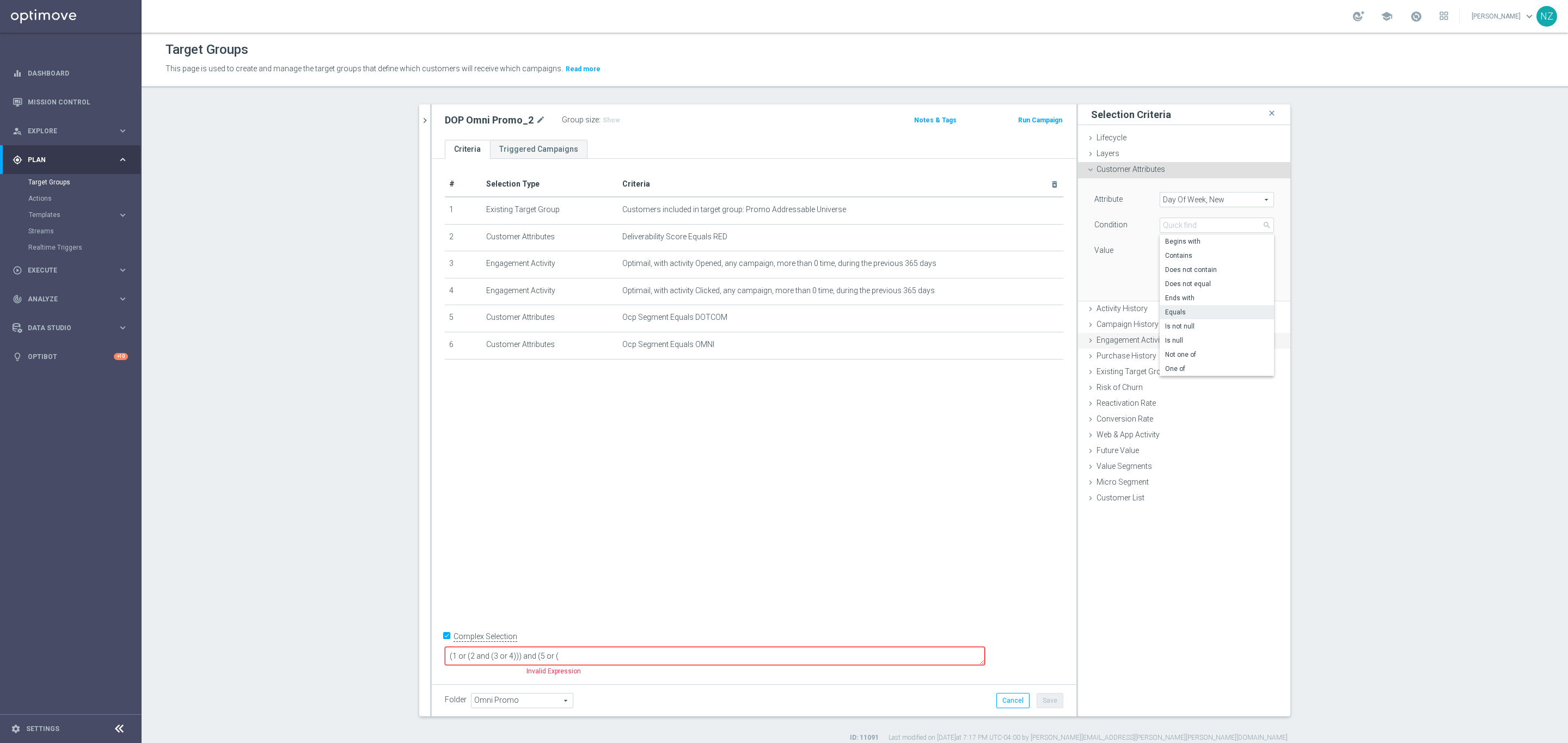
type input "One of"
click at [1195, 251] on span at bounding box center [1217, 250] width 114 height 14
click at [1185, 297] on span "Mon" at bounding box center [1224, 295] width 99 height 9
click at [1174, 297] on input "Mon" at bounding box center [1171, 295] width 7 height 7
checkbox input "true"
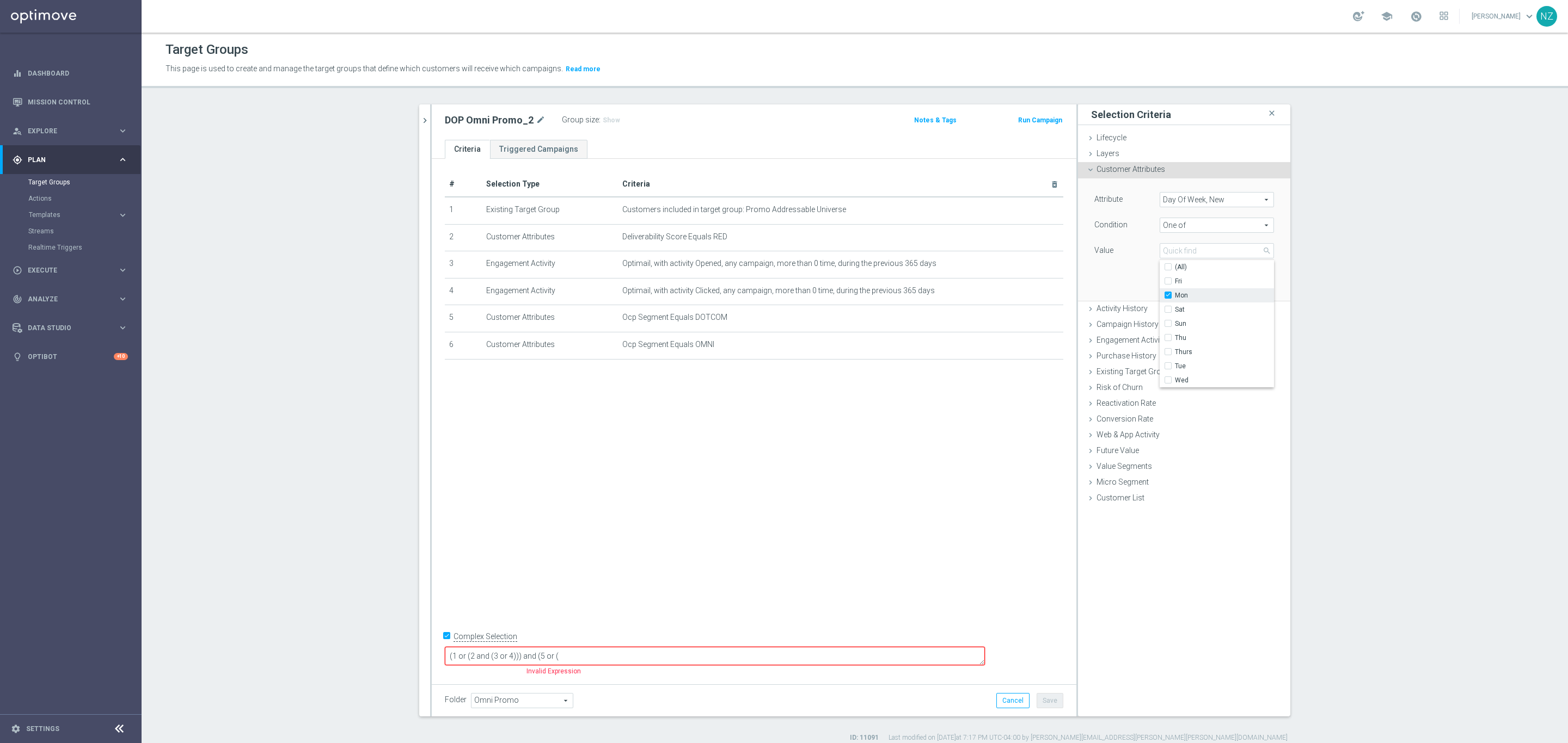
type input "Mon"
click at [1182, 297] on span "Mon" at bounding box center [1224, 295] width 99 height 9
click at [1174, 297] on input "Mon" at bounding box center [1171, 295] width 7 height 7
checkbox input "false"
type input "Select"
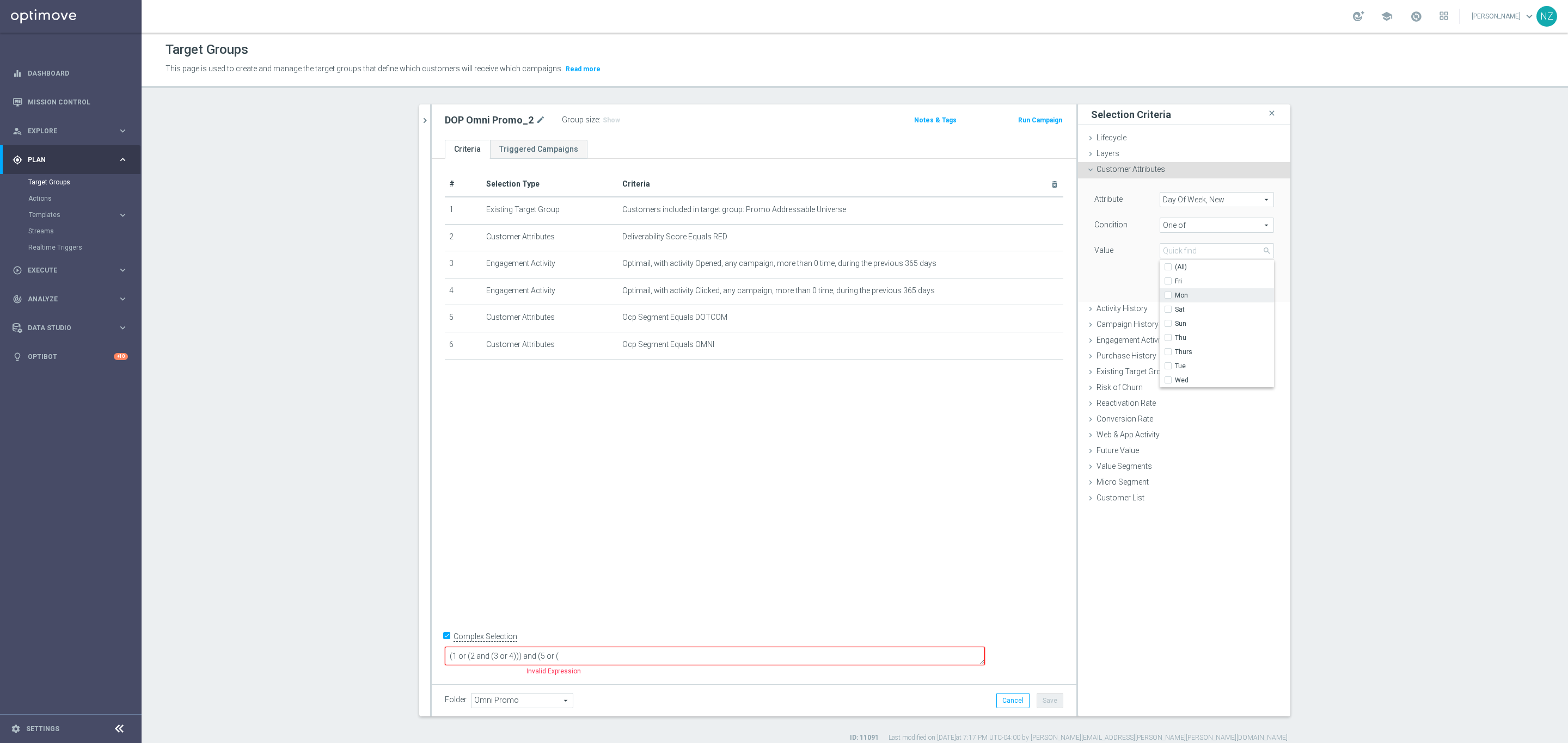
click at [1182, 297] on span "Mon" at bounding box center [1224, 295] width 99 height 9
click at [1174, 297] on input "Mon" at bounding box center [1171, 295] width 7 height 7
checkbox input "true"
type input "Mon"
click at [1185, 312] on span "Sat" at bounding box center [1224, 309] width 99 height 9
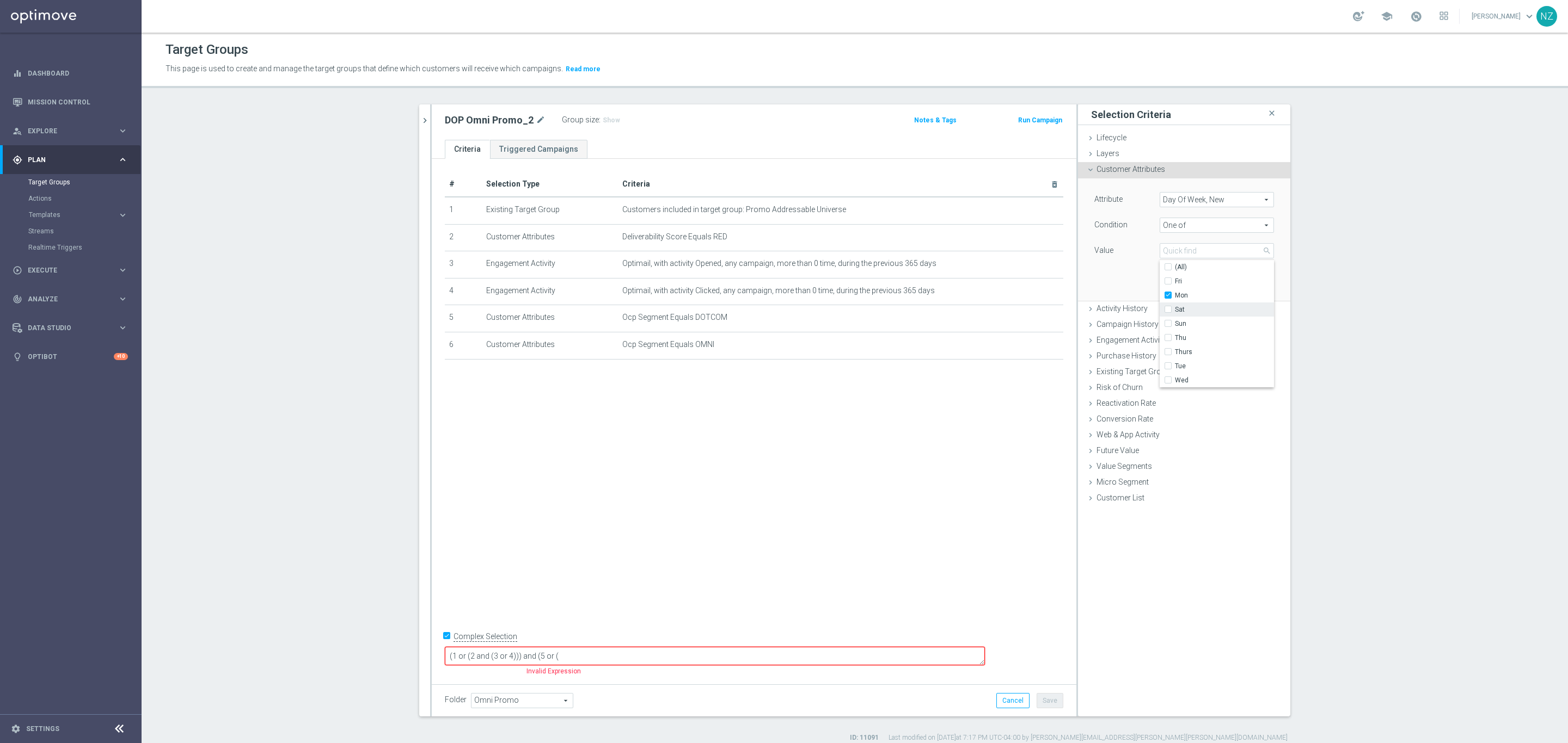
click at [1174, 312] on input "Sat" at bounding box center [1171, 310] width 7 height 7
checkbox input "true"
type input "Selected 2 of 8"
click at [1184, 353] on span "Thurs" at bounding box center [1224, 352] width 99 height 9
click at [1174, 353] on input "Thurs" at bounding box center [1171, 352] width 7 height 7
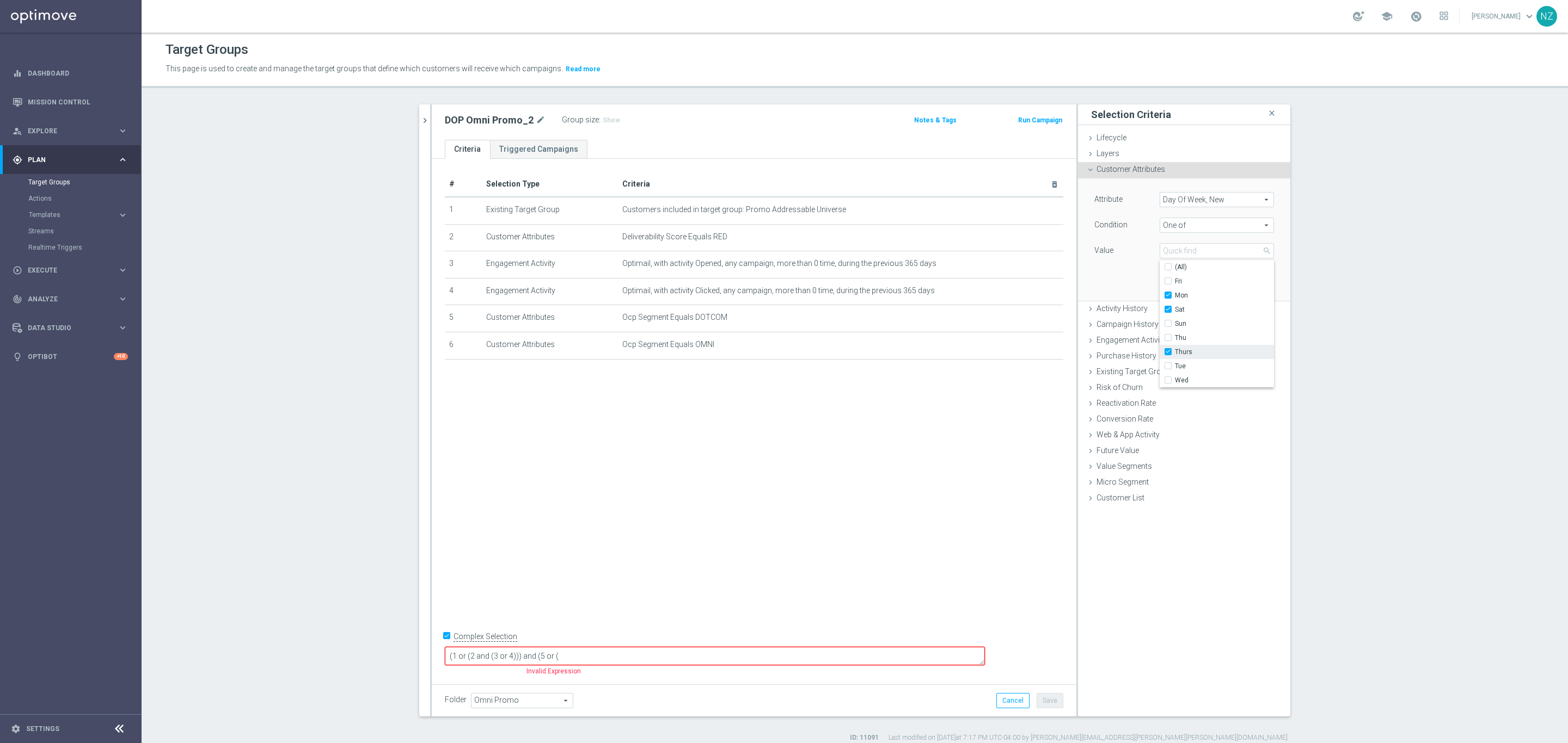
checkbox input "true"
type input "Selected 3 of 8"
click at [1187, 334] on span "Thu" at bounding box center [1224, 337] width 99 height 9
click at [1174, 334] on input "Thu" at bounding box center [1171, 337] width 7 height 7
checkbox input "true"
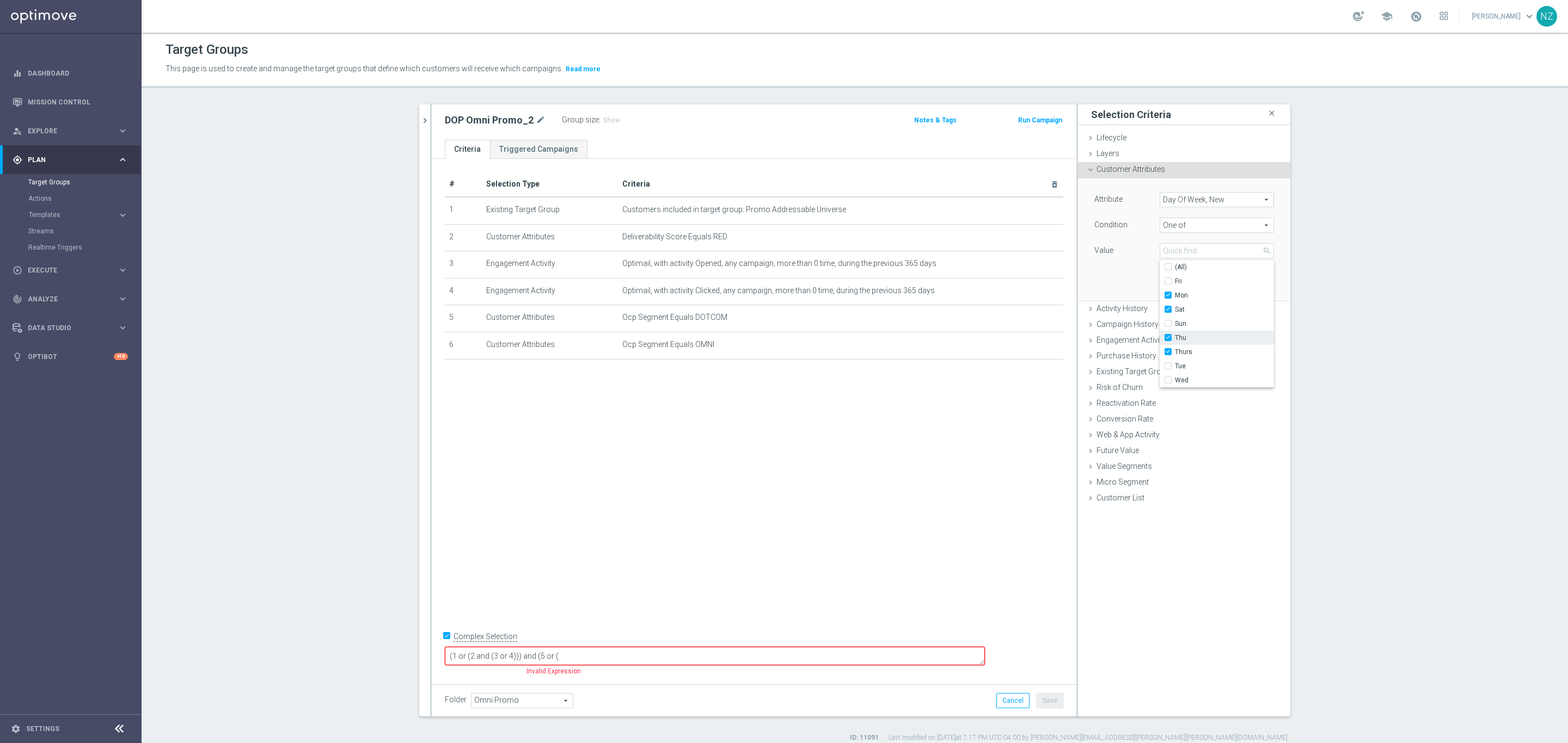
type input "Selected 4 of 8"
click at [1186, 384] on span "Wed" at bounding box center [1224, 380] width 99 height 9
click at [1174, 384] on input "Wed" at bounding box center [1171, 380] width 7 height 7
checkbox input "true"
type input "Selected 5 of 8"
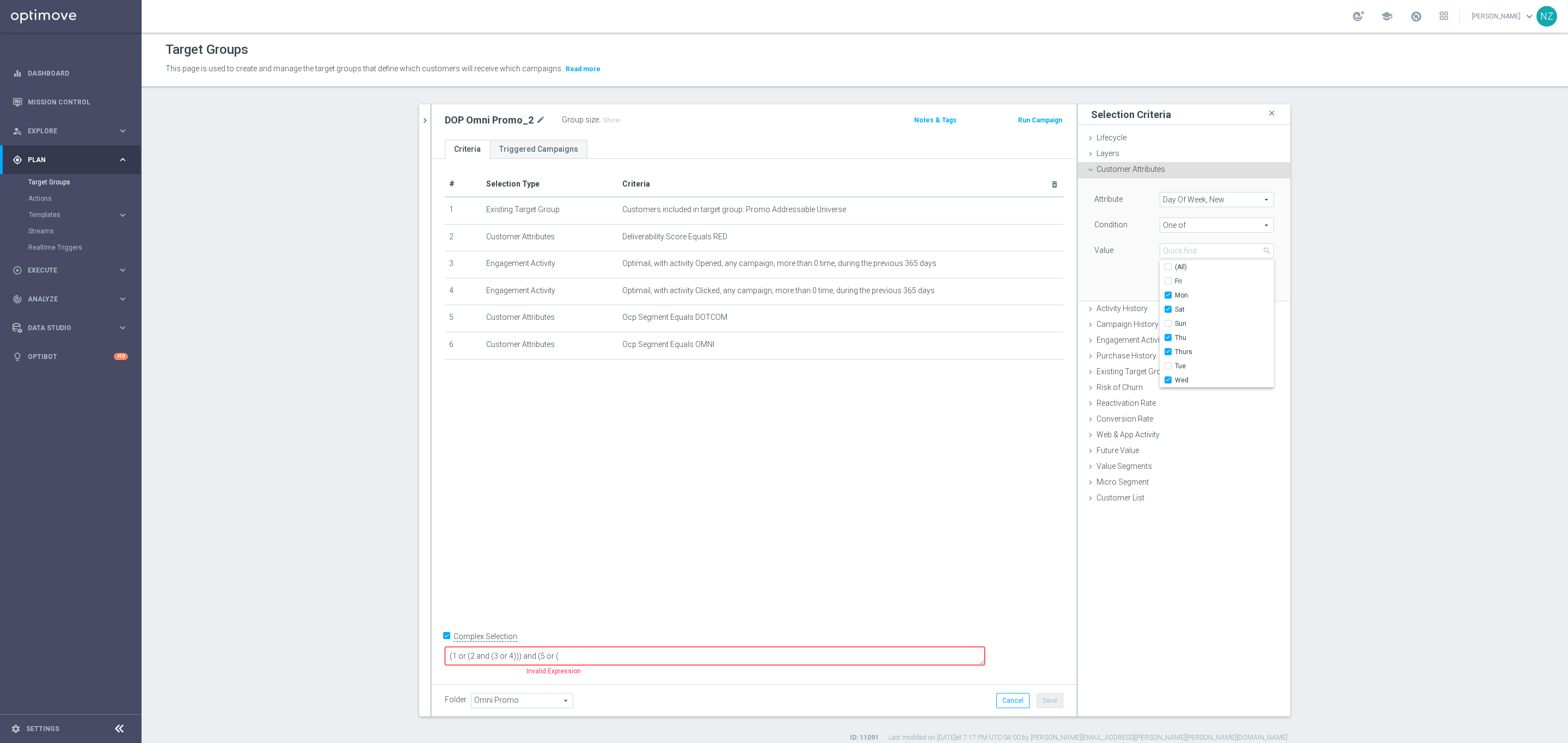
click at [1096, 276] on div "Attribute Day Of Week, New Day Of Week, New arrow_drop_down search Condition On…" at bounding box center [1183, 239] width 196 height 122
click at [1252, 281] on button "Add" at bounding box center [1258, 284] width 32 height 15
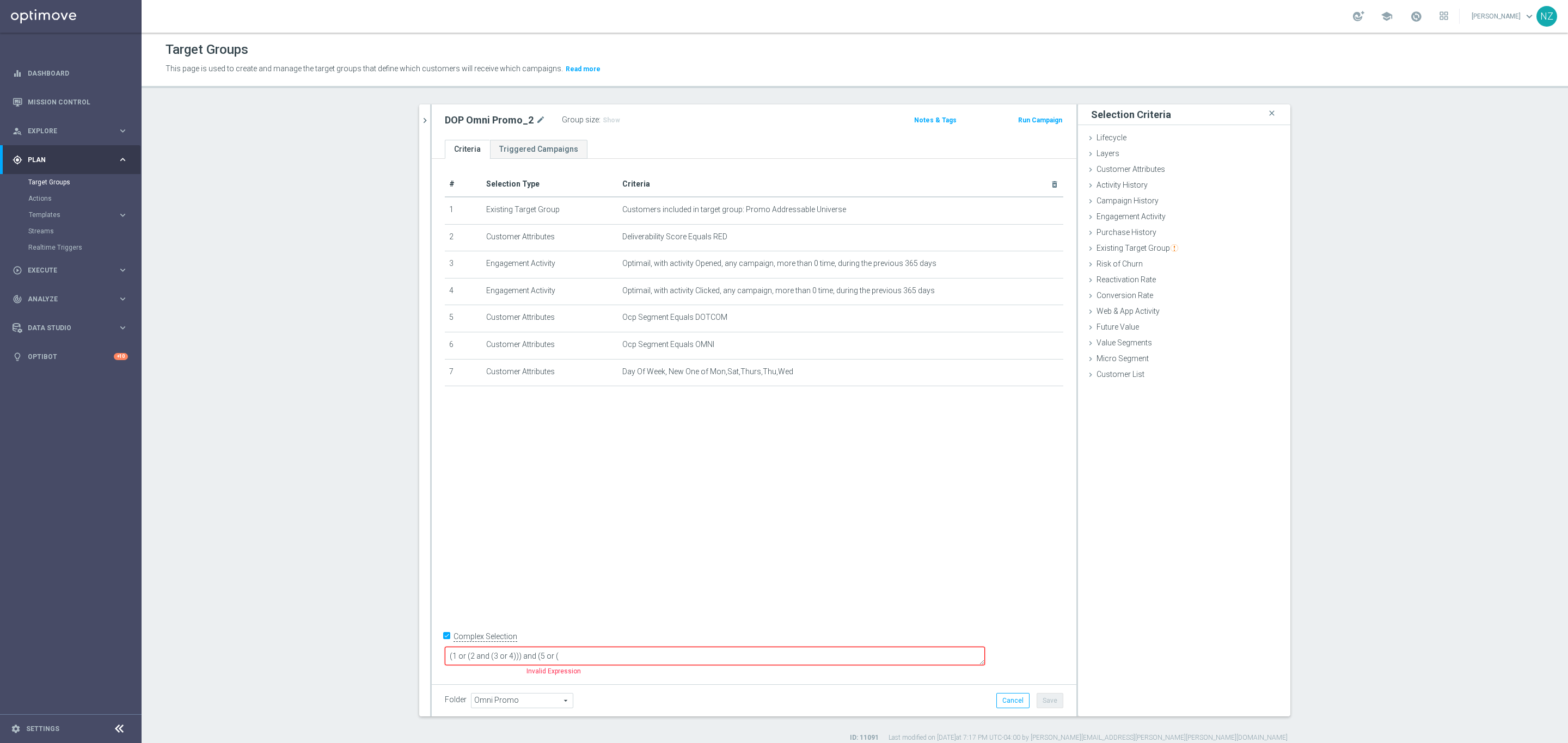
click at [657, 656] on textarea "(1 or (2 and (3 or 4))) and (5 or (" at bounding box center [714, 655] width 540 height 19
type textarea "(1 or (2 and (3 or 4))) and (5 or (6 and 7) or ("
click at [1144, 169] on span "Customer Attributes" at bounding box center [1131, 169] width 69 height 9
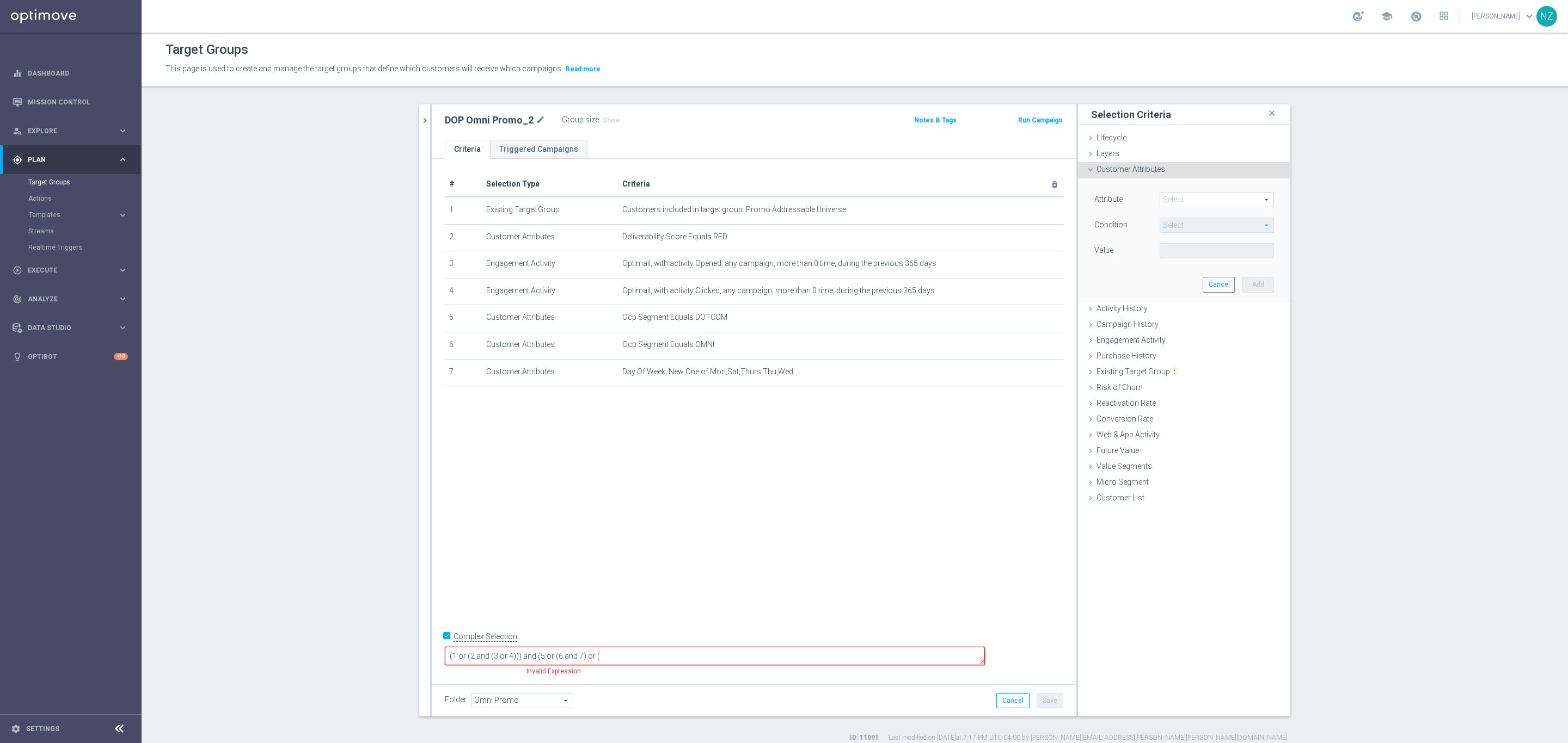
click at [1166, 200] on span at bounding box center [1217, 199] width 114 height 14
click at [1176, 197] on input "search" at bounding box center [1217, 200] width 114 height 15
type input "ocp"
click at [1209, 214] on span "Ocp Segment" at bounding box center [1216, 216] width 103 height 9
type input "Ocp Segment"
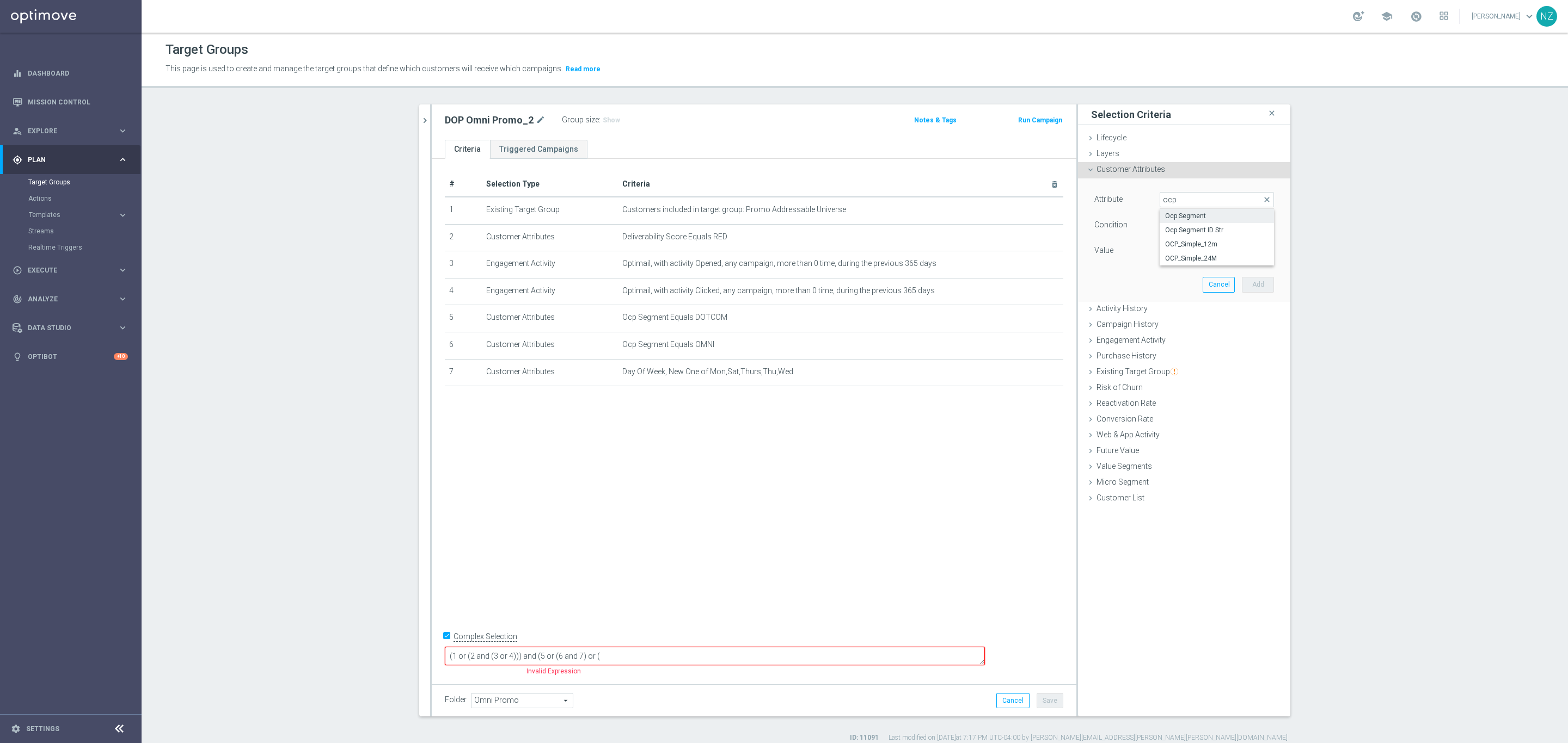
type input "Equals"
click at [1195, 252] on span at bounding box center [1217, 250] width 114 height 14
click at [1187, 293] on span "RETAIL" at bounding box center [1216, 295] width 103 height 9
type input "RETAIL"
click at [1242, 277] on button "Add" at bounding box center [1258, 284] width 32 height 15
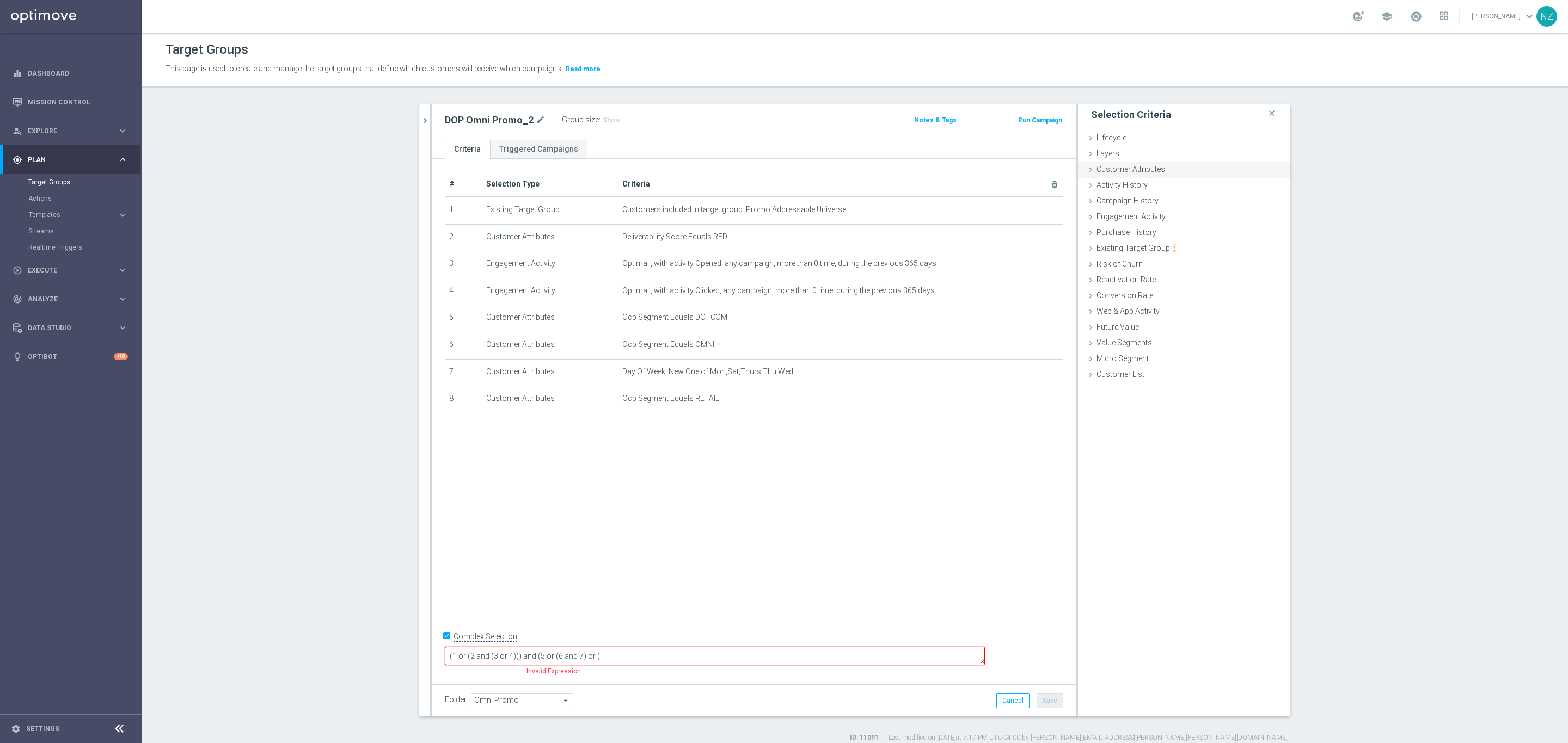
click at [1148, 171] on span "Customer Attributes" at bounding box center [1131, 169] width 69 height 9
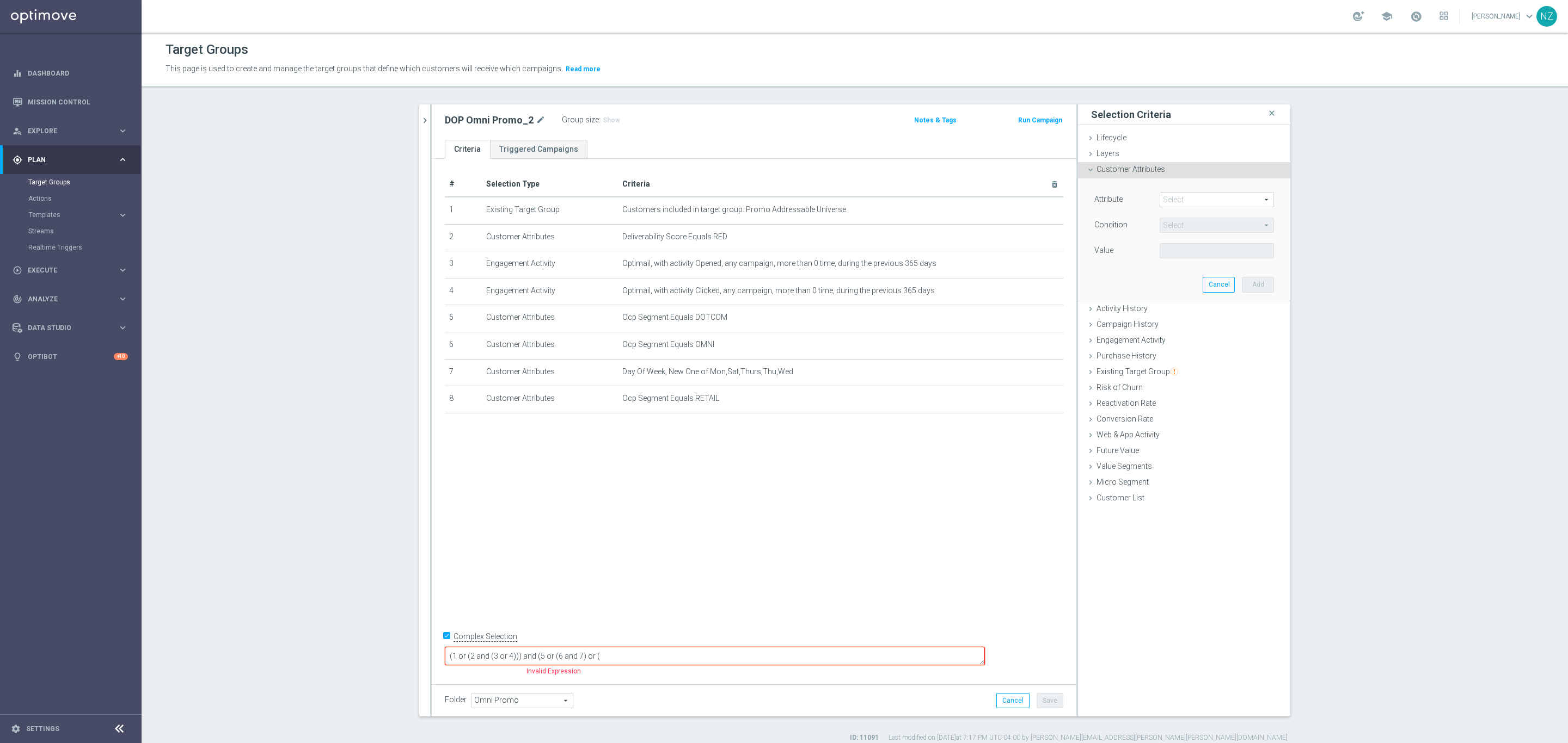
click at [1189, 200] on span at bounding box center [1217, 199] width 114 height 14
click at [1187, 201] on input "search" at bounding box center [1217, 200] width 114 height 15
type input "slice"
click at [1189, 222] on label "Random Customer Slice" at bounding box center [1217, 216] width 114 height 14
type input "Random Customer Slice"
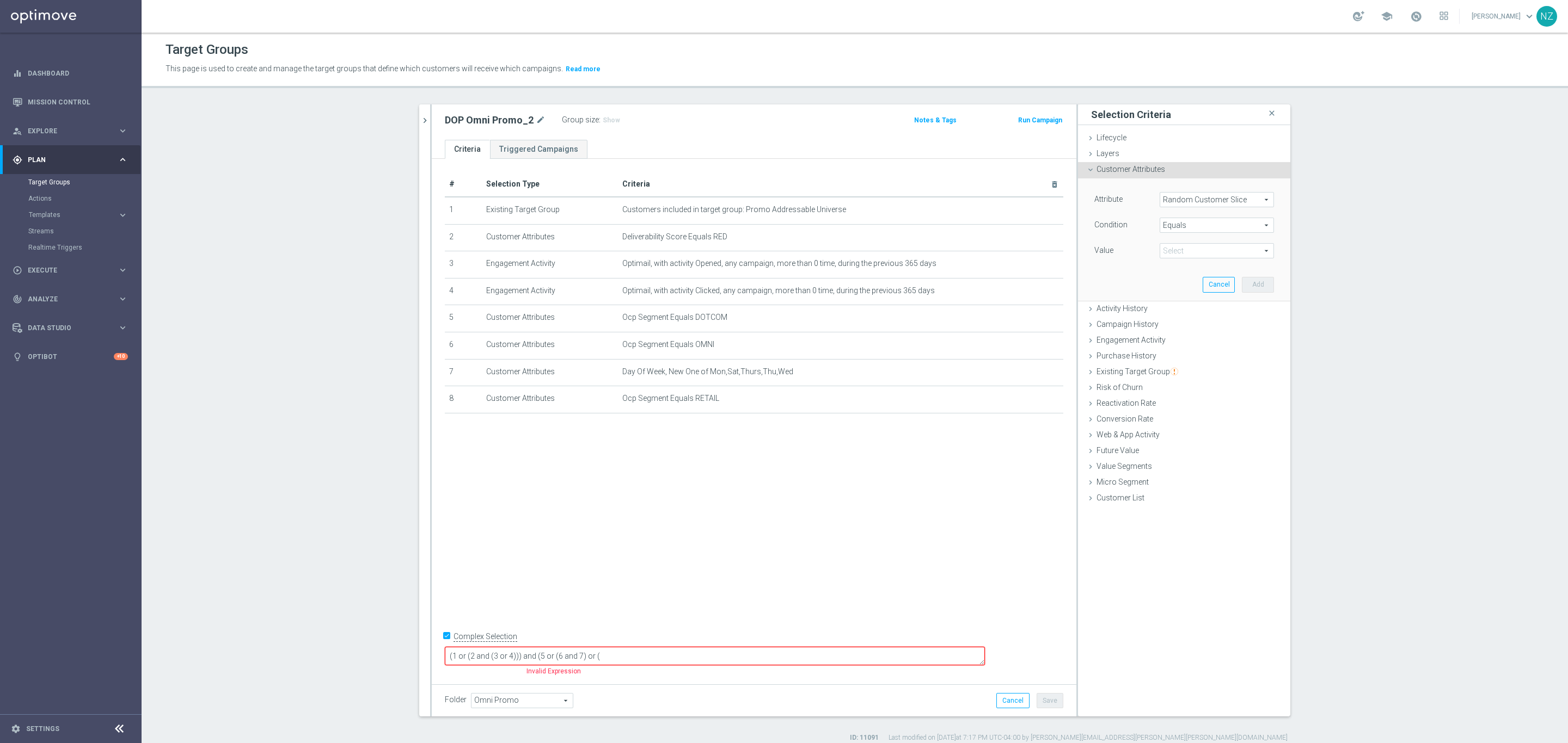
click at [1178, 253] on span at bounding box center [1217, 250] width 114 height 14
click at [1182, 232] on span "Equals" at bounding box center [1217, 225] width 114 height 14
click at [1187, 224] on input "search" at bounding box center [1217, 225] width 114 height 15
drag, startPoint x: 1165, startPoint y: 361, endPoint x: 1170, endPoint y: 367, distance: 7.8
click at [1170, 367] on div "Begins with Contains Does not contain Does not equal Ends with Equals Is not nu…" at bounding box center [1217, 305] width 114 height 141
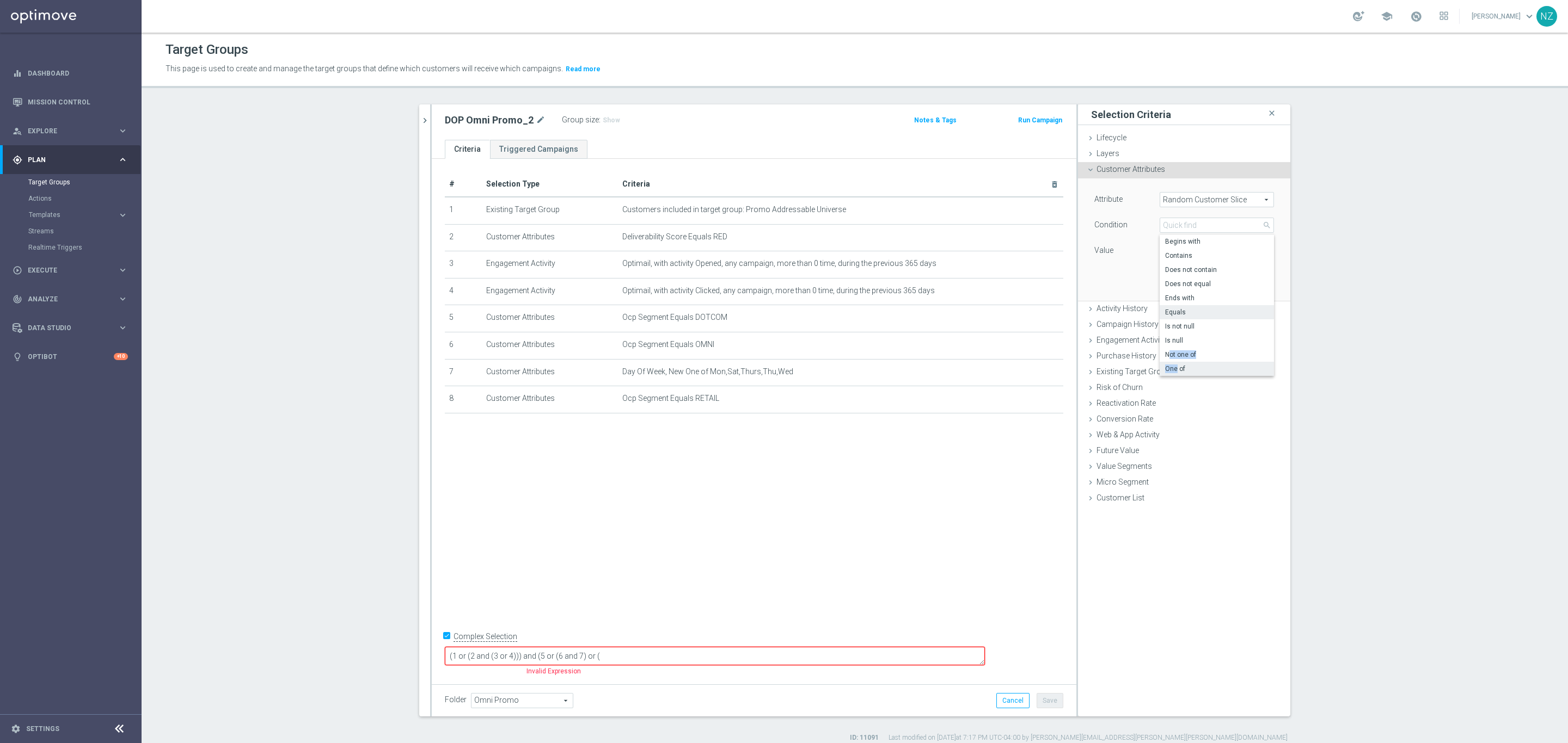
click at [1170, 367] on span "One of" at bounding box center [1216, 368] width 103 height 9
type input "One of"
click at [1192, 253] on span at bounding box center [1217, 250] width 114 height 14
click at [1182, 278] on span "1st 10% slice" at bounding box center [1224, 281] width 99 height 9
click at [1174, 278] on input "1st 10% slice" at bounding box center [1171, 281] width 7 height 7
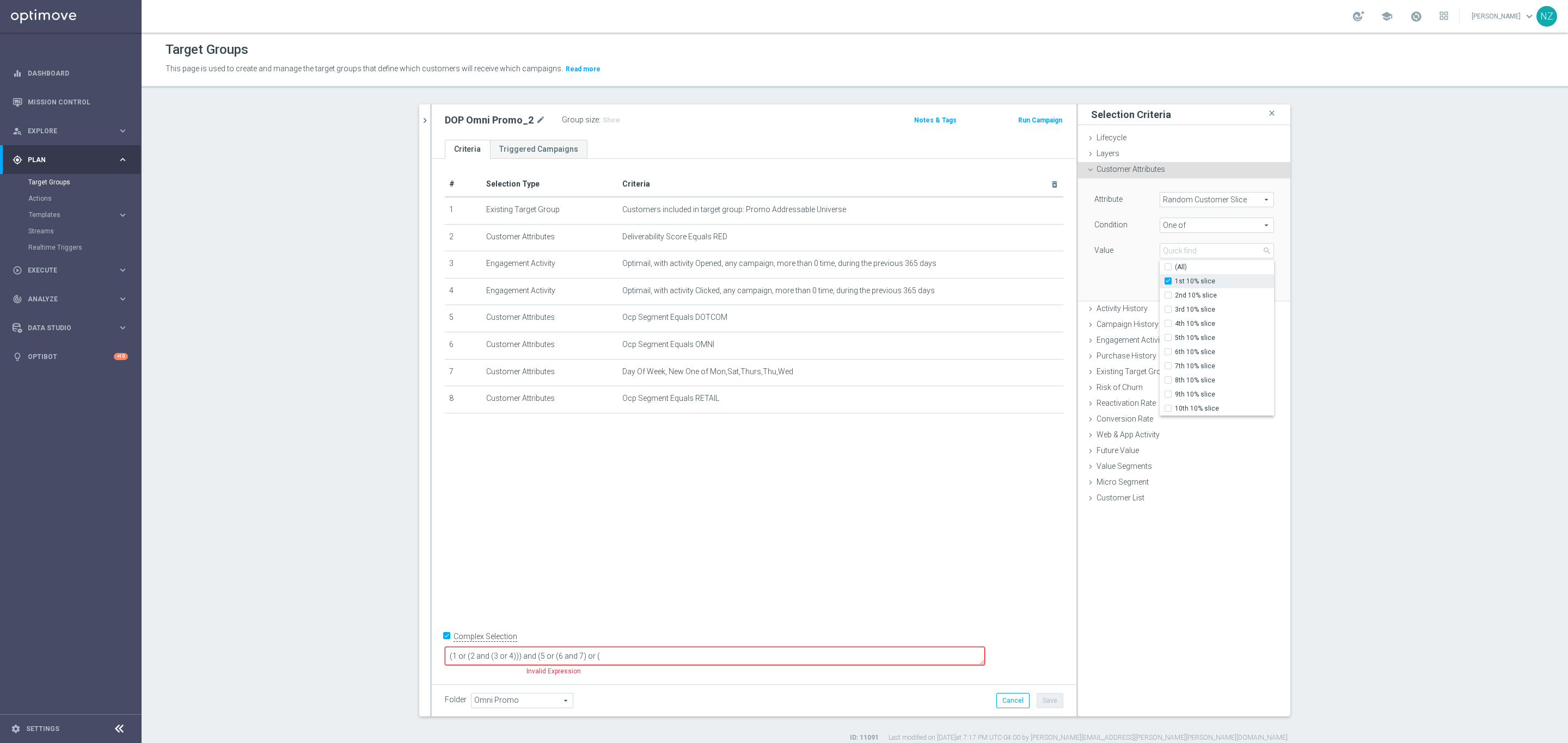
checkbox input "true"
type input "1st 10% slice"
drag, startPoint x: 1182, startPoint y: 293, endPoint x: 1132, endPoint y: 311, distance: 53.1
click at [1182, 294] on span "2nd 10% slice" at bounding box center [1224, 295] width 99 height 9
click at [1174, 294] on input "2nd 10% slice" at bounding box center [1171, 295] width 7 height 7
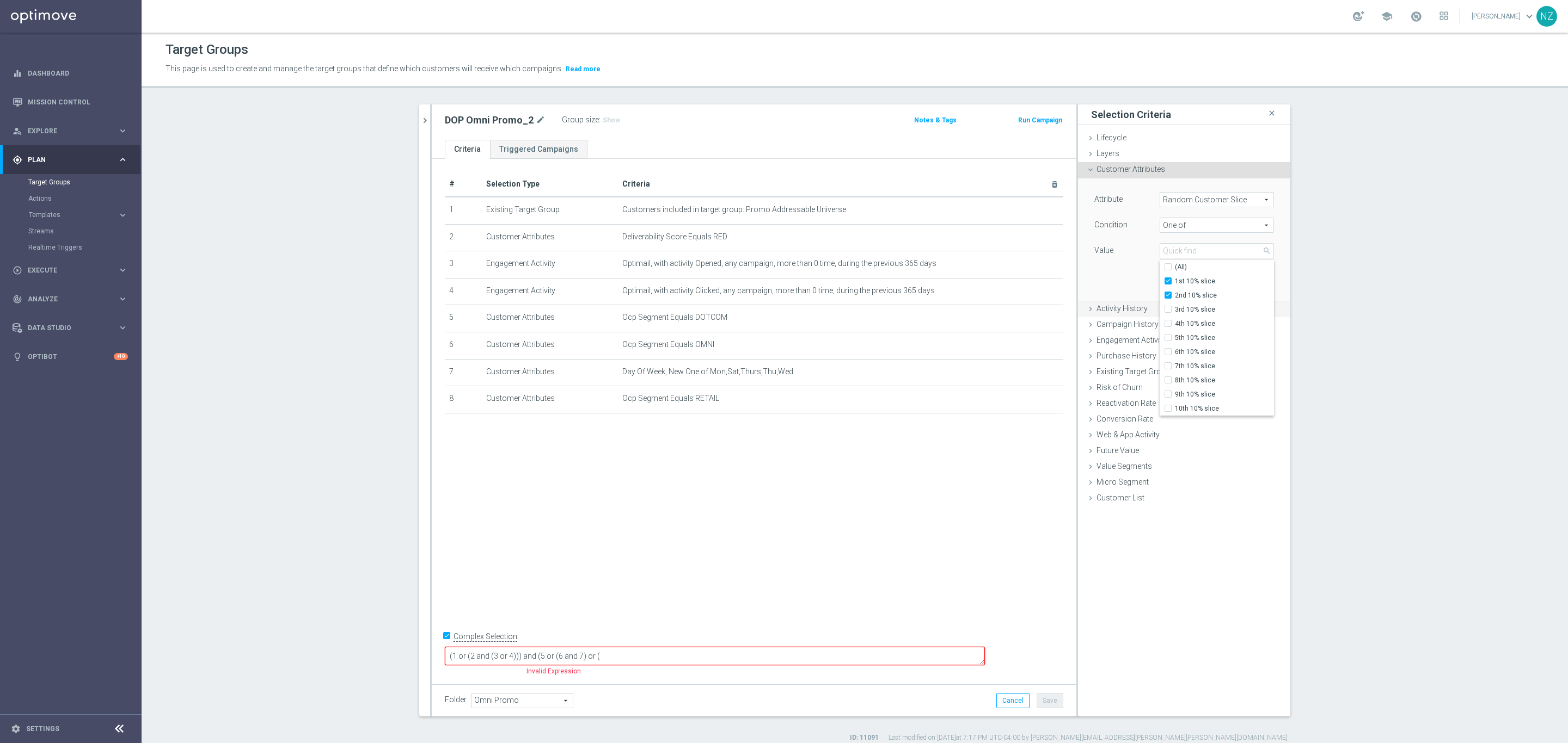
checkbox input "true"
type input "Selected 2 of 10"
click at [1112, 285] on div "Attribute Random Customer Slice Random Customer Slice arrow_drop_down search Co…" at bounding box center [1183, 239] width 196 height 122
click at [1246, 281] on button "Add" at bounding box center [1258, 284] width 32 height 15
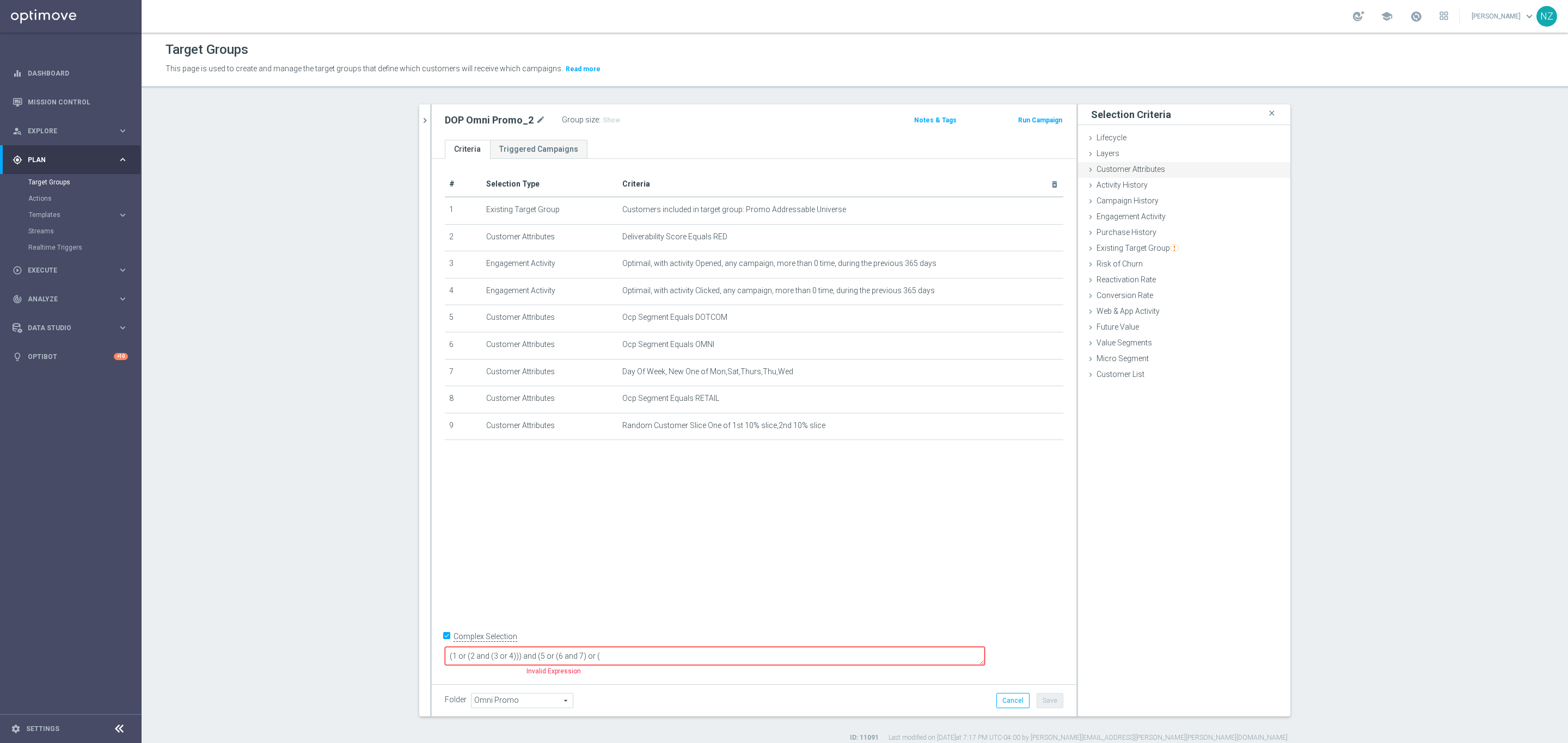
click at [1163, 173] on div "Customer Attributes done selection saved" at bounding box center [1184, 170] width 213 height 16
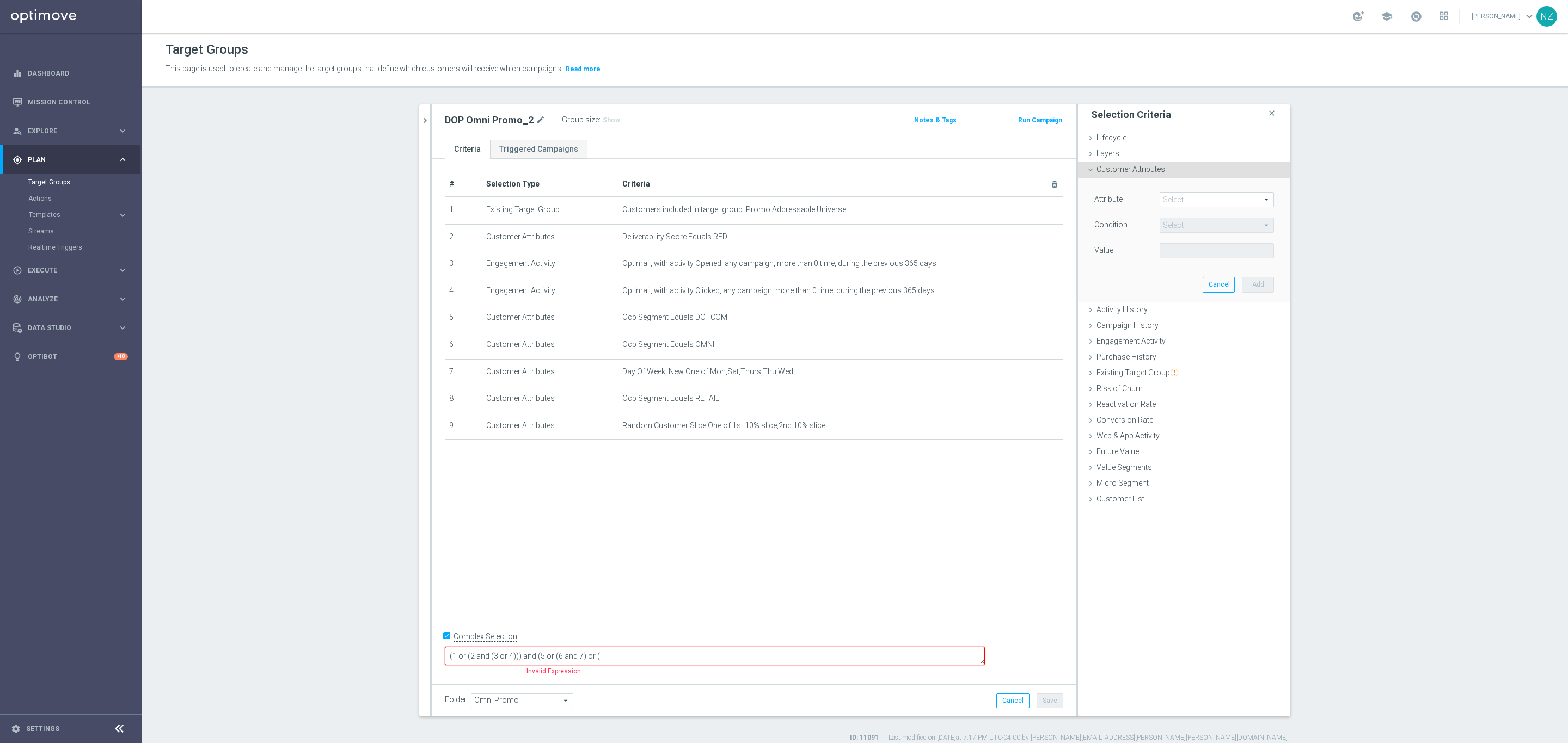
click at [1163, 203] on span at bounding box center [1217, 199] width 114 height 14
click at [1170, 197] on input "search" at bounding box center [1217, 200] width 114 height 15
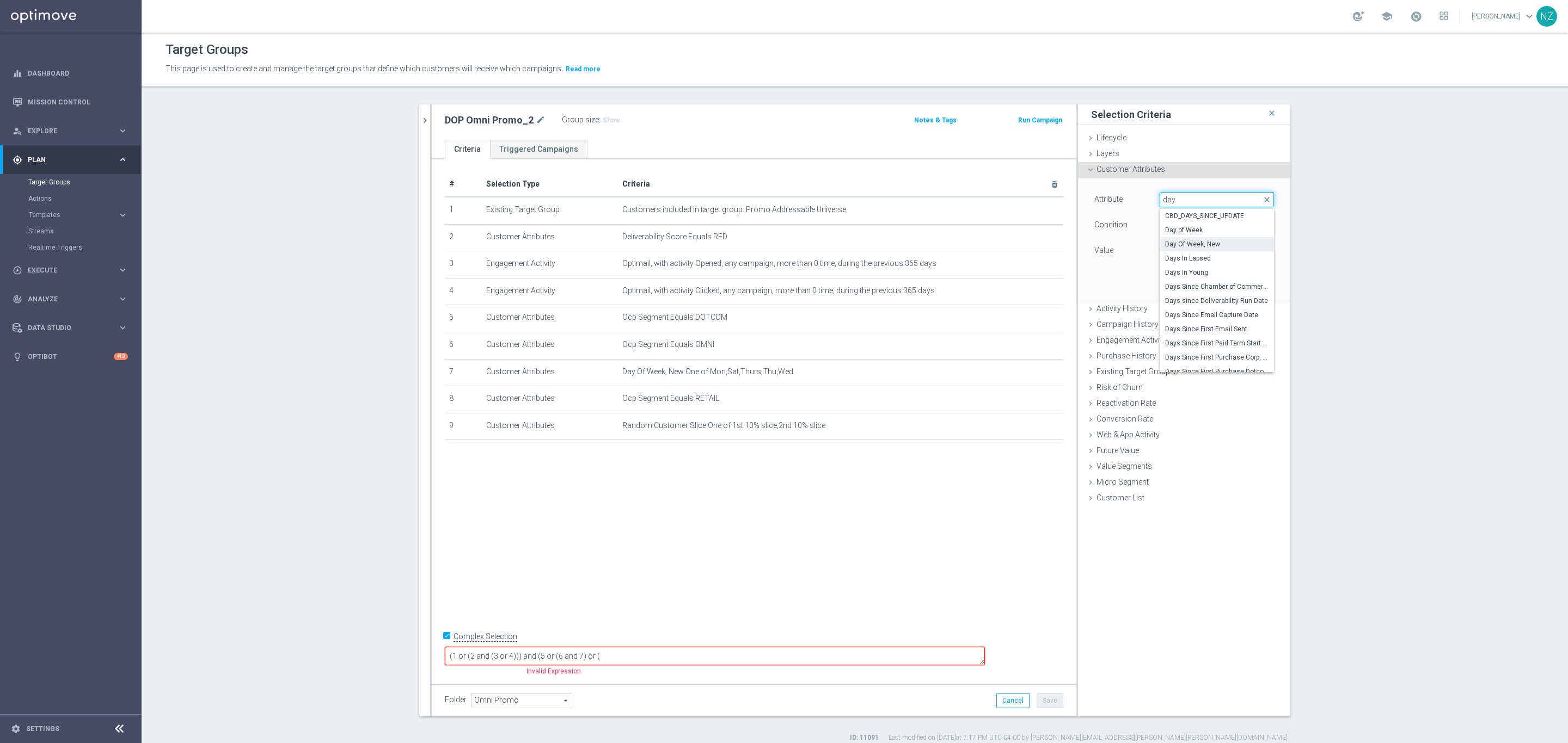
type input "day"
click at [1181, 245] on span "Day Of Week, New" at bounding box center [1216, 244] width 103 height 9
type input "Day Of Week, New"
type input "Equals"
click at [1187, 245] on span at bounding box center [1217, 250] width 114 height 14
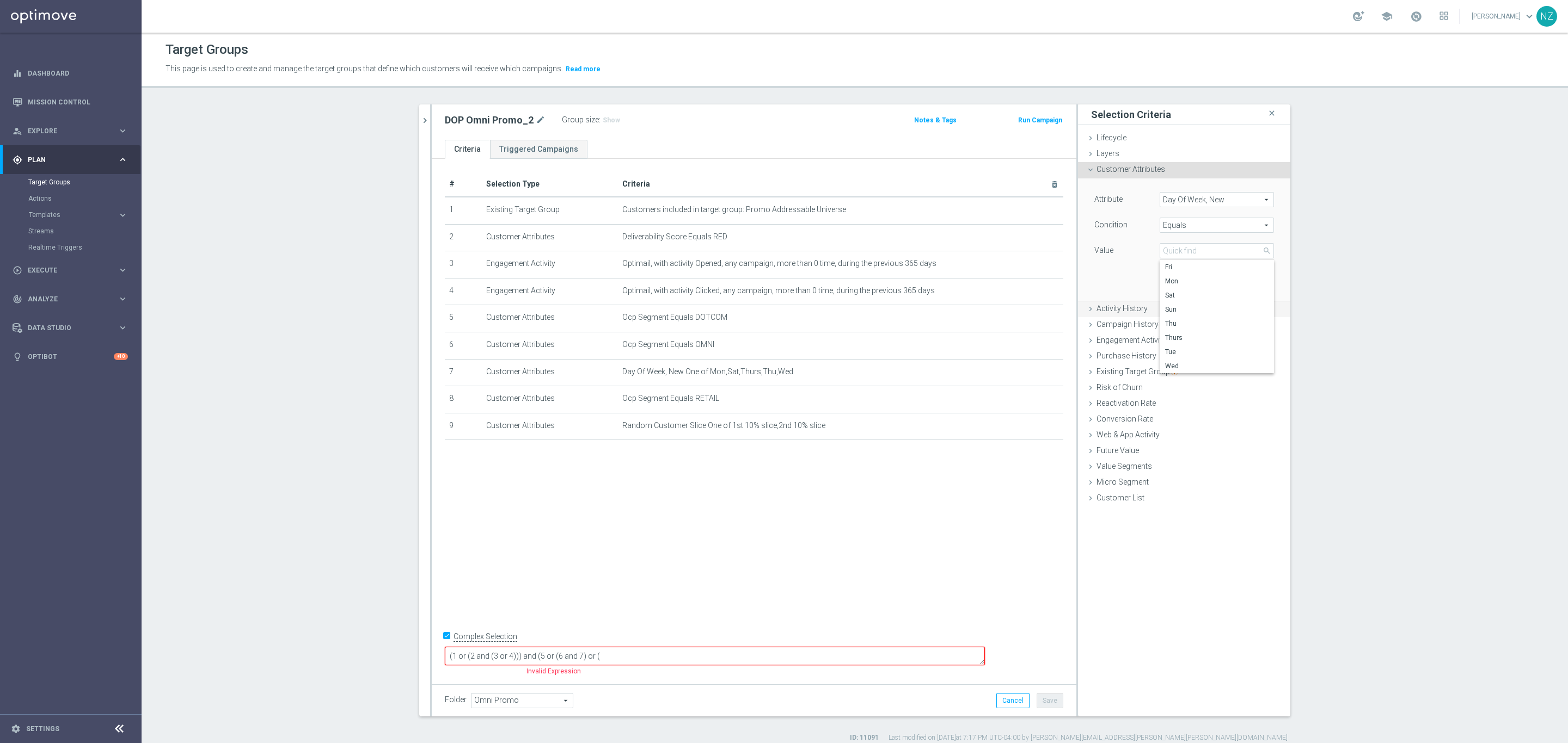
click at [1185, 313] on span "Sun" at bounding box center [1216, 309] width 103 height 9
type input "Sun"
click at [1187, 222] on span "Equals" at bounding box center [1217, 225] width 114 height 14
drag, startPoint x: 1173, startPoint y: 367, endPoint x: 1184, endPoint y: 264, distance: 103.6
click at [1171, 366] on span "One of" at bounding box center [1216, 368] width 103 height 9
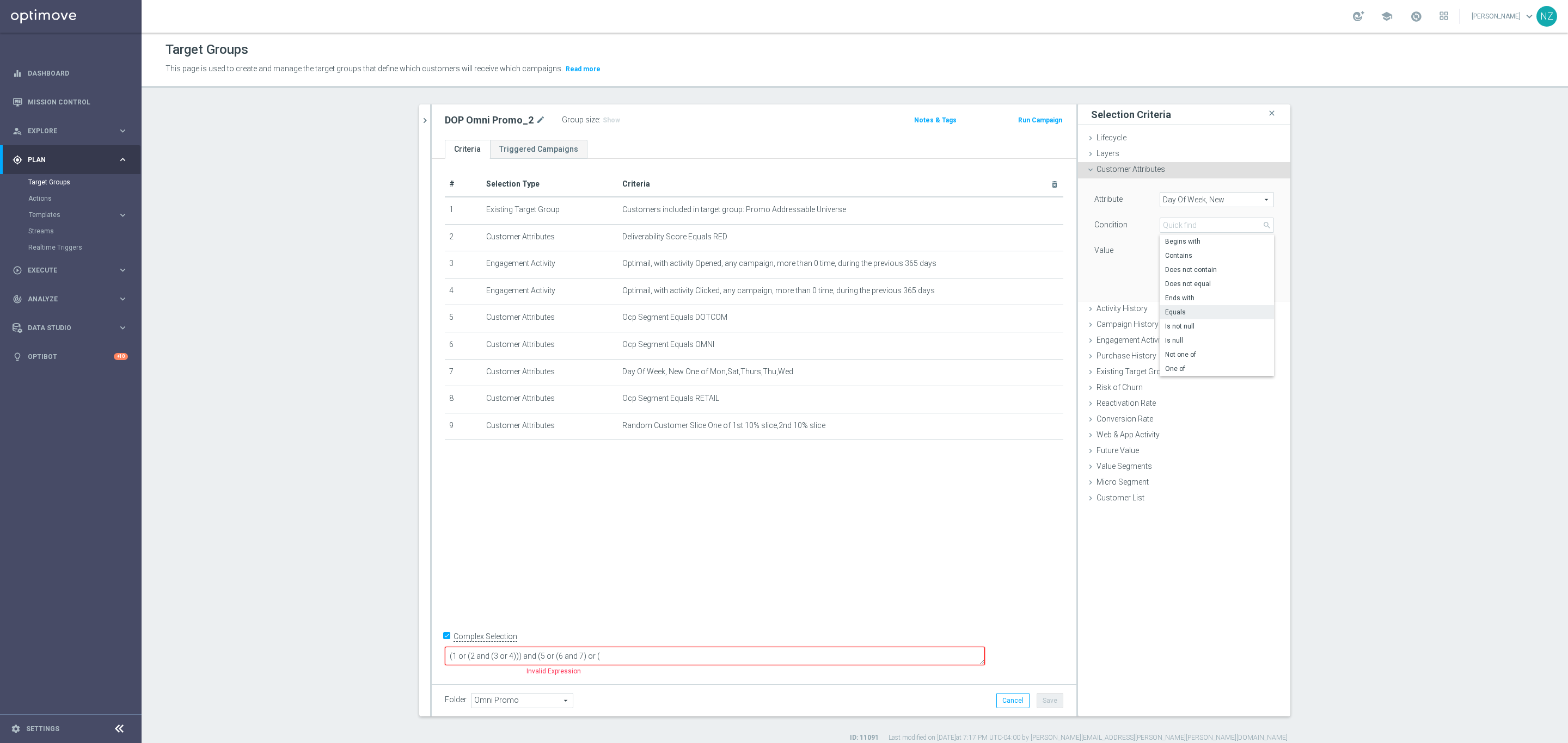
type input "One of"
click at [1187, 247] on span "Sun" at bounding box center [1217, 250] width 114 height 14
click at [1176, 361] on label "Tue" at bounding box center [1224, 366] width 99 height 14
click at [1174, 363] on input "Tue" at bounding box center [1171, 366] width 7 height 7
checkbox input "true"
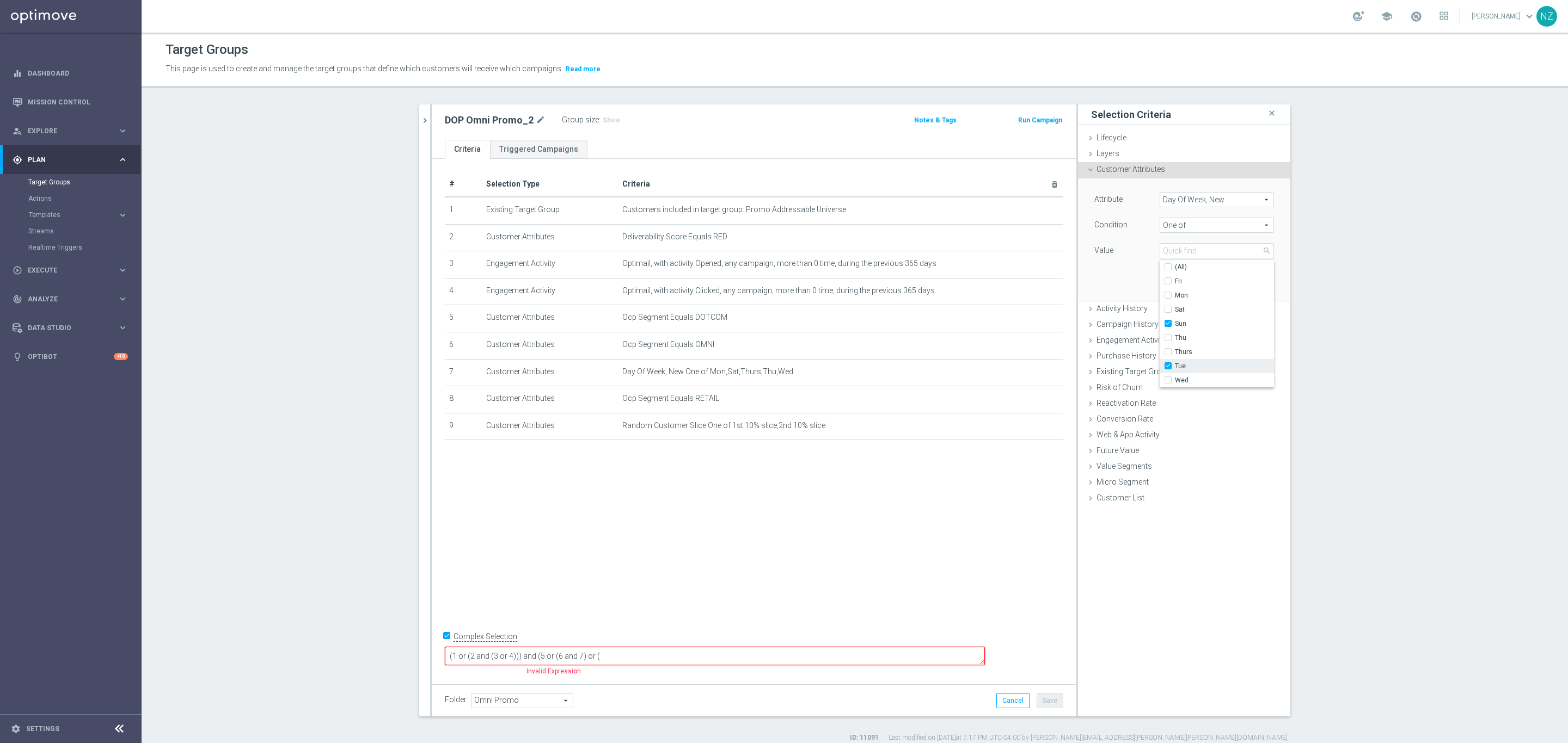
type input "Selected 2 of 8"
click at [1181, 278] on span "Fri" at bounding box center [1224, 281] width 99 height 9
click at [1174, 278] on input "Fri" at bounding box center [1171, 281] width 7 height 7
checkbox input "true"
type input "Selected 3 of 8"
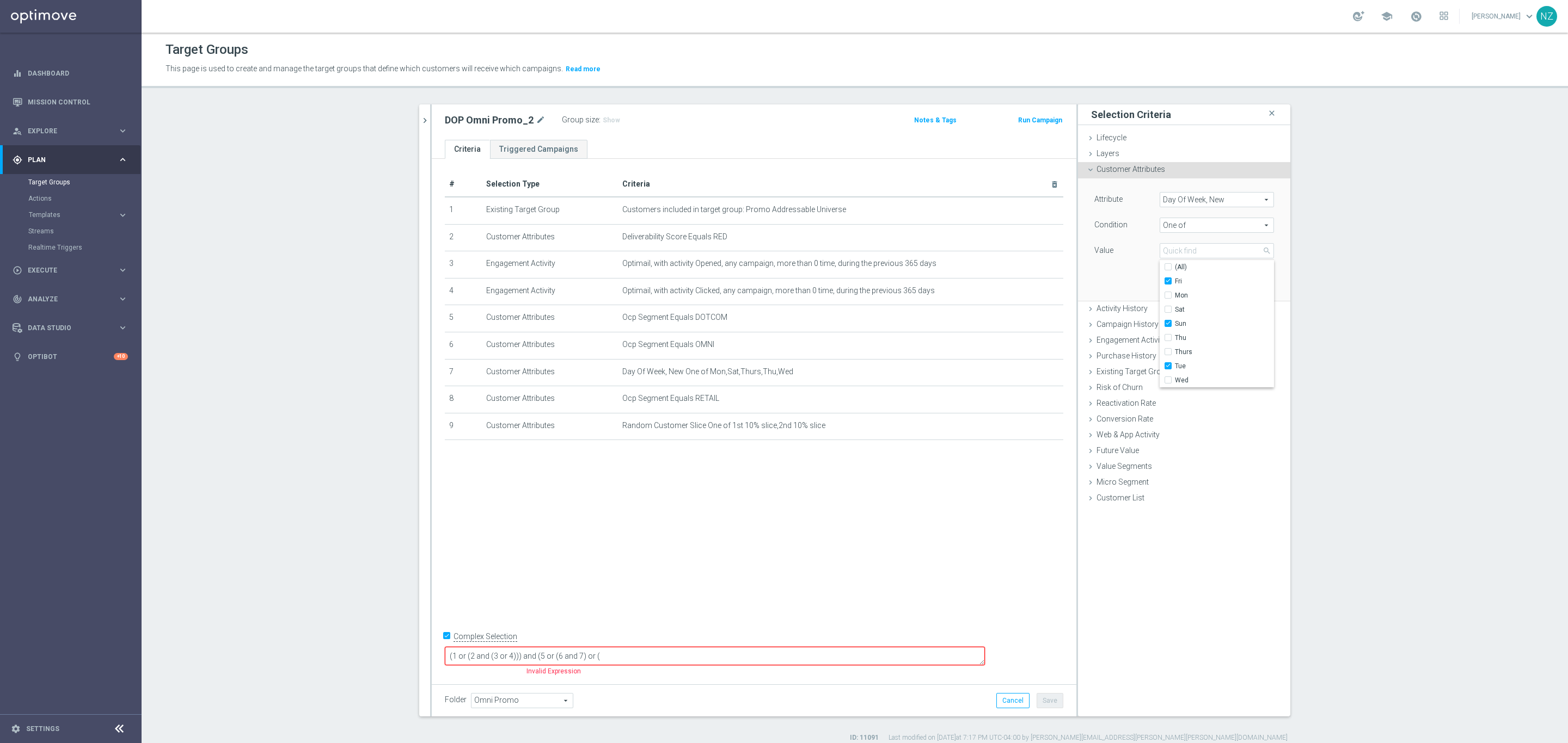
drag, startPoint x: 1095, startPoint y: 281, endPoint x: 1131, endPoint y: 270, distance: 37.6
click at [1096, 279] on div "Attribute Day Of Week, New Day Of Week, New arrow_drop_down search Condition On…" at bounding box center [1183, 239] width 196 height 122
click at [1243, 280] on button "Add" at bounding box center [1258, 284] width 32 height 15
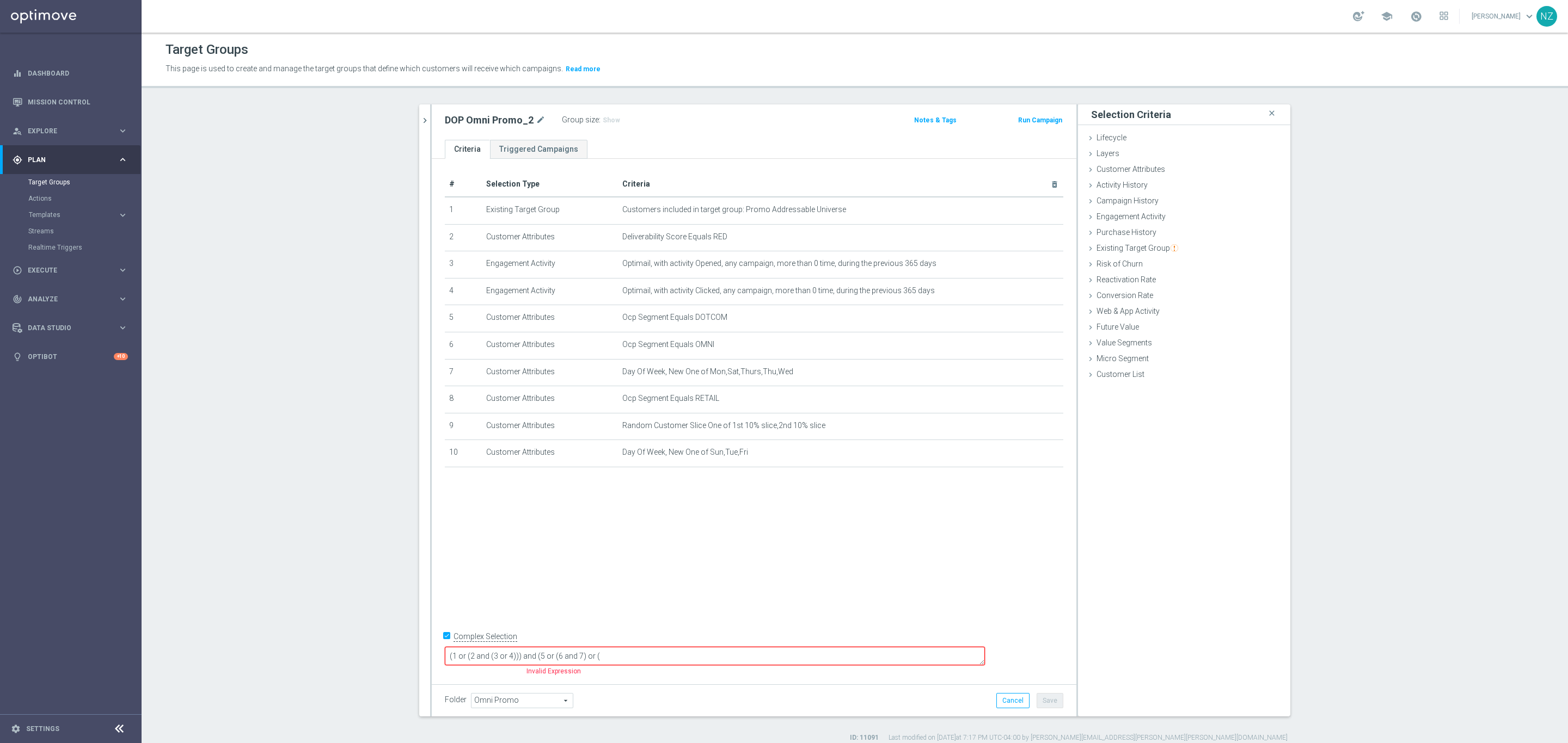
click at [693, 655] on textarea "(1 or (2 and (3 or 4))) and (5 or (6 and 7) or (" at bounding box center [714, 655] width 540 height 19
click at [276, 442] on section "dop close more_vert Prioritize Customer Target Groups library_add create_new_fo…" at bounding box center [854, 423] width 1426 height 638
click at [716, 653] on textarea "(1 or (2 and (3 or 4))) and (5 or (6 and 7) or (" at bounding box center [714, 655] width 540 height 19
click at [691, 657] on textarea "(1 or (2 and (3 or 4))) and (5 or (6 and 7) or (8 and (9 and 10) or" at bounding box center [714, 655] width 540 height 19
click at [750, 653] on textarea "(1 or (2 and (3 or 4))) and (5 or (6 and 7) or (8 and ((9 and 10) or" at bounding box center [714, 655] width 540 height 19
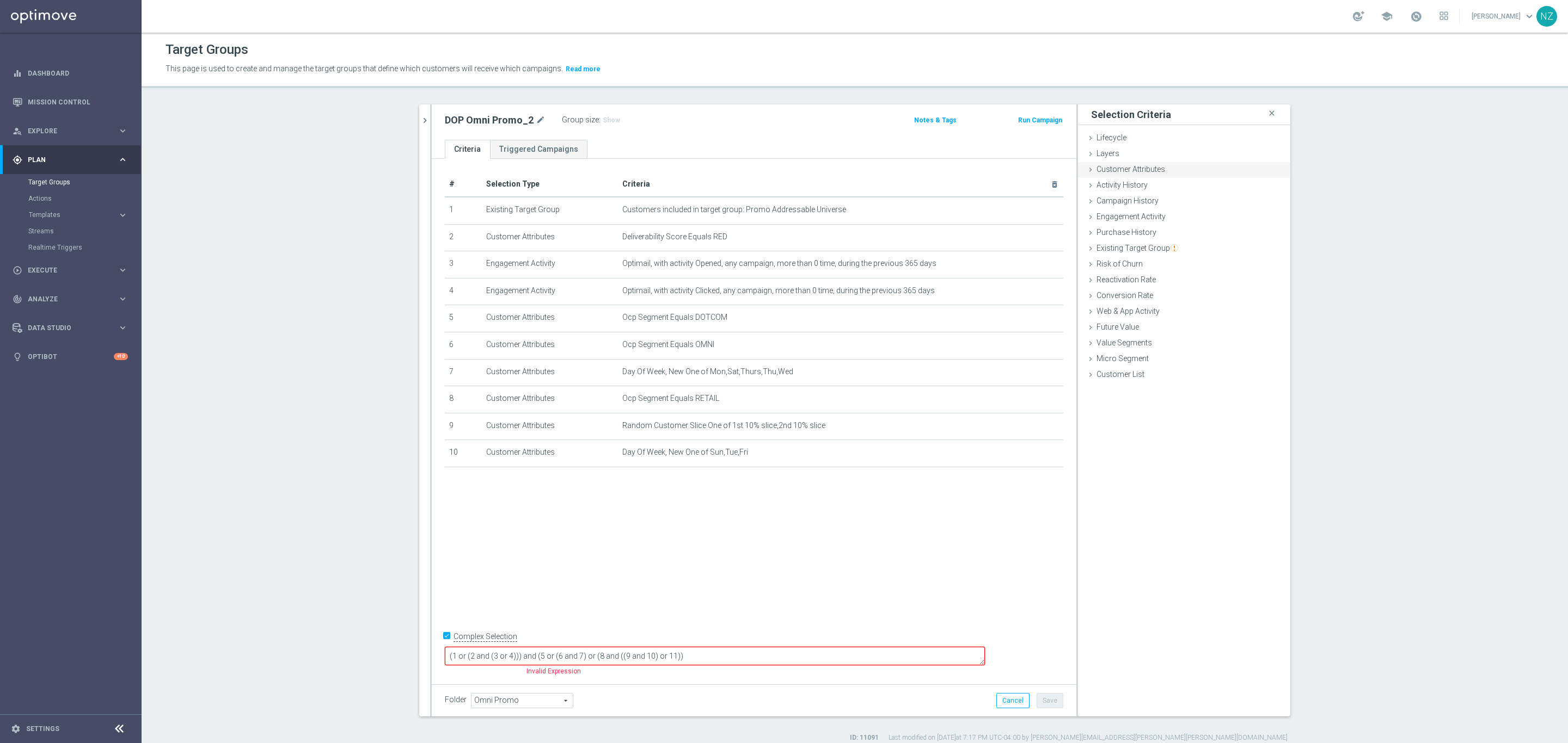
type textarea "(1 or (2 and (3 or 4))) and (5 or (6 and 7) or (8 and ((9 and 10) or 11))"
click at [1144, 170] on span "Customer Attributes" at bounding box center [1131, 169] width 69 height 9
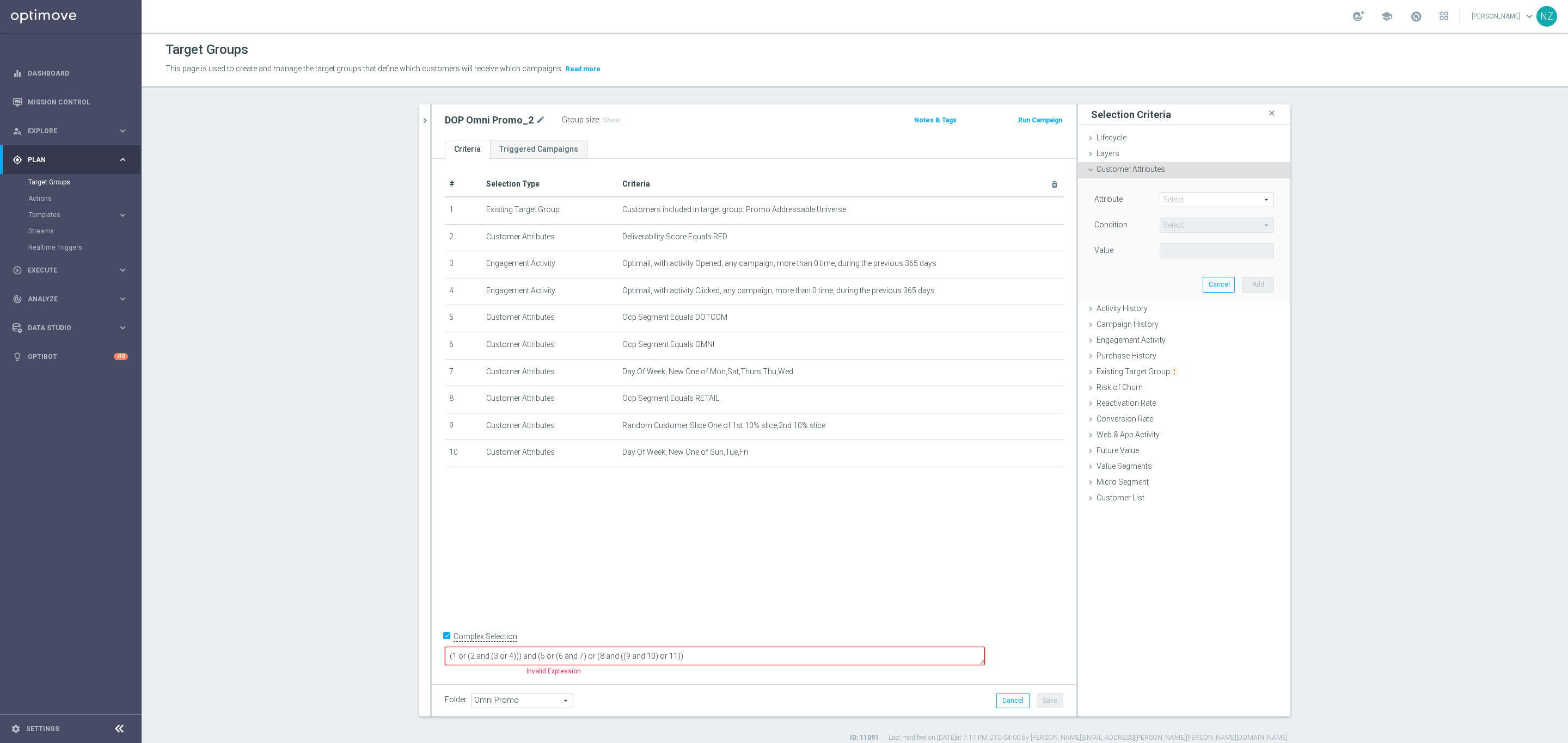
drag, startPoint x: 1194, startPoint y: 186, endPoint x: 1187, endPoint y: 199, distance: 14.8
click at [1194, 187] on div "Attribute Select arrow_drop_down search Condition Select arrow_drop_down search…" at bounding box center [1183, 239] width 196 height 122
click at [1187, 198] on span at bounding box center [1217, 199] width 114 height 14
click at [1195, 199] on input "search" at bounding box center [1217, 200] width 114 height 15
type input "da"
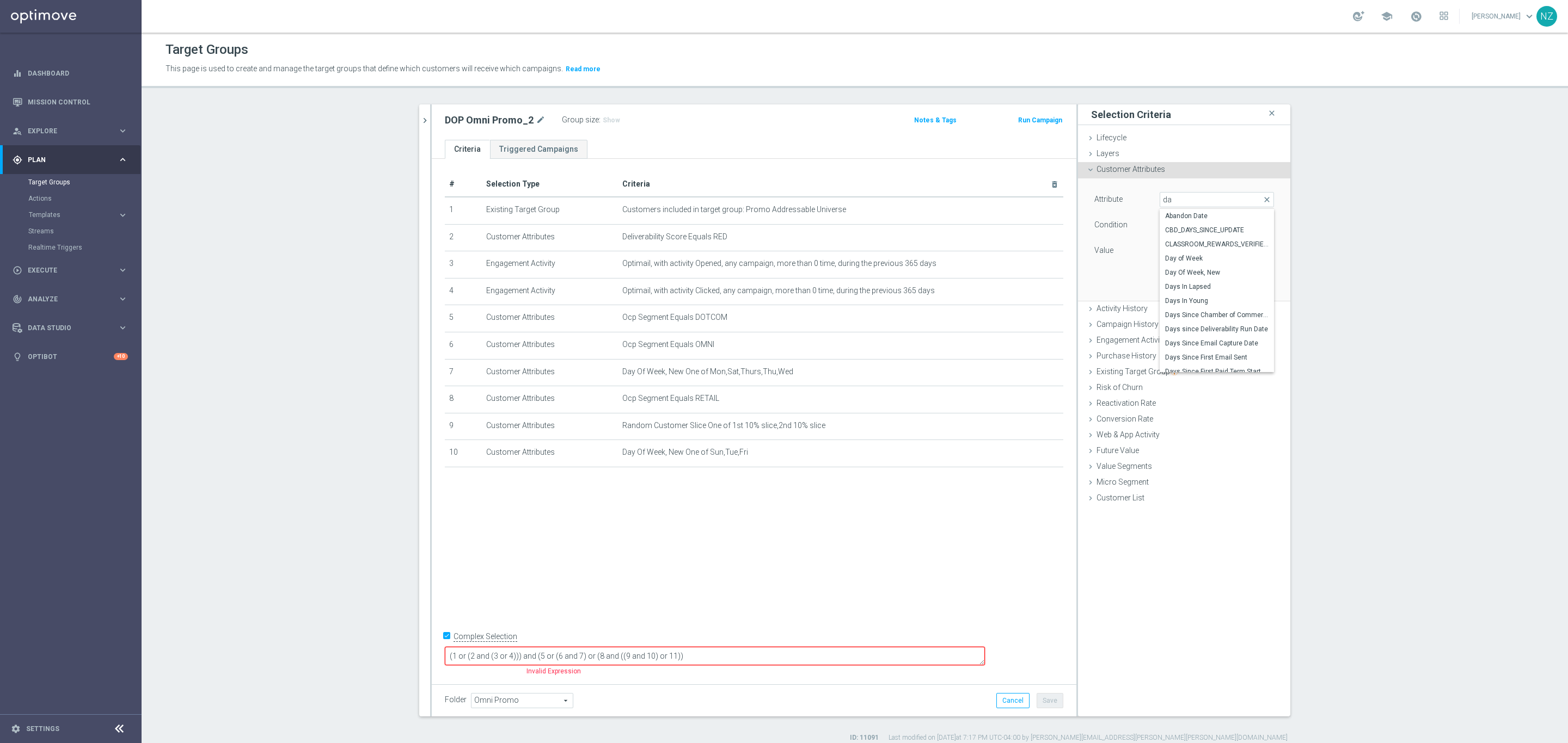
click at [1206, 264] on label "Day of Week" at bounding box center [1217, 258] width 114 height 14
type input "Day of Week"
type input "Equals"
click at [1206, 193] on span "Day of Week" at bounding box center [1217, 199] width 114 height 14
click at [1200, 199] on input "search" at bounding box center [1217, 200] width 114 height 15
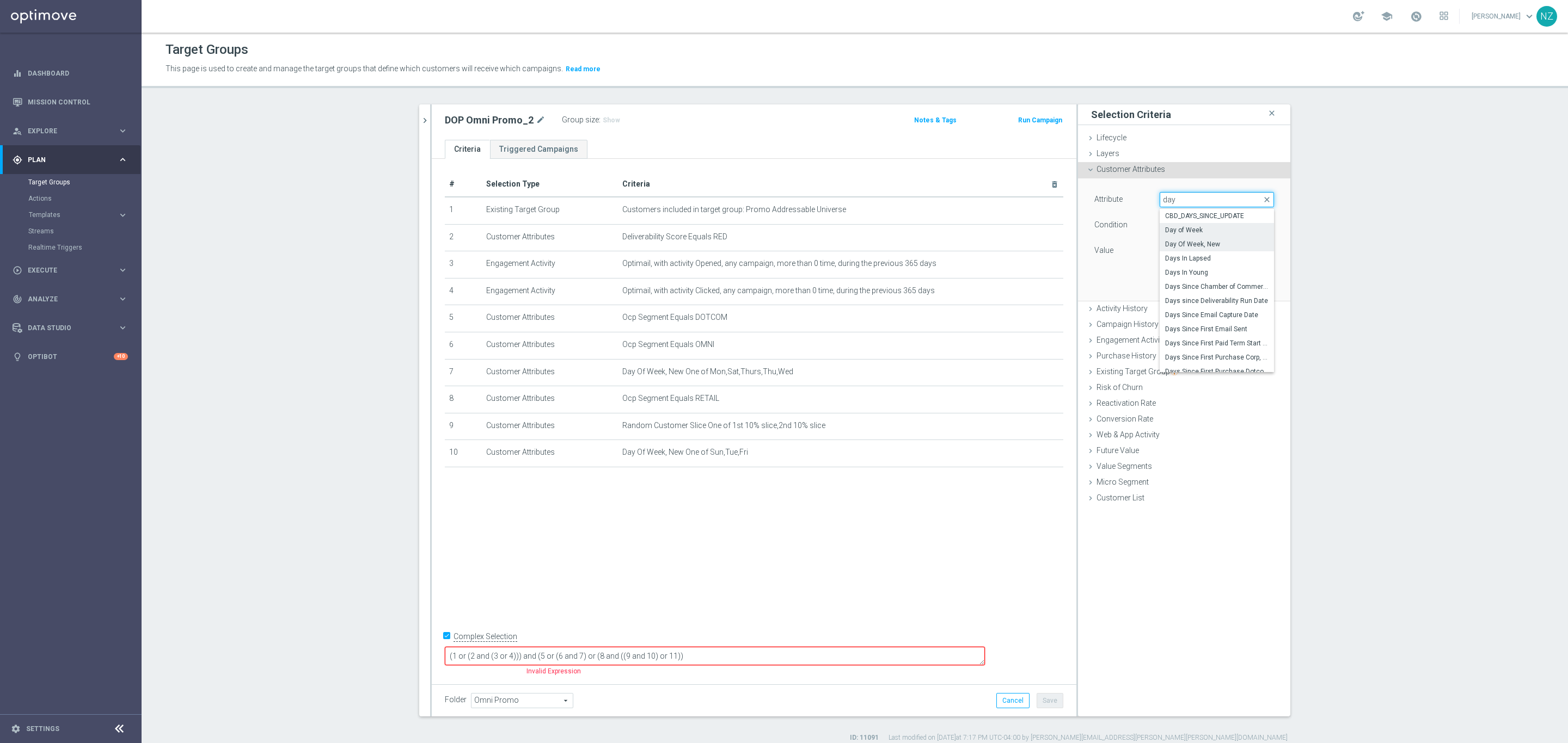
type input "day"
click at [1196, 243] on span "Day Of Week, New" at bounding box center [1216, 244] width 103 height 9
type input "Day Of Week, New"
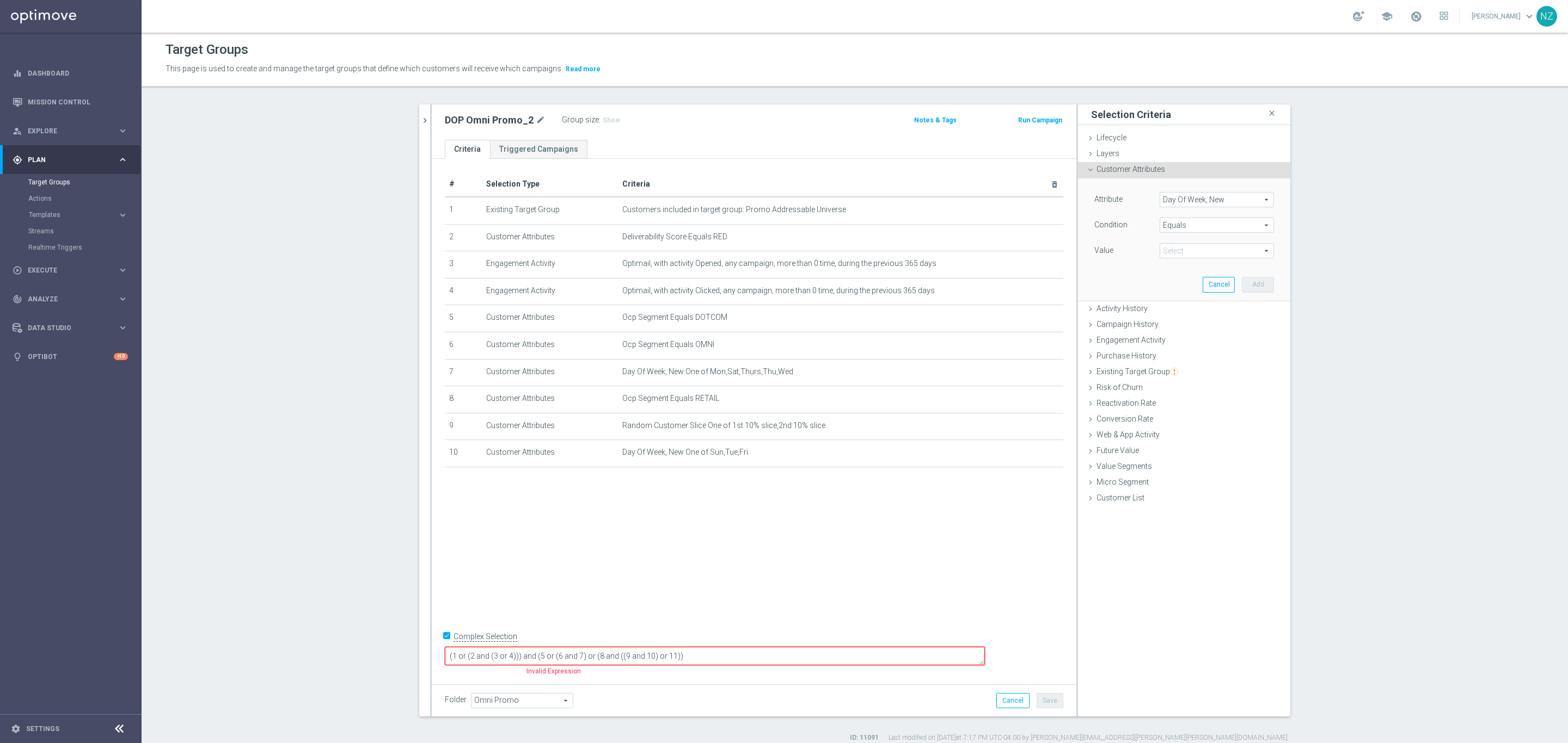
click at [1198, 251] on span at bounding box center [1217, 250] width 114 height 14
click at [1179, 280] on span "Mon" at bounding box center [1216, 281] width 103 height 9
type input "Mon"
click at [1251, 281] on button "Add" at bounding box center [1258, 284] width 32 height 15
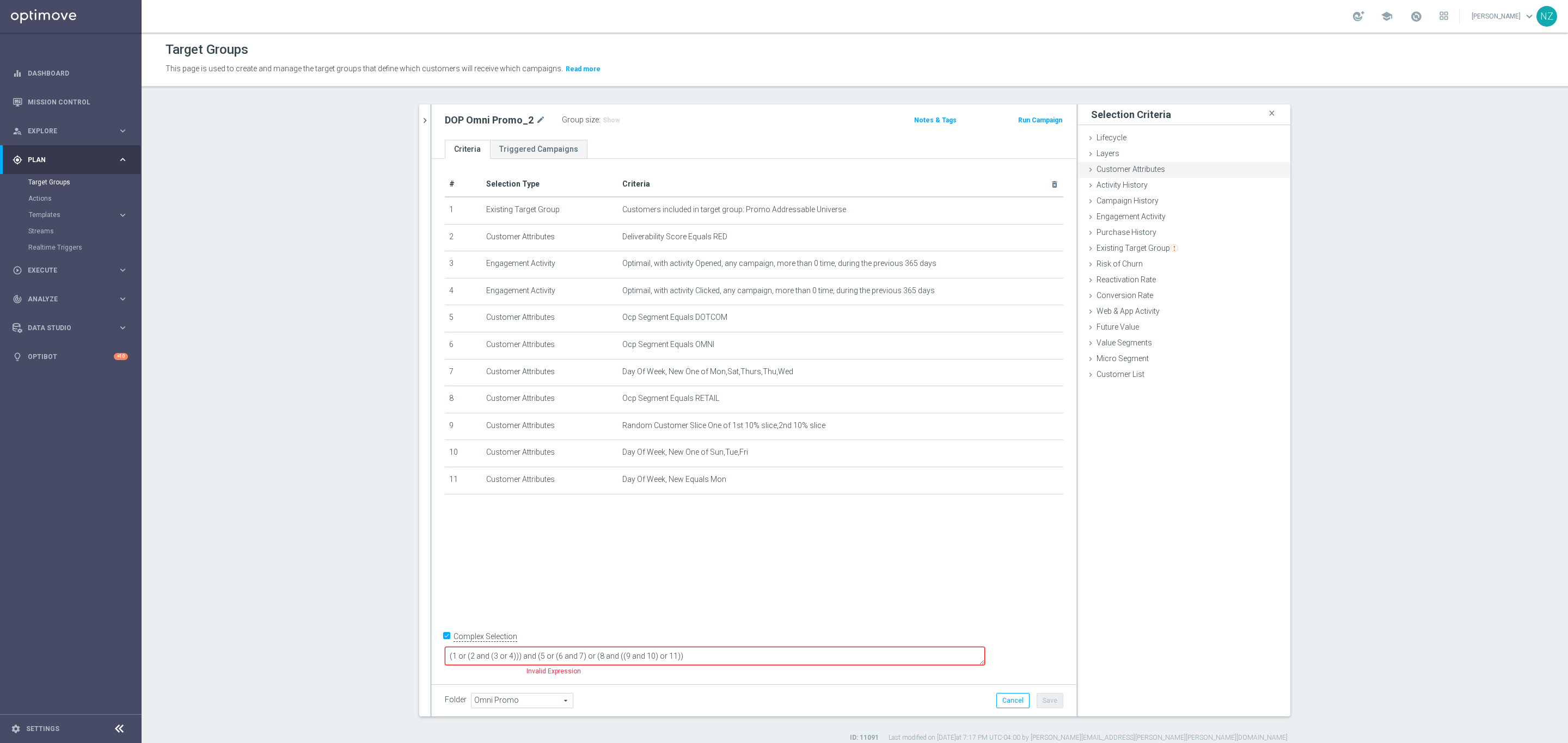
click at [1173, 172] on div "Customer Attributes done selection saved" at bounding box center [1184, 170] width 213 height 16
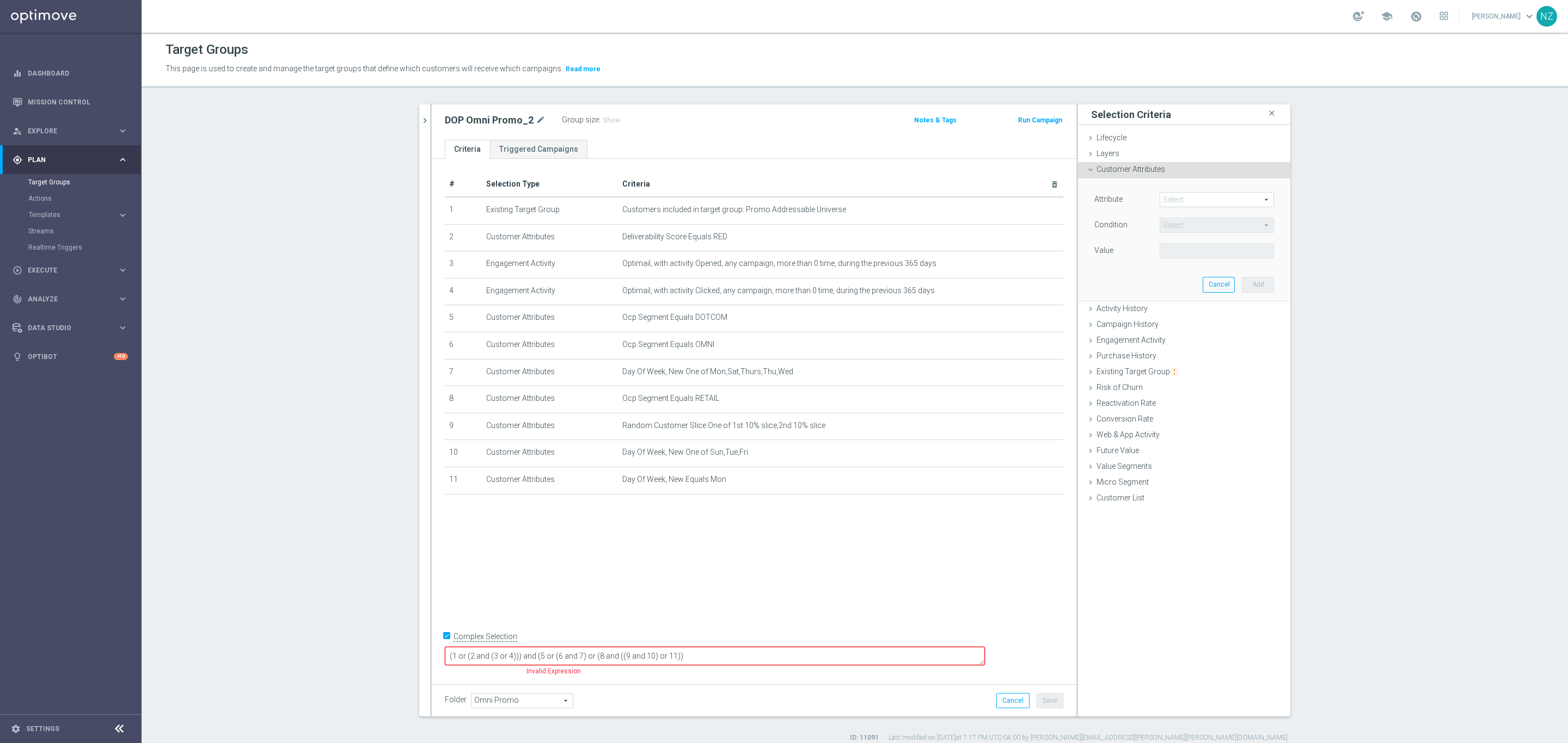
click at [1187, 199] on span at bounding box center [1217, 199] width 114 height 14
click at [1179, 201] on input "search" at bounding box center [1217, 200] width 114 height 15
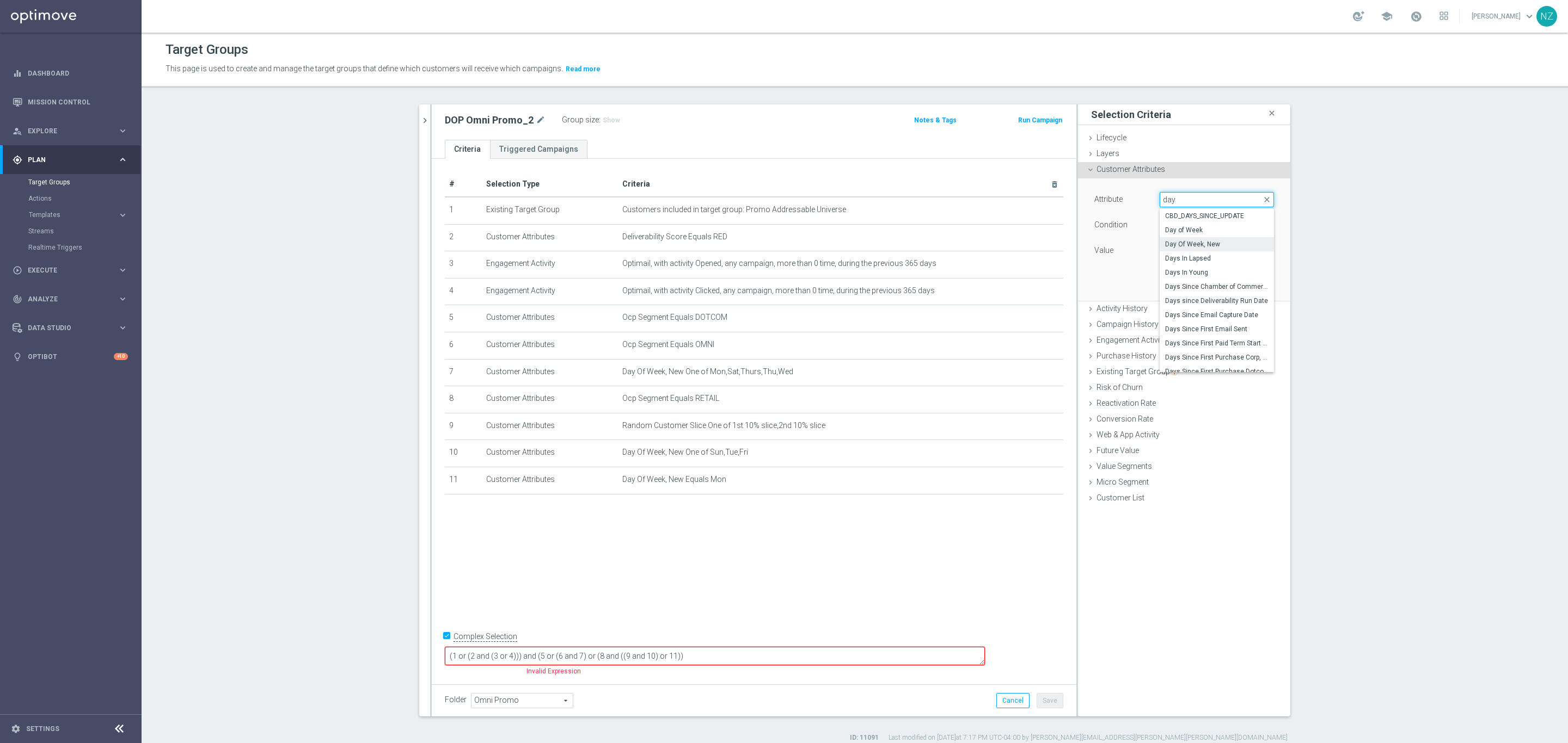
type input "day"
click at [1197, 242] on span "Day Of Week, New" at bounding box center [1216, 244] width 103 height 9
type input "Day Of Week, New"
click at [1181, 247] on span at bounding box center [1217, 250] width 114 height 14
click at [1188, 227] on span "Equals" at bounding box center [1217, 225] width 114 height 14
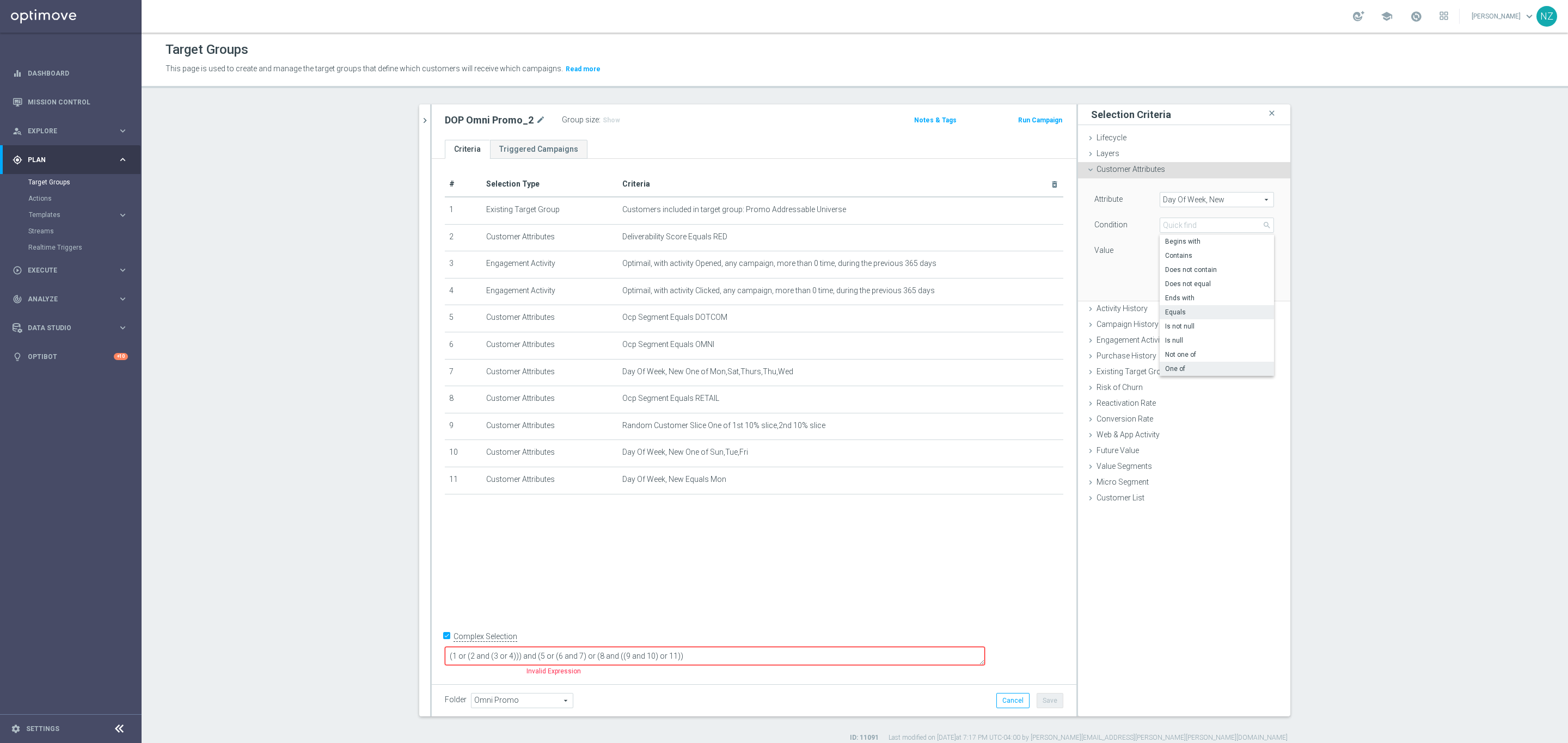
click at [1179, 364] on label "One of" at bounding box center [1217, 368] width 114 height 14
type input "One of"
click at [1213, 242] on div "Attribute Day Of Week, New Day Of Week, New arrow_drop_down search Condition On…" at bounding box center [1183, 226] width 179 height 69
click at [1204, 253] on span at bounding box center [1217, 250] width 114 height 14
click at [1182, 296] on span "Mon" at bounding box center [1224, 295] width 99 height 9
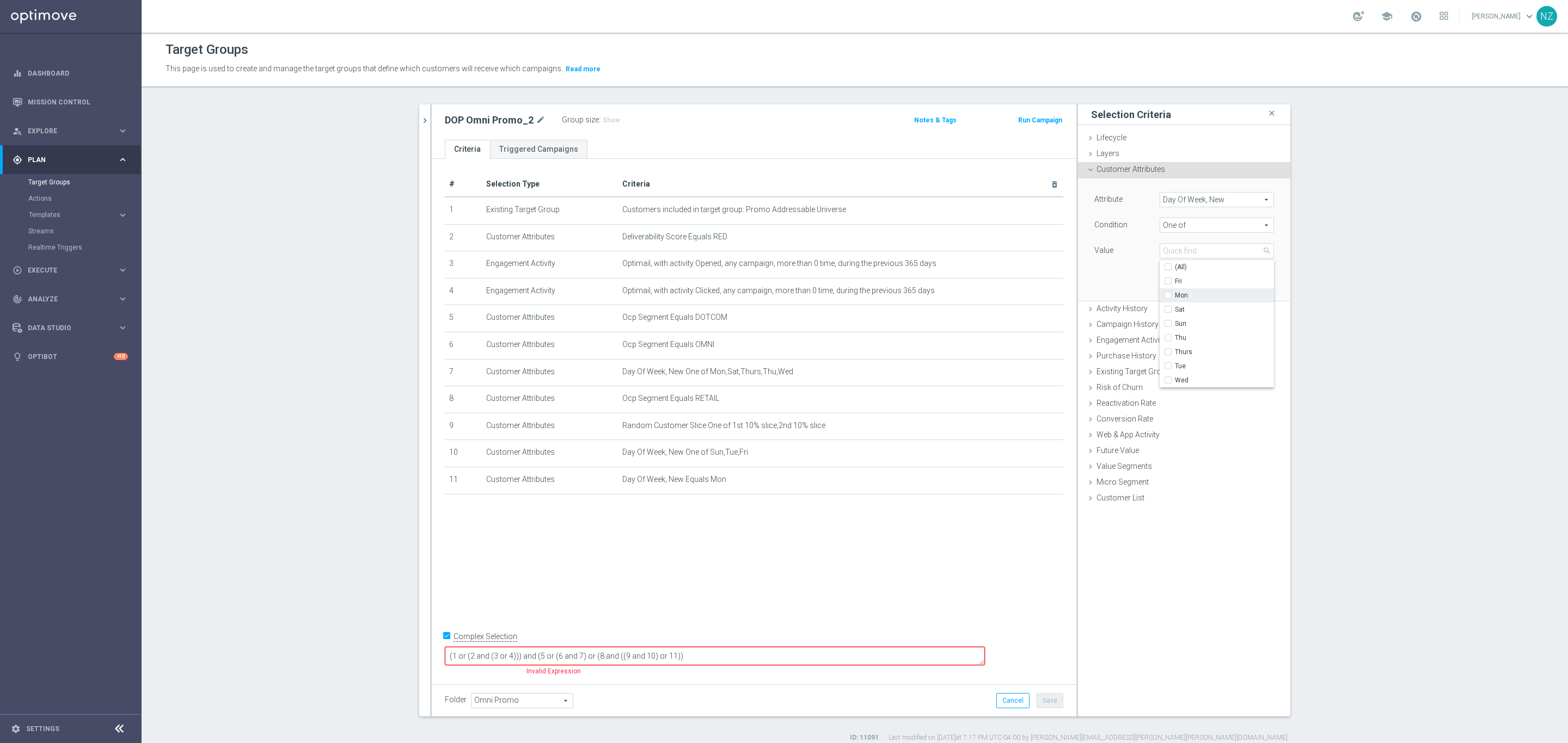
click at [1174, 296] on input "Mon" at bounding box center [1171, 295] width 7 height 7
checkbox input "true"
type input "Mon"
click at [1195, 306] on span "Sat" at bounding box center [1224, 309] width 99 height 9
click at [1174, 307] on input "Sat" at bounding box center [1171, 310] width 7 height 7
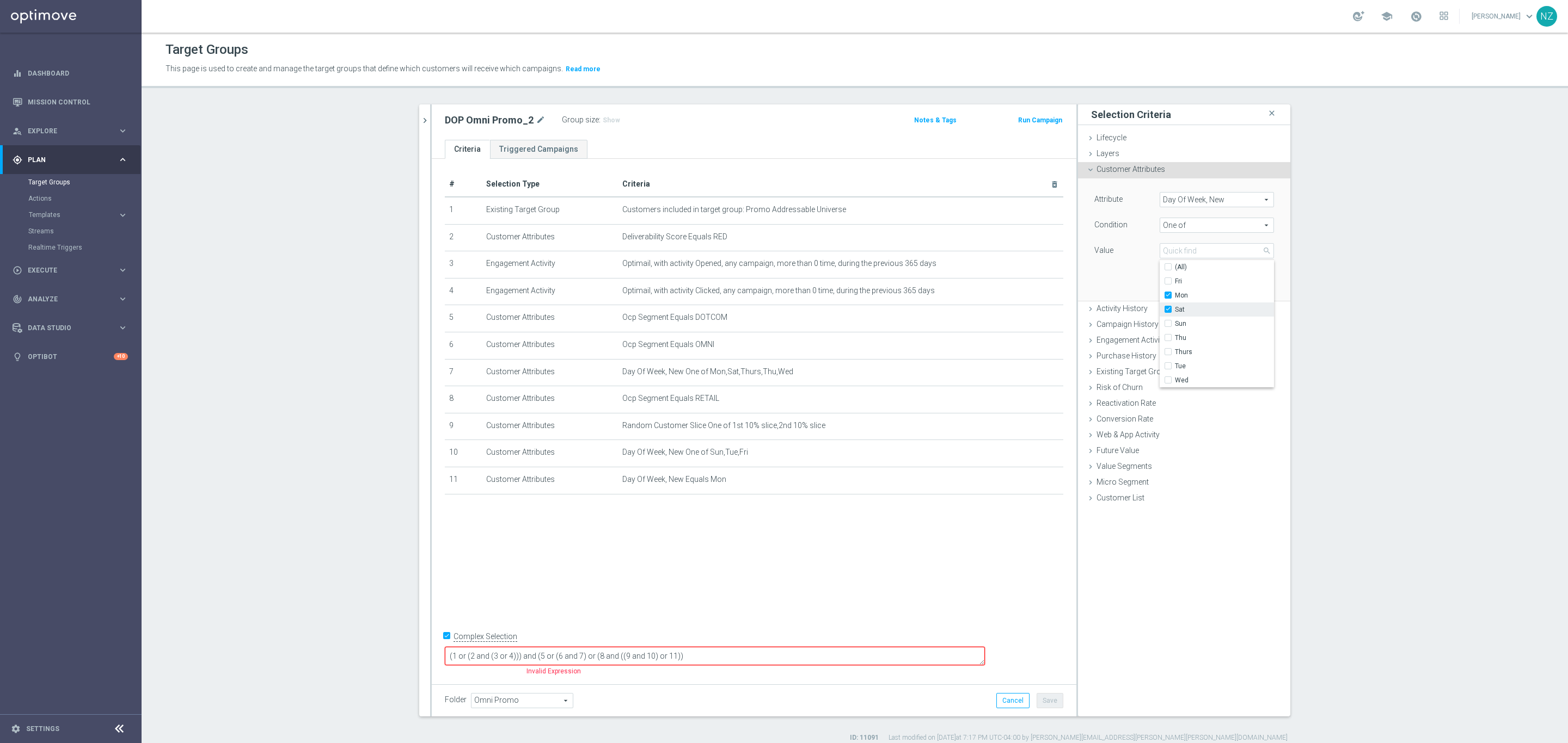
checkbox input "true"
type input "Selected 2 of 8"
click at [1191, 338] on span "Thu" at bounding box center [1224, 337] width 99 height 9
click at [1174, 338] on input "Thu" at bounding box center [1171, 337] width 7 height 7
checkbox input "true"
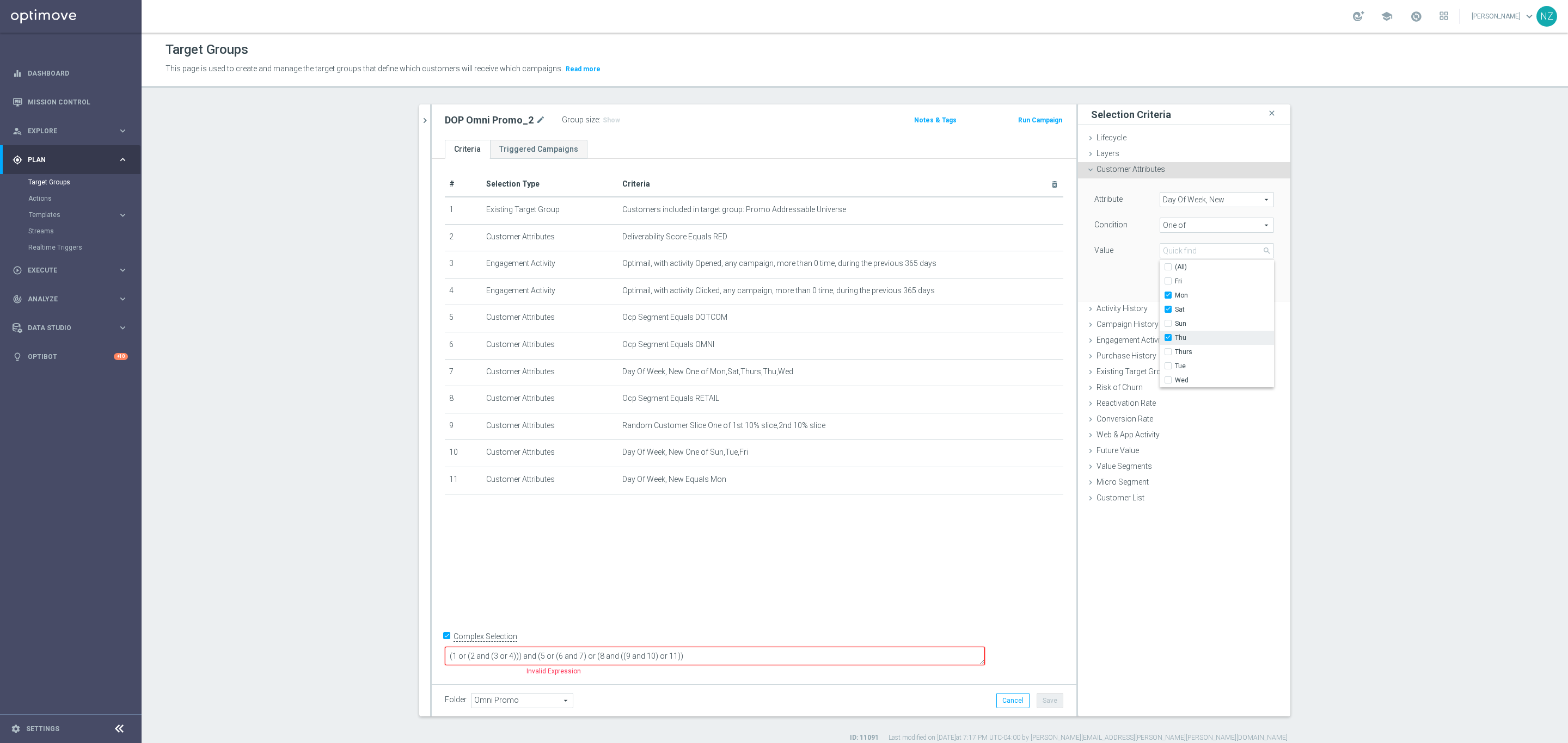
type input "Selected 3 of 8"
click at [1190, 348] on span "Thurs" at bounding box center [1224, 352] width 99 height 9
click at [1174, 349] on input "Thurs" at bounding box center [1171, 352] width 7 height 7
checkbox input "true"
type input "Selected 4 of 8"
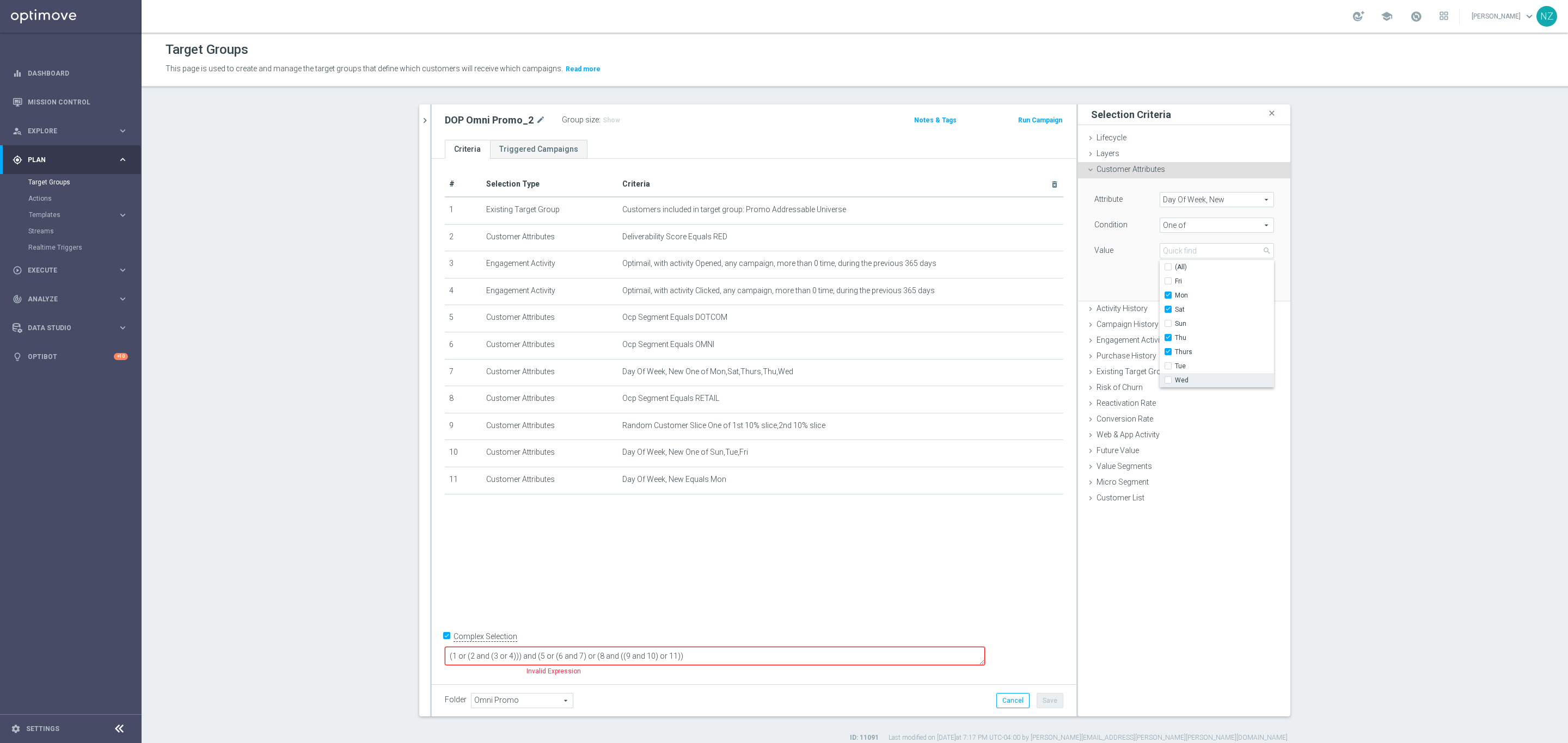
click at [1189, 374] on label "Wed" at bounding box center [1224, 380] width 99 height 14
click at [1174, 377] on input "Wed" at bounding box center [1171, 380] width 7 height 7
checkbox input "true"
type input "Selected 5 of 8"
drag, startPoint x: 1117, startPoint y: 287, endPoint x: 1170, endPoint y: 286, distance: 53.0
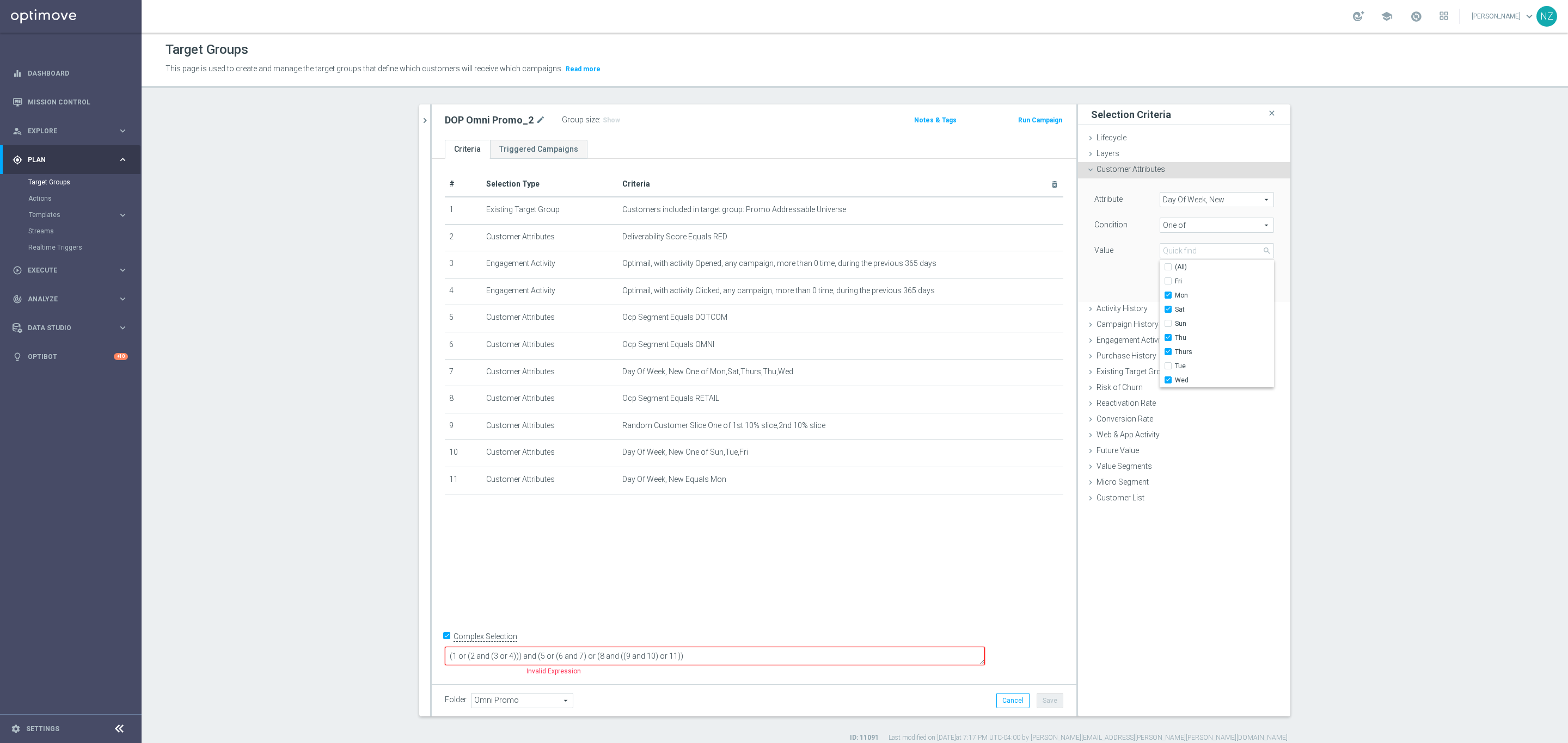
click at [1117, 286] on div "Attribute Day Of Week, New Day Of Week, New arrow_drop_down search Condition On…" at bounding box center [1183, 239] width 196 height 122
click at [1246, 280] on button "Add" at bounding box center [1258, 284] width 32 height 15
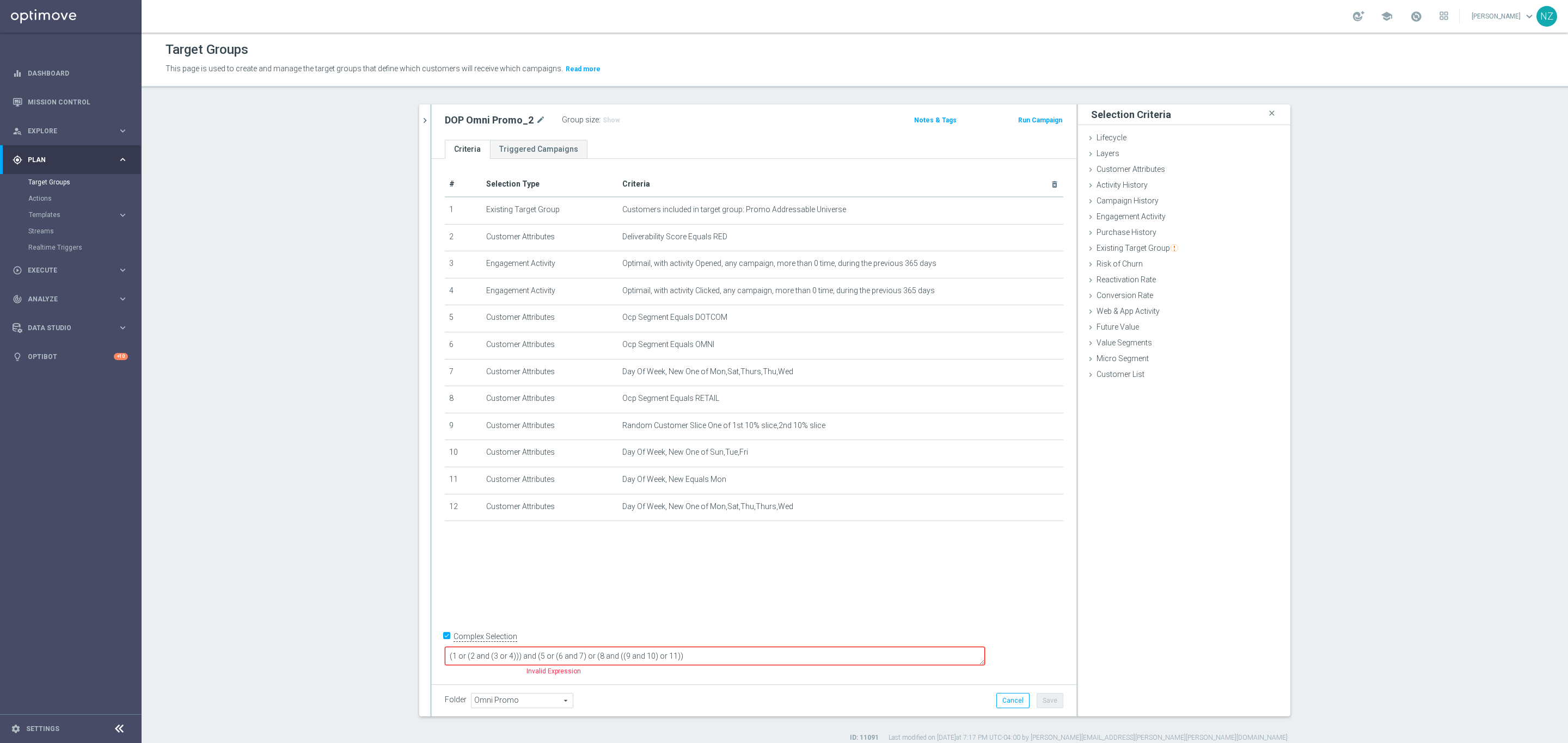
click at [562, 658] on textarea "(1 or (2 and (3 or 4))) and (5 or (6 and 7) or (8 and ((9 and 10) or 11))" at bounding box center [714, 655] width 540 height 19
click at [790, 656] on textarea "(1 or (2 and 11 and (3 or 4))) and (5 or (6 and 7) or (8 and ((9 and 10) or 11))" at bounding box center [714, 655] width 540 height 19
click at [761, 655] on textarea "(1 or (2 and 11 and (3 or 4))) and (5 or (6 and 7) or (8 and ((9 and 10) or 11))" at bounding box center [714, 655] width 540 height 19
click at [758, 659] on textarea "(1 or (2 and 11 and (3 or 4))) and (5 or (6 and 7) or (8 and ((9 and 10) or 11))" at bounding box center [714, 655] width 540 height 19
click at [822, 648] on textarea "(1 or (2 and 11 and (3 or 4))) and (5 or (6 and 7) or (8 and ((9 and 10) or 12))" at bounding box center [714, 655] width 540 height 19
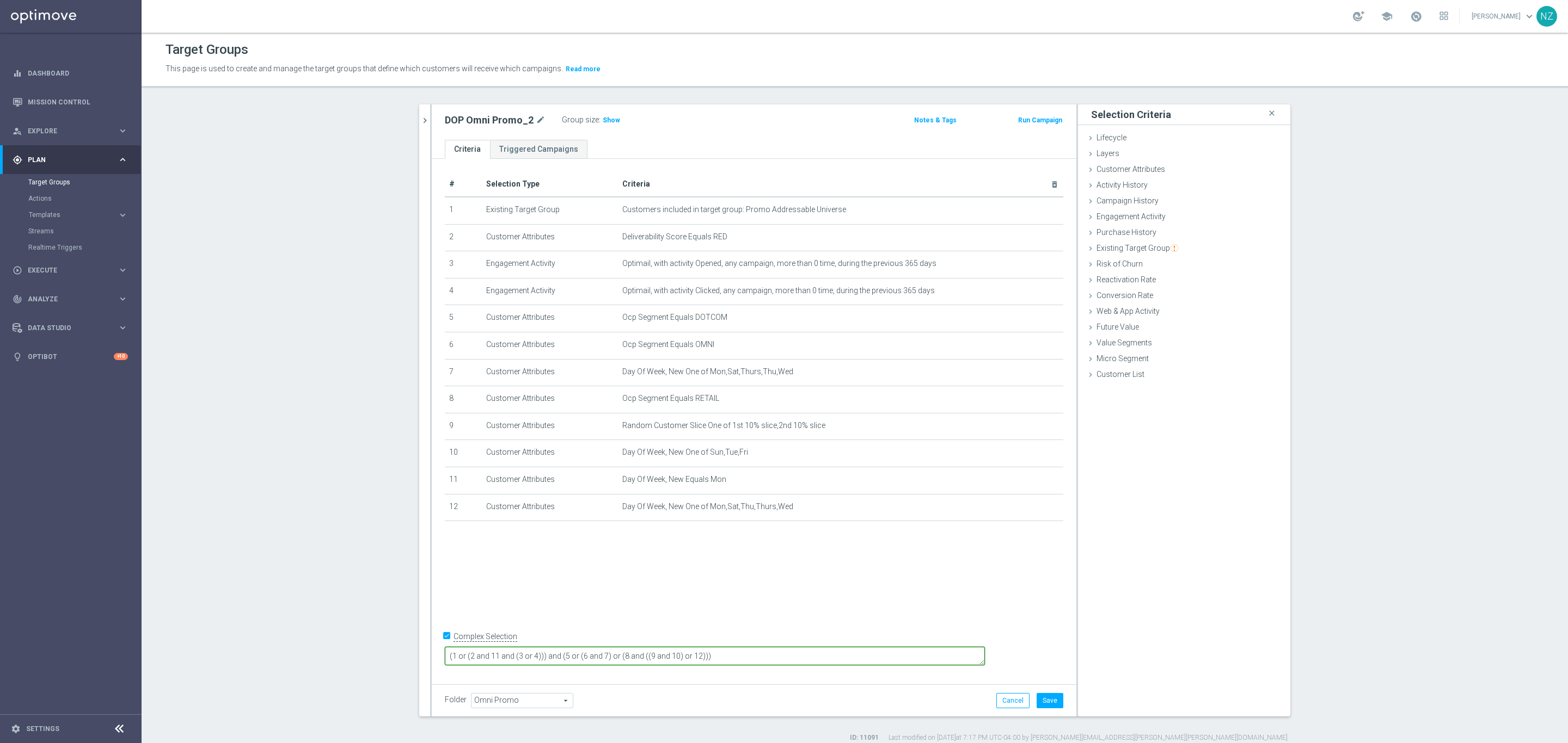
type textarea "(1 or (2 and 11 and (3 or 4))) and (5 or (6 and 7) or (8 and ((9 and 10) or 12)…"
click at [867, 659] on textarea "(1 or (2 and 11 and (3 or 4))) and (5 or (6 and 7) or (8 and ((9 and 10) or 12)…" at bounding box center [714, 655] width 540 height 19
click at [1136, 170] on span "Customer Attributes" at bounding box center [1131, 169] width 69 height 9
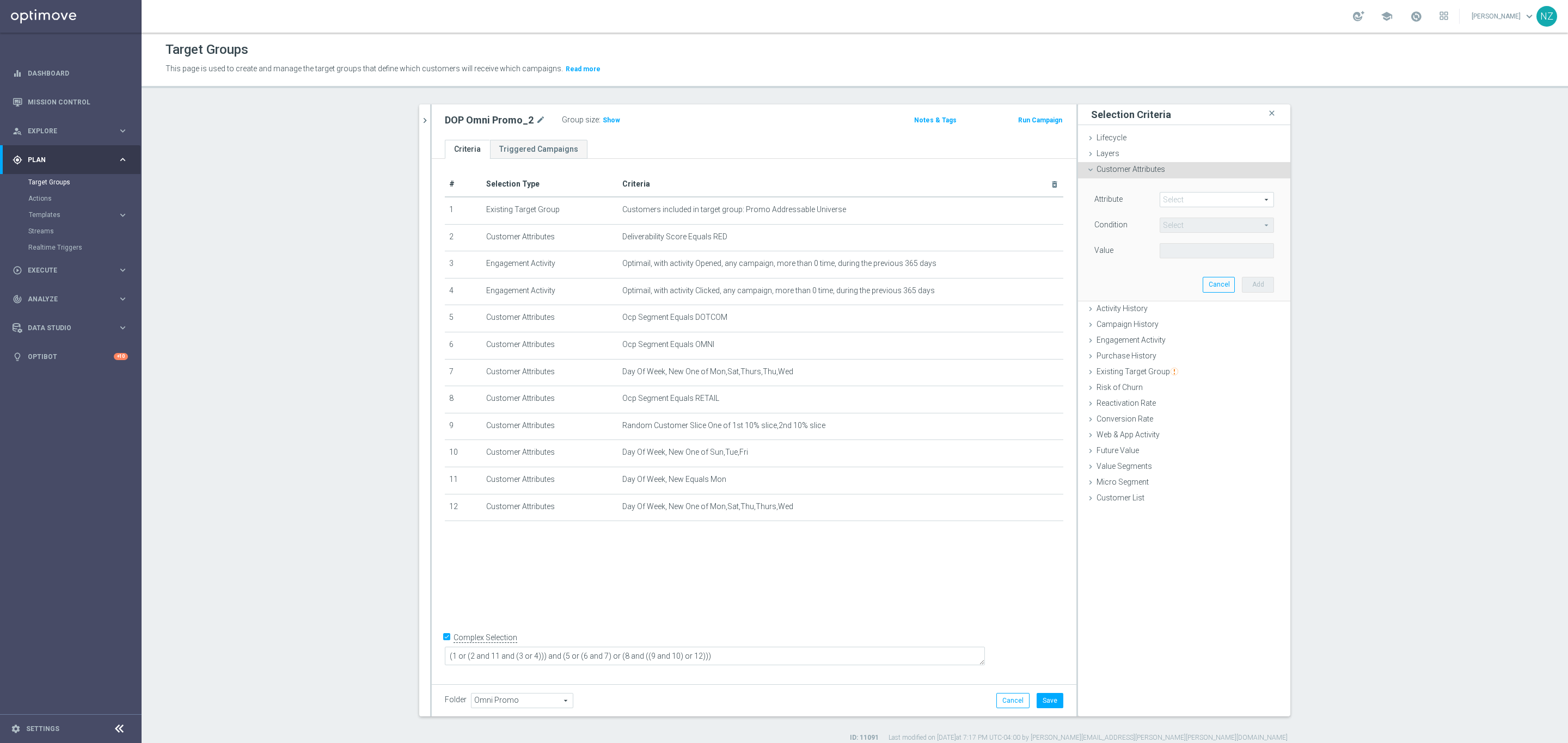
click at [1173, 199] on span at bounding box center [1217, 199] width 114 height 14
click at [1187, 203] on input "search" at bounding box center [1217, 200] width 114 height 15
type input "email"
click at [1205, 302] on span "Email Address" at bounding box center [1216, 303] width 103 height 9
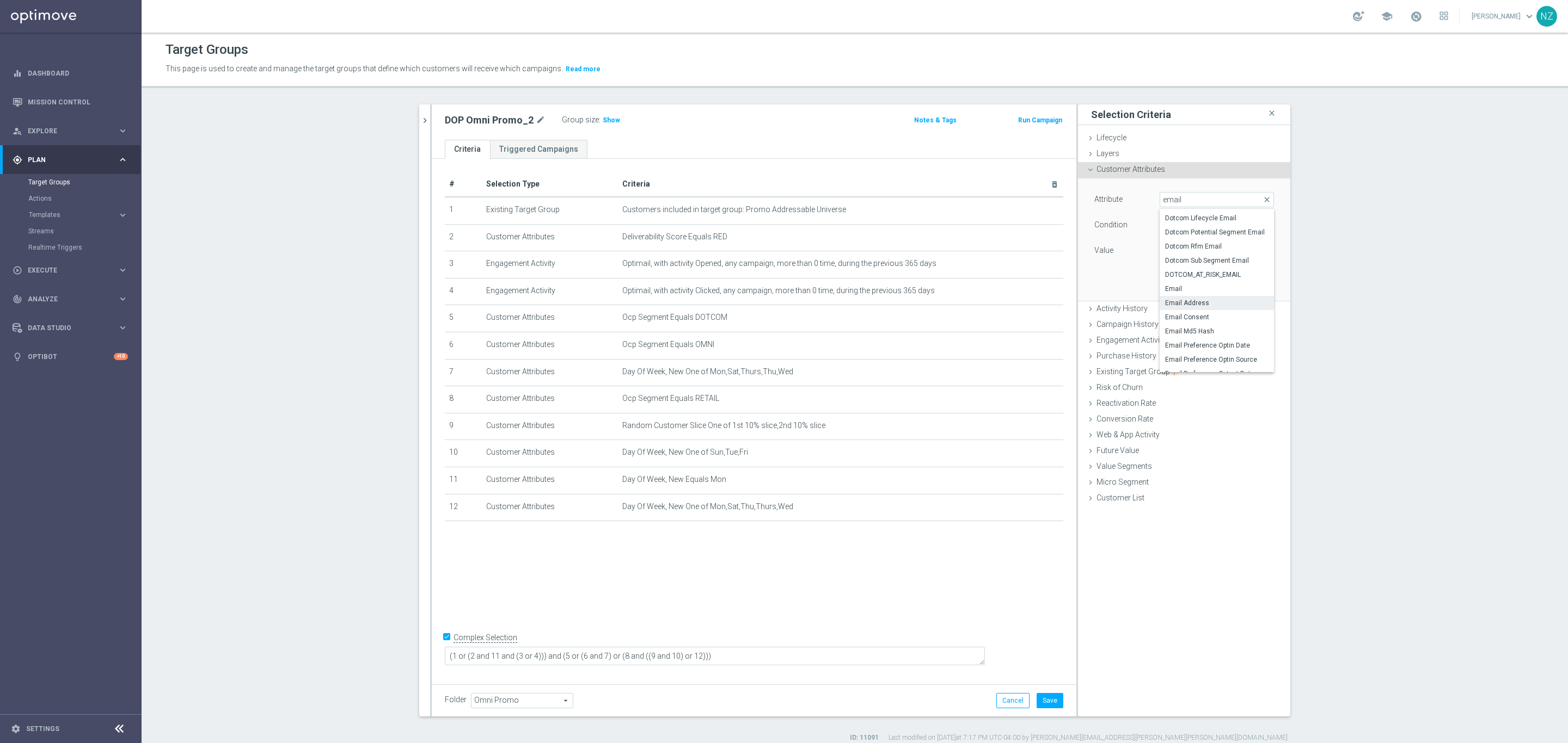
type input "Email Address"
click at [1191, 229] on span "Equals" at bounding box center [1217, 225] width 114 height 14
click at [1176, 369] on span "One of" at bounding box center [1216, 368] width 103 height 9
type input "One of"
click at [1173, 254] on textarea at bounding box center [1217, 257] width 114 height 28
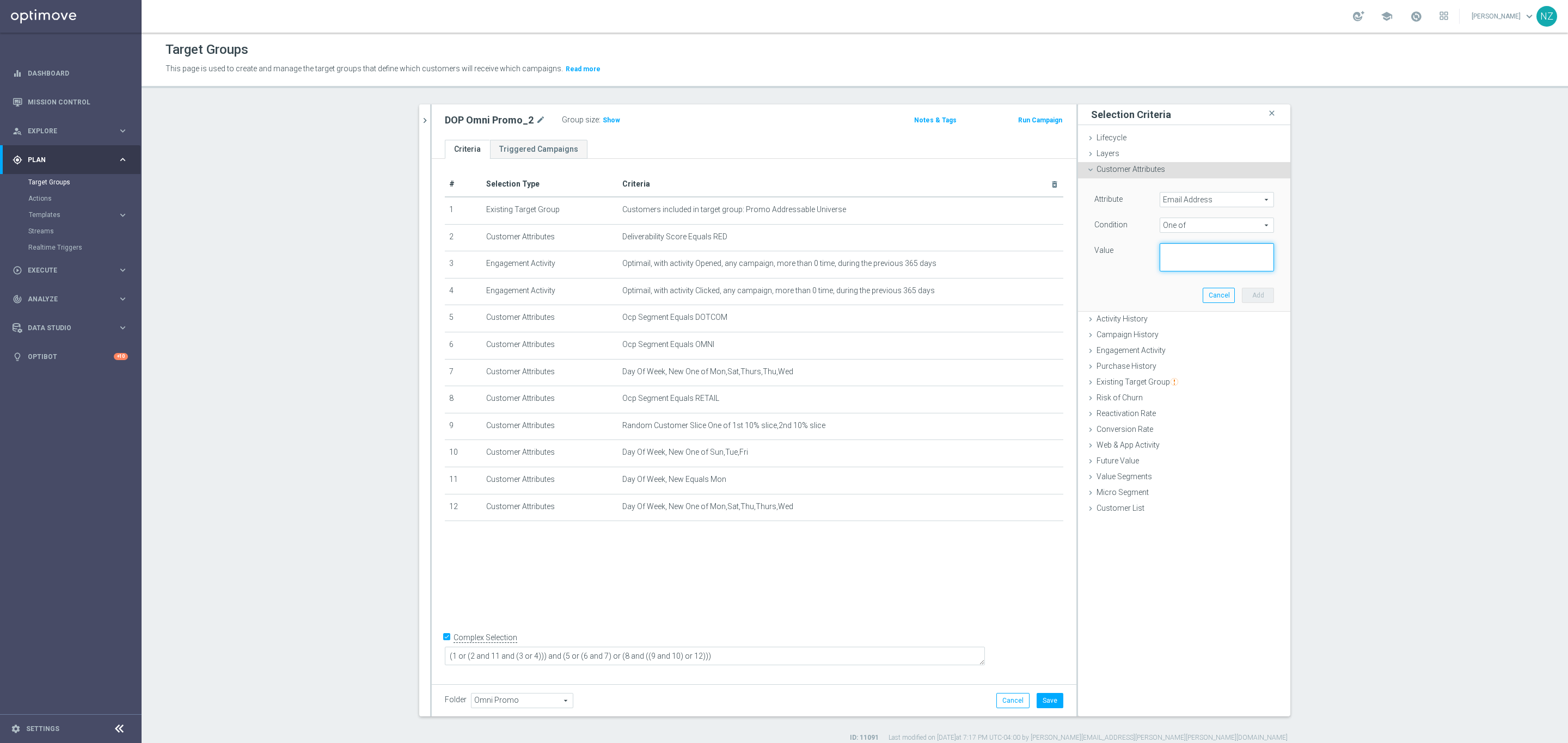
click at [1171, 252] on textarea at bounding box center [1217, 257] width 114 height 28
paste textarea "megan.lareau@staples.com"
click at [1257, 255] on textarea "megan.lareau@staples.com," at bounding box center [1217, 257] width 114 height 28
paste textarea "nicole.zern@staples.com"
type textarea "megan.lareau@staples.com,nicole.zern@staples.com"
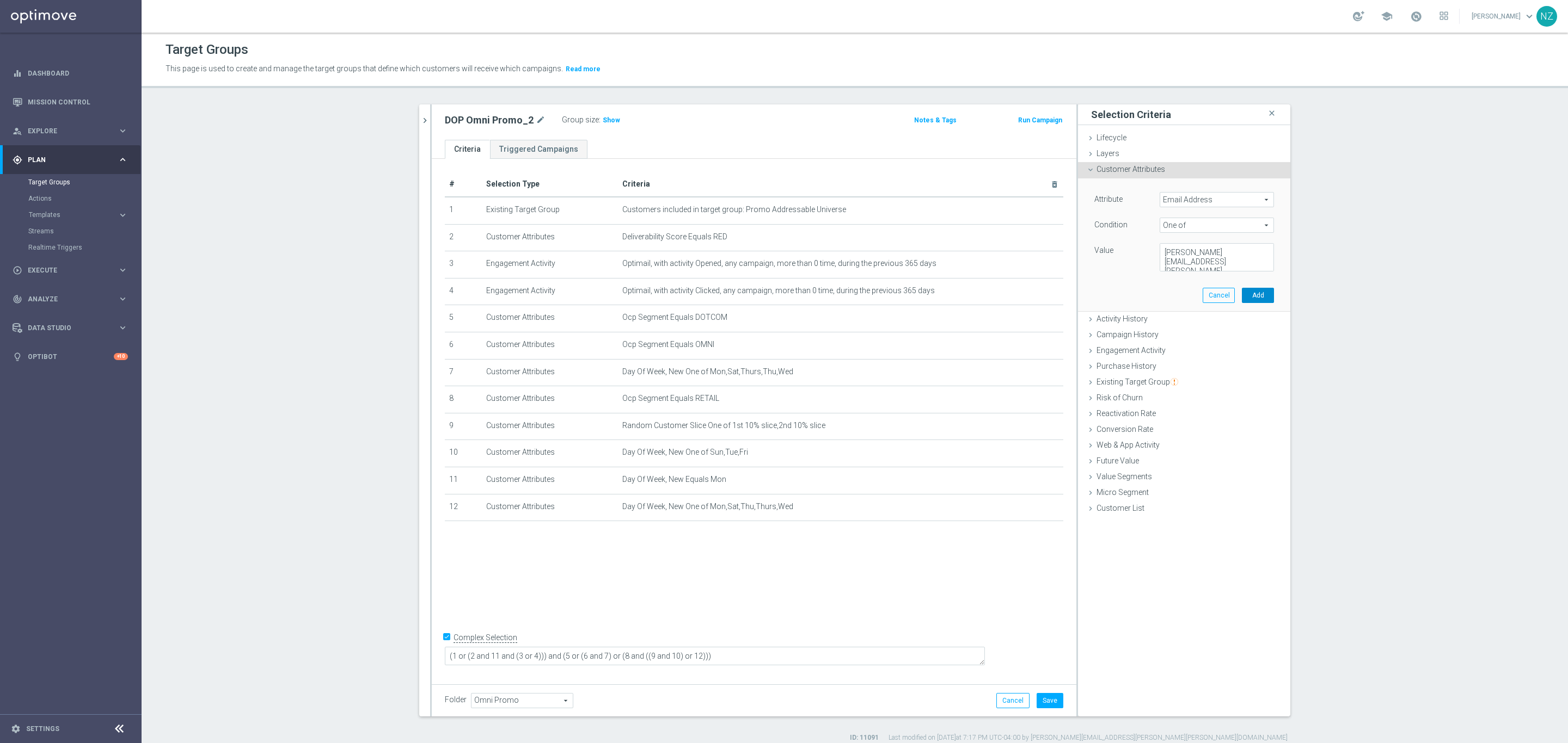
click at [1248, 294] on button "Add" at bounding box center [1258, 295] width 32 height 15
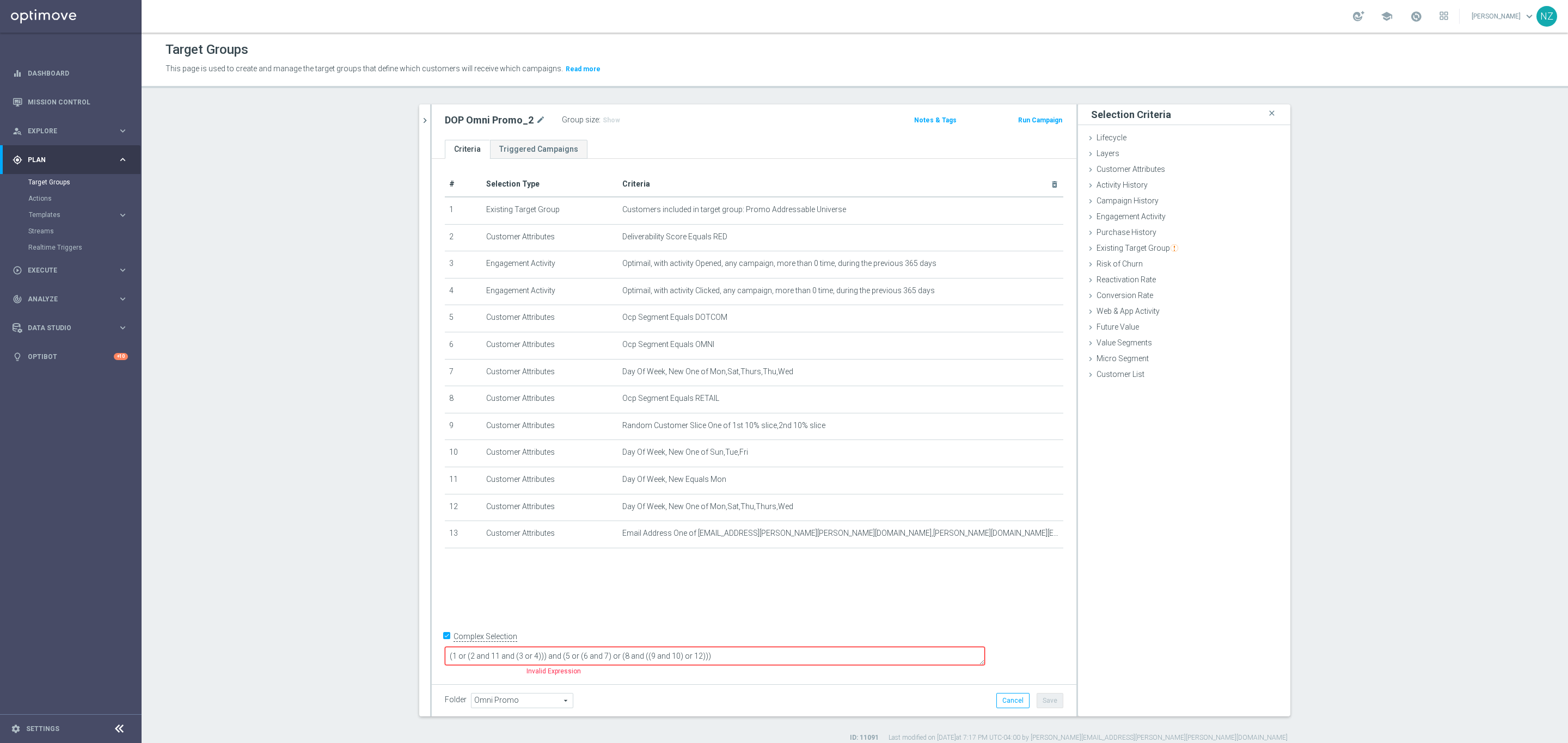
click at [797, 655] on textarea "(1 or (2 and 11 and (3 or 4))) and (5 or (6 and 7) or (8 and ((9 and 10) or 12)…" at bounding box center [714, 655] width 540 height 19
drag, startPoint x: 520, startPoint y: 653, endPoint x: 526, endPoint y: 649, distance: 7.2
click at [520, 652] on textarea "(1 or (2 and 11 and (3 or 4))) and (5 or (6 and 7) or (8 and ((9 and 10) or 12)…" at bounding box center [714, 655] width 540 height 19
click at [831, 649] on textarea "((1 or (2 and 11 and (3 or 4))) and (5 or (6 and 7) or (8 and ((9 and 10) or 12…" at bounding box center [714, 655] width 540 height 19
click at [1049, 698] on button "Save" at bounding box center [1049, 701] width 27 height 15
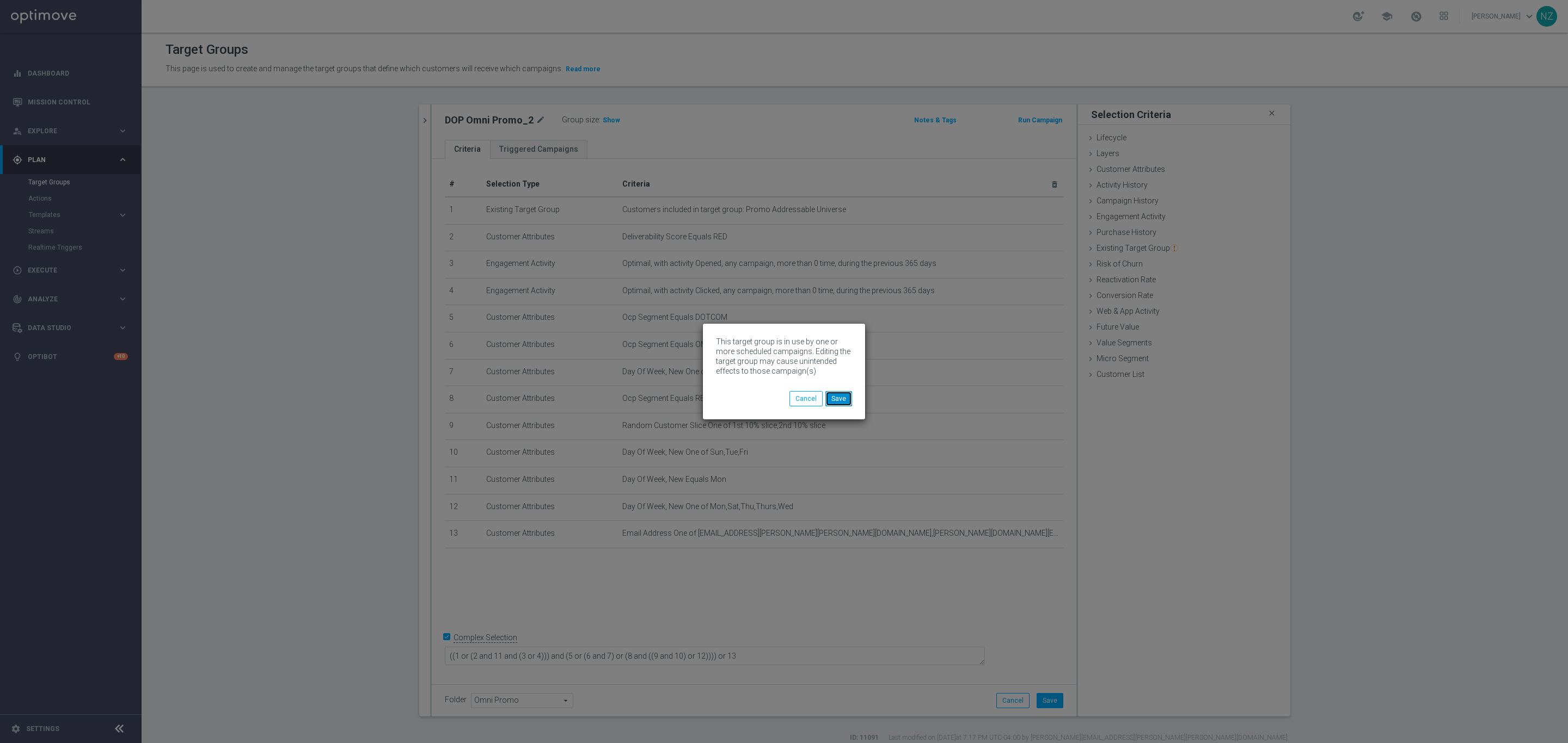
click at [832, 397] on button "Save" at bounding box center [838, 398] width 27 height 15
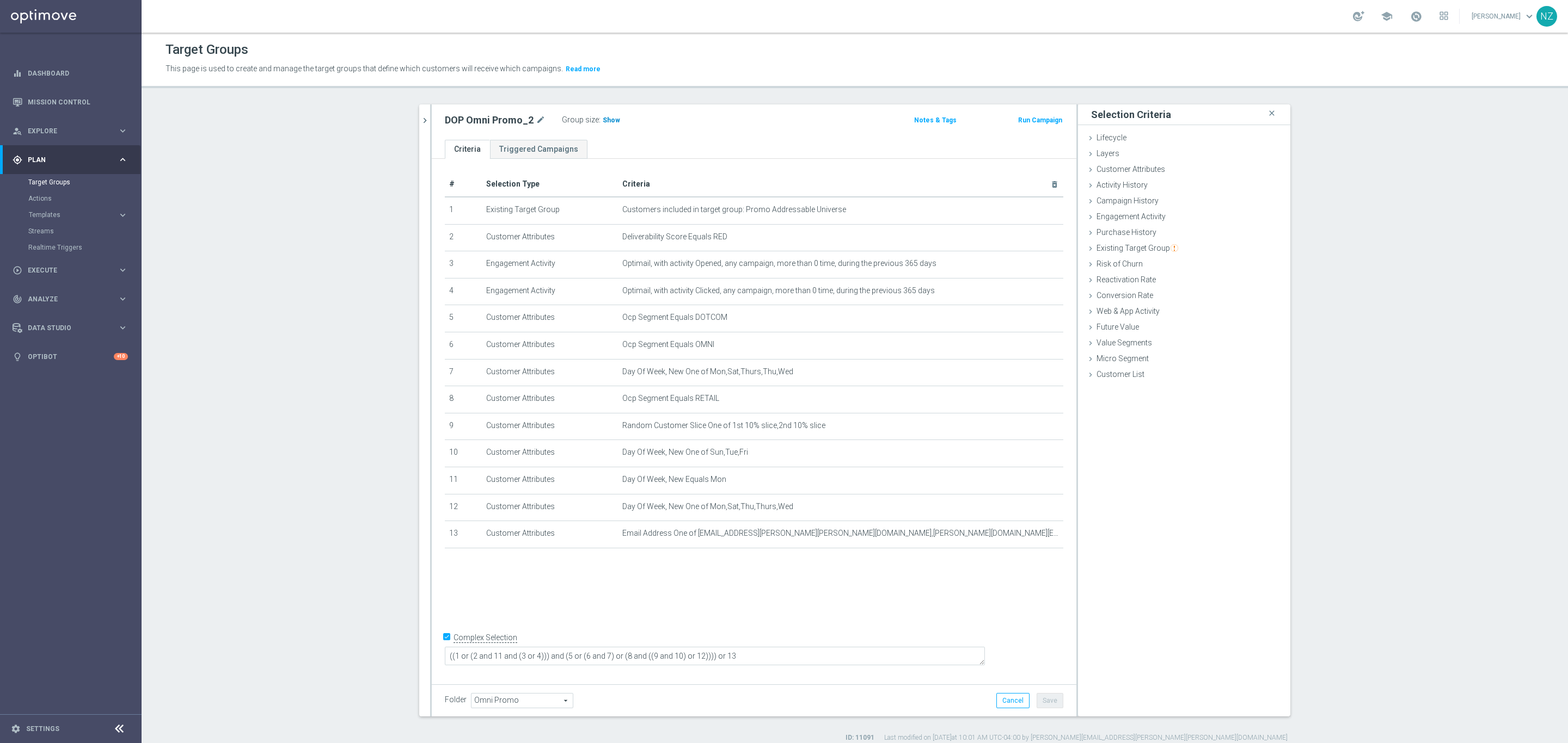
click at [610, 118] on span "Show" at bounding box center [610, 120] width 17 height 7
drag, startPoint x: 619, startPoint y: 655, endPoint x: 543, endPoint y: 659, distance: 76.1
click at [543, 659] on textarea "((1 or (2 and 11 and (3 or 4))) and (5 or (6 and 7) or (8 and ((9 and 10) or 12…" at bounding box center [714, 655] width 540 height 19
click at [855, 594] on div "# Selection Type Criteria delete_forever 1 Existing Target Group Customers incl…" at bounding box center [754, 419] width 644 height 520
click at [364, 297] on section "dop close more_vert Prioritize Customer Target Groups library_add create_new_fo…" at bounding box center [854, 423] width 1426 height 638
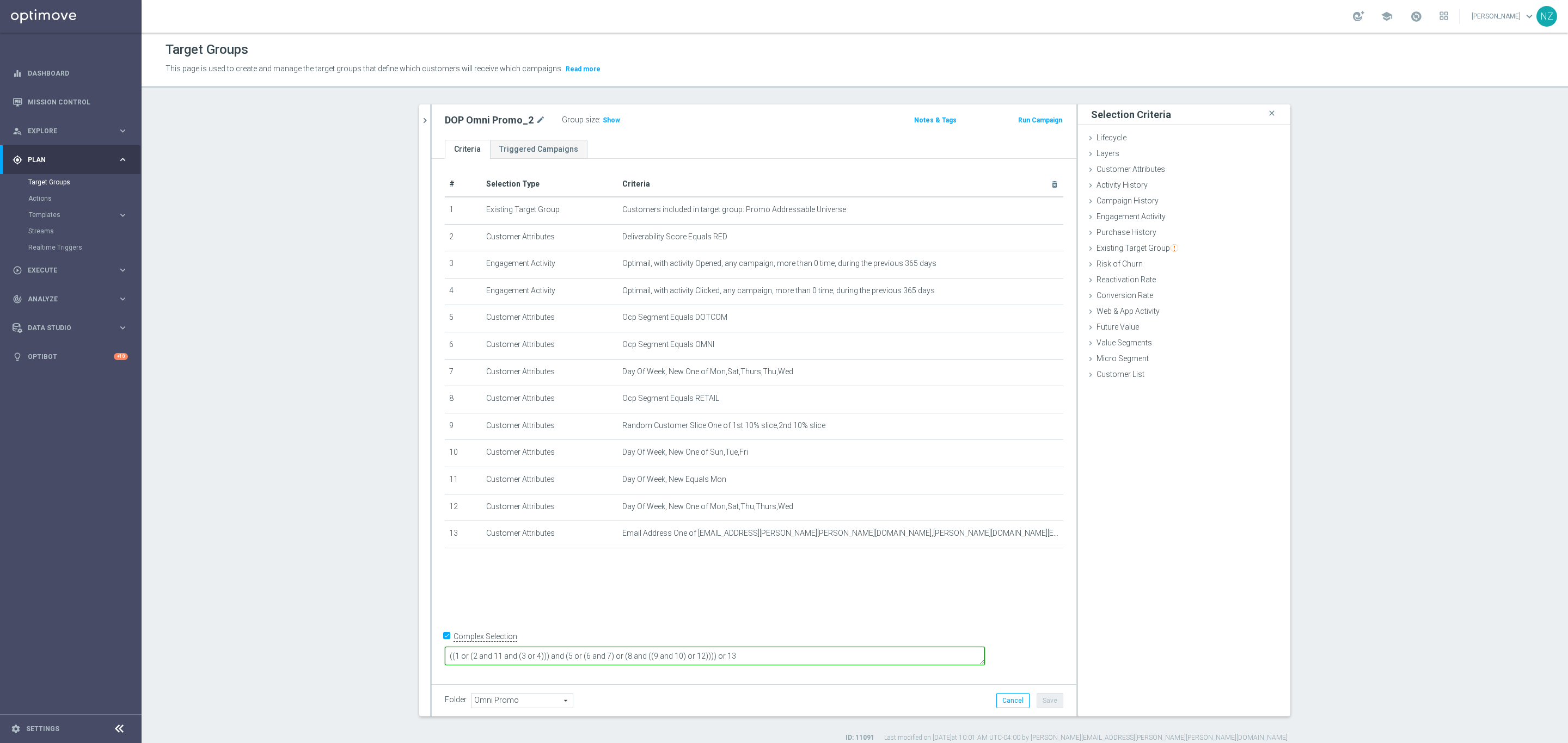
click at [884, 655] on textarea "((1 or (2 and 11 and (3 or 4))) and (5 or (6 and 7) or (8 and ((9 and 10) or 12…" at bounding box center [714, 655] width 540 height 19
click at [1148, 165] on span "Customer Attributes" at bounding box center [1131, 169] width 69 height 9
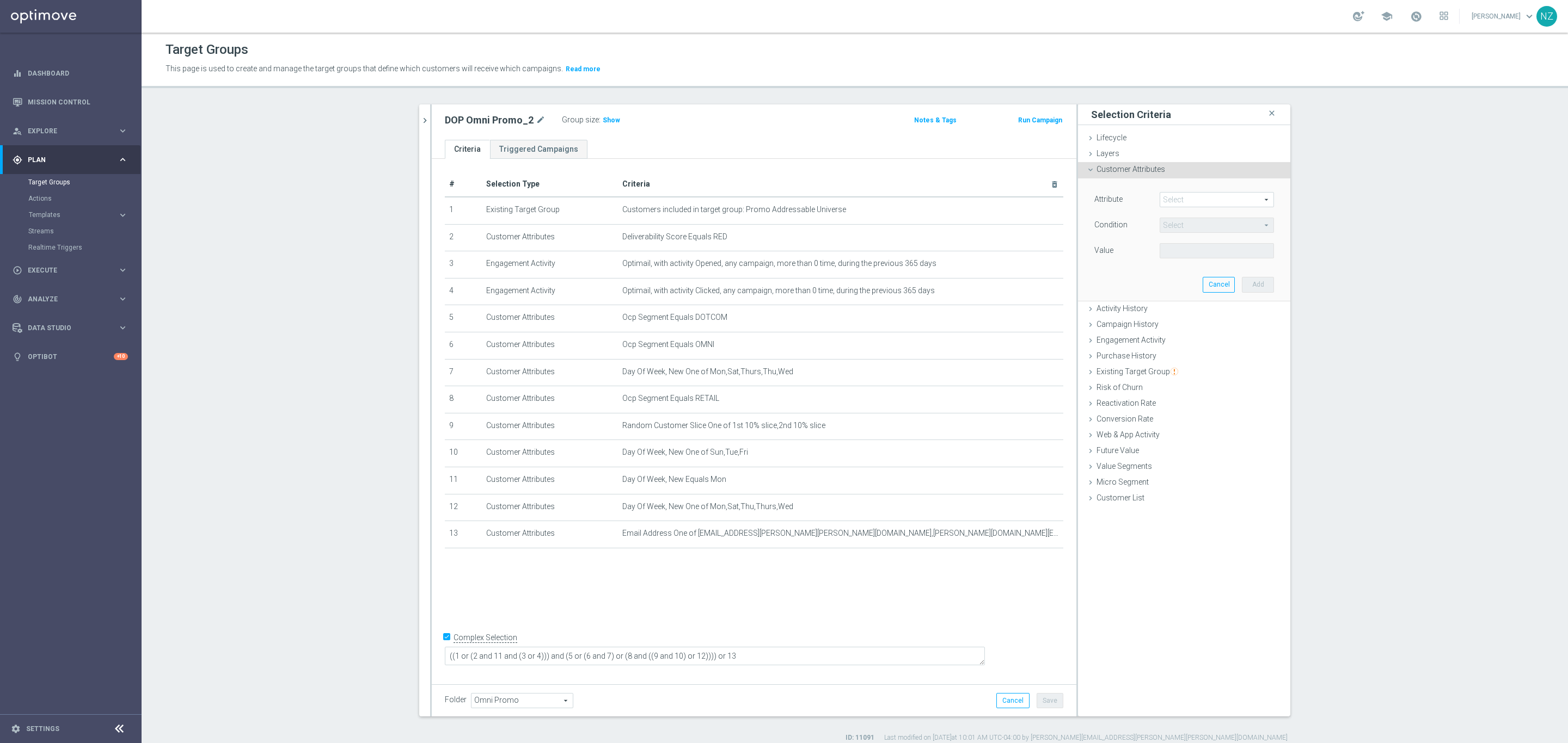
click at [1178, 198] on span at bounding box center [1217, 199] width 114 height 14
click at [1193, 199] on input "search" at bounding box center [1217, 200] width 114 height 15
drag, startPoint x: 541, startPoint y: 656, endPoint x: 618, endPoint y: 656, distance: 77.0
click at [618, 656] on textarea "((1 or (2 and 11 and (3 or 4))) and (5 or (6 and 7) or (8 and ((9 and 10) or 12…" at bounding box center [714, 655] width 540 height 19
drag, startPoint x: 534, startPoint y: 658, endPoint x: 618, endPoint y: 657, distance: 84.0
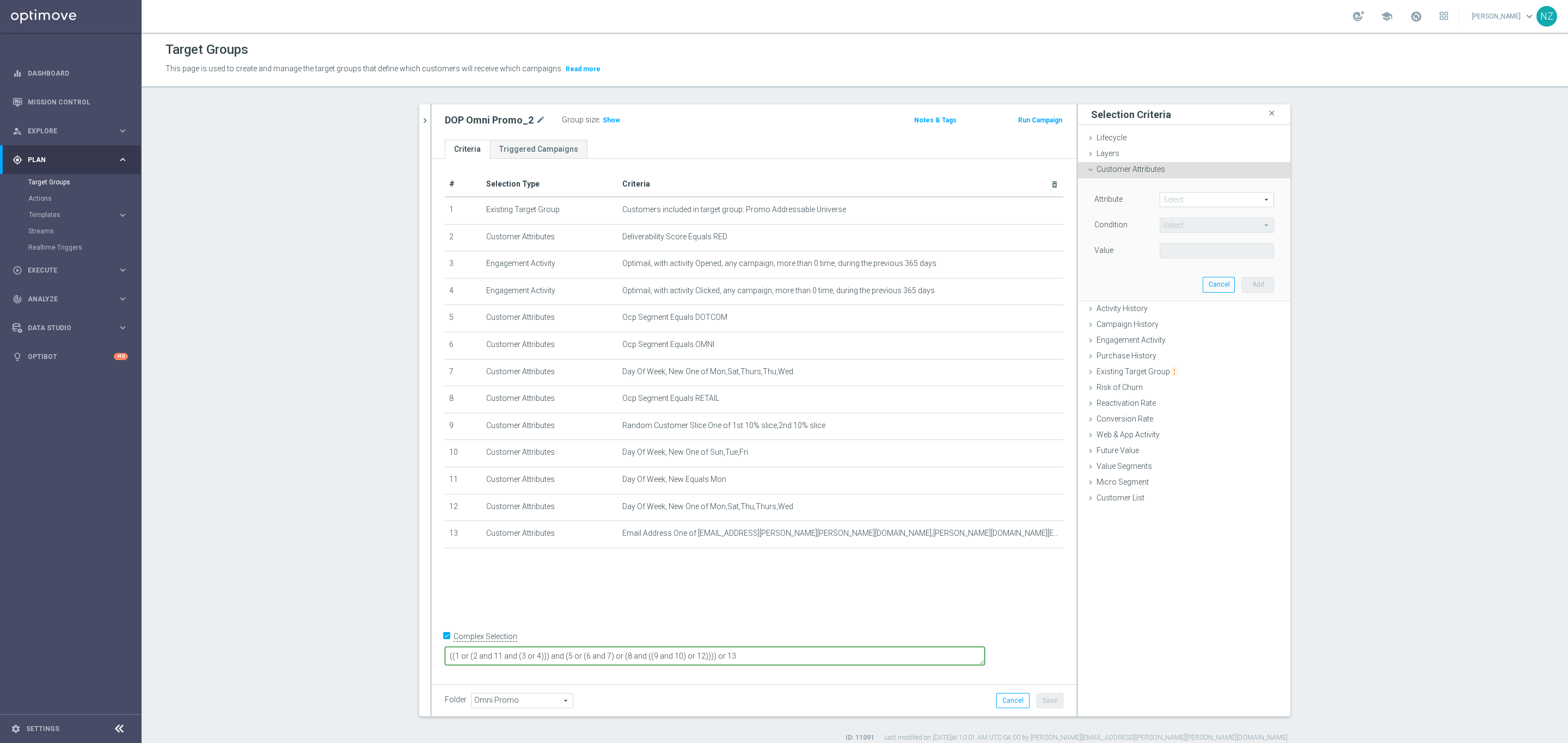
click at [618, 657] on textarea "((1 or (2 and 11 and (3 or 4))) and (5 or (6 and 7) or (8 and ((9 and 10) or 12…" at bounding box center [714, 655] width 540 height 19
click at [703, 660] on textarea "((1 and (5 or (6 and 7) or (8 and ((9 and 10) or 12)))) or 13" at bounding box center [714, 655] width 540 height 19
paste textarea "or (2 and 11 and (3 or 4)))"
click at [691, 655] on textarea "((1 and (5 or (6 and 7) or (8 and ((9 and 10) or 12)))) or or (2 and 11 and (3 …" at bounding box center [714, 655] width 540 height 19
click at [785, 658] on textarea "((1 and (5 or (6 and 7) or (8 and ((9 and 10) or 12)))) or or (2 and 11 and (3 …" at bounding box center [714, 655] width 540 height 19
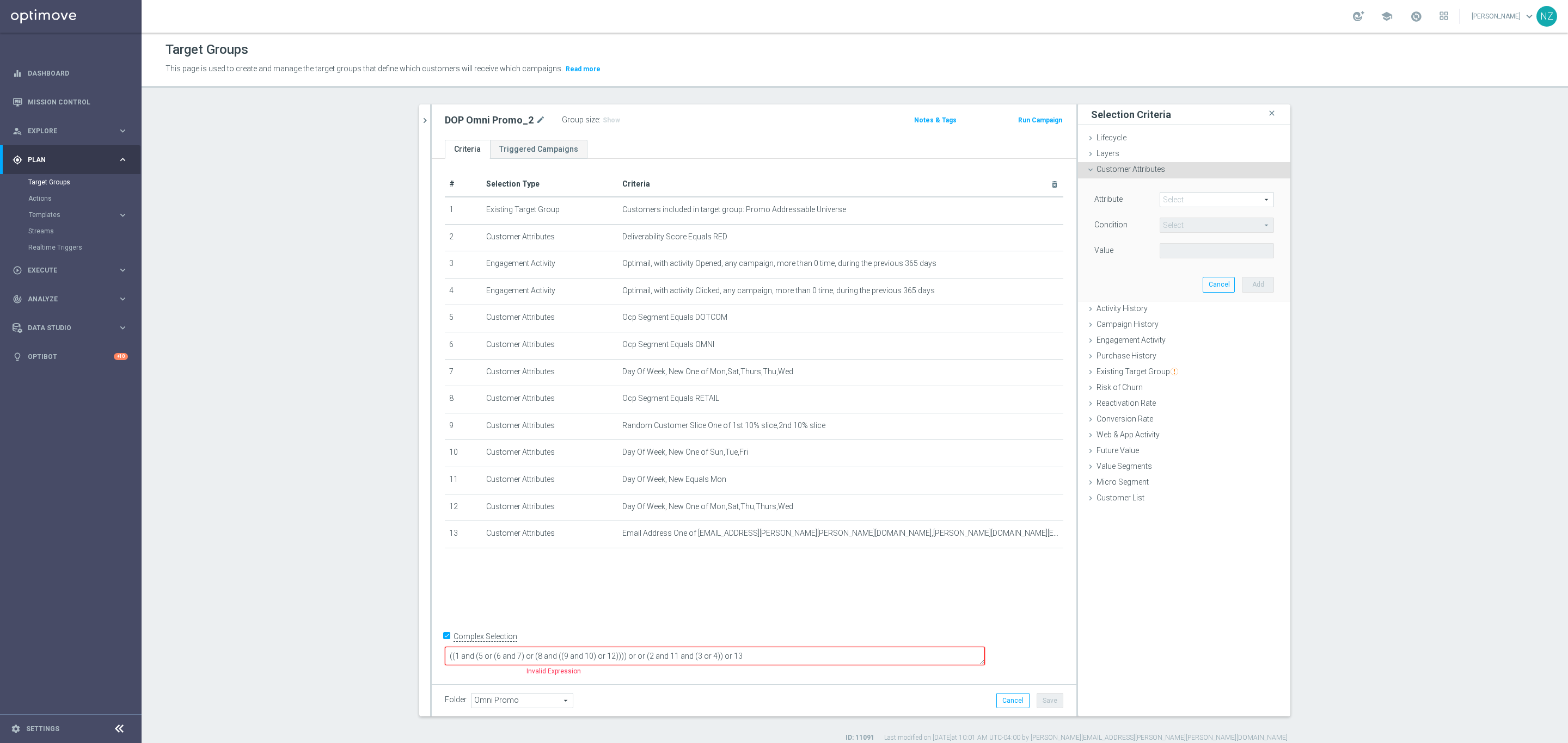
click at [691, 655] on textarea "((1 and (5 or (6 and 7) or (8 and ((9 and 10) or 12)))) or or (2 and 11 and (3 …" at bounding box center [714, 655] width 540 height 19
click at [525, 656] on textarea "((1 and (5 or (6 and 7) or (8 and ((9 and 10) or 12))) or or (2 and 11 and (3 o…" at bounding box center [714, 655] width 540 height 19
drag, startPoint x: 687, startPoint y: 656, endPoint x: 692, endPoint y: 654, distance: 5.4
click at [687, 656] on textarea "(1 and (5 or (6 and 7) or (8 and ((9 and 10) or 12))) or or (2 and 11 and (3 or…" at bounding box center [714, 655] width 540 height 19
click at [823, 652] on textarea "(1 and (5 or (6 and 7) or (8 and ((9 and 10) or 12)))) or or (2 and 11 and (3 o…" at bounding box center [714, 655] width 540 height 19
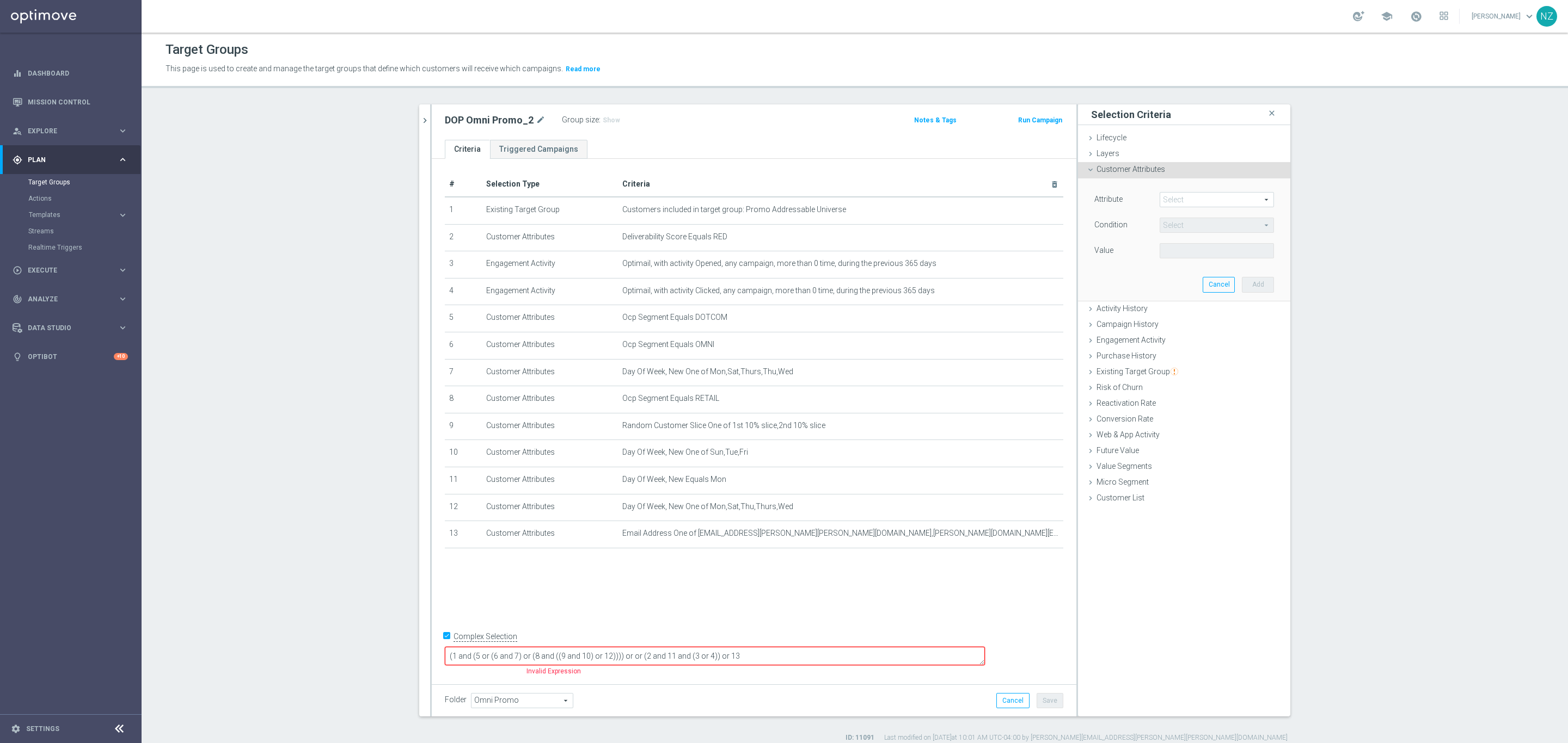
click at [700, 656] on textarea "(1 and (5 or (6 and 7) or (8 and ((9 and 10) or 12)))) or or (2 and 11 and (3 o…" at bounding box center [714, 655] width 540 height 19
type textarea "(1 and (5 or (6 and 7) or (8 and ((9 and 10) or 12)))) or (2 and 11 and (3 or 4…"
click at [1045, 695] on button "Save" at bounding box center [1049, 701] width 27 height 15
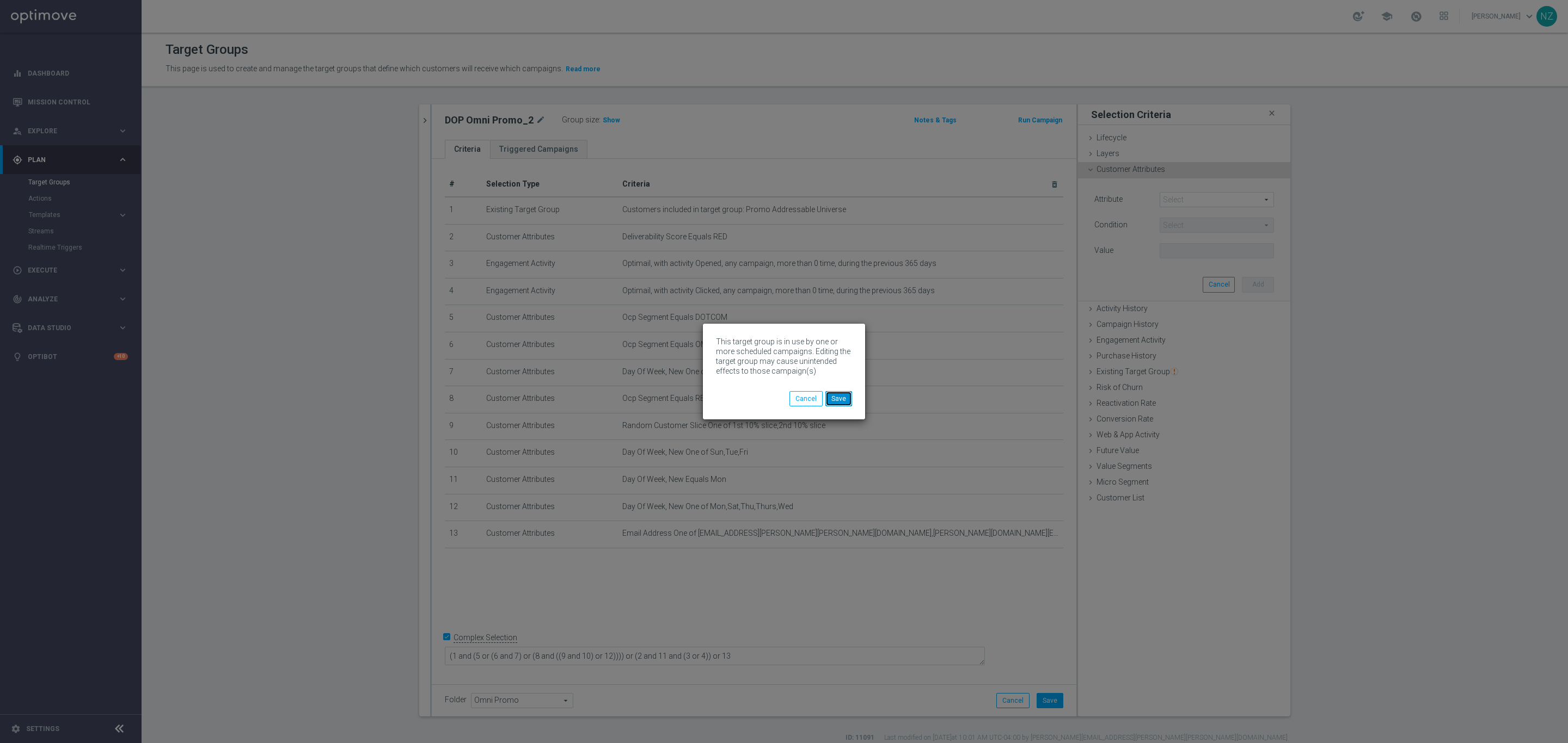
click at [846, 402] on button "Save" at bounding box center [838, 398] width 27 height 15
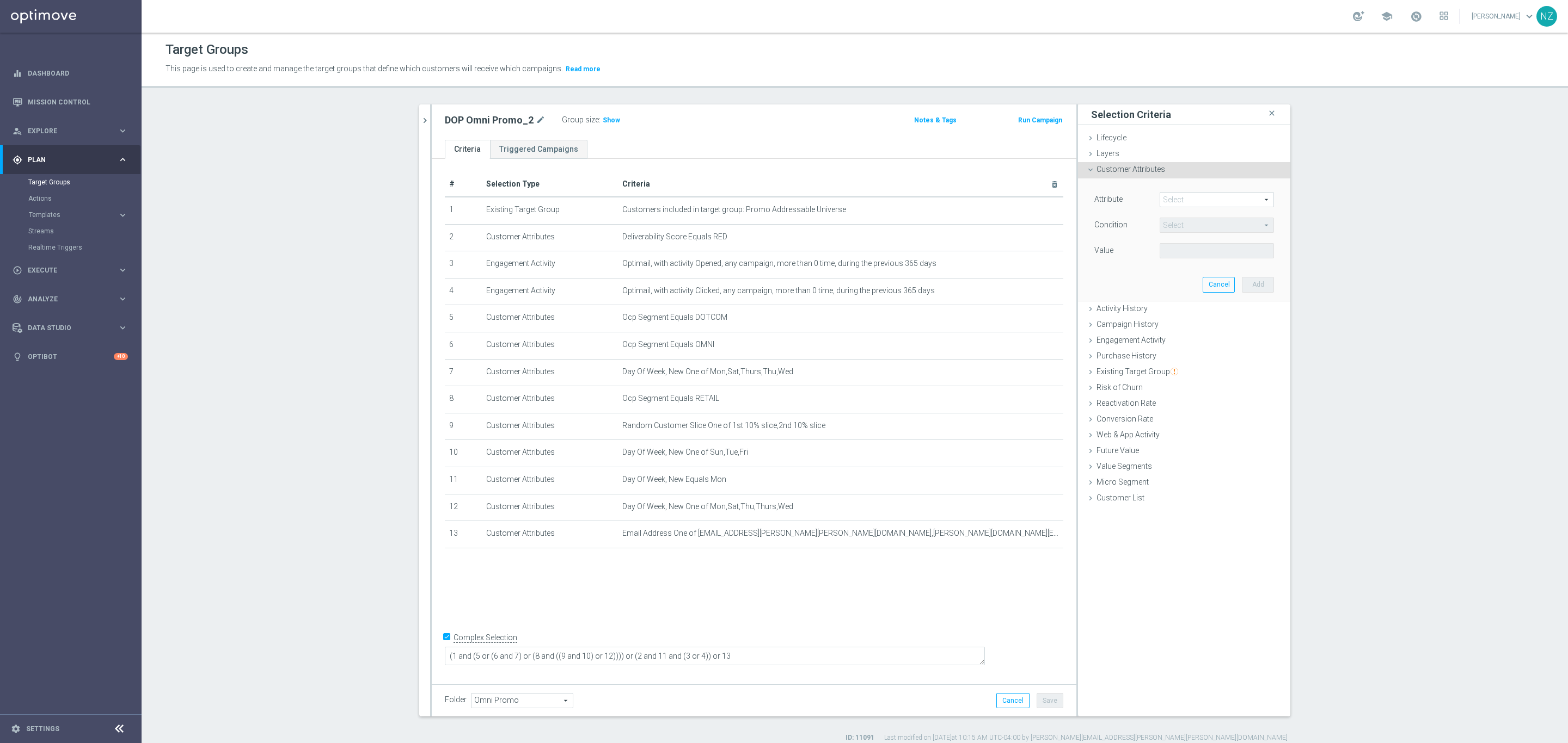
click at [608, 114] on div "Group size : Show" at bounding box center [616, 119] width 109 height 13
click at [608, 117] on span "Show" at bounding box center [610, 120] width 17 height 7
click at [420, 108] on button "chevron_right" at bounding box center [424, 121] width 11 height 32
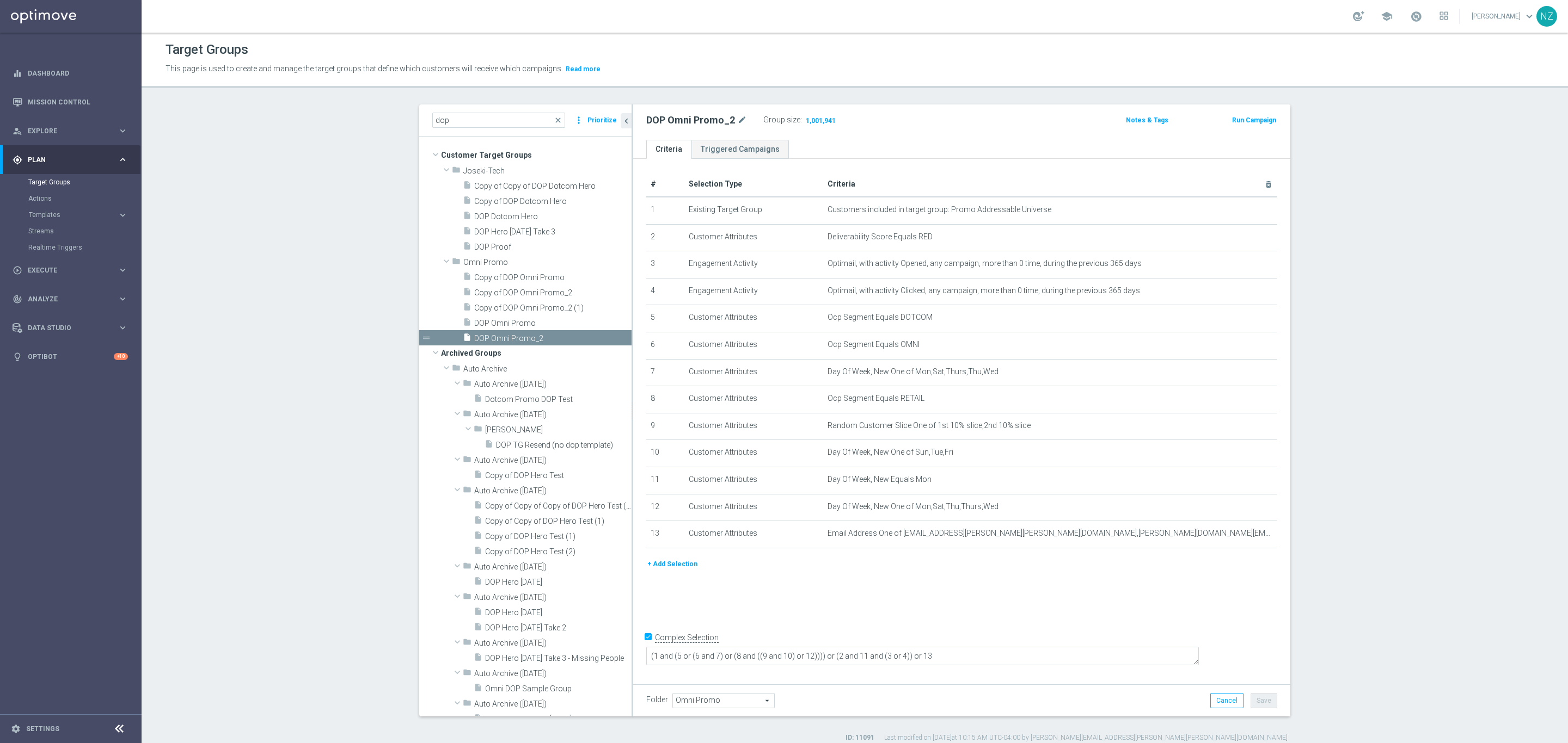
click at [663, 562] on button "+ Add Selection" at bounding box center [672, 564] width 52 height 12
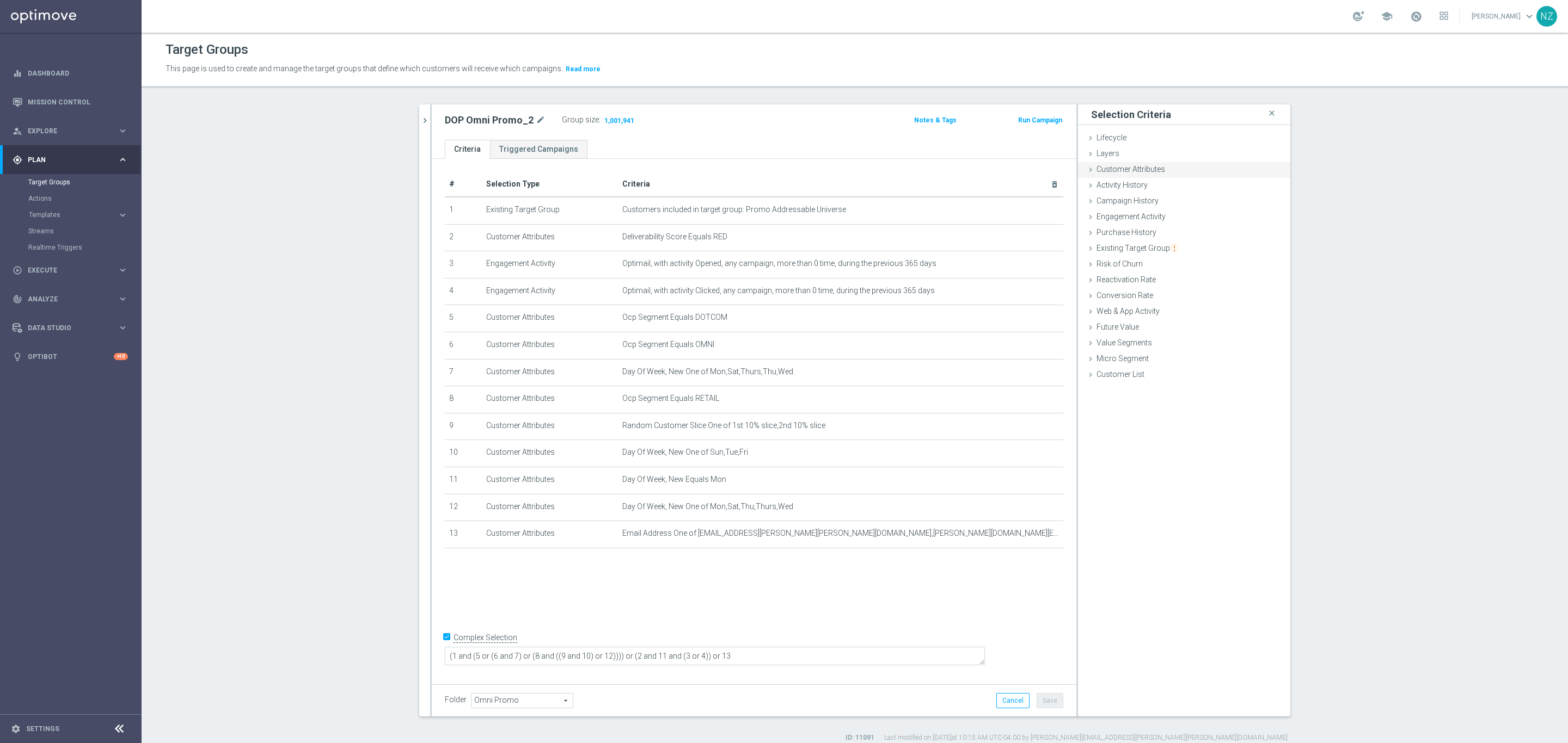
click at [1132, 169] on span "Customer Attributes" at bounding box center [1131, 169] width 69 height 9
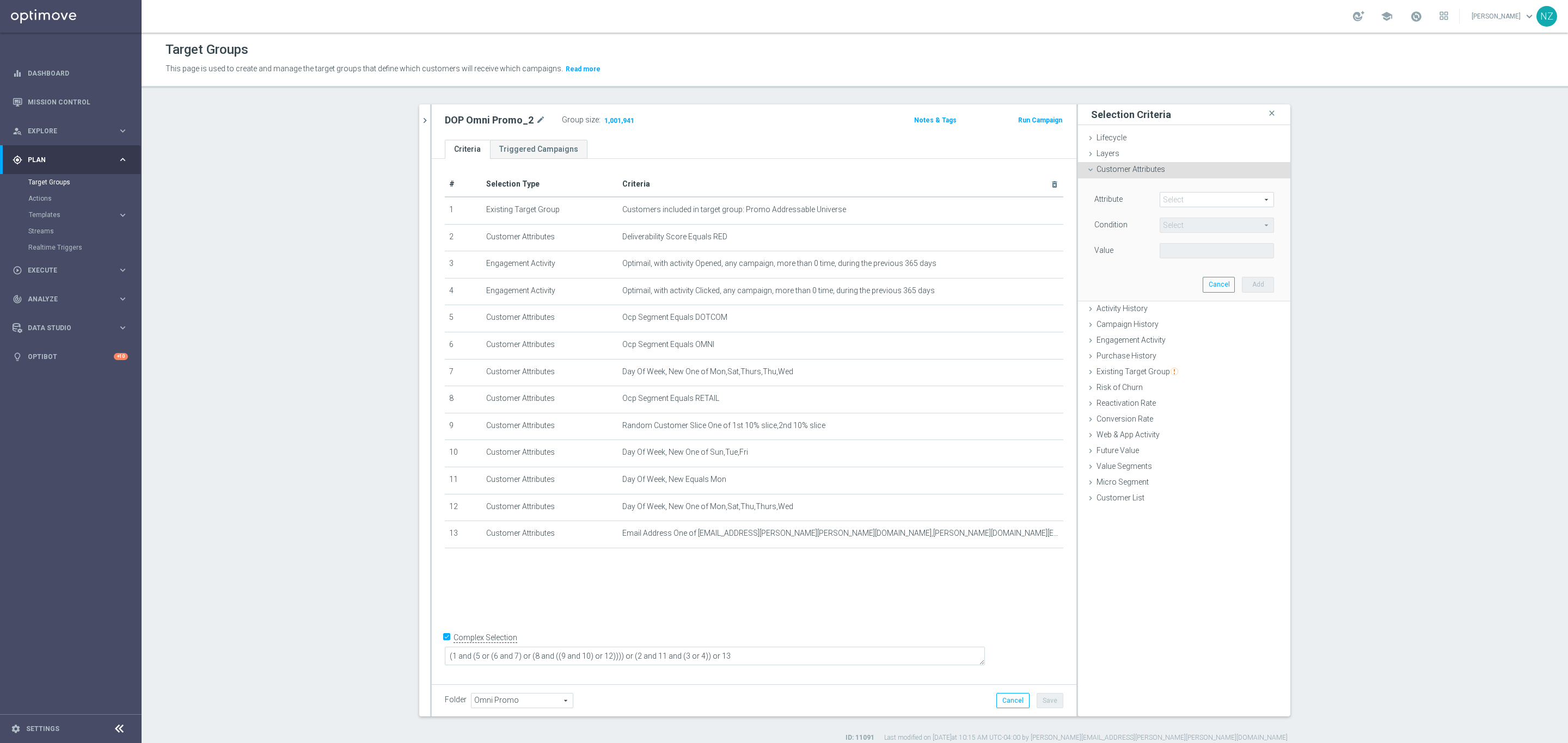
click at [1174, 200] on span at bounding box center [1217, 199] width 114 height 14
click at [1189, 201] on input "search" at bounding box center [1217, 200] width 114 height 15
type input "ocp"
click at [1194, 211] on label "Ocp Segment" at bounding box center [1217, 216] width 114 height 14
type input "Ocp Segment"
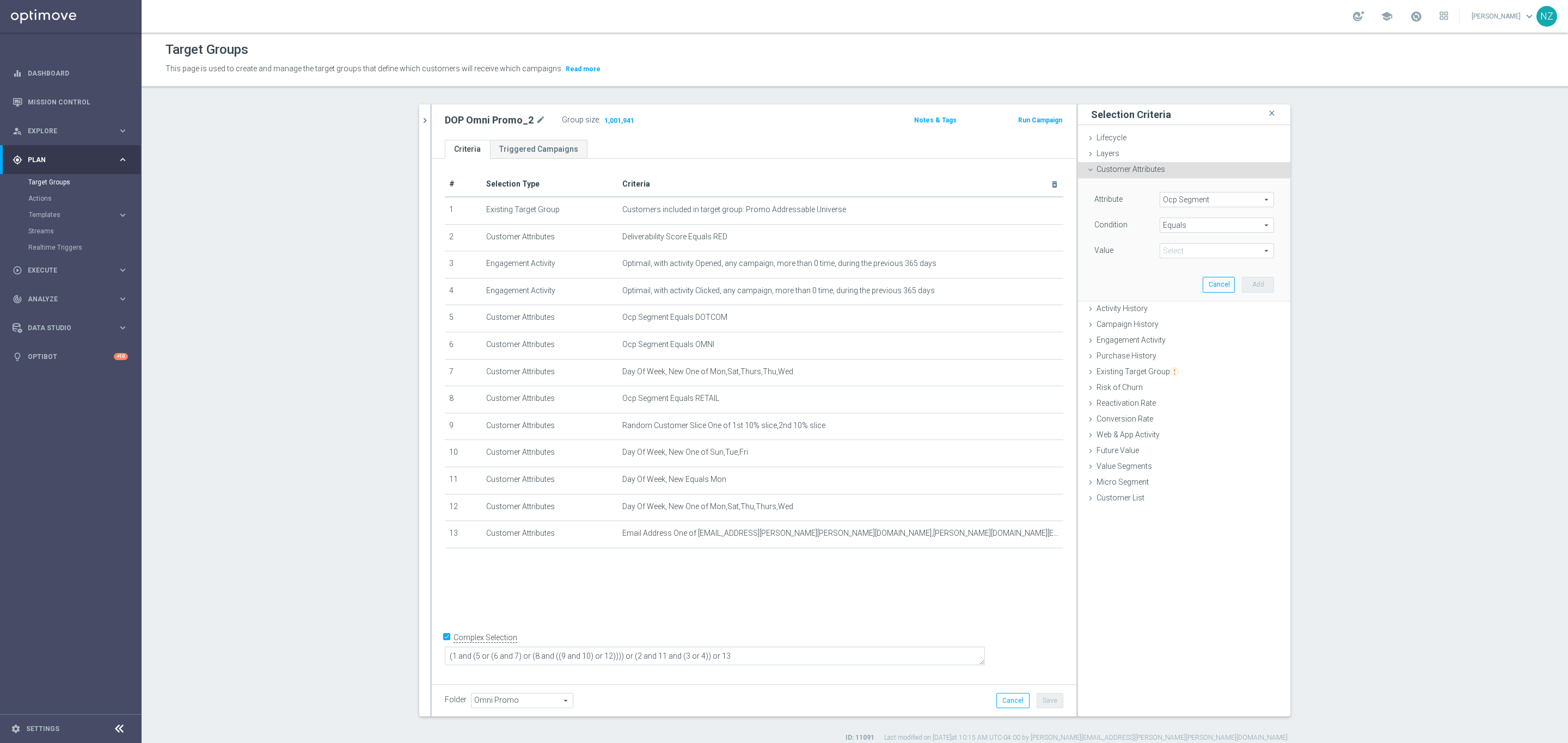
click at [1211, 249] on span at bounding box center [1217, 250] width 114 height 14
click at [1186, 230] on span "Equals" at bounding box center [1217, 225] width 114 height 14
click at [1185, 366] on span "One of" at bounding box center [1216, 368] width 103 height 9
type input "One of"
click at [1184, 254] on span at bounding box center [1217, 250] width 114 height 14
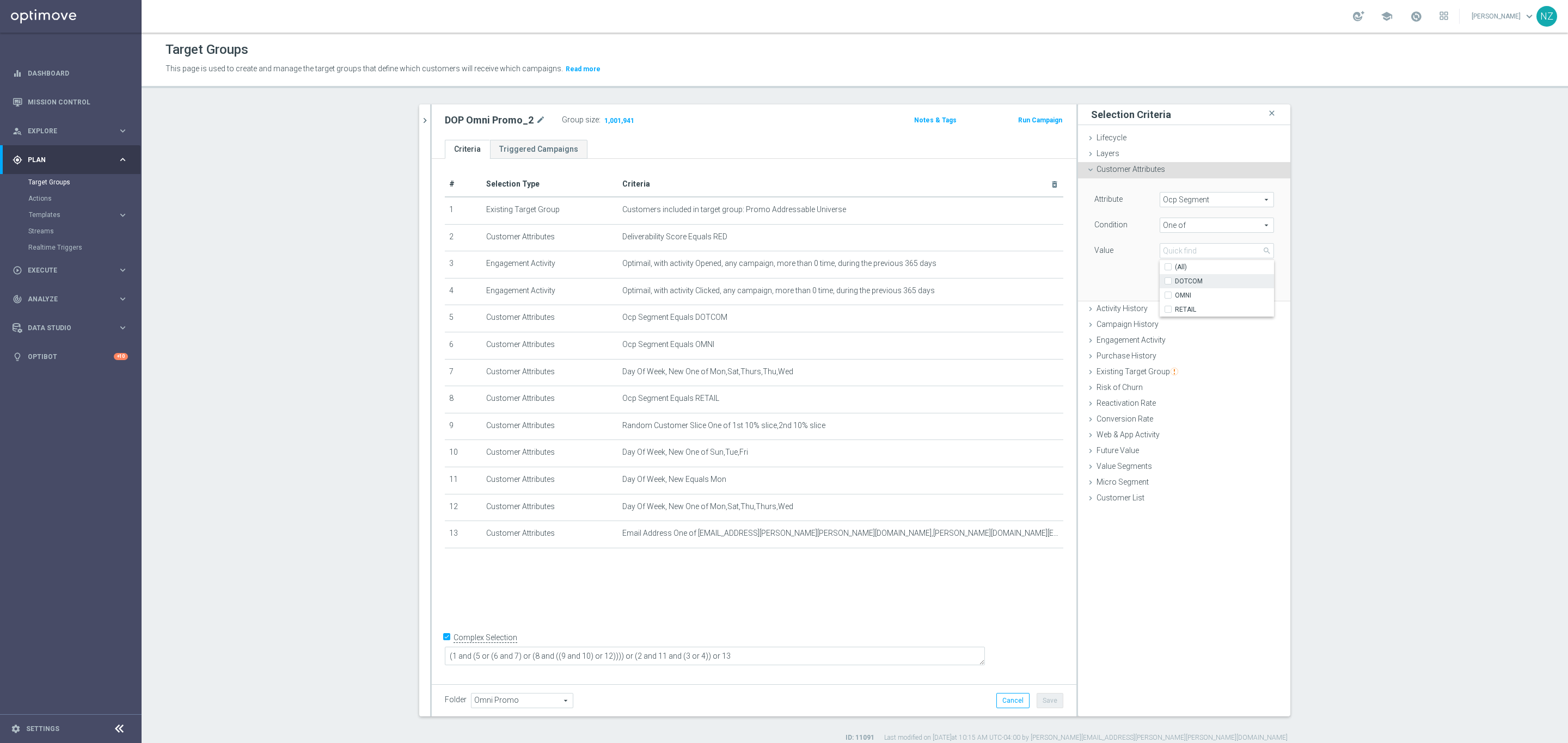
click at [1191, 278] on span "DOTCOM" at bounding box center [1224, 281] width 99 height 9
click at [1174, 278] on input "DOTCOM" at bounding box center [1171, 281] width 7 height 7
checkbox input "true"
type input "DOTCOM"
click at [1190, 293] on span "OMNI" at bounding box center [1224, 295] width 99 height 9
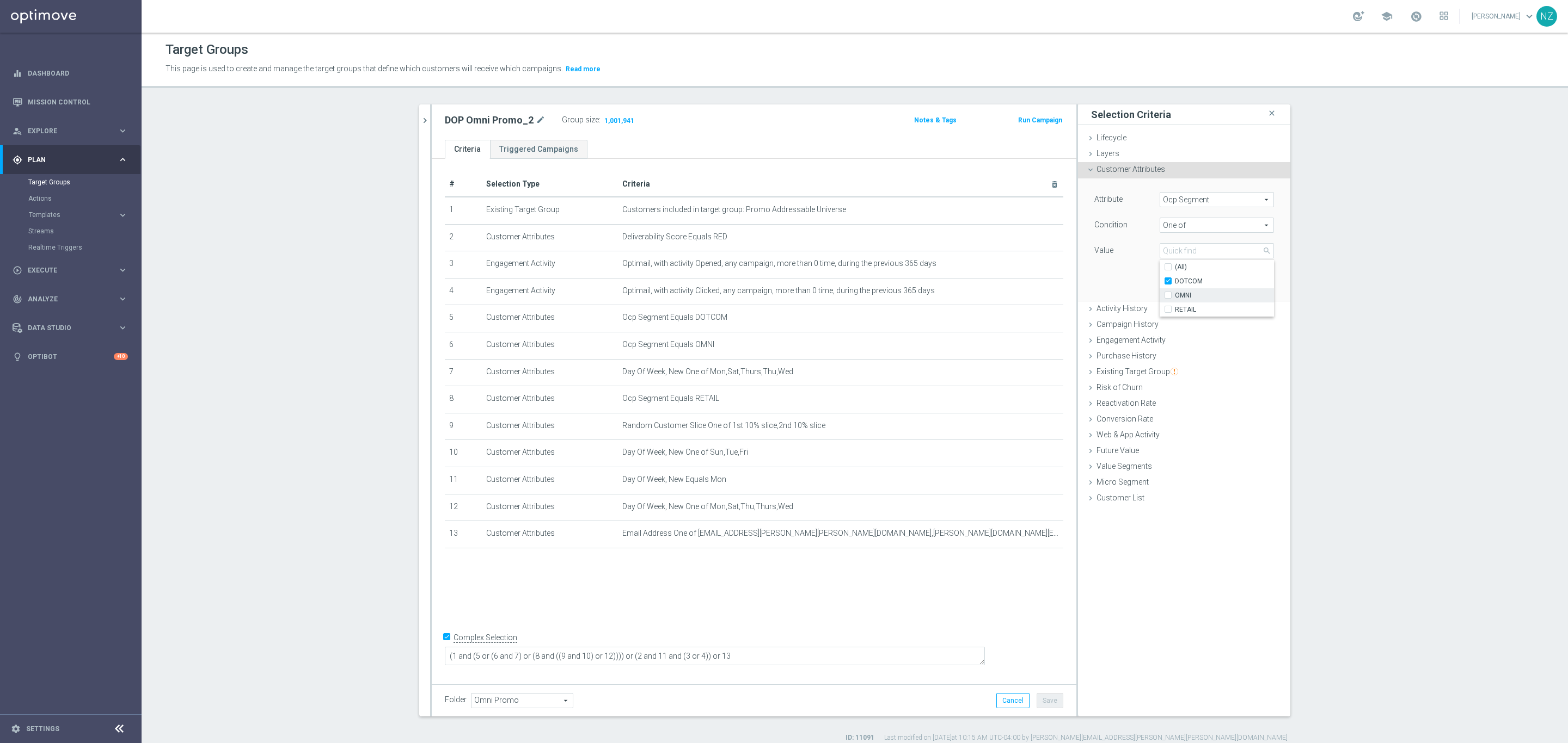
click at [1174, 293] on input "OMNI" at bounding box center [1171, 295] width 7 height 7
checkbox input "true"
type input "Selected 2 of 3"
click at [1114, 267] on div "Attribute Ocp Segment Ocp Segment arrow_drop_down search Condition One of One o…" at bounding box center [1183, 239] width 196 height 122
click at [1248, 285] on button "Add" at bounding box center [1258, 284] width 32 height 15
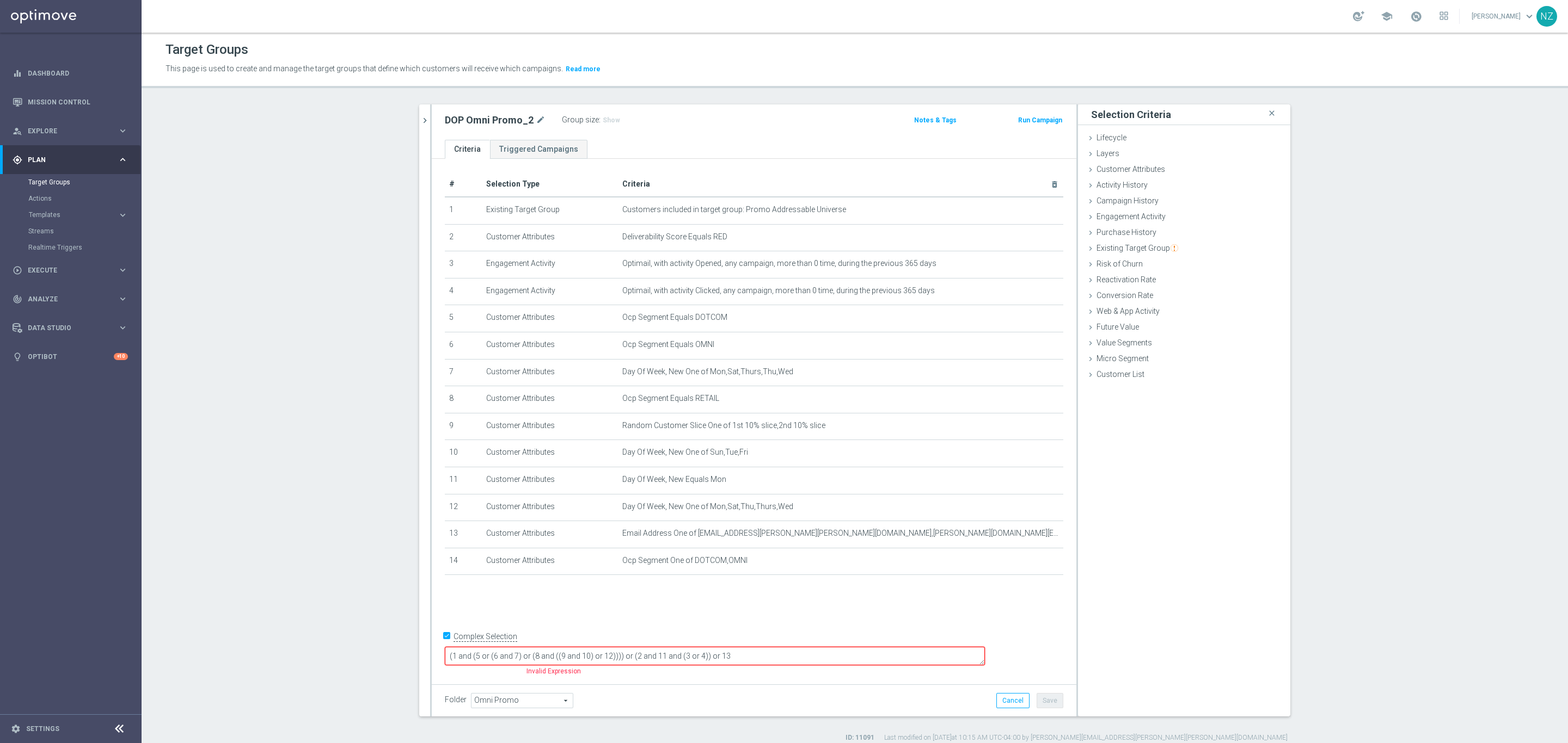
click at [748, 654] on textarea "(1 and (5 or (6 and 7) or (8 and ((9 and 10) or 12)))) or (2 and 11 and (3 or 4…" at bounding box center [714, 655] width 540 height 19
type textarea "(1 and (5 or (6 and 7) or (8 and ((9 and 10) or 12)))) or (2 and 11 and 14 and …"
click at [1044, 700] on button "Save" at bounding box center [1049, 701] width 27 height 15
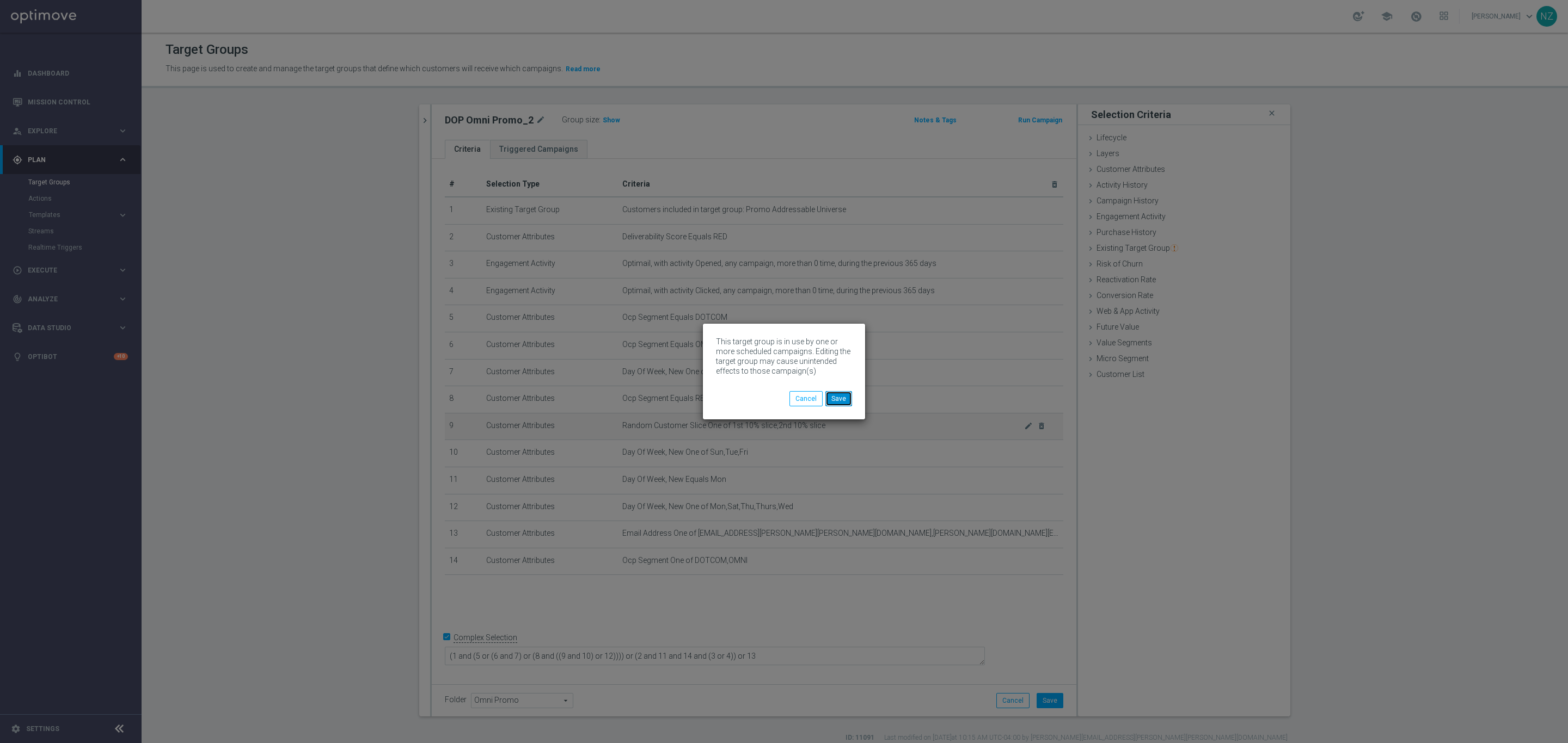
drag, startPoint x: 843, startPoint y: 401, endPoint x: 834, endPoint y: 431, distance: 31.3
click at [843, 400] on button "Save" at bounding box center [838, 398] width 27 height 15
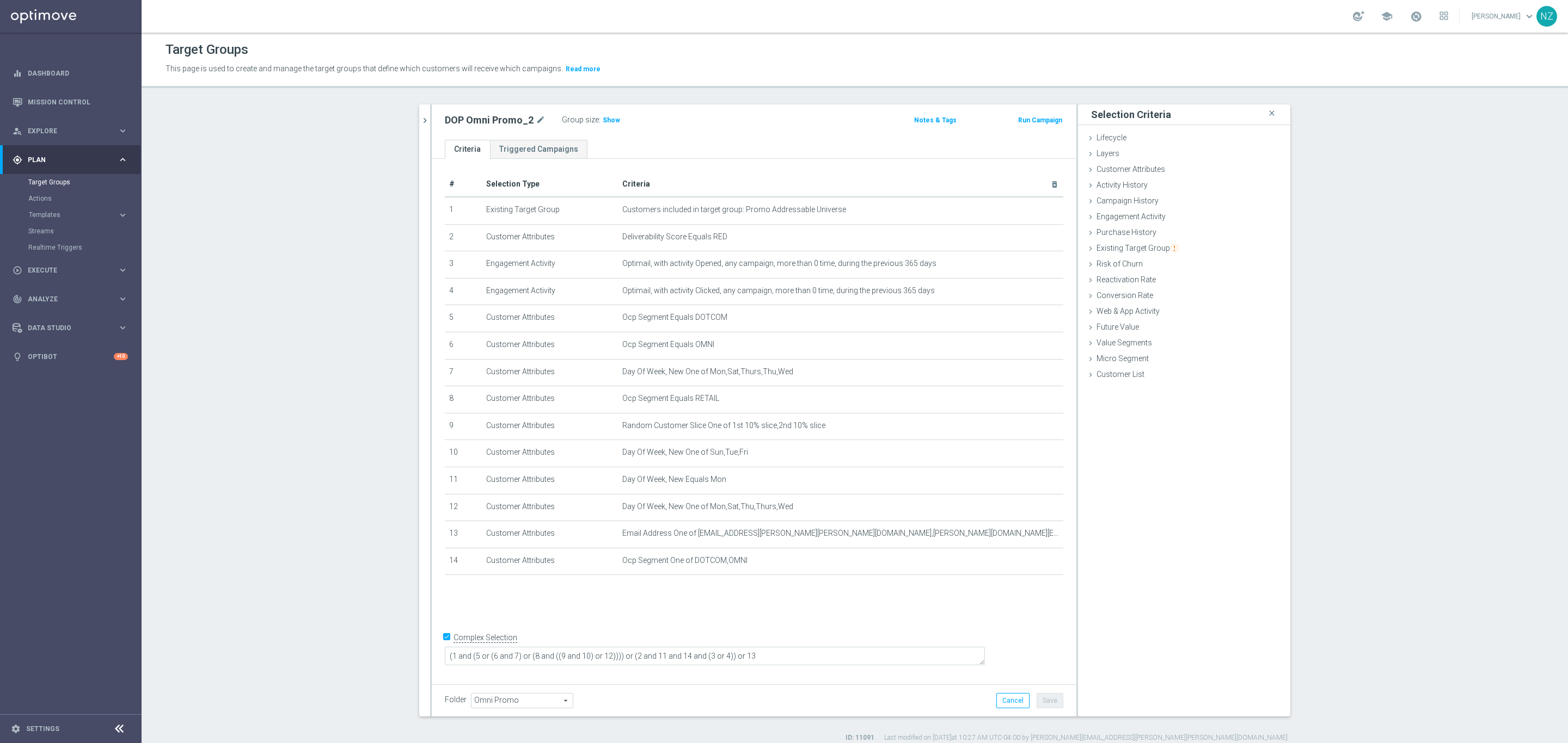
click at [419, 111] on button "chevron_right" at bounding box center [424, 121] width 11 height 32
